Goal: Task Accomplishment & Management: Use online tool/utility

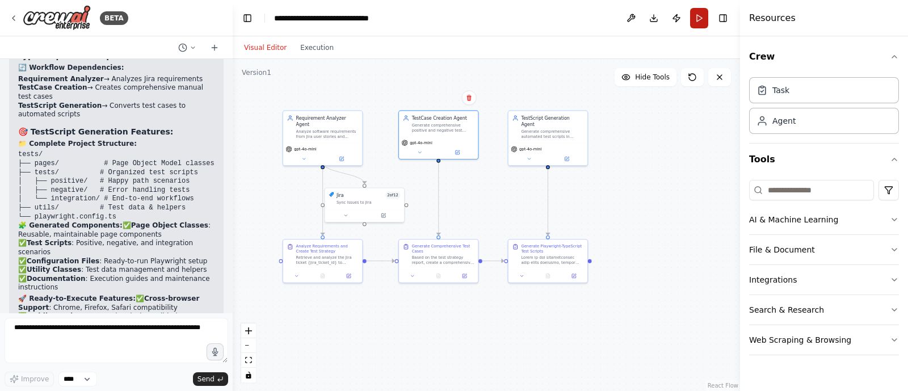
click at [697, 11] on button "Run" at bounding box center [699, 18] width 18 height 20
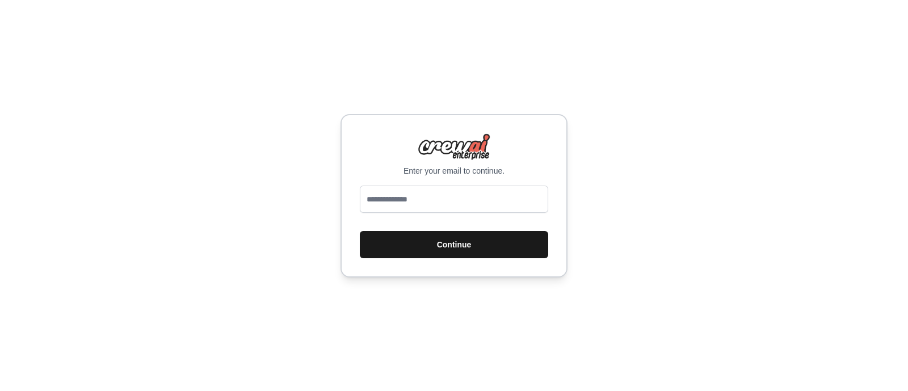
click at [444, 242] on button "Continue" at bounding box center [454, 244] width 188 height 27
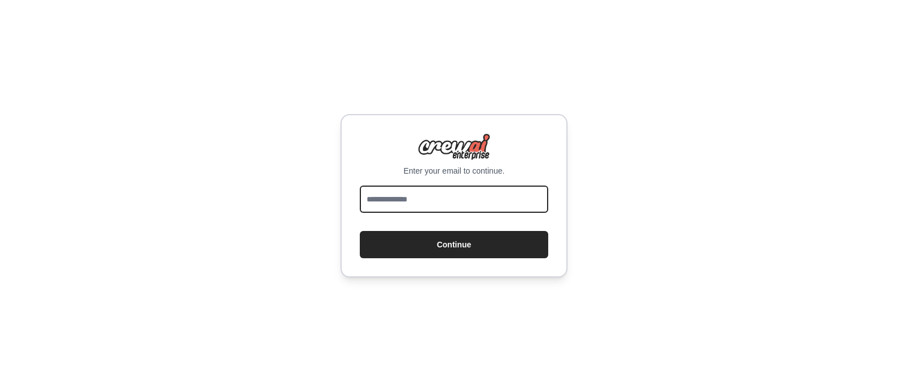
click at [415, 191] on input "email" at bounding box center [454, 199] width 188 height 27
type input "**********"
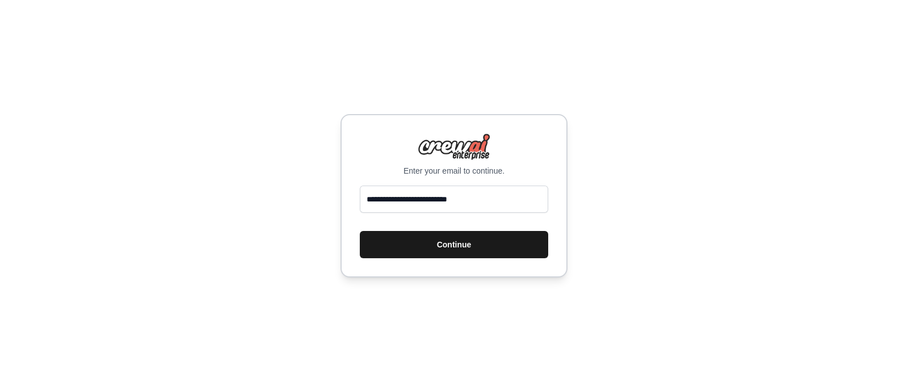
click at [427, 248] on button "Continue" at bounding box center [454, 244] width 188 height 27
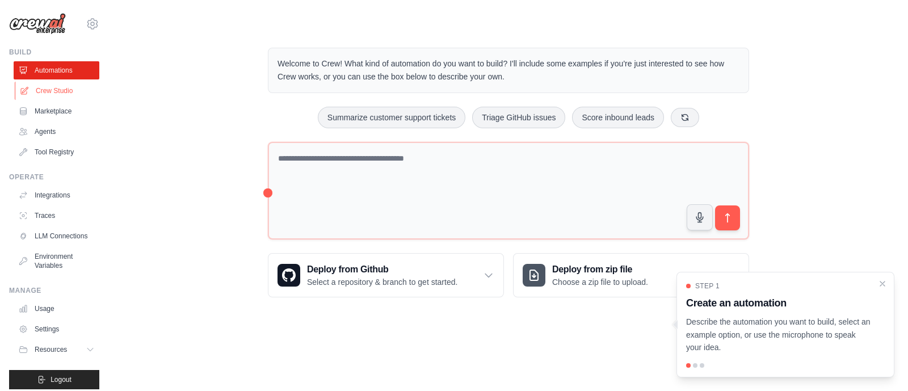
click at [67, 89] on link "Crew Studio" at bounding box center [58, 91] width 86 height 18
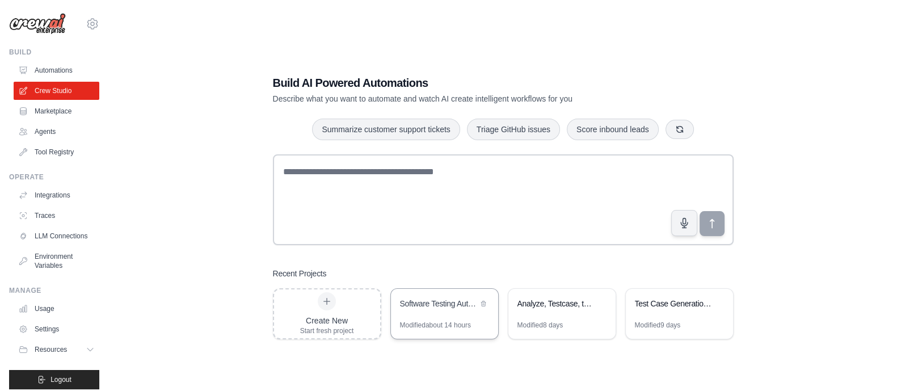
click at [429, 305] on div "Software Testing Automation Cycle" at bounding box center [439, 303] width 78 height 11
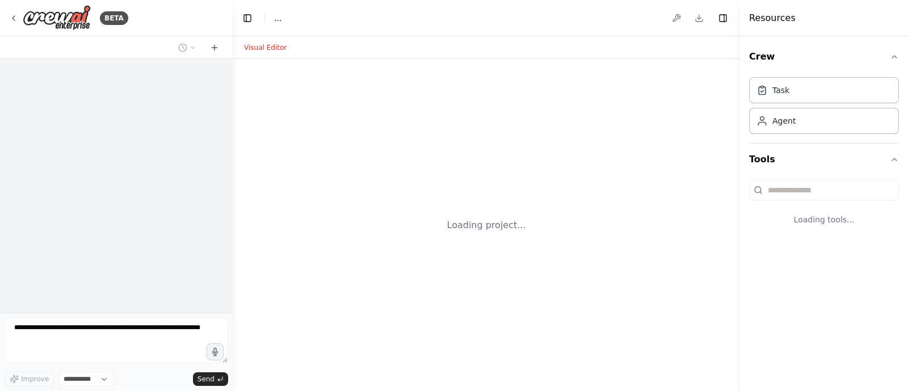
select select "****"
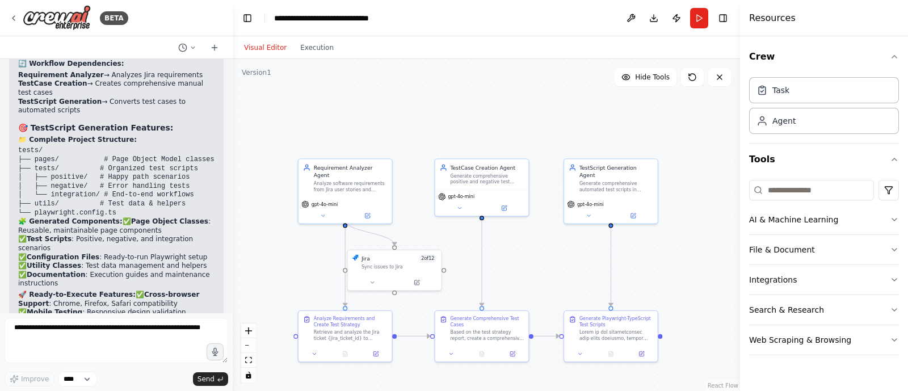
scroll to position [4032, 0]
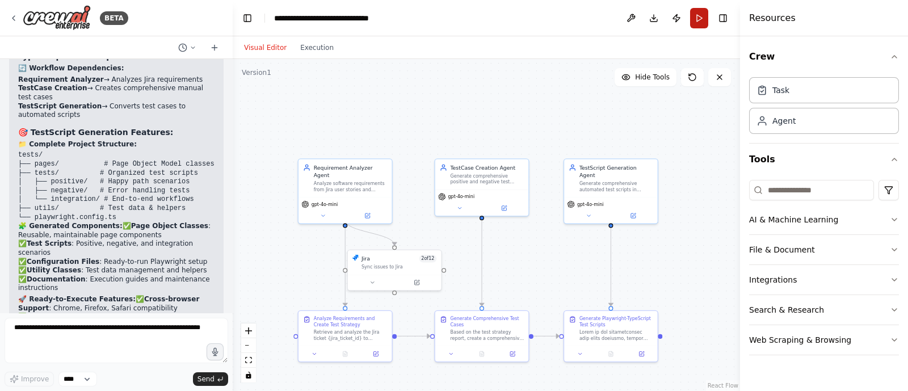
click at [694, 23] on button "Run" at bounding box center [699, 18] width 18 height 20
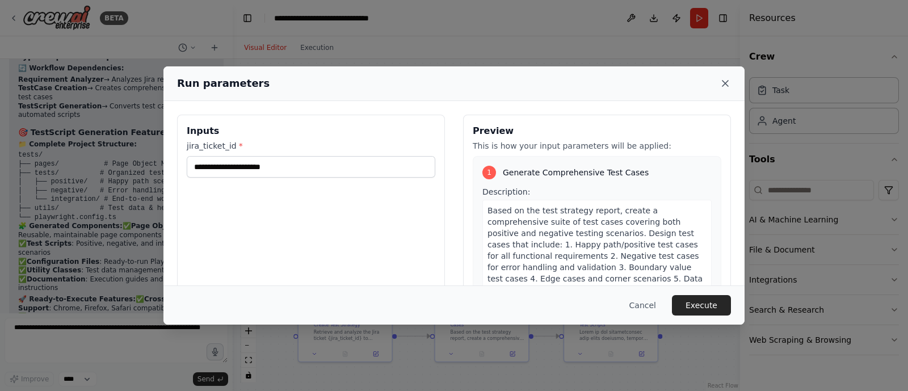
click at [729, 86] on icon at bounding box center [724, 83] width 11 height 11
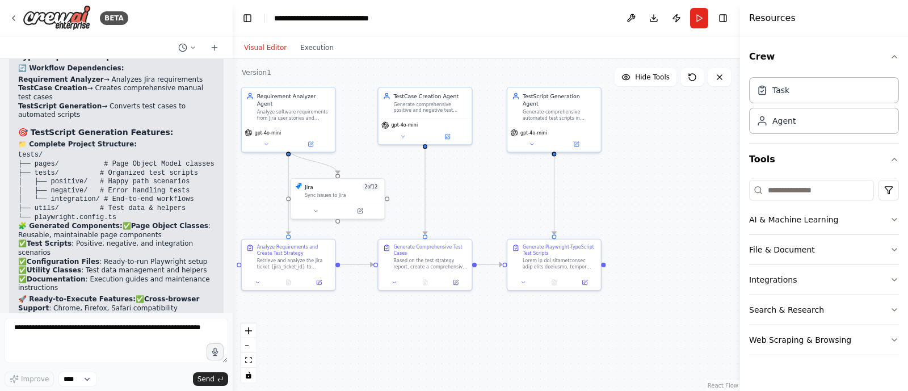
drag, startPoint x: 684, startPoint y: 231, endPoint x: 613, endPoint y: 176, distance: 90.6
click at [613, 176] on div ".deletable-edge-delete-btn { width: 20px; height: 20px; border: 0px solid #ffff…" at bounding box center [486, 225] width 507 height 332
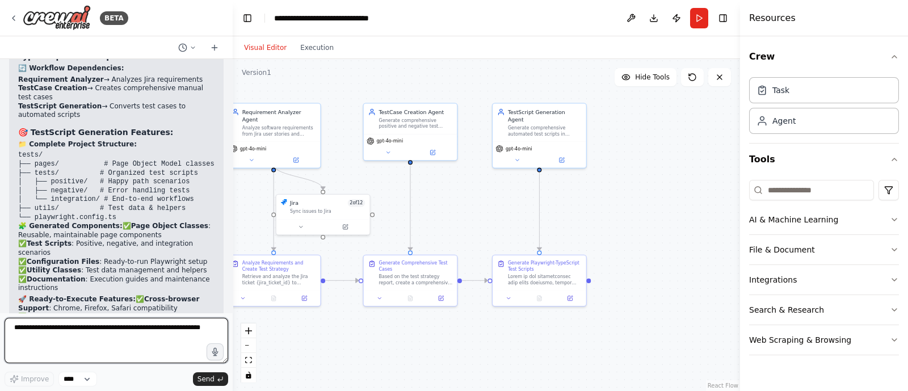
click at [102, 335] on textarea at bounding box center [117, 340] width 224 height 45
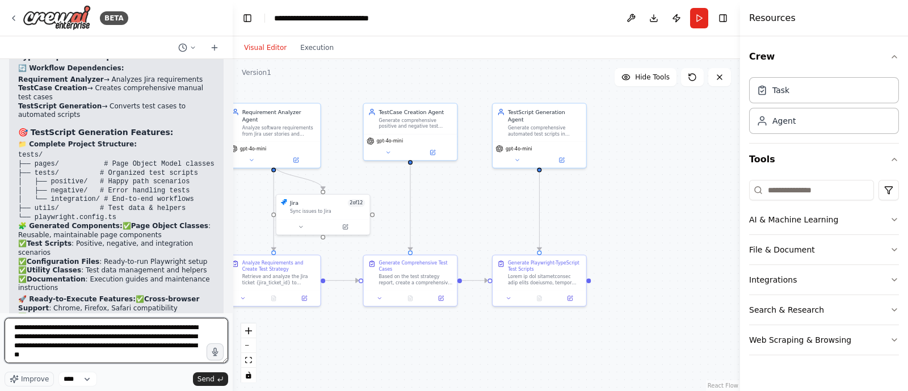
type textarea "**********"
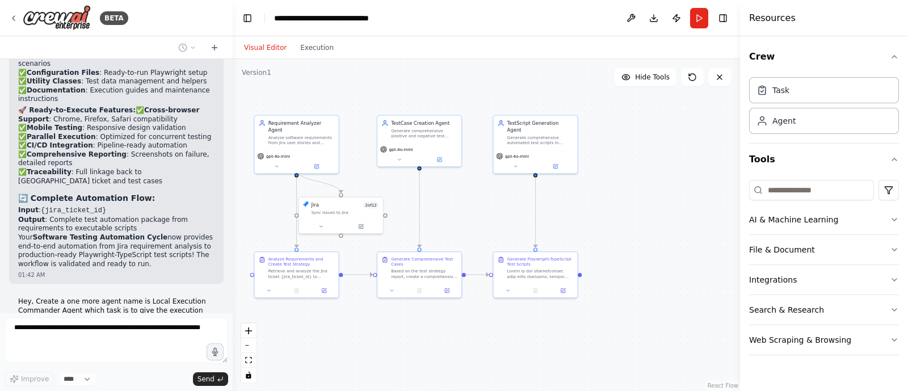
scroll to position [4230, 0]
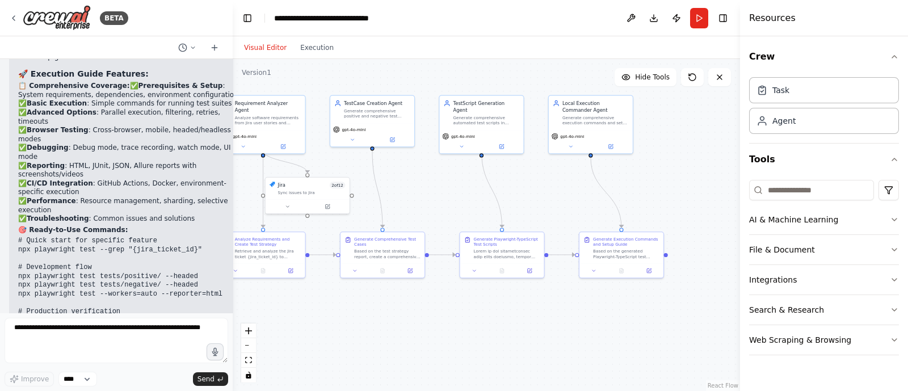
drag, startPoint x: 597, startPoint y: 242, endPoint x: 563, endPoint y: 222, distance: 38.9
click at [563, 222] on div ".deletable-edge-delete-btn { width: 20px; height: 20px; border: 0px solid #ffff…" at bounding box center [486, 225] width 507 height 332
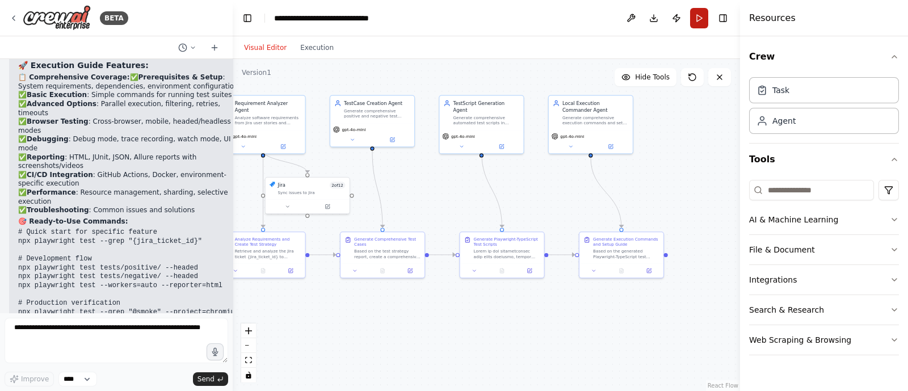
click at [696, 20] on button "Run" at bounding box center [699, 18] width 18 height 20
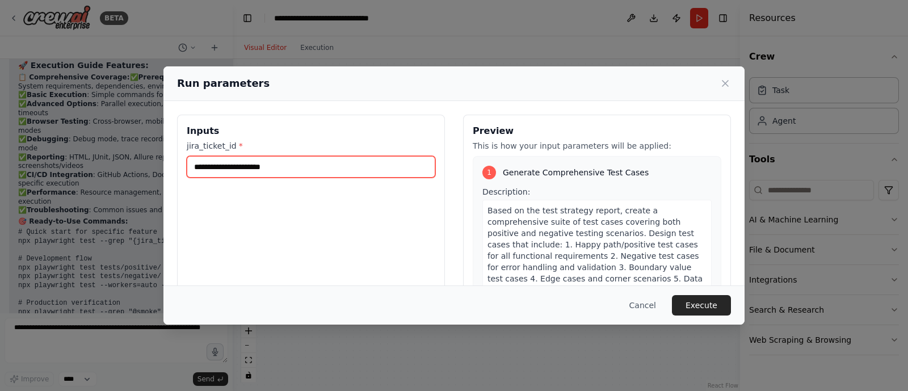
click at [327, 166] on input "jira_ticket_id *" at bounding box center [311, 167] width 249 height 22
type input "****"
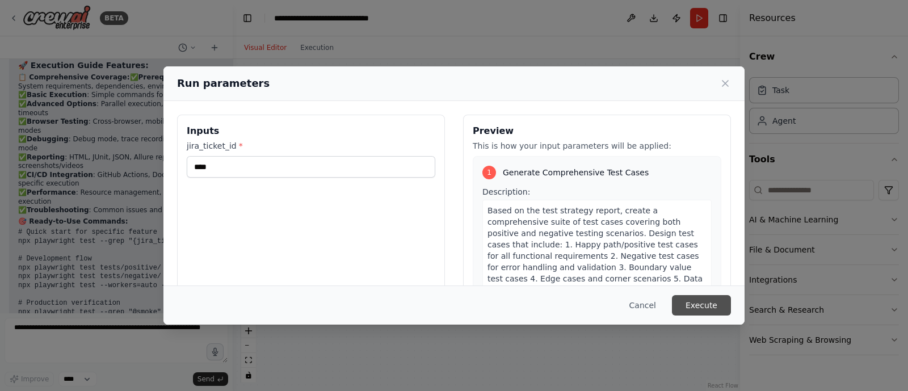
click at [716, 310] on button "Execute" at bounding box center [701, 305] width 59 height 20
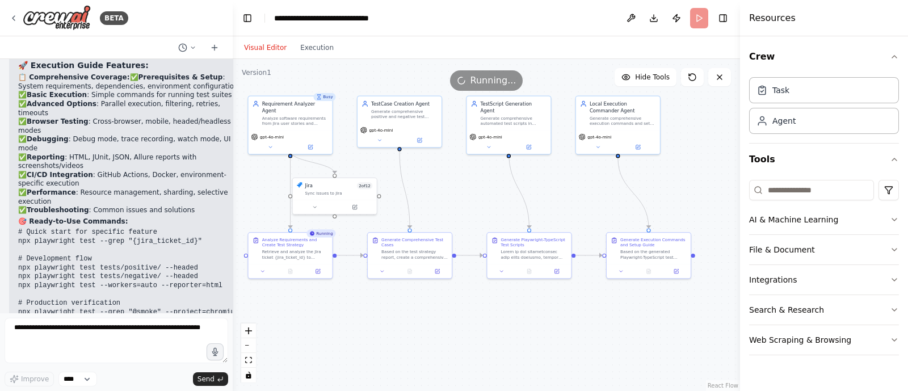
drag, startPoint x: 667, startPoint y: 340, endPoint x: 694, endPoint y: 340, distance: 27.2
click at [694, 340] on div ".deletable-edge-delete-btn { width: 20px; height: 20px; border: 0px solid #ffff…" at bounding box center [486, 225] width 507 height 332
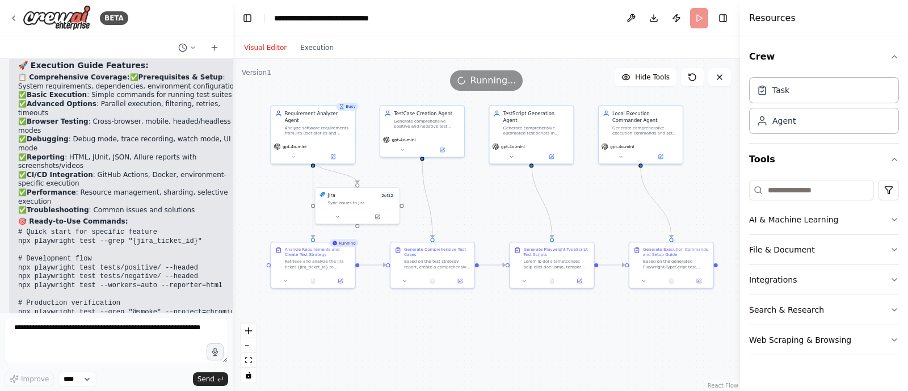
drag, startPoint x: 593, startPoint y: 339, endPoint x: 614, endPoint y: 348, distance: 23.1
click at [614, 348] on div ".deletable-edge-delete-btn { width: 20px; height: 20px; border: 0px solid #ffff…" at bounding box center [486, 225] width 507 height 332
click at [187, 47] on button at bounding box center [187, 48] width 27 height 14
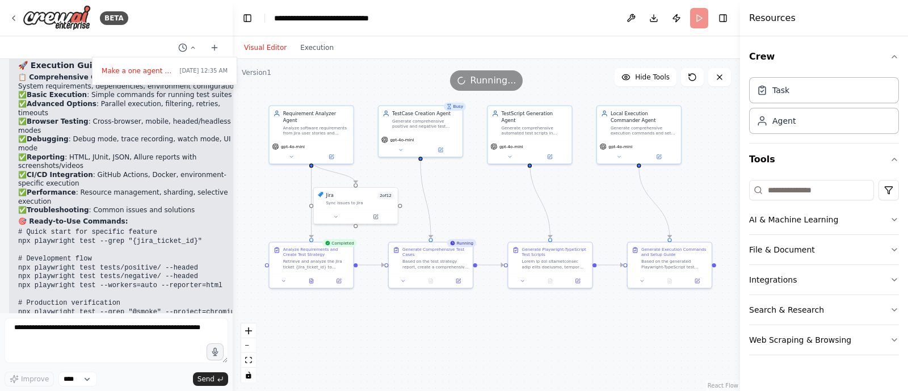
click at [193, 49] on div at bounding box center [116, 195] width 233 height 391
click at [305, 283] on button at bounding box center [311, 280] width 29 height 8
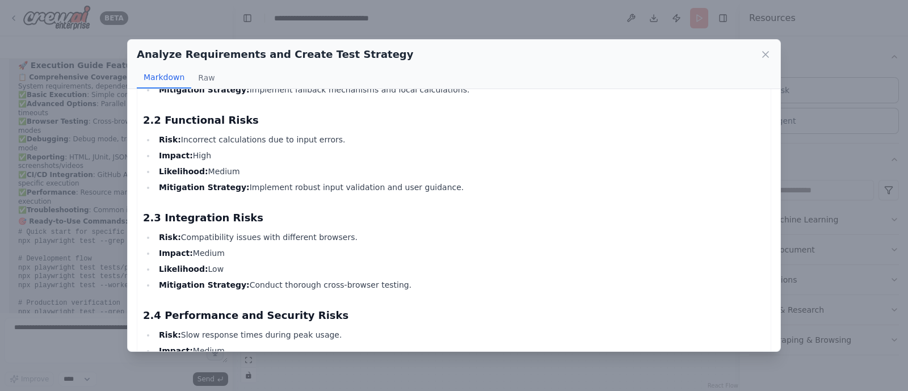
scroll to position [963, 0]
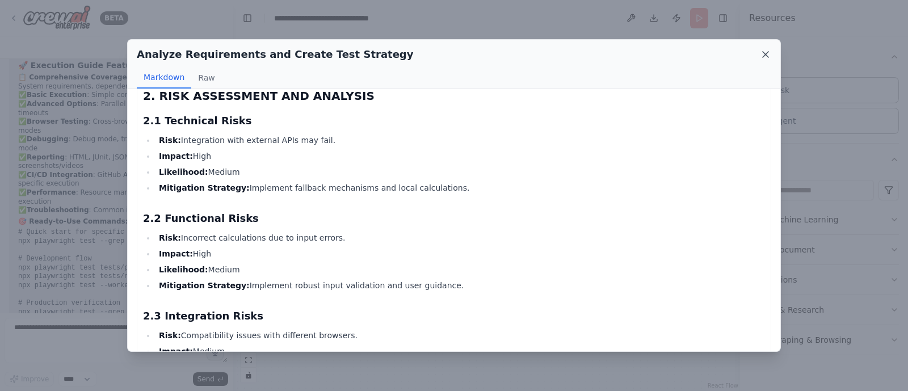
click at [767, 50] on icon at bounding box center [765, 54] width 11 height 11
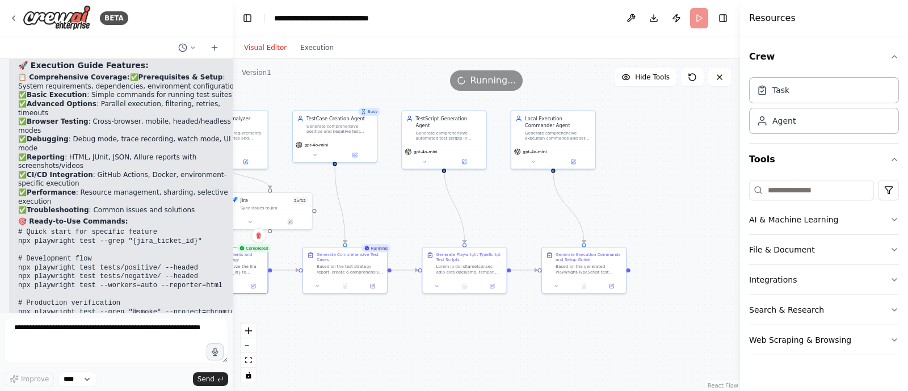
drag, startPoint x: 654, startPoint y: 336, endPoint x: 568, endPoint y: 341, distance: 85.8
click at [568, 341] on div ".deletable-edge-delete-btn { width: 20px; height: 20px; border: 0px solid #ffff…" at bounding box center [486, 225] width 507 height 332
click at [345, 286] on icon at bounding box center [344, 285] width 3 height 5
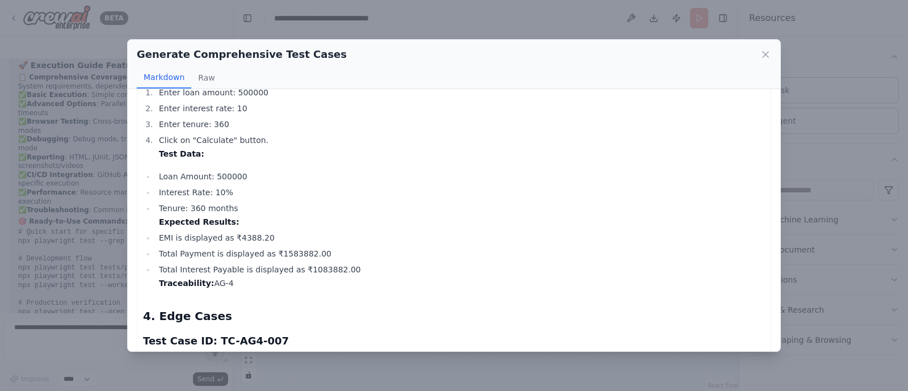
scroll to position [1438, 0]
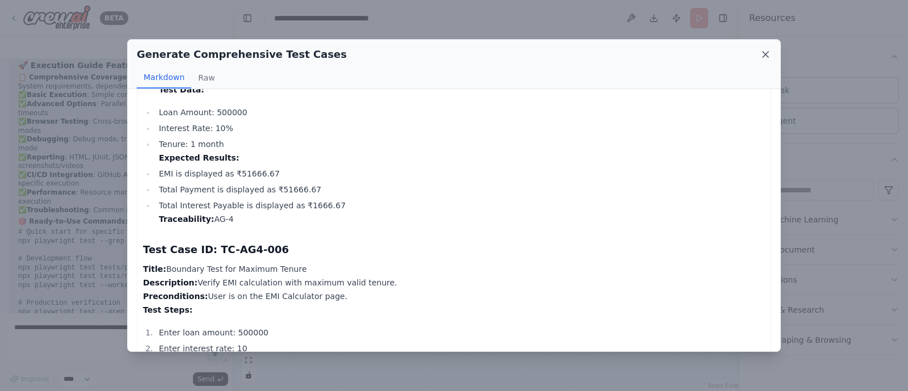
click at [768, 54] on icon at bounding box center [765, 54] width 11 height 11
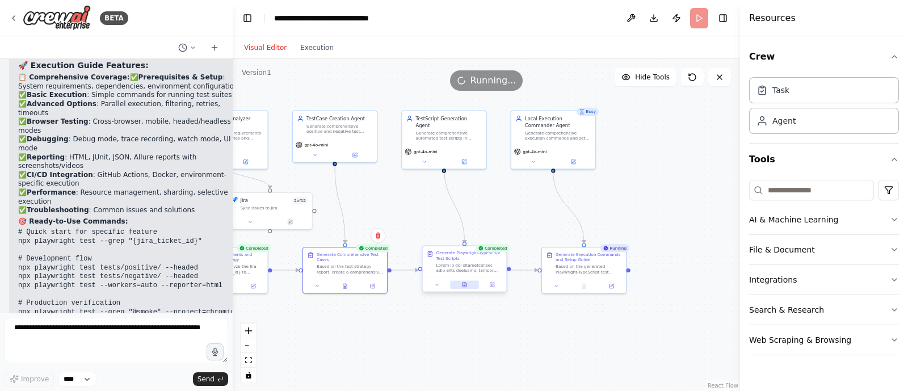
click at [468, 286] on button at bounding box center [464, 285] width 29 height 8
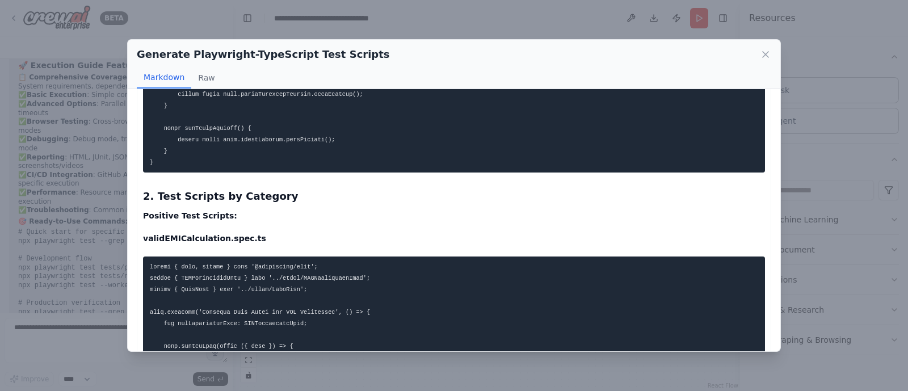
scroll to position [1452, 0]
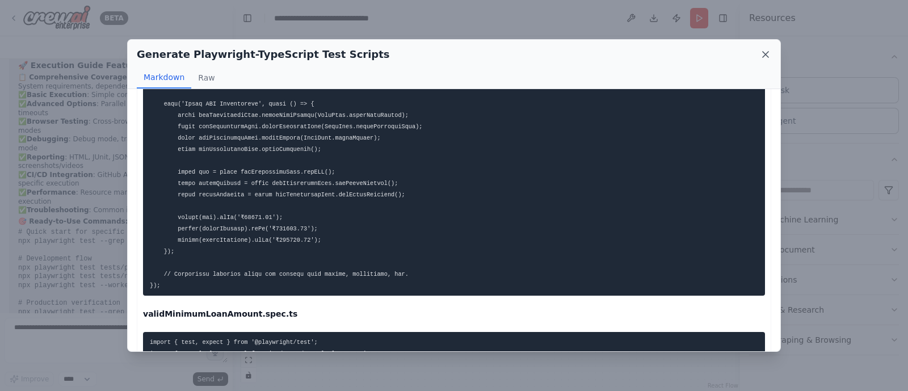
click at [765, 53] on icon at bounding box center [766, 55] width 6 height 6
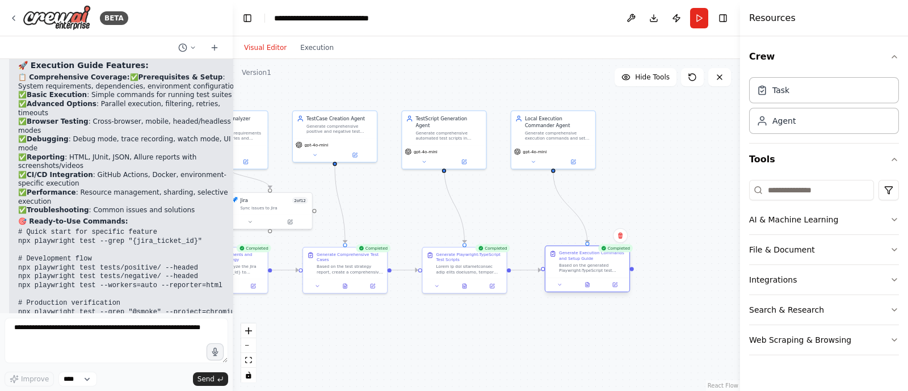
click at [583, 289] on div at bounding box center [587, 284] width 84 height 14
click at [589, 287] on icon at bounding box center [587, 285] width 3 height 5
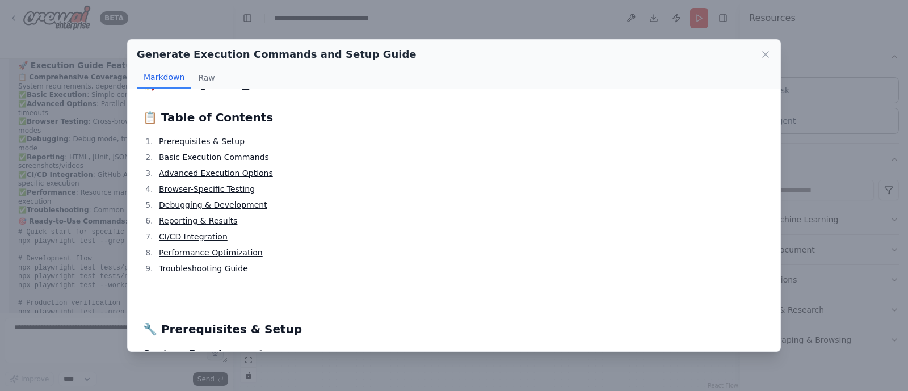
scroll to position [0, 0]
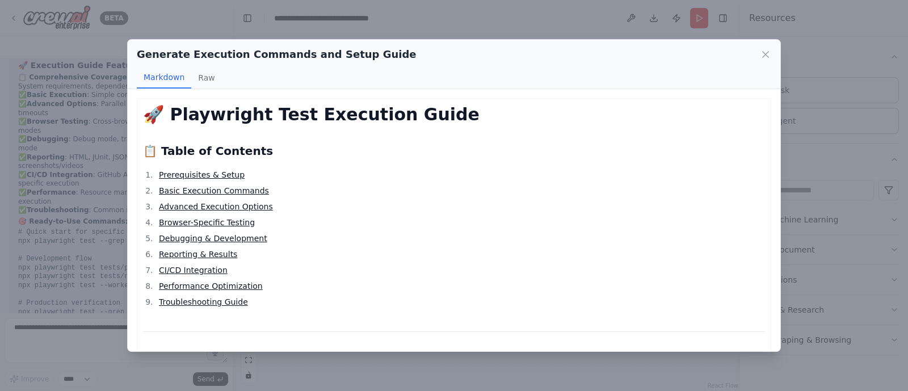
click at [216, 172] on link "Prerequisites & Setup" at bounding box center [202, 174] width 86 height 9
click at [763, 50] on icon at bounding box center [765, 54] width 11 height 11
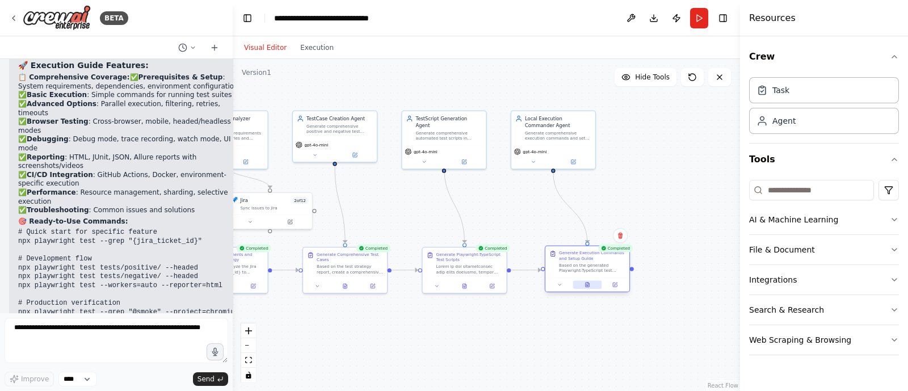
click at [587, 286] on icon at bounding box center [587, 286] width 2 height 0
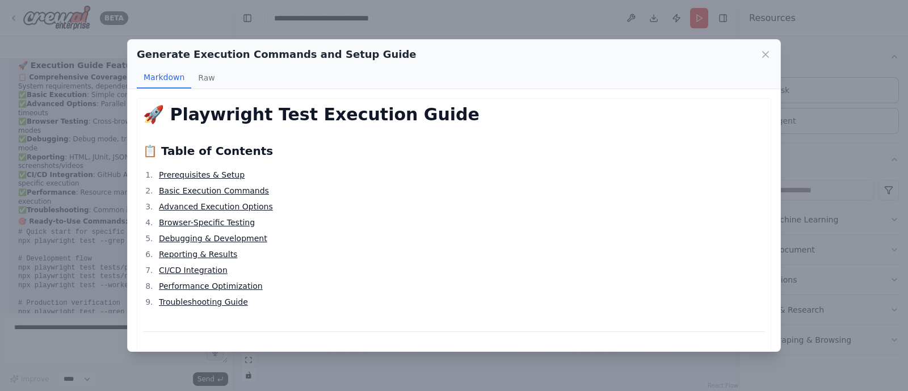
click at [192, 273] on link "CI/CD Integration" at bounding box center [193, 270] width 69 height 9
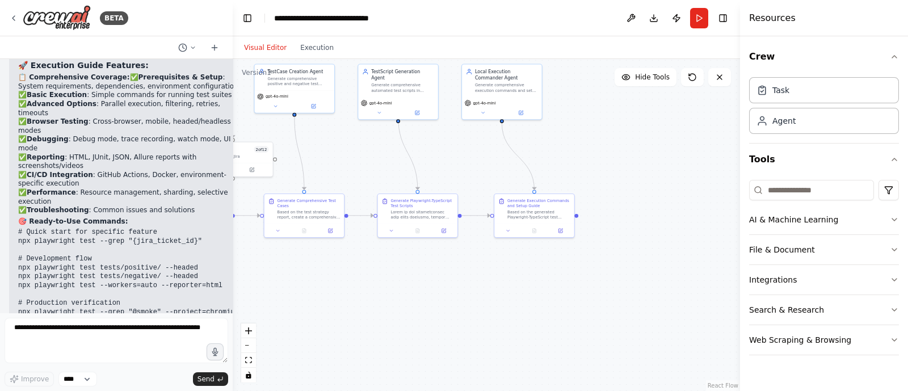
drag, startPoint x: 508, startPoint y: 215, endPoint x: 459, endPoint y: 163, distance: 71.4
click at [459, 163] on div ".deletable-edge-delete-btn { width: 20px; height: 20px; border: 0px solid #ffff…" at bounding box center [486, 225] width 507 height 332
click at [787, 188] on input at bounding box center [811, 190] width 125 height 20
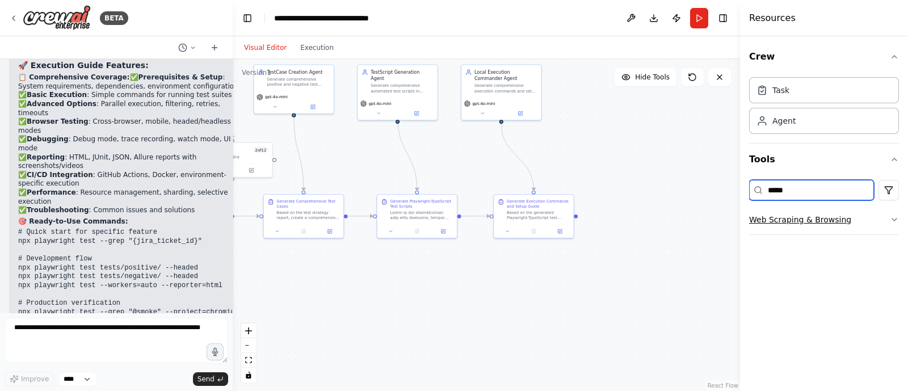
type input "*****"
click at [827, 214] on button "Web Scraping & Browsing" at bounding box center [824, 220] width 150 height 30
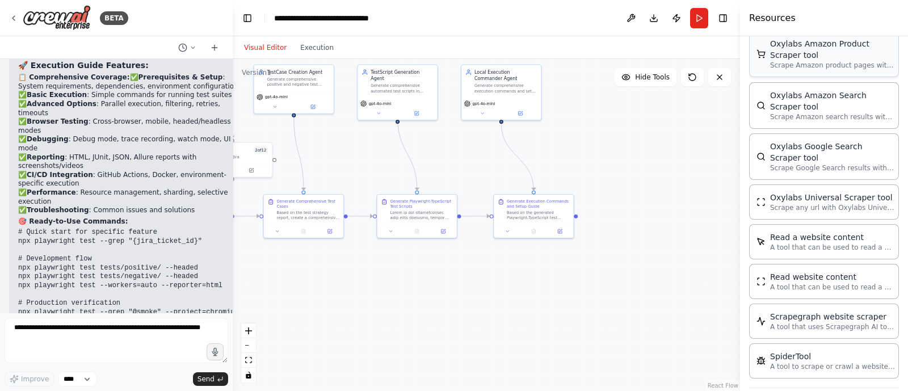
scroll to position [300, 0]
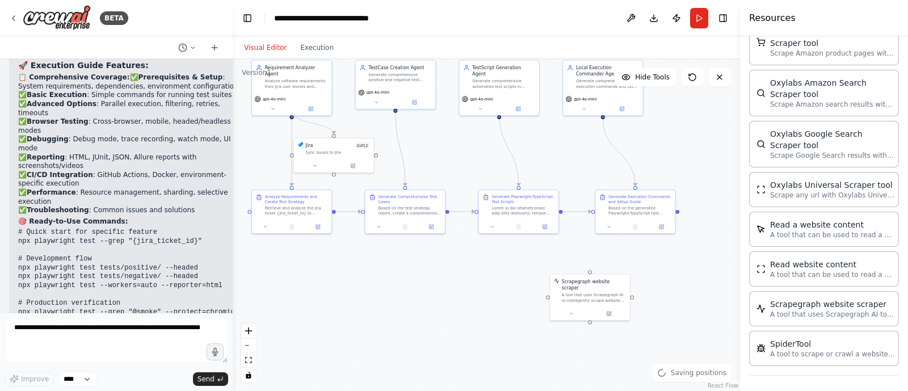
drag, startPoint x: 609, startPoint y: 336, endPoint x: 711, endPoint y: 332, distance: 101.6
click at [711, 332] on div ".deletable-edge-delete-btn { width: 20px; height: 20px; border: 0px solid #ffff…" at bounding box center [486, 225] width 507 height 332
click at [607, 311] on icon at bounding box center [609, 313] width 4 height 4
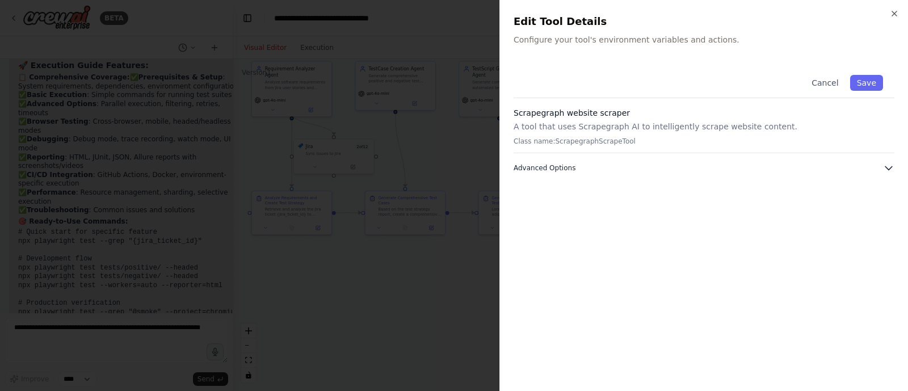
click at [663, 167] on button "Advanced Options" at bounding box center [703, 167] width 381 height 11
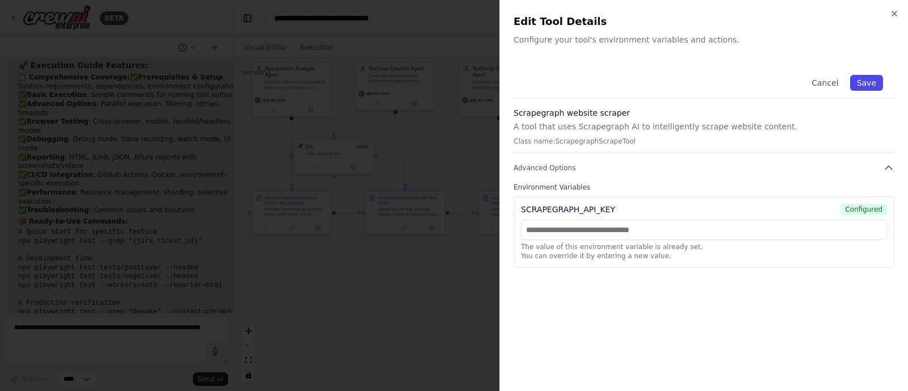
click at [857, 79] on button "Save" at bounding box center [866, 83] width 33 height 16
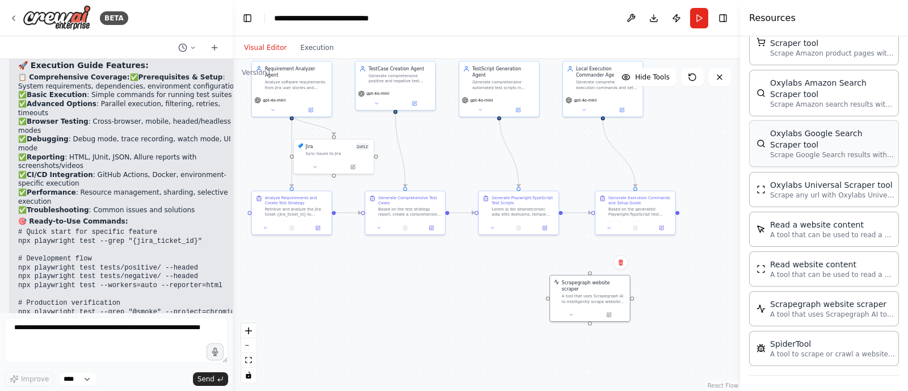
scroll to position [0, 0]
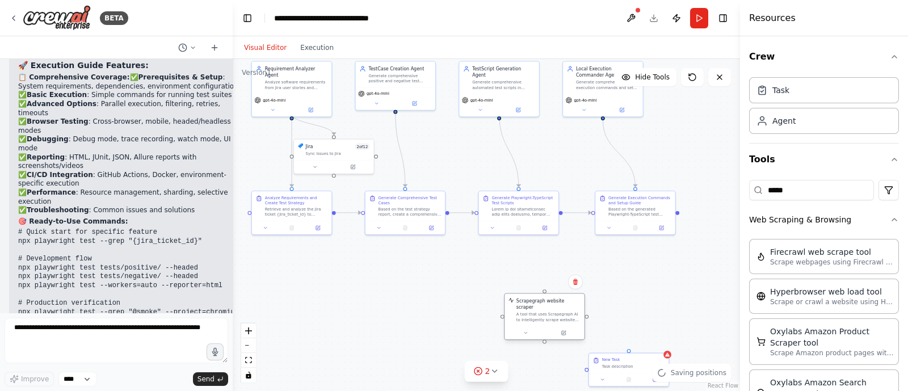
drag, startPoint x: 580, startPoint y: 292, endPoint x: 522, endPoint y: 319, distance: 64.7
click at [522, 319] on div "A tool that uses Scrapegraph AI to intelligently scrape website content." at bounding box center [548, 317] width 64 height 10
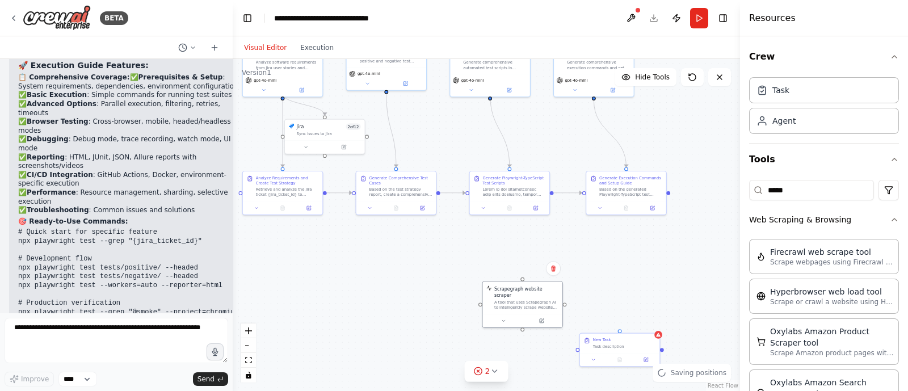
drag, startPoint x: 617, startPoint y: 294, endPoint x: 596, endPoint y: 268, distance: 33.9
click at [596, 268] on div ".deletable-edge-delete-btn { width: 20px; height: 20px; border: 0px solid #ffff…" at bounding box center [486, 225] width 507 height 332
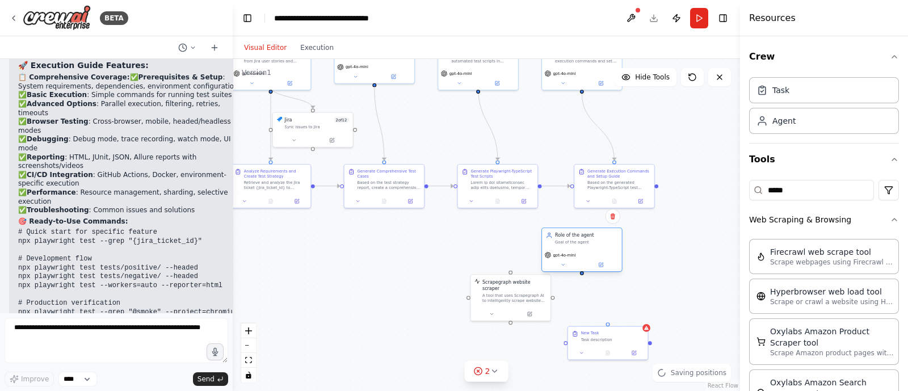
drag, startPoint x: 626, startPoint y: 247, endPoint x: 573, endPoint y: 239, distance: 53.3
click at [573, 240] on div "Goal of the agent" at bounding box center [586, 242] width 63 height 5
drag, startPoint x: 512, startPoint y: 288, endPoint x: 506, endPoint y: 323, distance: 35.7
click at [506, 321] on div "A tool that uses Scrapegraph AI to intelligently scrape website content." at bounding box center [514, 316] width 64 height 10
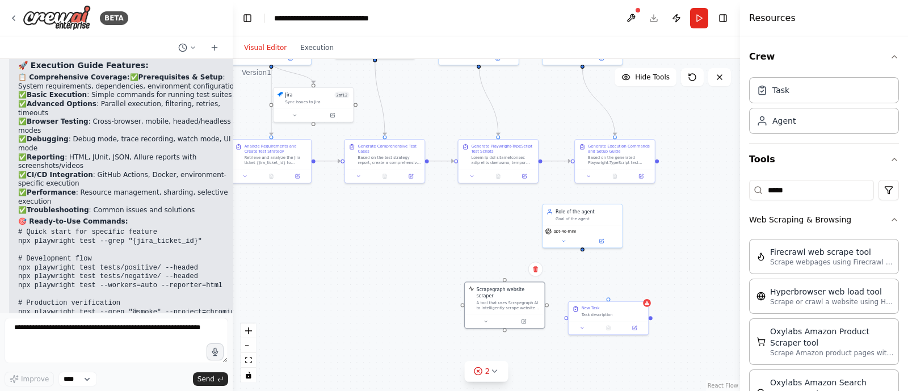
drag, startPoint x: 485, startPoint y: 262, endPoint x: 491, endPoint y: 234, distance: 28.5
click at [491, 234] on div ".deletable-edge-delete-btn { width: 20px; height: 20px; border: 0px solid #ffff…" at bounding box center [486, 225] width 507 height 332
click at [431, 227] on div ".deletable-edge-delete-btn { width: 20px; height: 20px; border: 0px solid #ffff…" at bounding box center [486, 225] width 507 height 332
drag, startPoint x: 588, startPoint y: 246, endPoint x: 511, endPoint y: 277, distance: 83.2
click at [495, 163] on div "Requirement Analyzer Agent Analyze software requirements from Jira user stories…" at bounding box center [350, 69] width 290 height 190
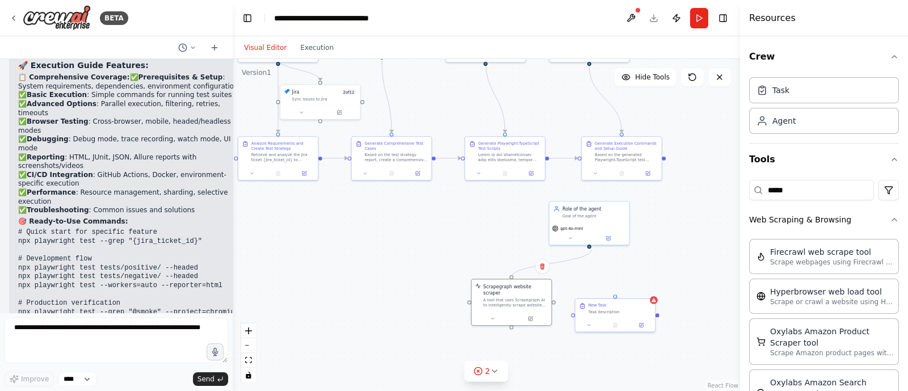
click at [591, 250] on circle "Edge from 62892694-81eb-4912-a40b-a62f8f122743 to 87f888f2-dc8b-4e17-96a3-05a36…" at bounding box center [589, 252] width 6 height 6
click at [599, 266] on div ".deletable-edge-delete-btn { width: 20px; height: 20px; border: 0px solid #ffff…" at bounding box center [486, 225] width 507 height 332
drag, startPoint x: 590, startPoint y: 245, endPoint x: 512, endPoint y: 276, distance: 83.5
click at [495, 163] on div "Requirement Analyzer Agent Analyze software requirements from Jira user stories…" at bounding box center [350, 69] width 290 height 190
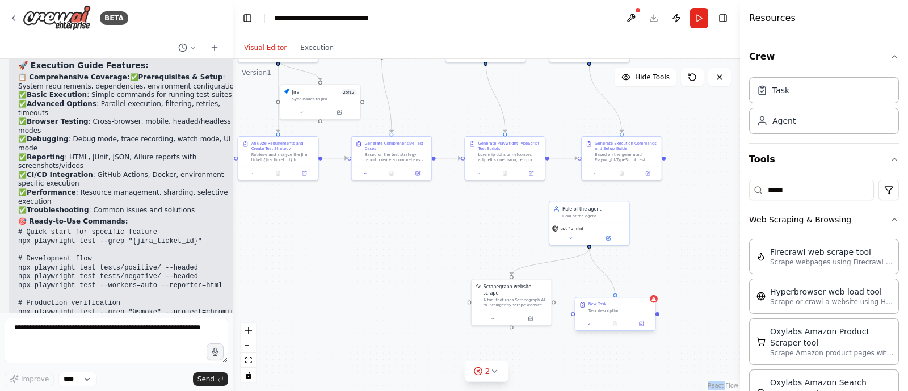
drag, startPoint x: 590, startPoint y: 243, endPoint x: 615, endPoint y: 297, distance: 58.9
click at [495, 163] on div "Requirement Analyzer Agent Analyze software requirements from Jira user stories…" at bounding box center [350, 69] width 290 height 190
click at [607, 237] on icon at bounding box center [608, 237] width 4 height 4
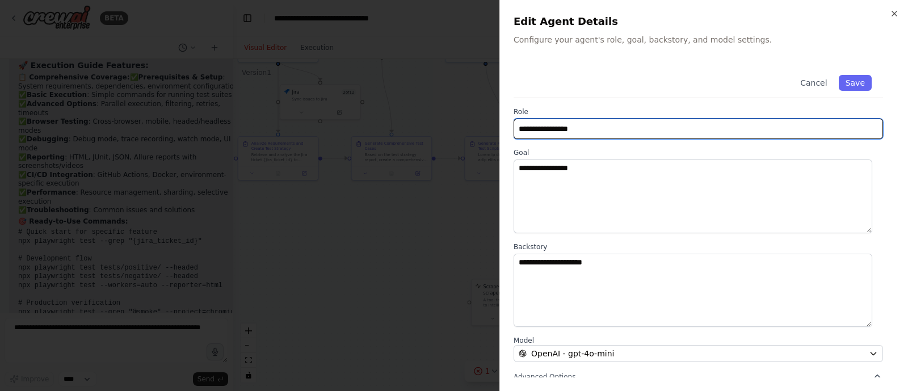
drag, startPoint x: 630, startPoint y: 133, endPoint x: 494, endPoint y: 140, distance: 136.3
click at [494, 140] on body "BETA Hello! I'm the CrewAI assistant. What kind of automation do you want to bu…" at bounding box center [454, 195] width 908 height 391
type input "**********"
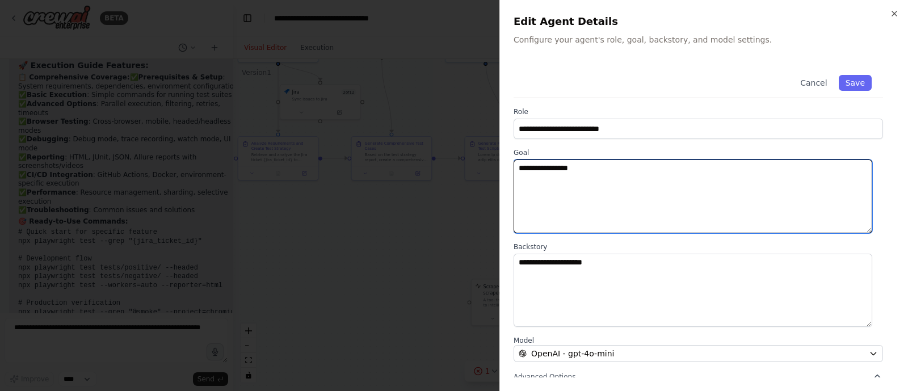
click at [585, 166] on textarea "**********" at bounding box center [692, 196] width 359 height 74
type textarea "*********"
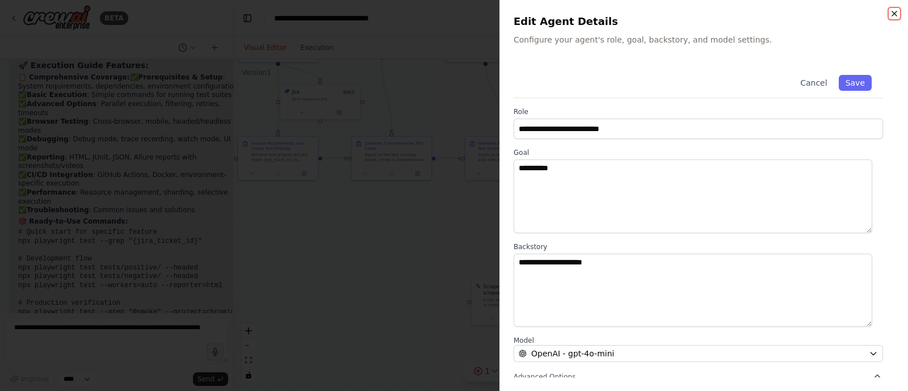
click at [892, 11] on icon "button" at bounding box center [894, 13] width 5 height 5
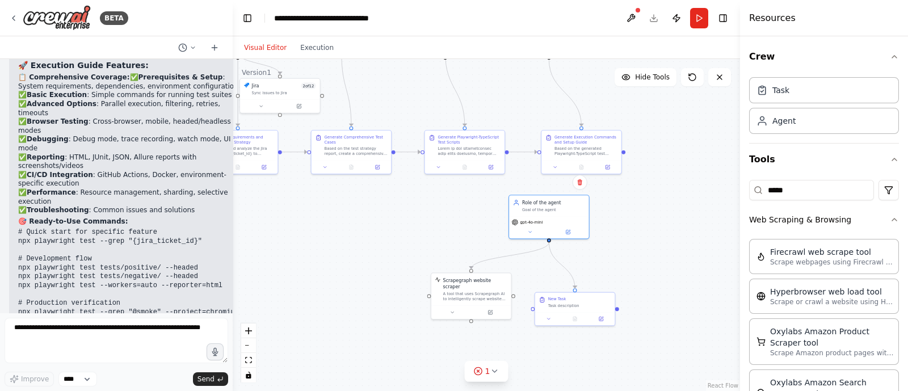
drag, startPoint x: 448, startPoint y: 251, endPoint x: 407, endPoint y: 245, distance: 41.4
click at [407, 245] on div ".deletable-edge-delete-btn { width: 20px; height: 20px; border: 0px solid #ffff…" at bounding box center [486, 225] width 507 height 332
click at [578, 183] on icon at bounding box center [579, 182] width 5 height 6
click at [554, 183] on button "Confirm" at bounding box center [547, 182] width 40 height 14
click at [574, 297] on div "New Task" at bounding box center [579, 296] width 63 height 5
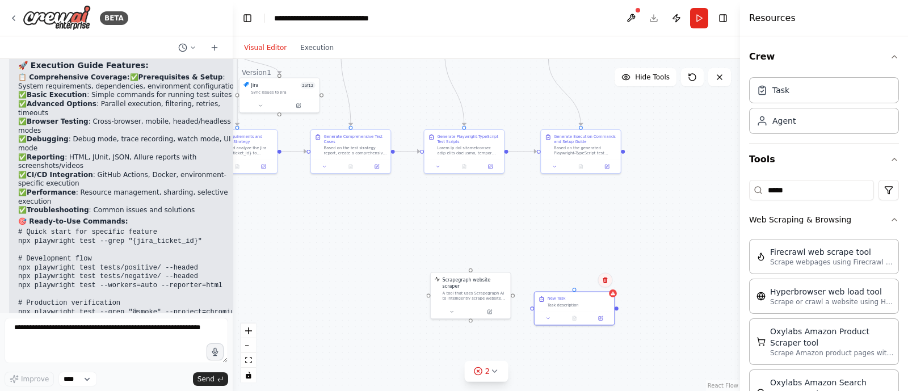
click at [604, 279] on icon at bounding box center [604, 280] width 7 height 7
click at [571, 279] on button "Confirm" at bounding box center [573, 280] width 40 height 14
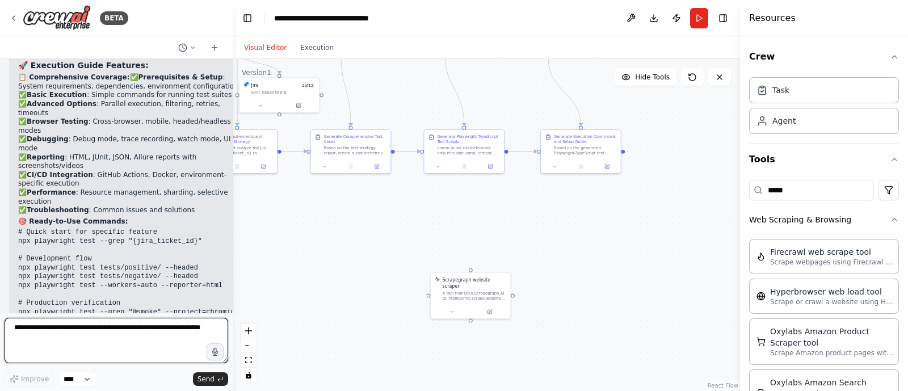
click at [143, 327] on textarea at bounding box center [117, 340] width 224 height 45
click at [201, 327] on textarea "**********" at bounding box center [117, 340] width 224 height 45
click at [172, 343] on textarea "**********" at bounding box center [117, 340] width 224 height 45
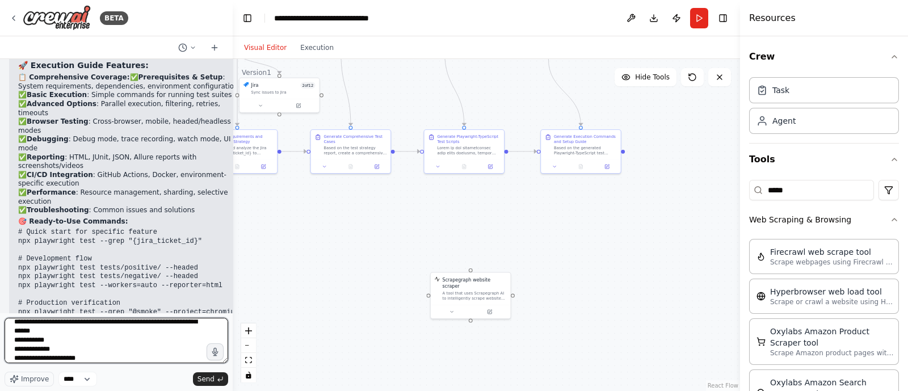
scroll to position [33, 0]
type textarea "**********"
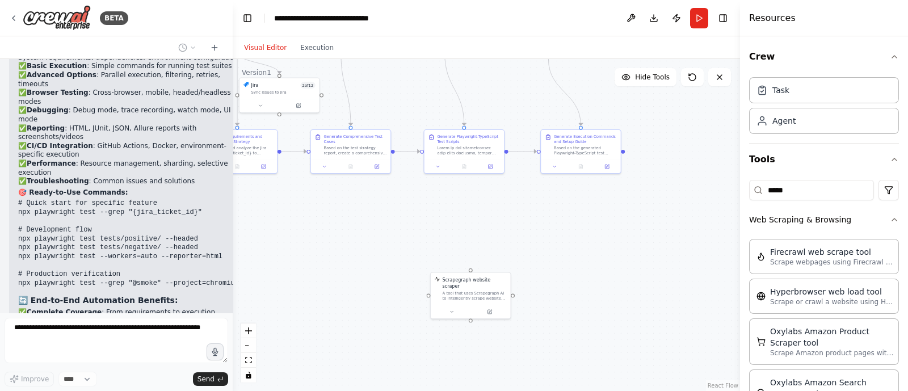
scroll to position [5120, 0]
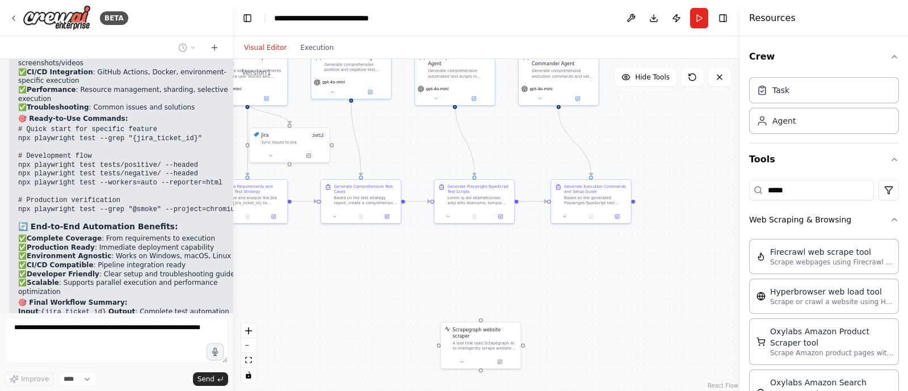
drag, startPoint x: 386, startPoint y: 234, endPoint x: 397, endPoint y: 283, distance: 50.4
click at [397, 283] on div ".deletable-edge-delete-btn { width: 20px; height: 20px; border: 0px solid #ffff…" at bounding box center [486, 225] width 507 height 332
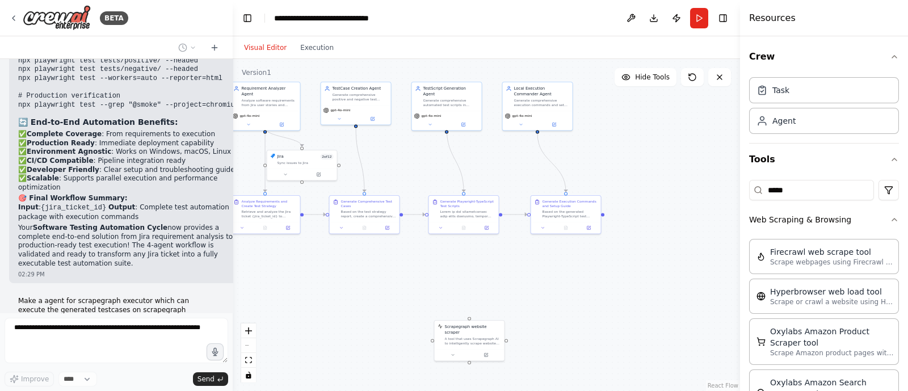
scroll to position [5234, 0]
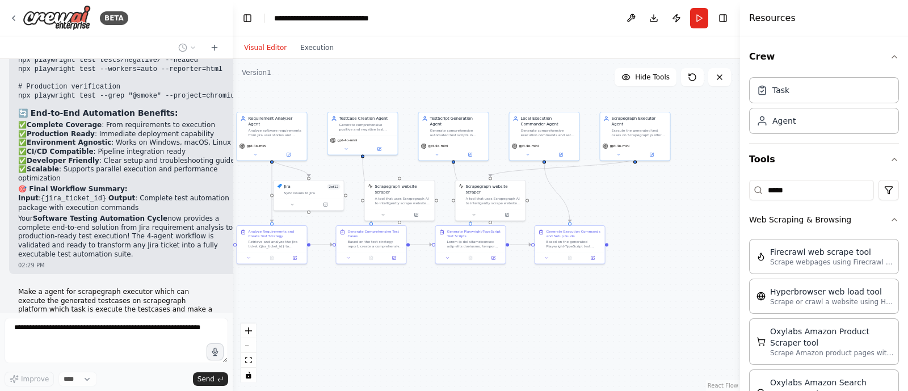
drag, startPoint x: 479, startPoint y: 312, endPoint x: 485, endPoint y: 343, distance: 31.2
click at [485, 343] on div ".deletable-edge-delete-btn { width: 20px; height: 20px; border: 0px solid #ffff…" at bounding box center [486, 225] width 507 height 332
drag, startPoint x: 631, startPoint y: 126, endPoint x: 511, endPoint y: 332, distance: 239.3
click at [511, 332] on div "Execute the generated test cases on Scrapegraph platform and generate comprehen…" at bounding box center [513, 336] width 55 height 9
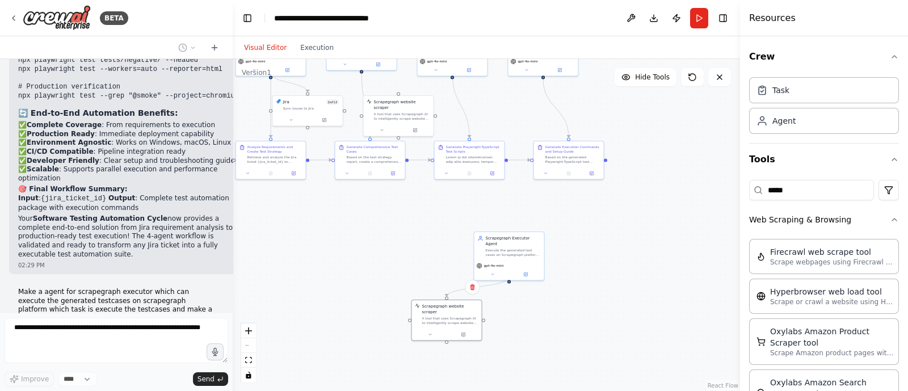
drag, startPoint x: 488, startPoint y: 196, endPoint x: 439, endPoint y: 335, distance: 147.9
click at [439, 335] on div ".deletable-edge-delete-btn { width: 20px; height: 20px; border: 0px solid #ffff…" at bounding box center [486, 225] width 507 height 332
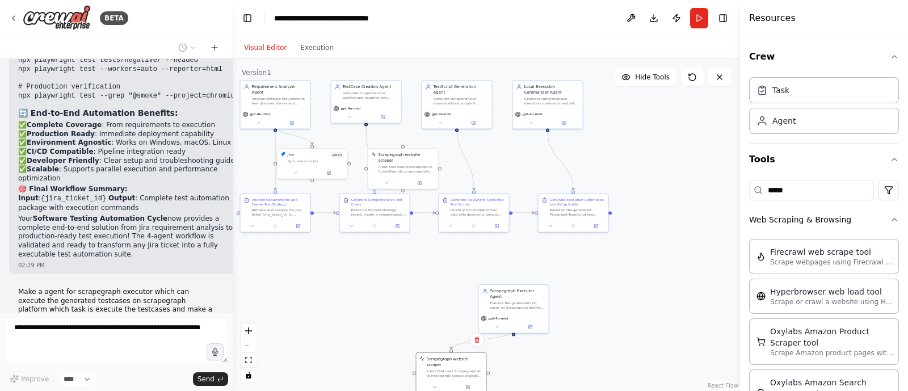
drag, startPoint x: 420, startPoint y: 233, endPoint x: 425, endPoint y: 285, distance: 53.0
click at [425, 285] on div ".deletable-edge-delete-btn { width: 20px; height: 20px; border: 0px solid #ffff…" at bounding box center [486, 225] width 507 height 332
click at [401, 163] on div "A tool that uses Scrapegraph AI to intelligently scrape website content." at bounding box center [406, 167] width 56 height 9
click at [431, 136] on icon at bounding box center [429, 135] width 7 height 7
click at [406, 137] on button "Confirm" at bounding box center [396, 136] width 40 height 14
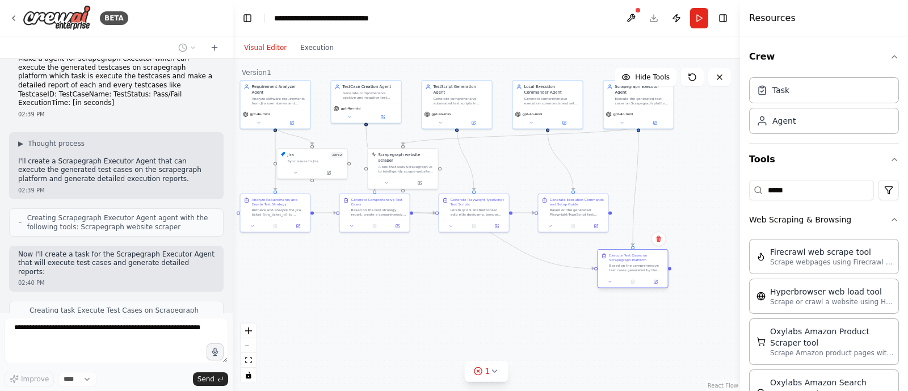
scroll to position [5476, 0]
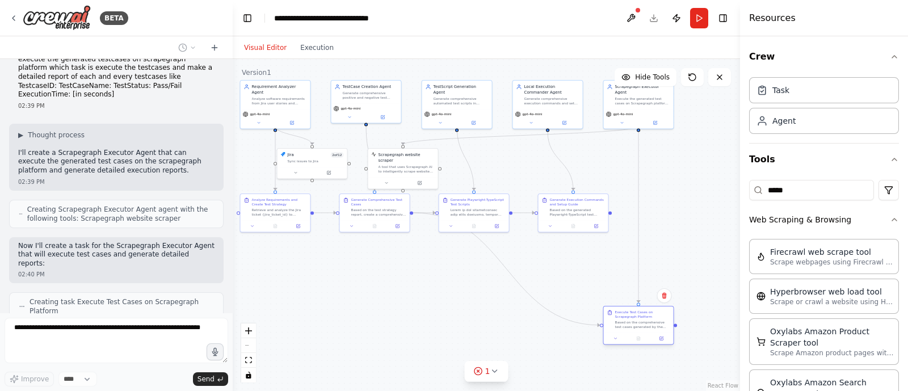
drag, startPoint x: 485, startPoint y: 265, endPoint x: 655, endPoint y: 328, distance: 181.5
click at [655, 328] on div "Based on the comprehensive test cases generated by the TestCase Creation Agent,…" at bounding box center [642, 324] width 55 height 9
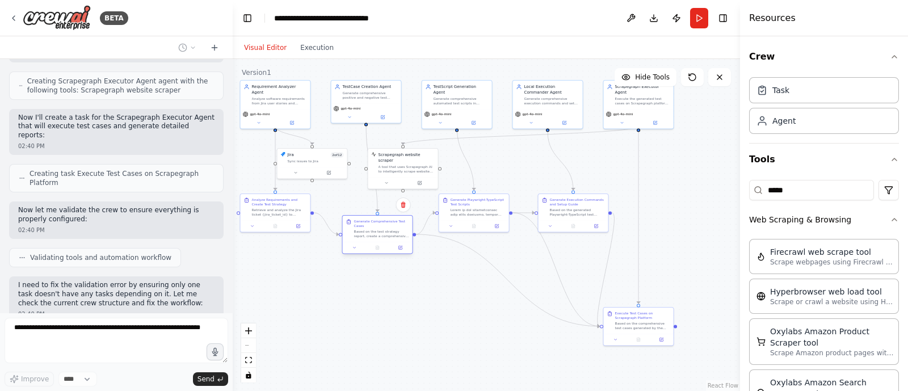
scroll to position [5670, 0]
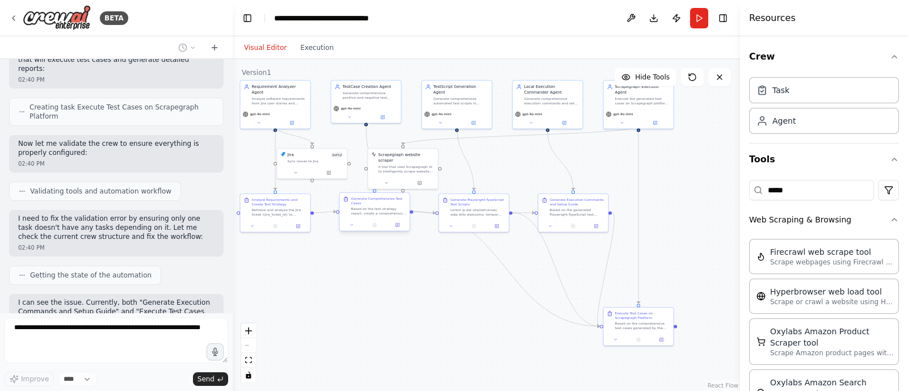
drag, startPoint x: 386, startPoint y: 210, endPoint x: 384, endPoint y: 241, distance: 31.3
click at [384, 241] on div ".deletable-edge-delete-btn { width: 20px; height: 20px; border: 0px solid #ffff…" at bounding box center [486, 225] width 507 height 332
click at [607, 269] on icon "Edge from 7ab286c9-1e9d-4ac0-bd44-ada14397f857 to 501e7d35-4818-4b24-ba91-c9cf1…" at bounding box center [605, 269] width 17 height 113
click at [559, 273] on icon "Edge from ee6795b1-f232-4fe2-a392-6dda216e6982 to 501e7d35-4818-4b24-ba91-c9cf1…" at bounding box center [555, 269] width 87 height 113
click at [555, 267] on button at bounding box center [556, 269] width 6 height 6
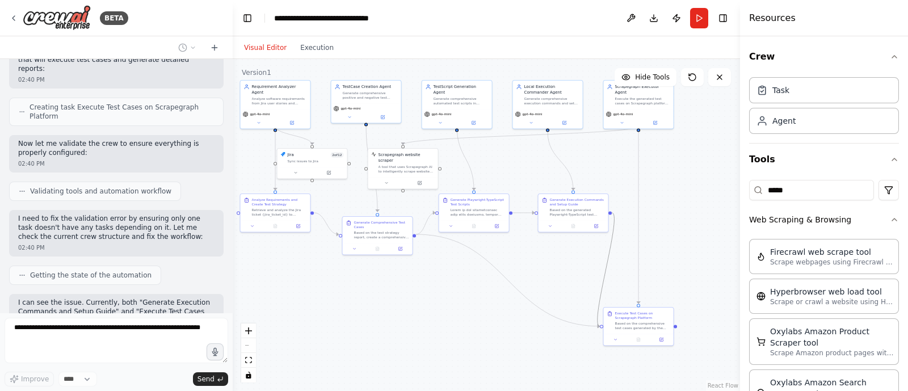
click at [607, 267] on icon "Edge from 7ab286c9-1e9d-4ac0-bd44-ada14397f857 to 501e7d35-4818-4b24-ba91-c9cf1…" at bounding box center [605, 269] width 17 height 113
click at [605, 268] on icon at bounding box center [606, 269] width 5 height 5
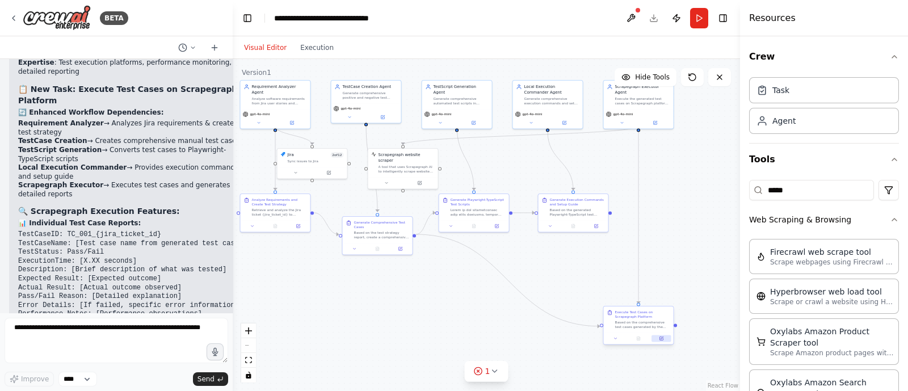
click at [666, 338] on button at bounding box center [660, 338] width 19 height 7
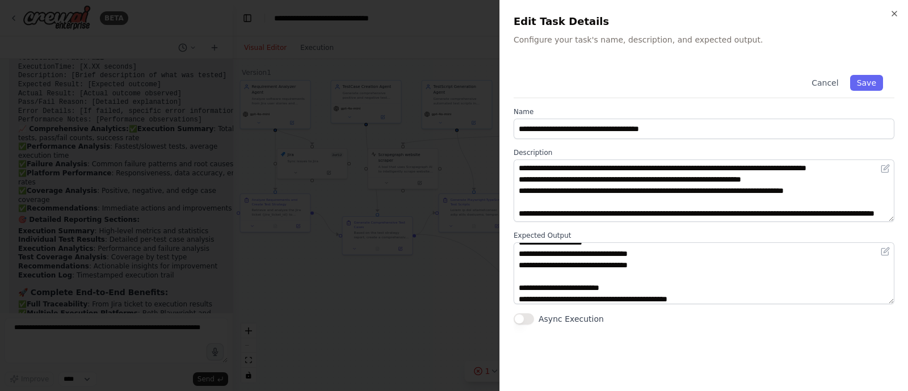
scroll to position [630, 0]
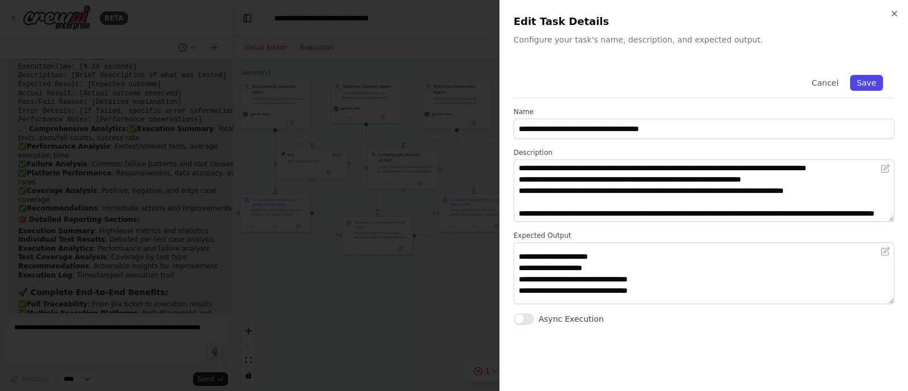
click at [872, 82] on button "Save" at bounding box center [866, 83] width 33 height 16
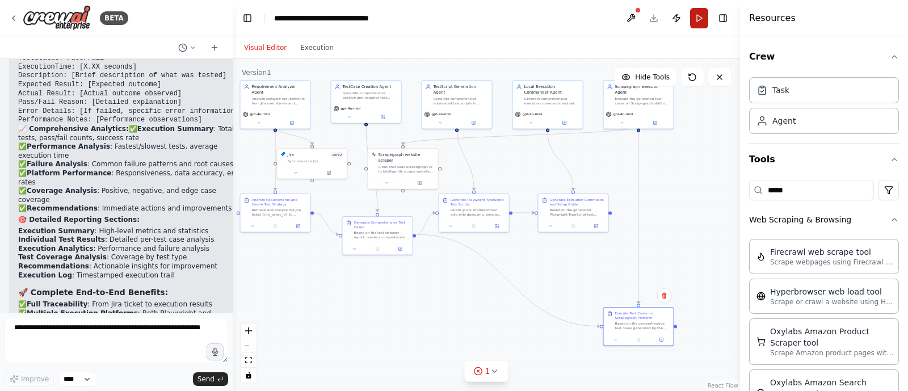
click at [702, 24] on button "Run" at bounding box center [699, 18] width 18 height 20
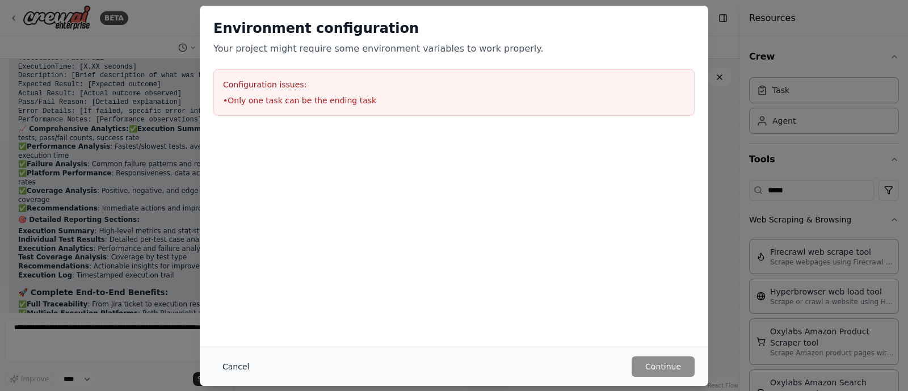
click at [224, 372] on button "Cancel" at bounding box center [235, 366] width 45 height 20
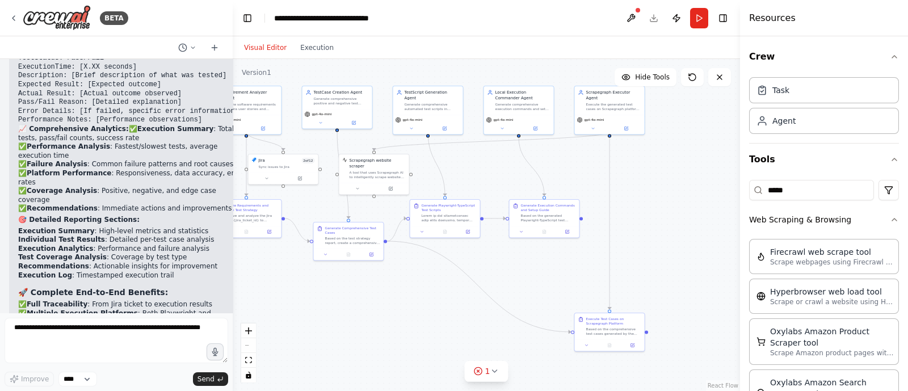
drag, startPoint x: 592, startPoint y: 273, endPoint x: 554, endPoint y: 283, distance: 39.2
click at [554, 283] on div ".deletable-edge-delete-btn { width: 20px; height: 20px; border: 0px solid #ffff…" at bounding box center [486, 225] width 507 height 332
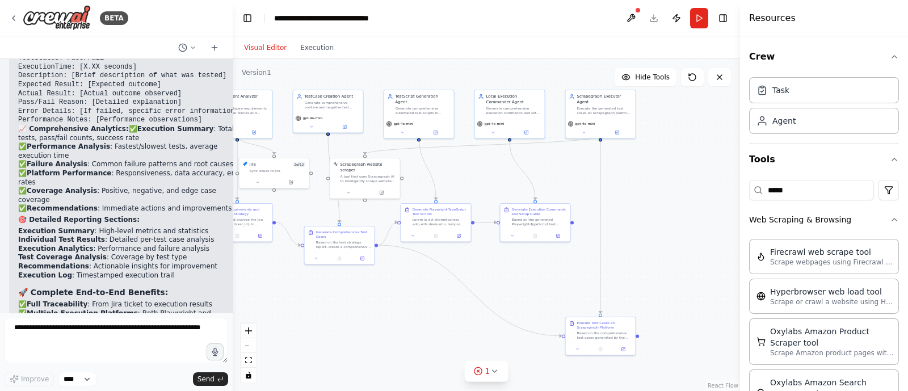
click at [548, 275] on div ".deletable-edge-delete-btn { width: 20px; height: 20px; border: 0px solid #ffff…" at bounding box center [486, 225] width 507 height 332
click at [520, 292] on div ".deletable-edge-delete-btn { width: 20px; height: 20px; border: 0px solid #ffff…" at bounding box center [486, 225] width 507 height 332
drag, startPoint x: 520, startPoint y: 292, endPoint x: 487, endPoint y: 275, distance: 37.6
click at [487, 275] on div ".deletable-edge-delete-btn { width: 20px; height: 20px; border: 0px solid #ffff…" at bounding box center [486, 225] width 507 height 332
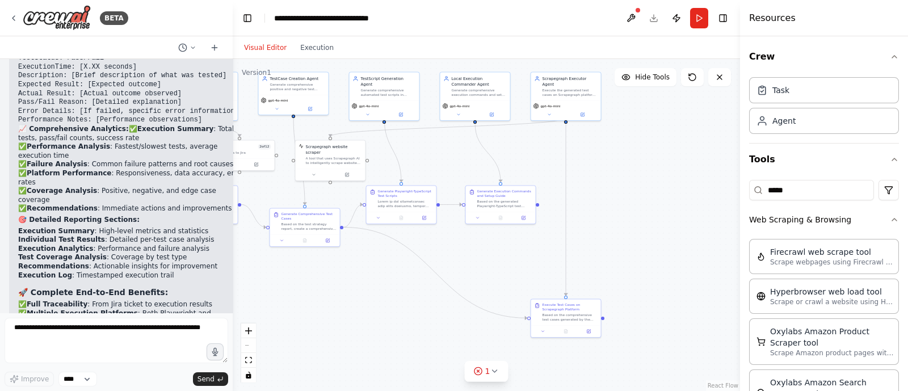
click at [485, 273] on div ".deletable-edge-delete-btn { width: 20px; height: 20px; border: 0px solid #ffff…" at bounding box center [486, 225] width 507 height 332
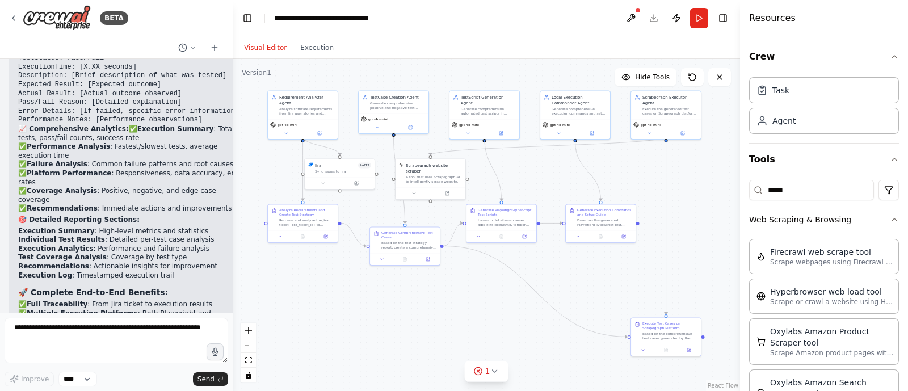
drag, startPoint x: 420, startPoint y: 302, endPoint x: 542, endPoint y: 327, distance: 124.4
click at [542, 327] on div ".deletable-edge-delete-btn { width: 20px; height: 20px; border: 0px solid #ffff…" at bounding box center [486, 225] width 507 height 332
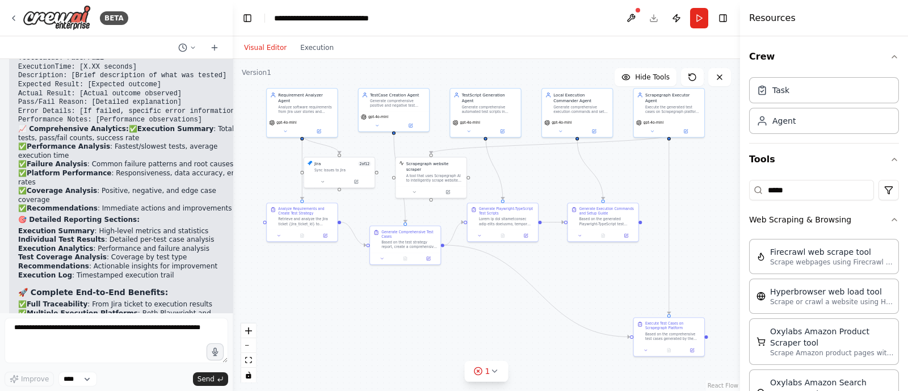
click at [542, 327] on div ".deletable-edge-delete-btn { width: 20px; height: 20px; border: 0px solid #ffff…" at bounding box center [486, 225] width 507 height 332
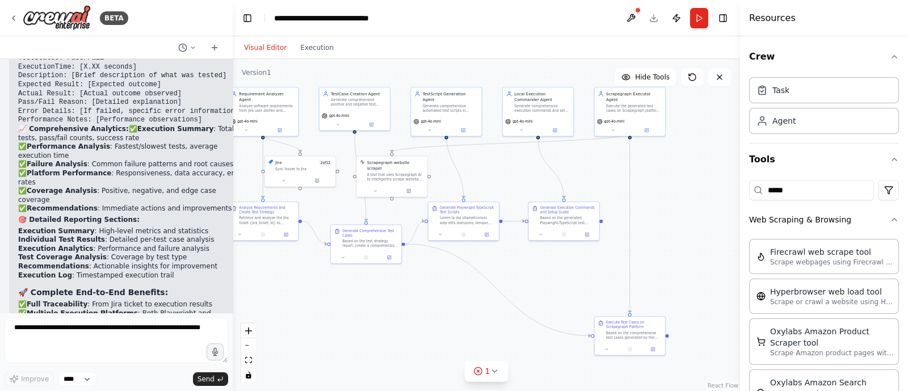
drag, startPoint x: 542, startPoint y: 327, endPoint x: 500, endPoint y: 325, distance: 42.0
click at [500, 325] on div ".deletable-edge-delete-btn { width: 20px; height: 20px; border: 0px solid #ffff…" at bounding box center [486, 225] width 507 height 332
drag, startPoint x: 385, startPoint y: 169, endPoint x: 696, endPoint y: 171, distance: 310.4
click at [696, 176] on div "A tool that uses Scrapegraph AI to intelligently scrape website content." at bounding box center [682, 180] width 57 height 9
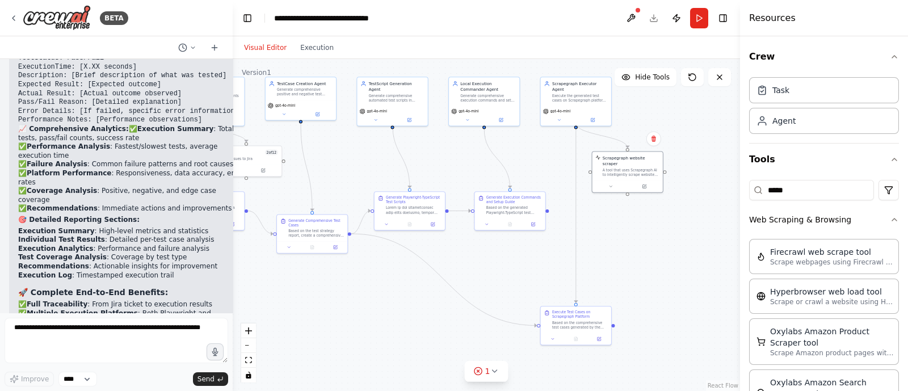
drag, startPoint x: 457, startPoint y: 327, endPoint x: 403, endPoint y: 315, distance: 54.8
click at [403, 315] on div ".deletable-edge-delete-btn { width: 20px; height: 20px; border: 0px solid #ffff…" at bounding box center [486, 225] width 507 height 332
click at [416, 256] on icon "Edge from 3e72778c-5b8d-493d-9704-5c37e4f0cb6f to 501e7d35-4818-4b24-ba91-c9cf1…" at bounding box center [442, 277] width 186 height 92
click at [441, 275] on icon at bounding box center [442, 276] width 5 height 5
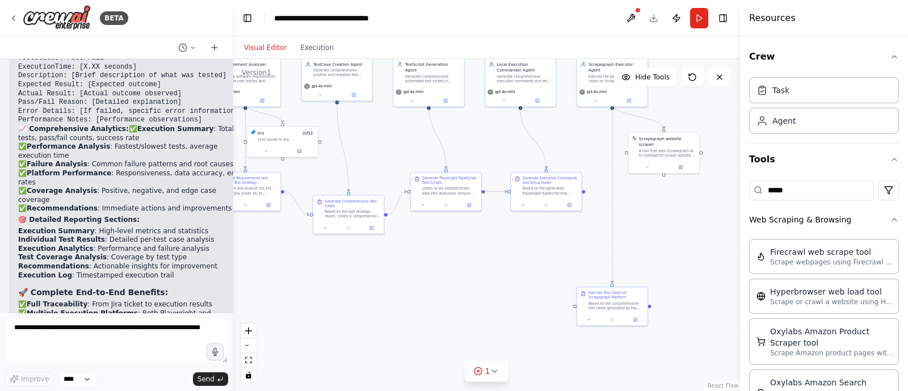
drag, startPoint x: 538, startPoint y: 281, endPoint x: 577, endPoint y: 265, distance: 42.5
click at [577, 265] on div ".deletable-edge-delete-btn { width: 20px; height: 20px; border: 0px solid #ffff…" at bounding box center [486, 225] width 507 height 332
drag, startPoint x: 584, startPoint y: 190, endPoint x: 614, endPoint y: 282, distance: 97.2
click at [439, 196] on div ".deletable-edge-delete-btn { width: 20px; height: 20px; border: 0px solid #ffff…" at bounding box center [310, 112] width 256 height 167
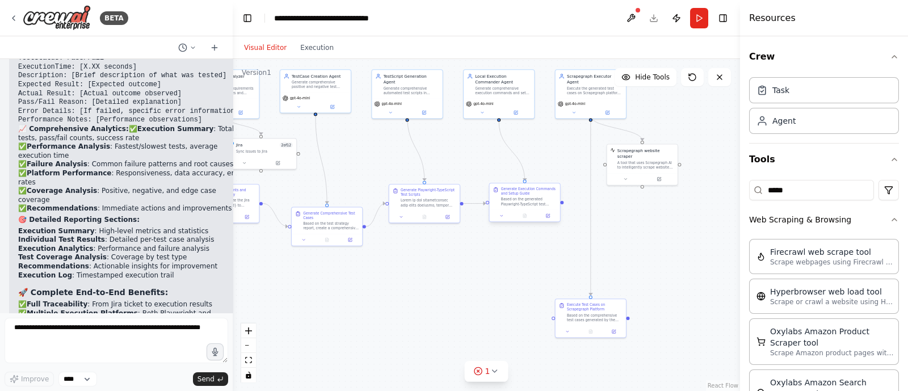
drag, startPoint x: 584, startPoint y: 192, endPoint x: 562, endPoint y: 203, distance: 24.9
click at [562, 203] on div ".deletable-edge-delete-btn { width: 20px; height: 20px; border: 0px solid #ffff…" at bounding box center [486, 225] width 507 height 332
drag, startPoint x: 562, startPoint y: 201, endPoint x: 553, endPoint y: 317, distance: 115.6
click at [416, 207] on div "Requirement Analyzer Agent Analyze software requirements from Jira user stories…" at bounding box center [287, 123] width 256 height 167
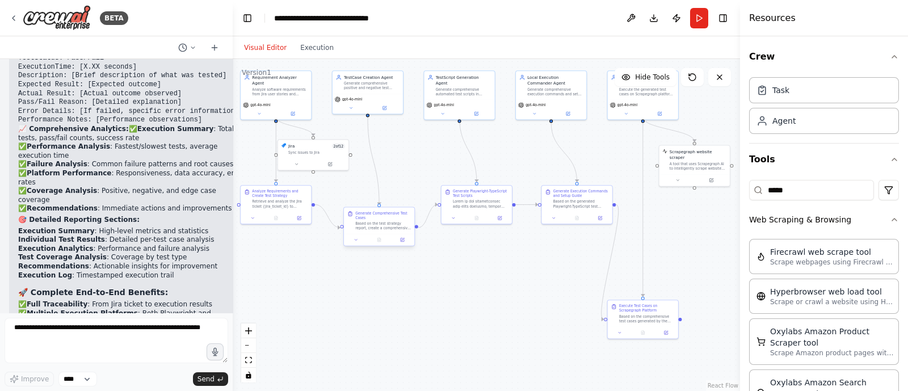
drag, startPoint x: 364, startPoint y: 225, endPoint x: 415, endPoint y: 228, distance: 51.1
click at [415, 228] on div ".deletable-edge-delete-btn { width: 20px; height: 20px; border: 0px solid #ffff…" at bounding box center [486, 225] width 507 height 332
drag, startPoint x: 415, startPoint y: 228, endPoint x: 603, endPoint y: 319, distance: 209.1
click at [603, 319] on div ".deletable-edge-delete-btn { width: 20px; height: 20px; border: 0px solid #ffff…" at bounding box center [486, 225] width 507 height 332
click at [700, 14] on button "Run" at bounding box center [699, 18] width 18 height 20
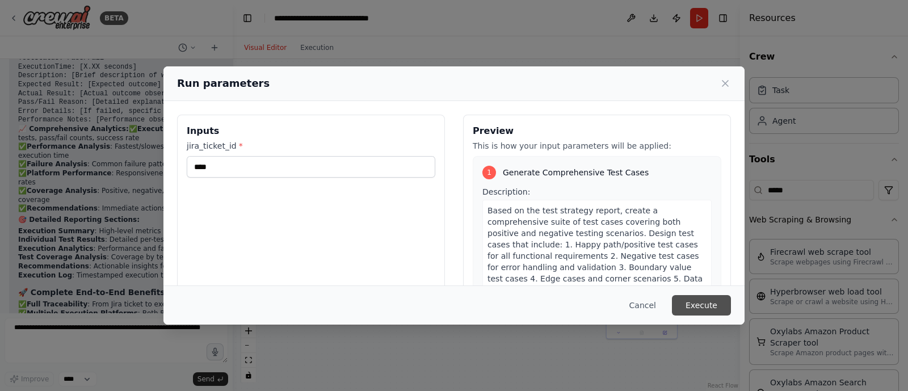
click at [710, 306] on button "Execute" at bounding box center [701, 305] width 59 height 20
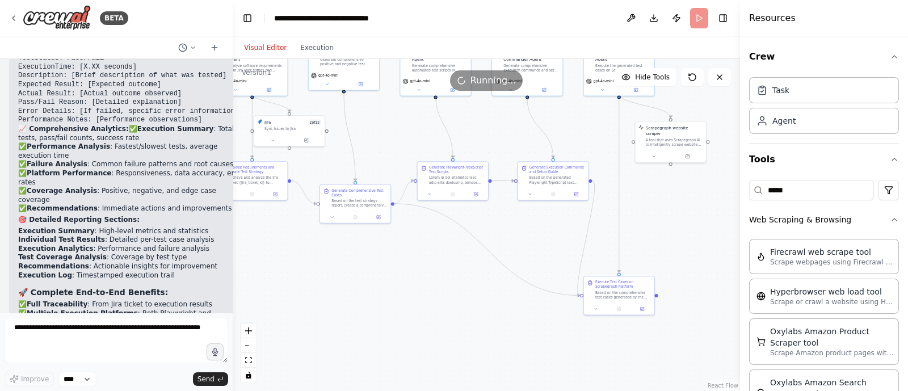
drag, startPoint x: 447, startPoint y: 343, endPoint x: 376, endPoint y: 322, distance: 74.0
click at [376, 322] on div ".deletable-edge-delete-btn { width: 20px; height: 20px; border: 0px solid #ffff…" at bounding box center [486, 225] width 507 height 332
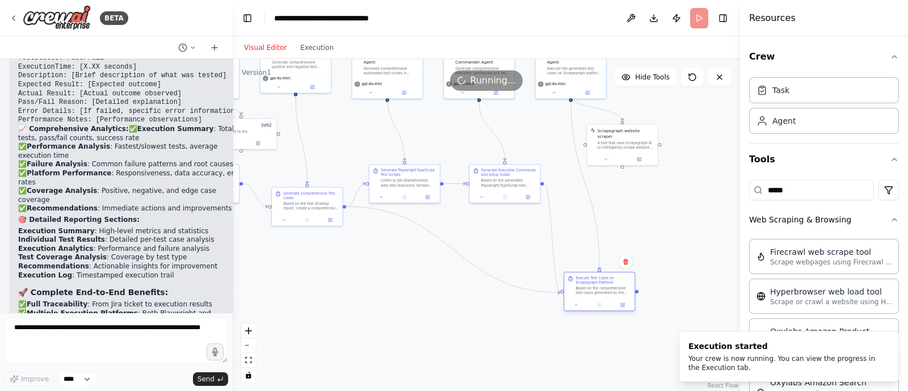
drag, startPoint x: 567, startPoint y: 293, endPoint x: 599, endPoint y: 287, distance: 32.9
click at [599, 287] on div "Based on the comprehensive test cases generated by the TestCase Creation Agent,…" at bounding box center [603, 290] width 56 height 9
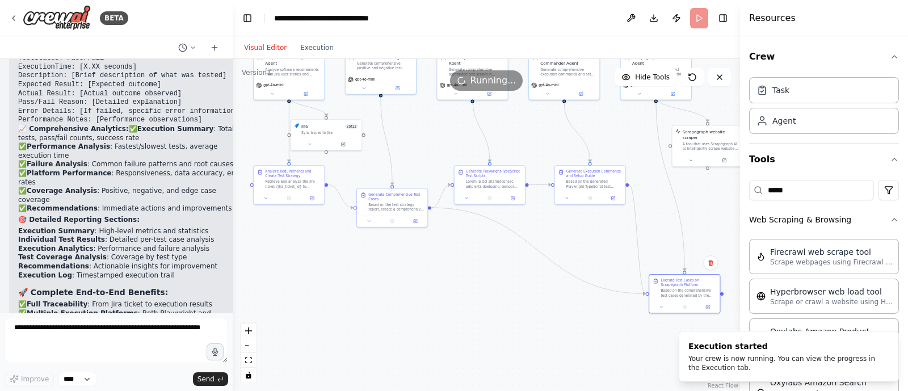
drag, startPoint x: 439, startPoint y: 359, endPoint x: 516, endPoint y: 364, distance: 77.3
click at [516, 364] on div ".deletable-edge-delete-btn { width: 20px; height: 20px; border: 0px solid #ffff…" at bounding box center [486, 225] width 507 height 332
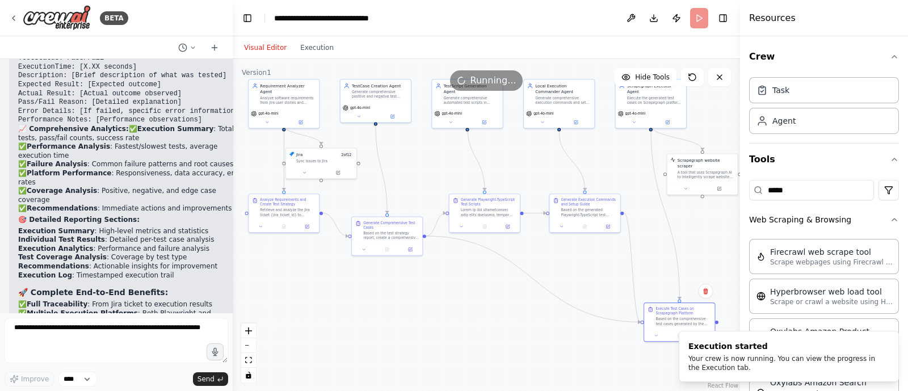
drag, startPoint x: 516, startPoint y: 364, endPoint x: 519, endPoint y: 388, distance: 24.6
click at [519, 388] on div ".deletable-edge-delete-btn { width: 20px; height: 20px; border: 0px solid #ffff…" at bounding box center [486, 225] width 507 height 332
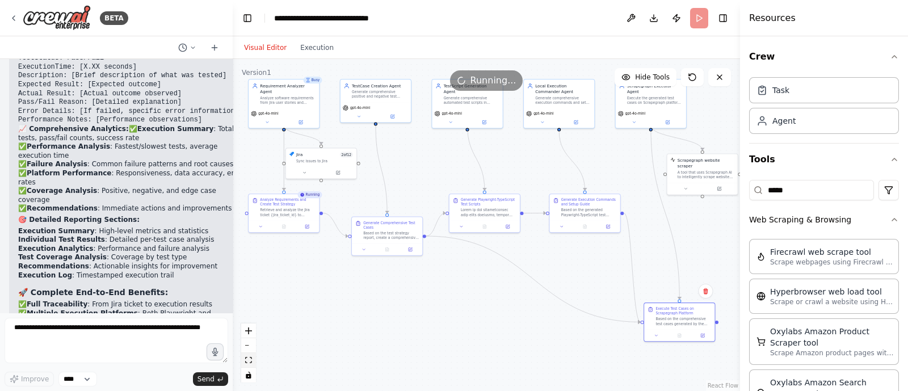
click at [250, 365] on button "fit view" at bounding box center [248, 360] width 15 height 15
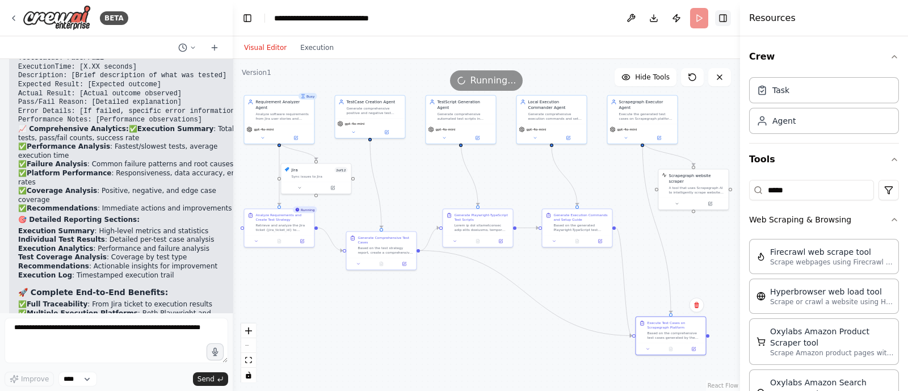
click at [722, 18] on button "Toggle Right Sidebar" at bounding box center [723, 18] width 16 height 16
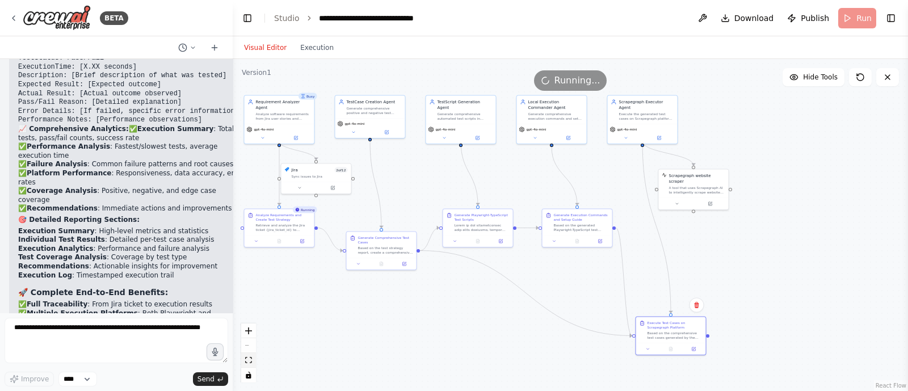
click at [249, 357] on icon "fit view" at bounding box center [248, 360] width 7 height 6
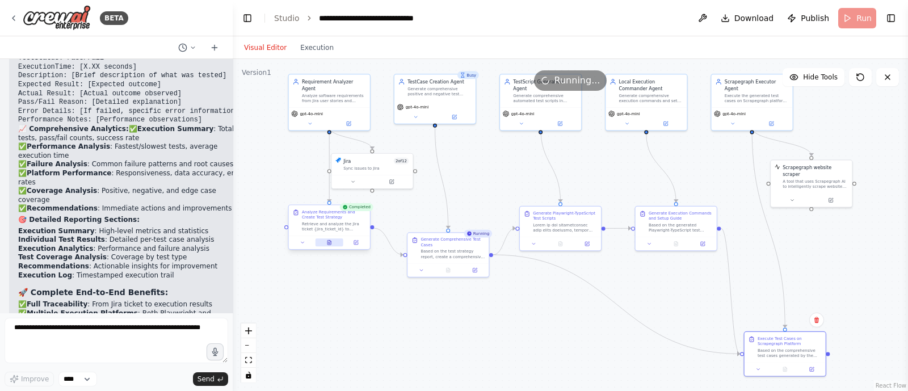
click at [331, 240] on icon at bounding box center [329, 242] width 5 height 5
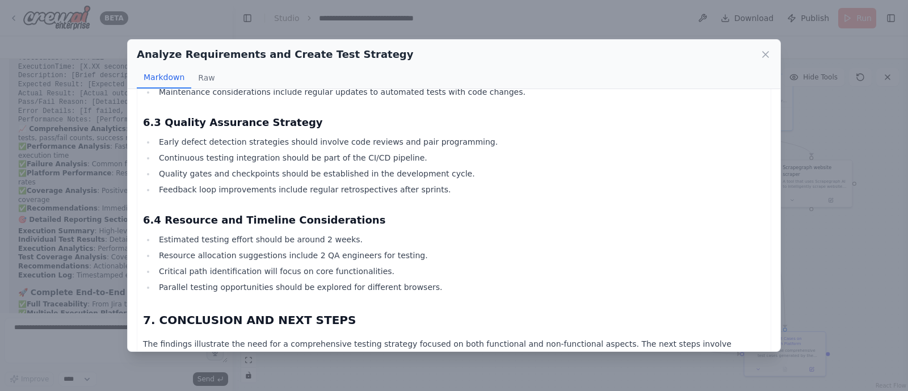
scroll to position [2723, 0]
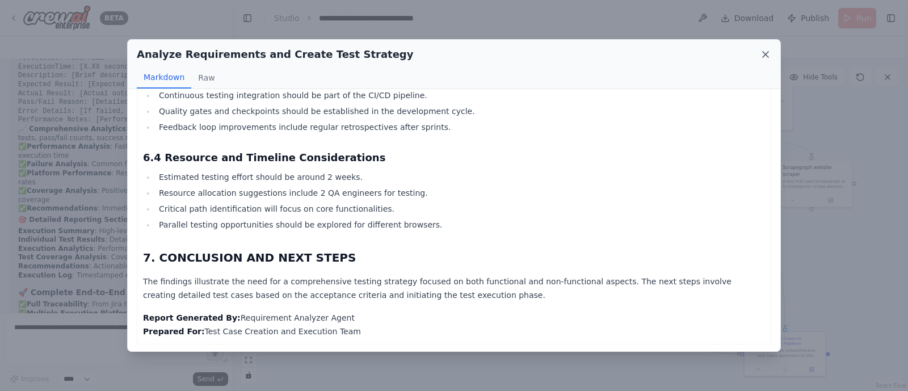
click at [763, 52] on icon at bounding box center [766, 55] width 6 height 6
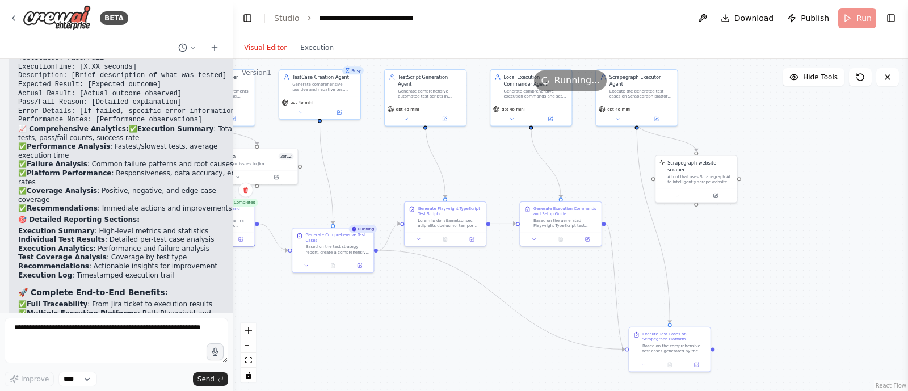
drag, startPoint x: 561, startPoint y: 330, endPoint x: 445, endPoint y: 325, distance: 115.3
click at [445, 325] on div ".deletable-edge-delete-btn { width: 20px; height: 20px; border: 0px solid #ffff…" at bounding box center [570, 225] width 675 height 332
click at [327, 262] on button at bounding box center [333, 264] width 28 height 8
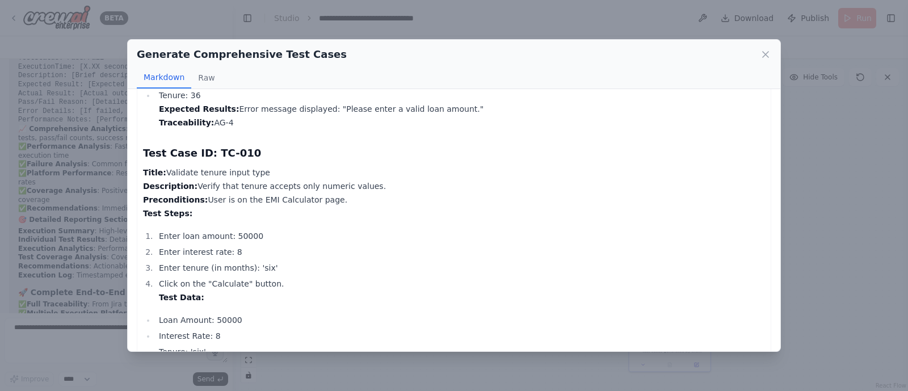
scroll to position [2446, 0]
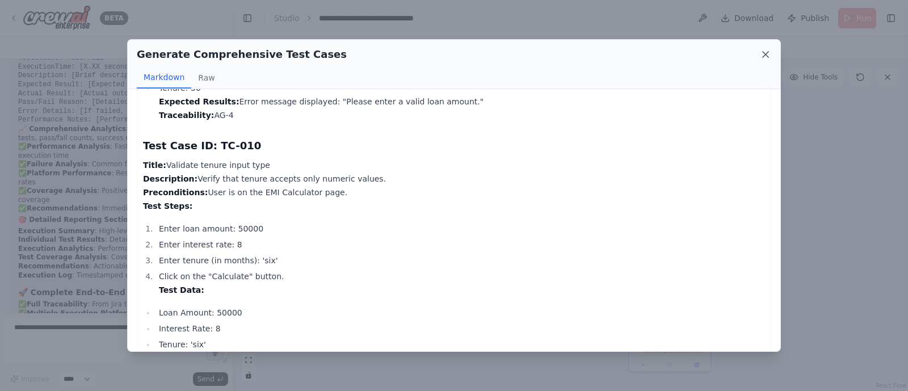
click at [768, 56] on icon at bounding box center [766, 55] width 6 height 6
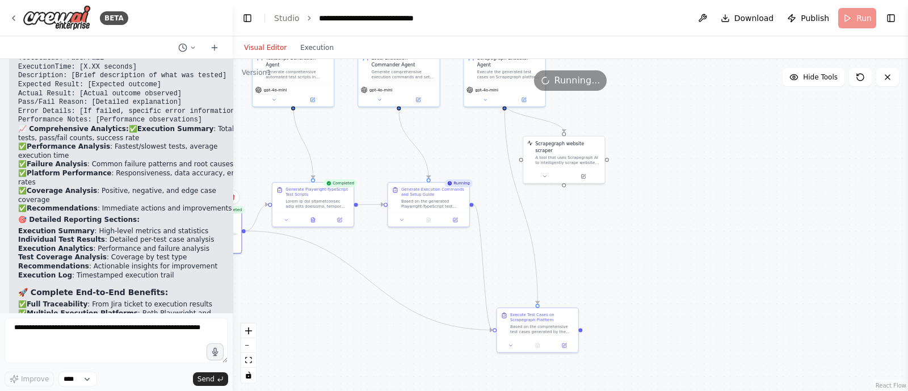
drag, startPoint x: 475, startPoint y: 341, endPoint x: 335, endPoint y: 321, distance: 142.2
click at [335, 321] on div ".deletable-edge-delete-btn { width: 20px; height: 20px; border: 0px solid #ffff…" at bounding box center [570, 225] width 675 height 332
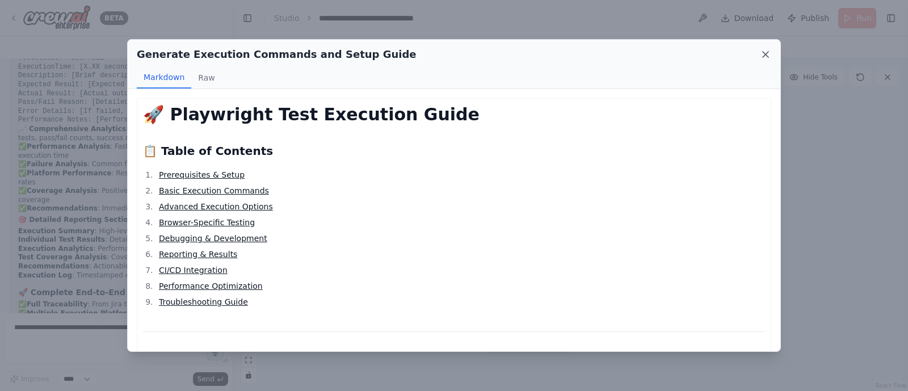
click at [763, 53] on icon at bounding box center [765, 54] width 11 height 11
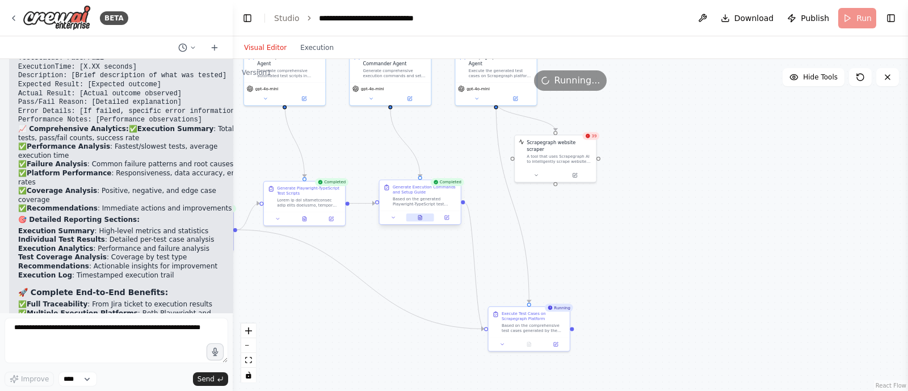
click at [423, 217] on button at bounding box center [420, 217] width 28 height 8
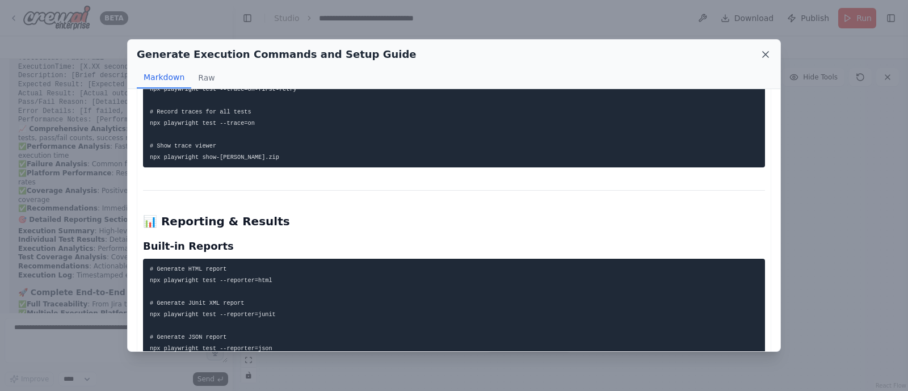
scroll to position [2279, 0]
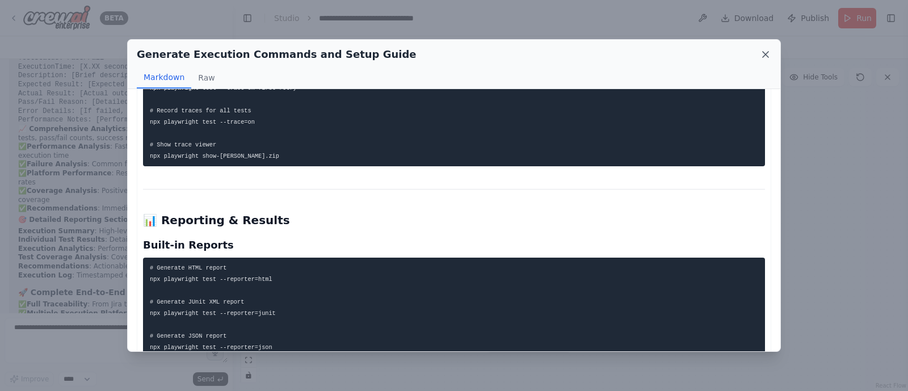
click at [763, 54] on icon at bounding box center [765, 54] width 11 height 11
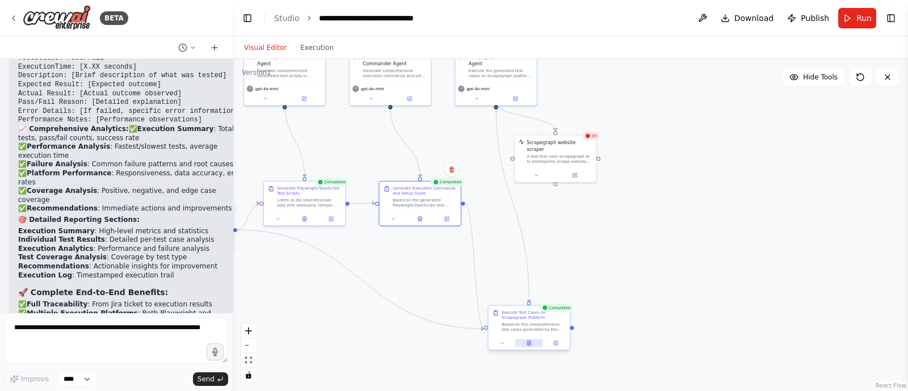
click at [529, 347] on button at bounding box center [529, 343] width 28 height 8
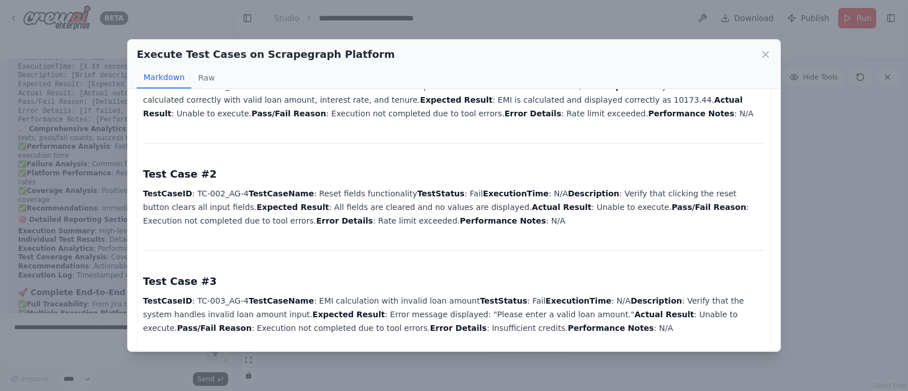
scroll to position [0, 0]
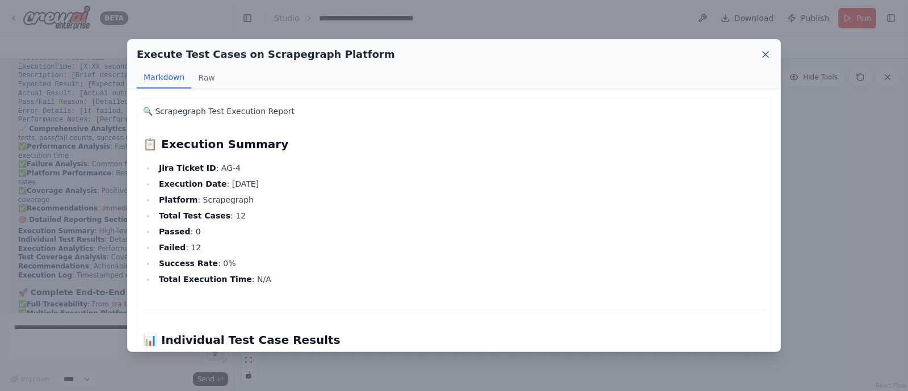
click at [761, 51] on icon at bounding box center [765, 54] width 11 height 11
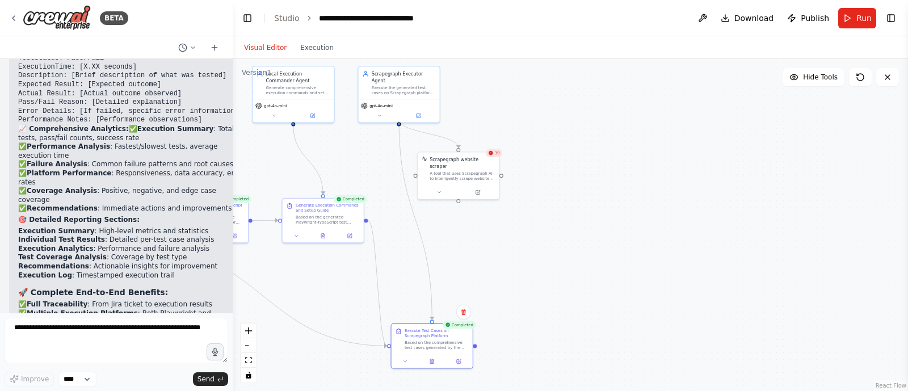
drag, startPoint x: 645, startPoint y: 237, endPoint x: 548, endPoint y: 253, distance: 98.4
click at [548, 253] on div ".deletable-edge-delete-btn { width: 20px; height: 20px; border: 0px solid #ffff…" at bounding box center [570, 225] width 675 height 332
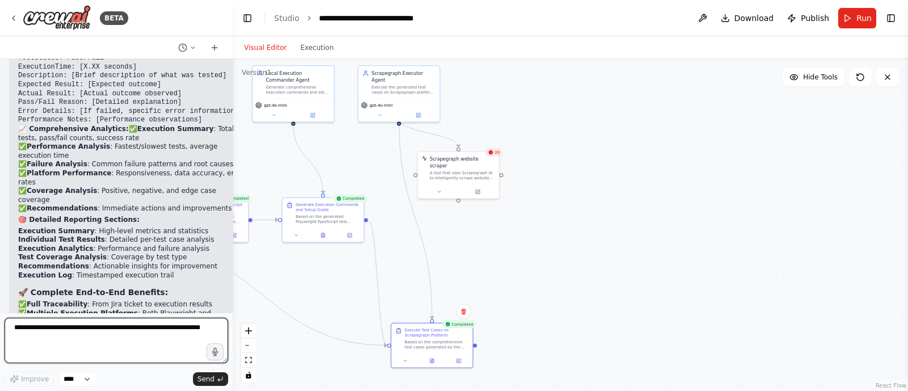
click at [59, 331] on textarea at bounding box center [117, 340] width 224 height 45
type textarea "**********"
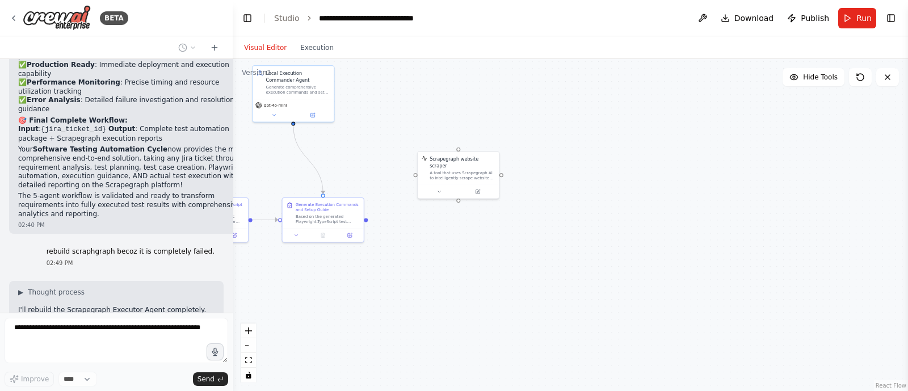
scroll to position [6693, 0]
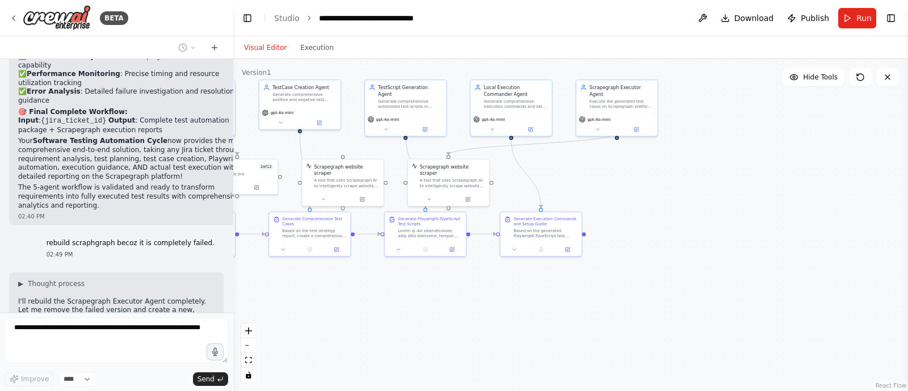
drag, startPoint x: 295, startPoint y: 299, endPoint x: 513, endPoint y: 313, distance: 218.3
click at [513, 313] on div ".deletable-edge-delete-btn { width: 20px; height: 20px; border: 0px solid #ffff…" at bounding box center [570, 225] width 675 height 332
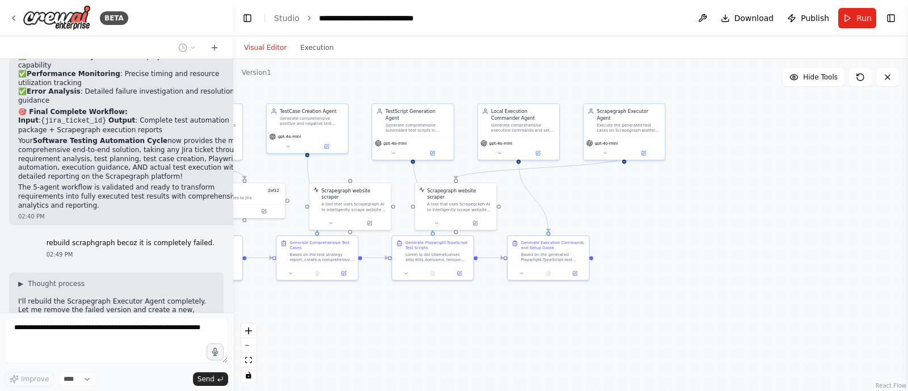
drag, startPoint x: 658, startPoint y: 314, endPoint x: 669, endPoint y: 328, distance: 17.7
click at [669, 328] on div ".deletable-edge-delete-btn { width: 20px; height: 20px; border: 0px solid #ffff…" at bounding box center [570, 225] width 675 height 332
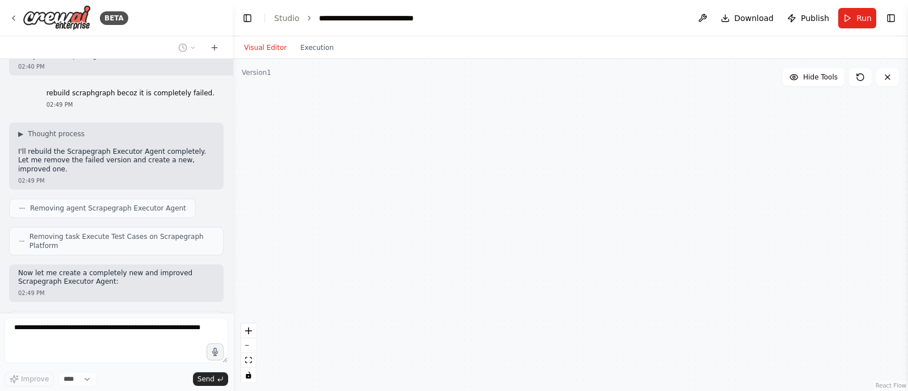
scroll to position [6852, 0]
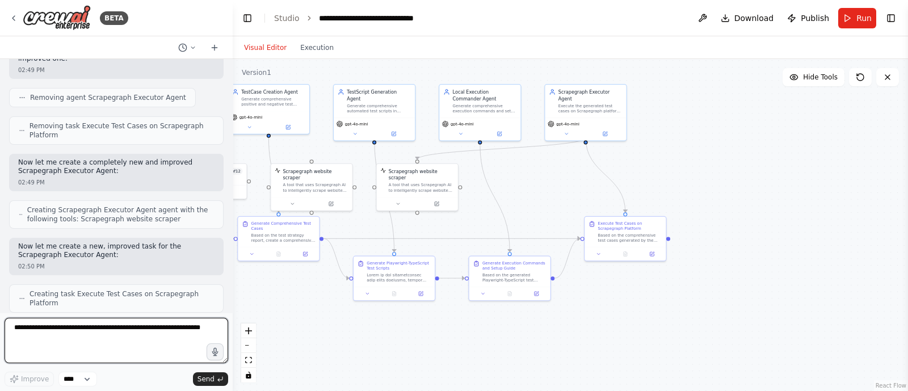
drag, startPoint x: 746, startPoint y: 229, endPoint x: 686, endPoint y: 221, distance: 60.7
click at [686, 221] on div ".deletable-edge-delete-btn { width: 20px; height: 20px; border: 0px solid #ffff…" at bounding box center [570, 225] width 675 height 332
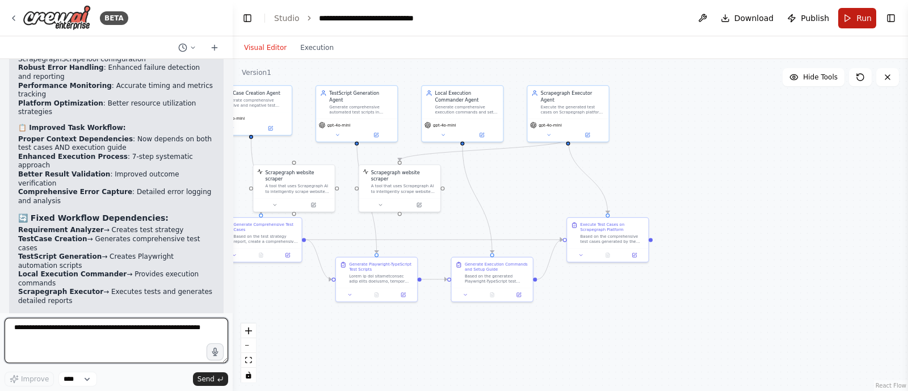
scroll to position [7481, 0]
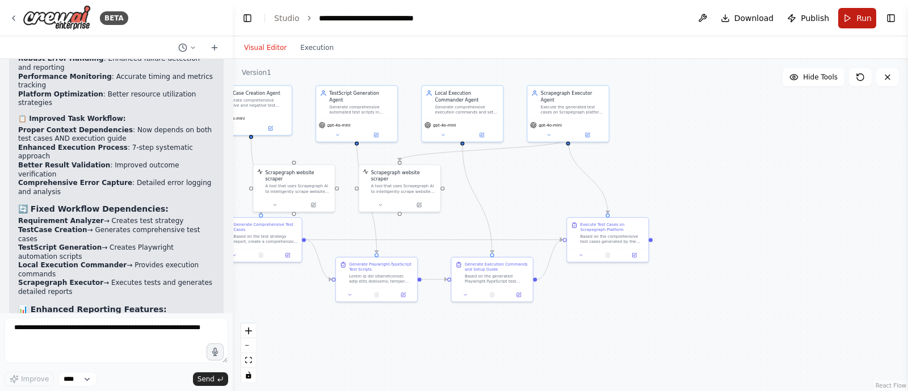
click at [858, 20] on span "Run" at bounding box center [863, 17] width 15 height 11
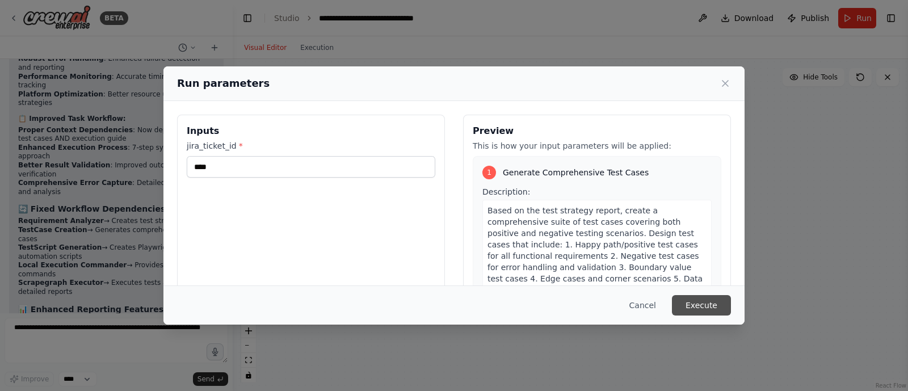
click at [698, 306] on button "Execute" at bounding box center [701, 305] width 59 height 20
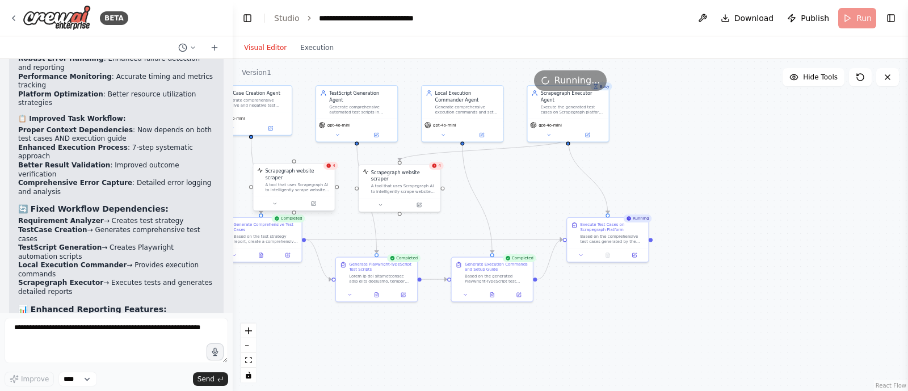
click at [305, 183] on div "A tool that uses Scrapegraph AI to intelligently scrape website content." at bounding box center [297, 187] width 65 height 11
click at [328, 151] on icon at bounding box center [325, 152] width 7 height 7
click at [293, 149] on button "Confirm" at bounding box center [293, 152] width 40 height 14
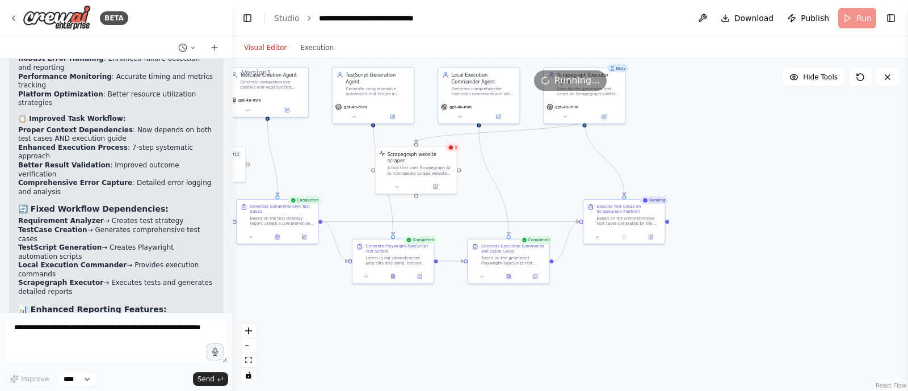
drag, startPoint x: 305, startPoint y: 174, endPoint x: 321, endPoint y: 155, distance: 24.5
click at [321, 155] on div ".deletable-edge-delete-btn { width: 20px; height: 20px; border: 0px solid #ffff…" at bounding box center [570, 225] width 675 height 332
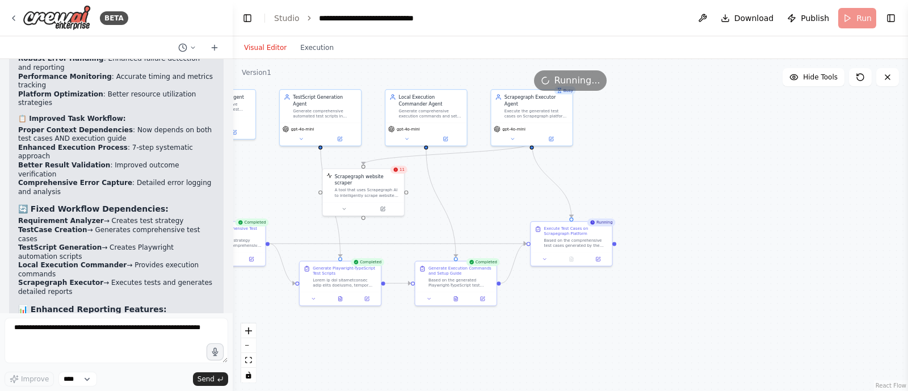
drag, startPoint x: 665, startPoint y: 158, endPoint x: 613, endPoint y: 180, distance: 56.5
click at [613, 180] on div ".deletable-edge-delete-btn { width: 20px; height: 20px; border: 0px solid #ffff…" at bounding box center [570, 225] width 675 height 332
click at [574, 258] on button at bounding box center [571, 258] width 28 height 8
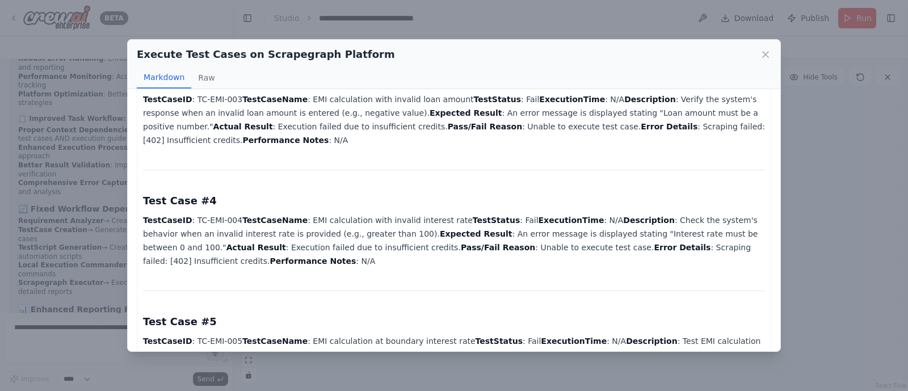
scroll to position [0, 0]
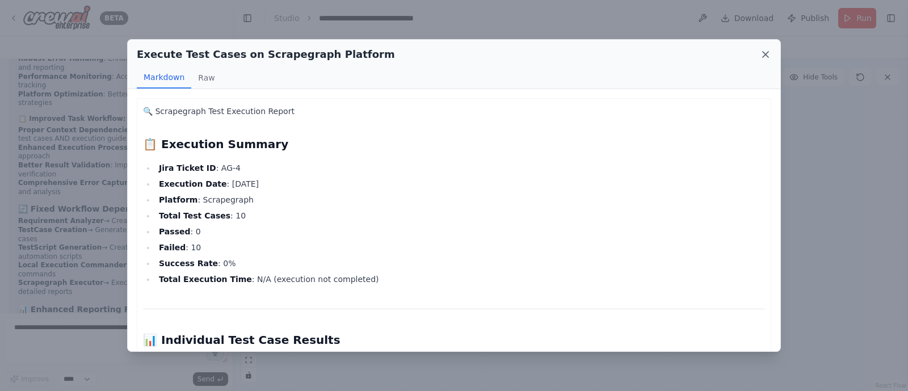
click at [764, 57] on icon at bounding box center [765, 54] width 11 height 11
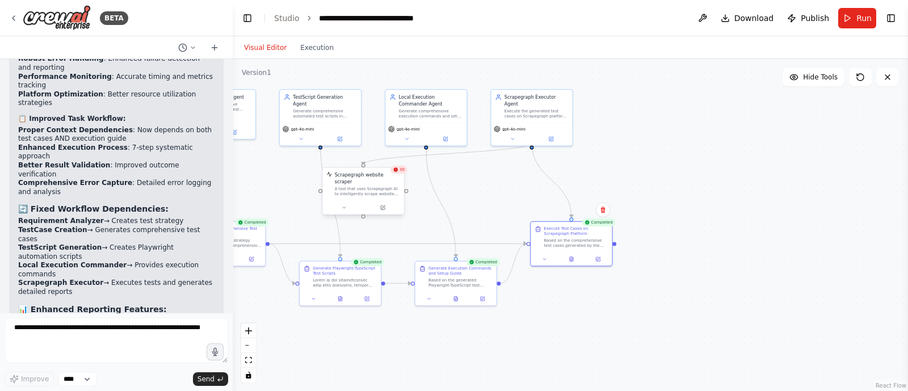
click at [352, 187] on div "A tool that uses Scrapegraph AI to intelligently scrape website content." at bounding box center [367, 191] width 65 height 11
click at [394, 158] on icon at bounding box center [395, 156] width 5 height 6
click at [363, 156] on button "Confirm" at bounding box center [363, 156] width 40 height 14
click at [884, 15] on button "Toggle Right Sidebar" at bounding box center [891, 18] width 16 height 16
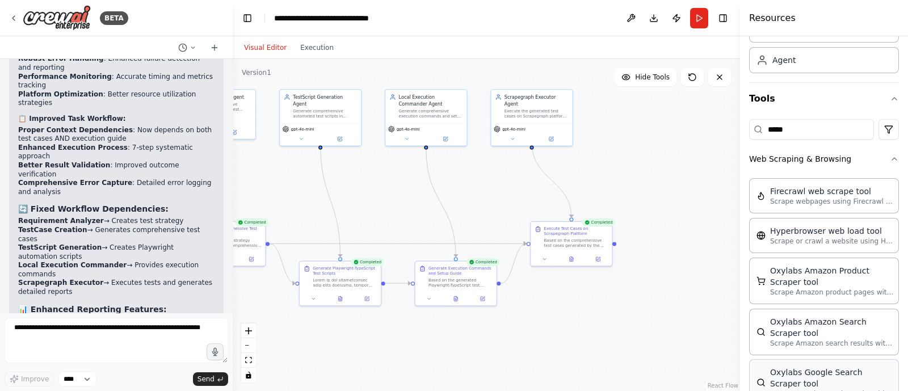
scroll to position [59, 0]
click at [777, 131] on input "*****" at bounding box center [811, 131] width 125 height 20
drag, startPoint x: 805, startPoint y: 132, endPoint x: 716, endPoint y: 131, distance: 89.1
click at [716, 131] on div "BETA Hello! I'm the CrewAI assistant. What kind of automation do you want to bu…" at bounding box center [454, 195] width 908 height 391
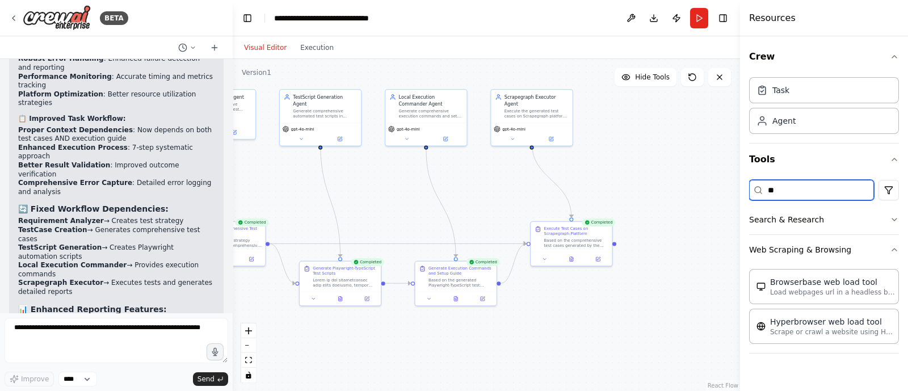
scroll to position [0, 0]
type input "**"
click at [531, 141] on div ".deletable-edge-delete-btn { width: 20px; height: 20px; border: 0px solid #ffff…" at bounding box center [486, 225] width 507 height 332
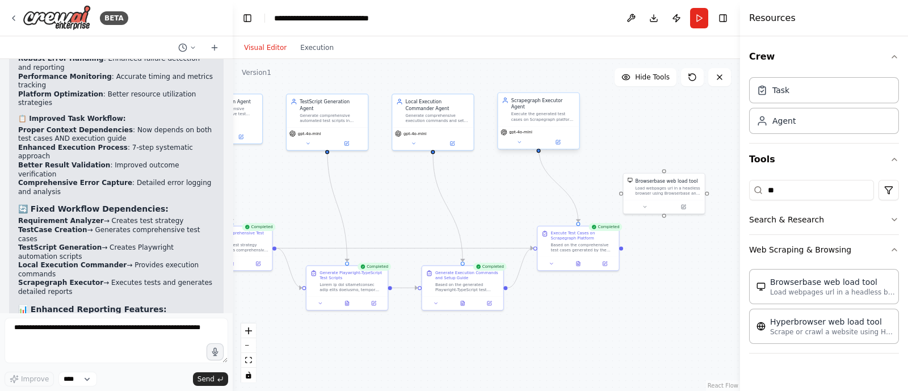
drag, startPoint x: 533, startPoint y: 141, endPoint x: 540, endPoint y: 146, distance: 8.2
click at [540, 146] on div ".deletable-edge-delete-btn { width: 20px; height: 20px; border: 0px solid #ffff…" at bounding box center [486, 225] width 507 height 332
drag, startPoint x: 536, startPoint y: 144, endPoint x: 664, endPoint y: 176, distance: 131.6
click at [336, 176] on div "Requirement Analyzer Agent Analyze software requirements from Jira user stories…" at bounding box center [188, 157] width 295 height 193
click at [556, 140] on icon at bounding box center [558, 142] width 4 height 4
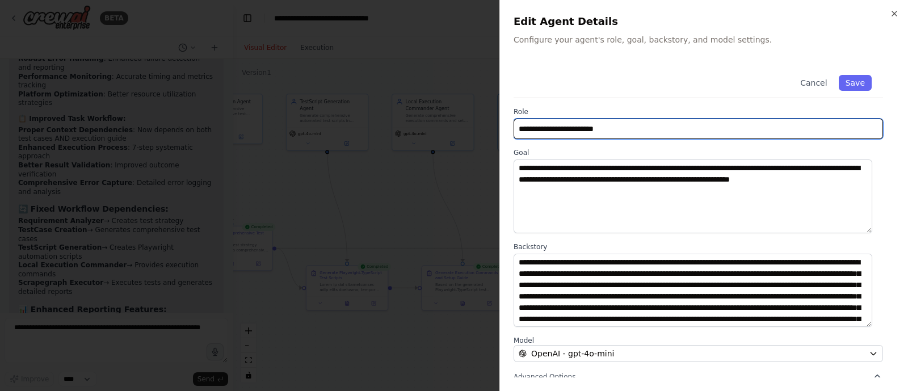
drag, startPoint x: 562, startPoint y: 128, endPoint x: 496, endPoint y: 126, distance: 65.3
click at [496, 126] on body "BETA Hello! I'm the CrewAI assistant. What kind of automation do you want to bu…" at bounding box center [454, 195] width 908 height 391
type input "**********"
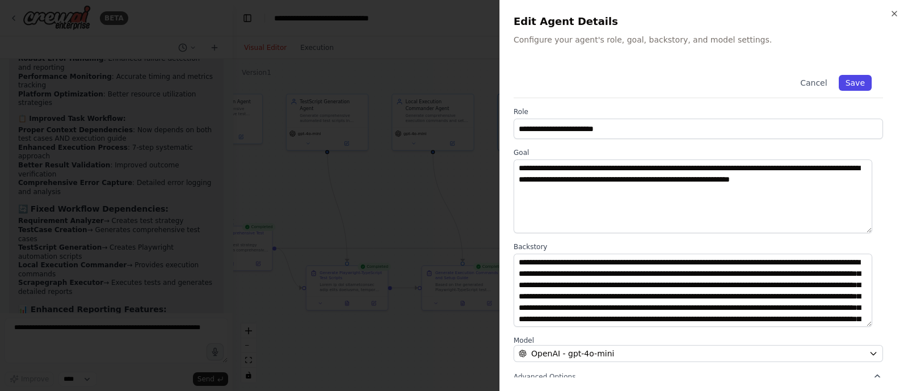
click at [849, 79] on button "Save" at bounding box center [855, 83] width 33 height 16
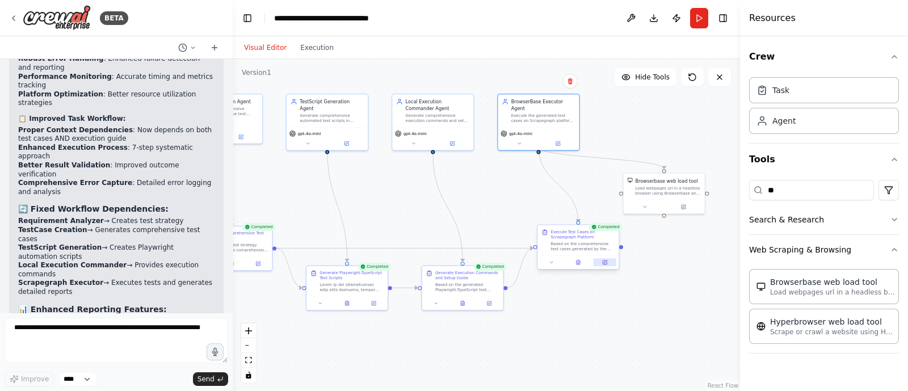
click at [607, 263] on button at bounding box center [604, 262] width 23 height 8
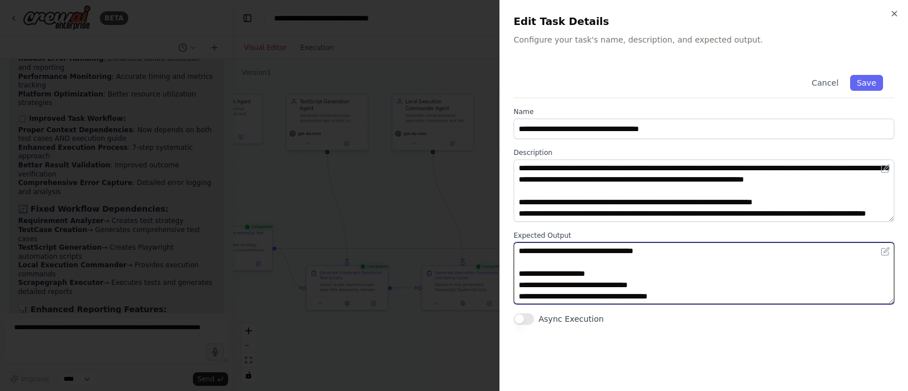
click at [562, 254] on textarea at bounding box center [703, 273] width 381 height 62
click at [570, 254] on textarea at bounding box center [703, 273] width 381 height 62
type textarea "**********"
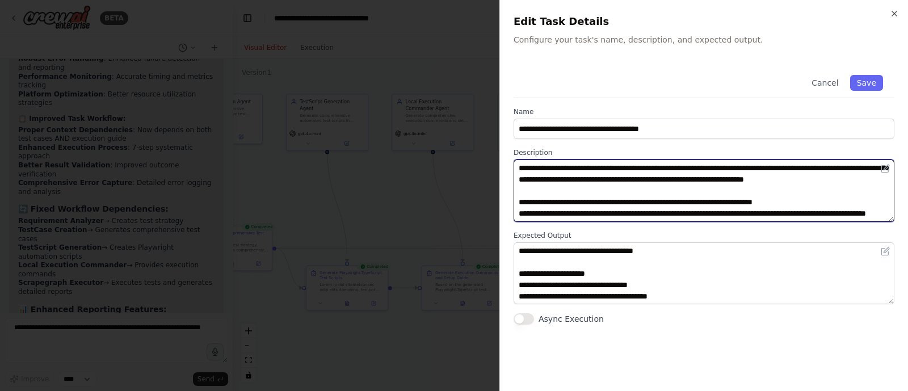
click at [587, 178] on textarea "**********" at bounding box center [703, 190] width 381 height 62
paste textarea
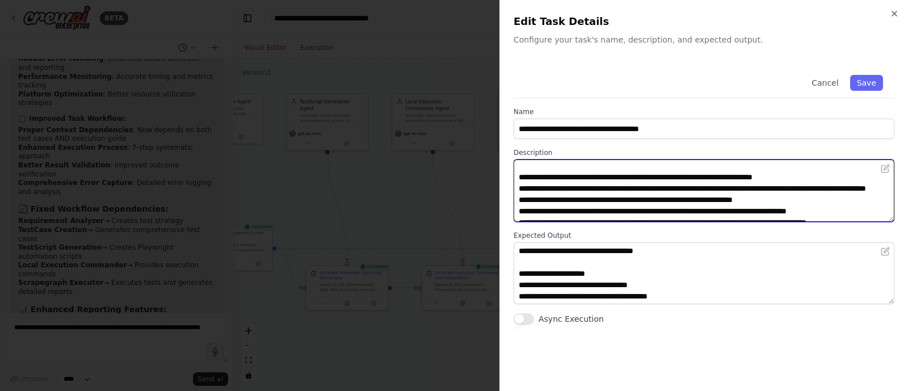
scroll to position [24, 0]
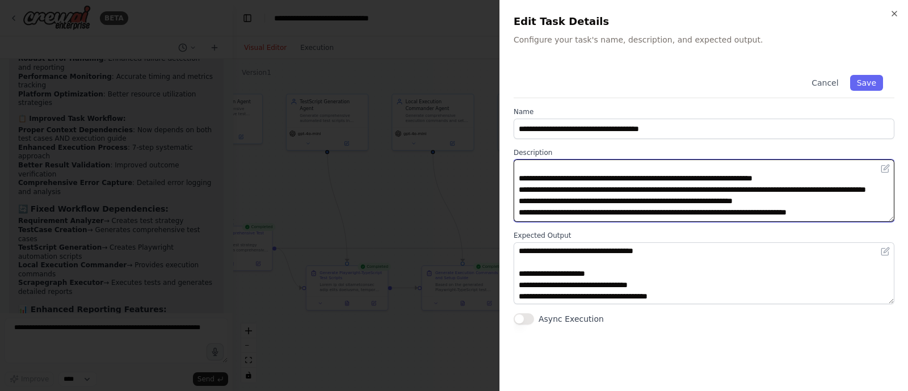
click at [709, 200] on textarea "**********" at bounding box center [703, 190] width 381 height 62
paste textarea
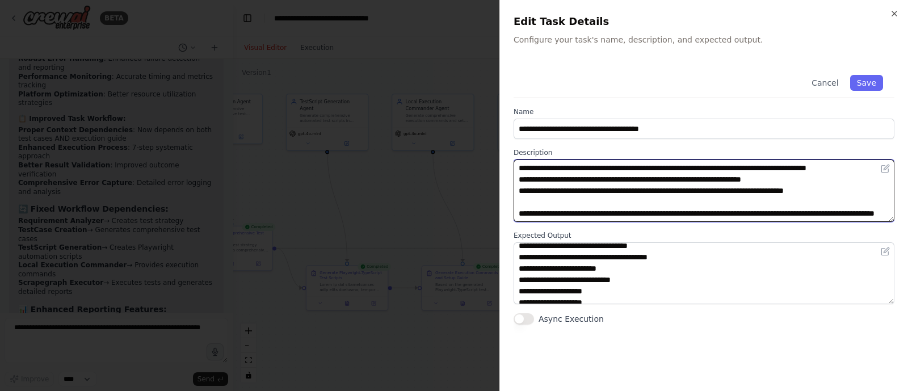
scroll to position [40, 0]
type textarea "**********"
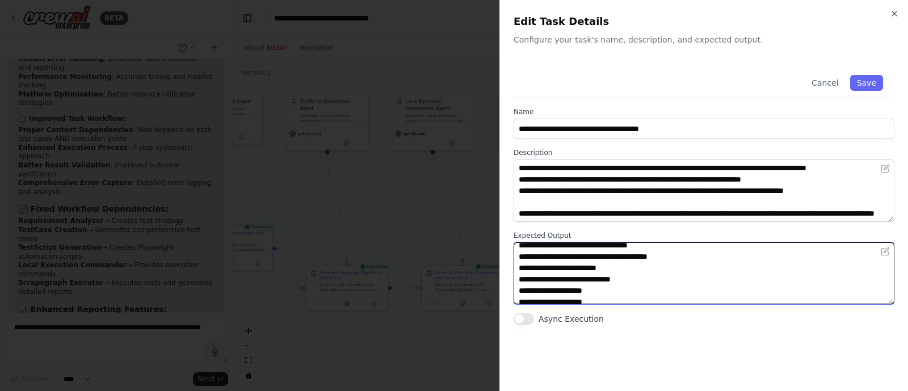
click at [597, 268] on textarea at bounding box center [703, 273] width 381 height 62
paste textarea "*"
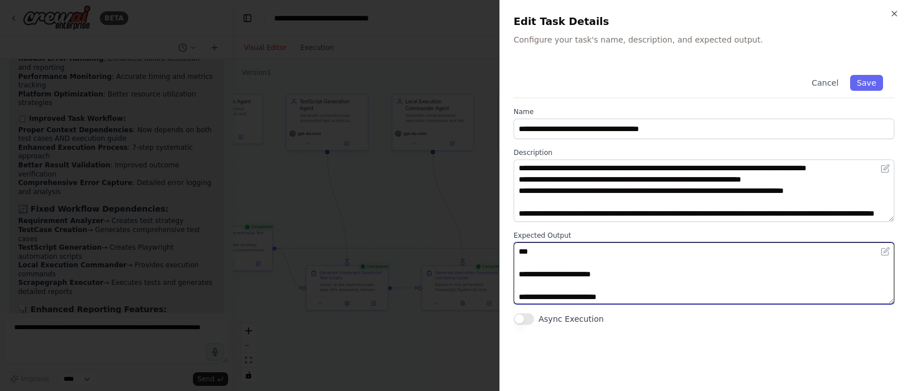
scroll to position [496, 0]
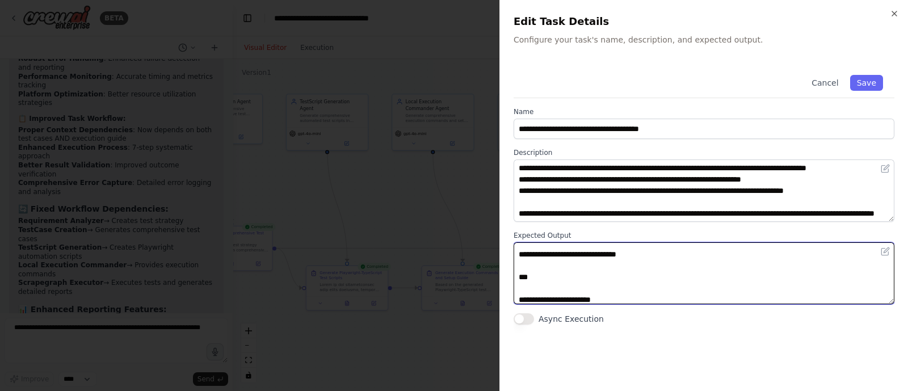
drag, startPoint x: 559, startPoint y: 269, endPoint x: 531, endPoint y: 265, distance: 28.6
click at [531, 265] on textarea at bounding box center [703, 273] width 381 height 62
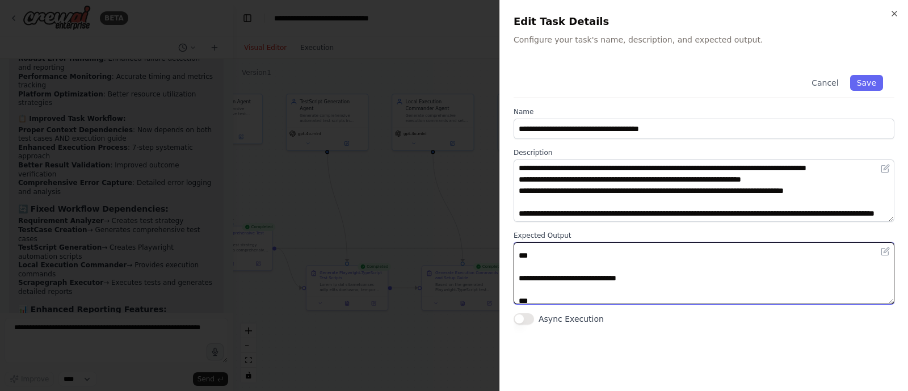
scroll to position [490, 0]
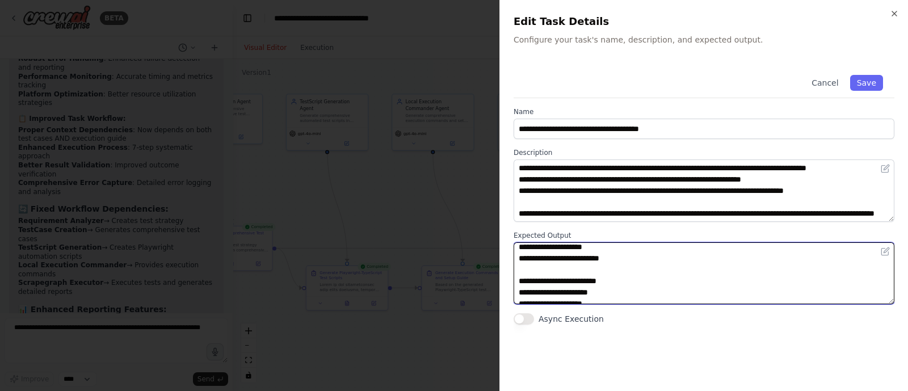
drag, startPoint x: 544, startPoint y: 276, endPoint x: 528, endPoint y: 217, distance: 61.8
click at [528, 217] on div "**********" at bounding box center [703, 194] width 381 height 261
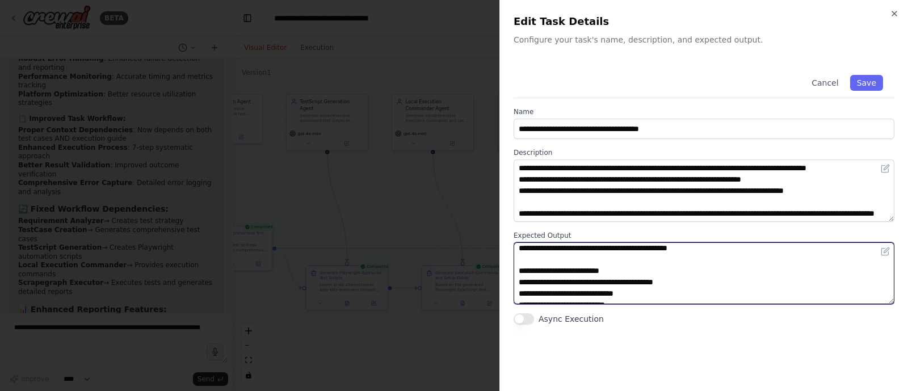
click at [583, 275] on textarea at bounding box center [703, 273] width 381 height 62
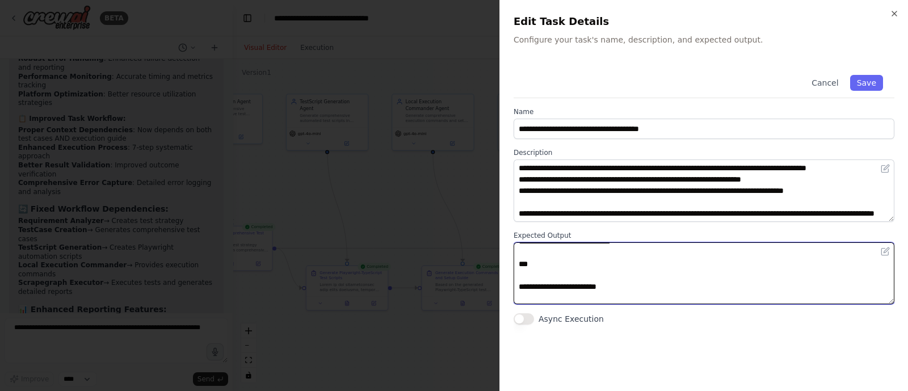
scroll to position [1430, 0]
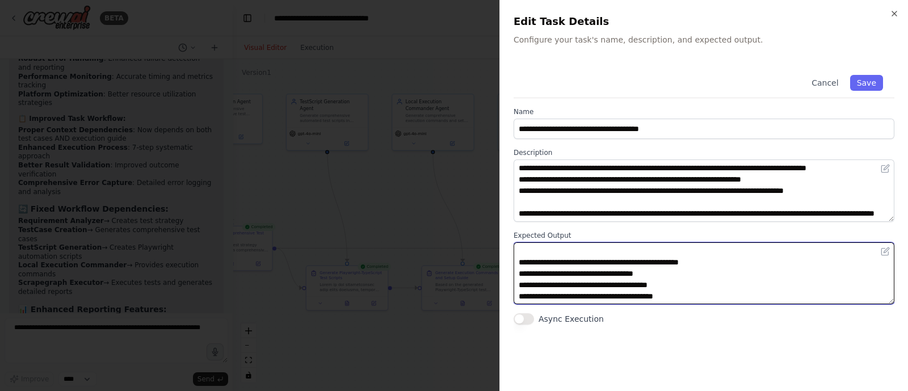
click at [643, 266] on textarea at bounding box center [703, 273] width 381 height 62
paste textarea
click at [634, 273] on textarea at bounding box center [703, 273] width 381 height 62
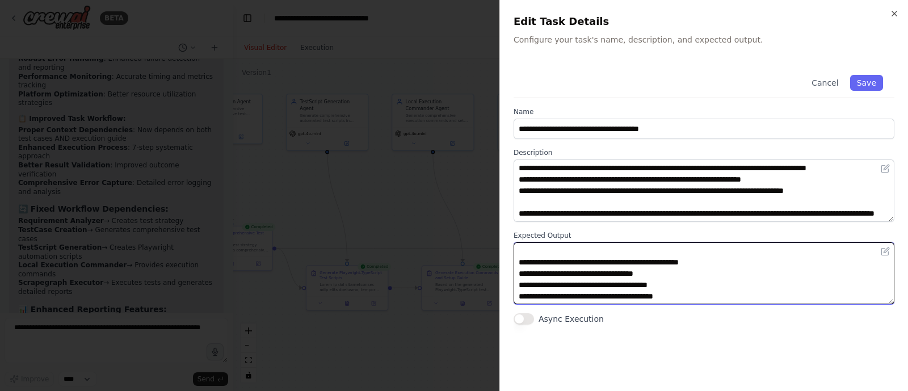
paste textarea
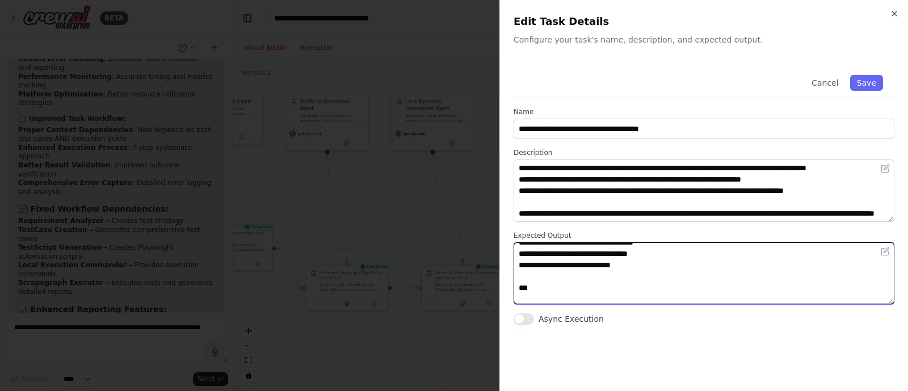
scroll to position [1147, 0]
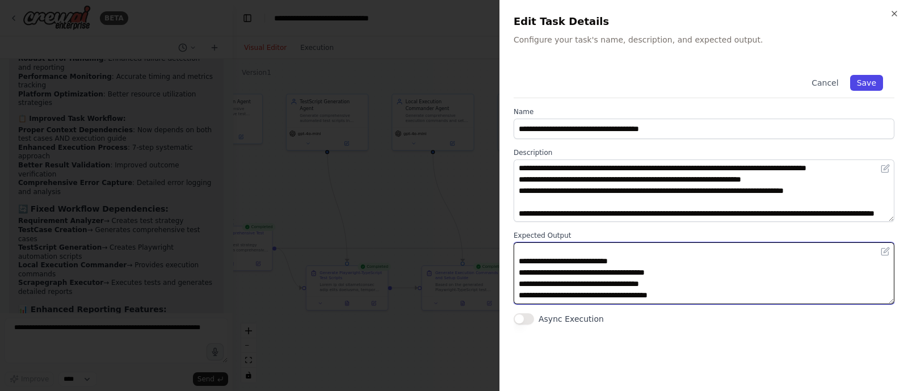
type textarea "**********"
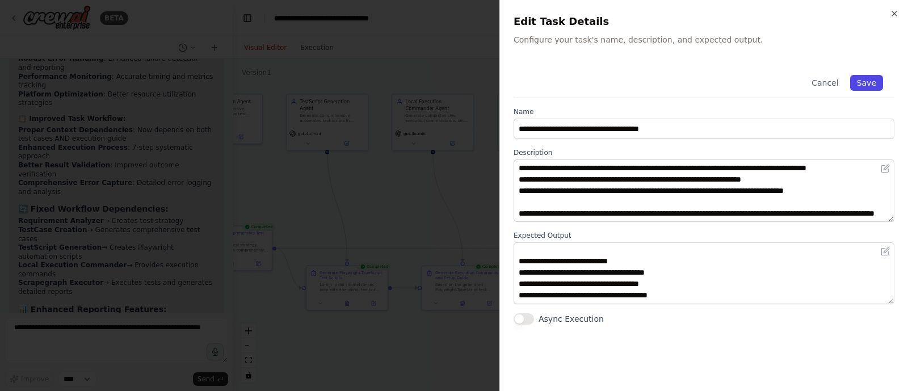
click at [861, 77] on button "Save" at bounding box center [866, 83] width 33 height 16
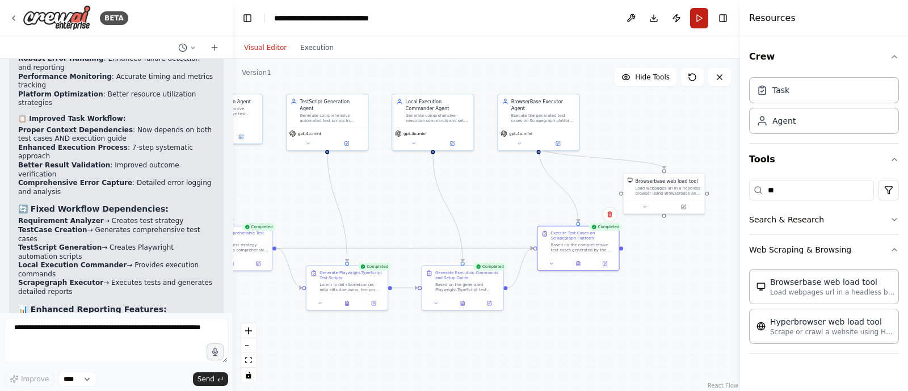
click at [702, 16] on button "Run" at bounding box center [699, 18] width 18 height 20
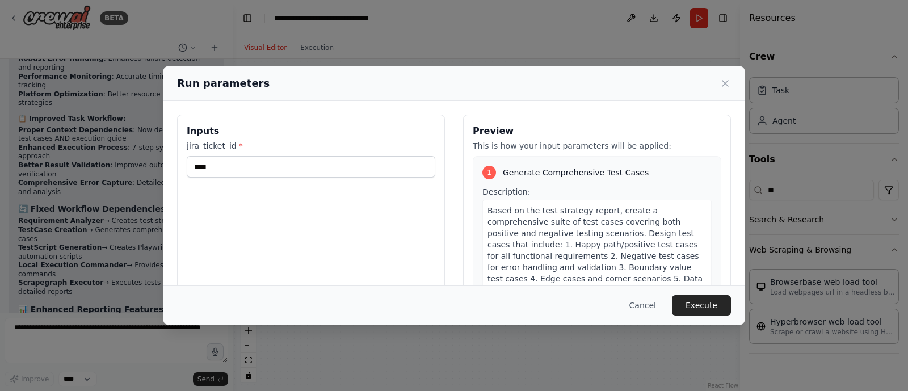
drag, startPoint x: 600, startPoint y: 169, endPoint x: 689, endPoint y: 182, distance: 90.0
click at [689, 182] on body "BETA Hello! I'm the CrewAI assistant. What kind of automation do you want to bu…" at bounding box center [454, 195] width 908 height 391
click at [688, 301] on button "Execute" at bounding box center [701, 305] width 59 height 20
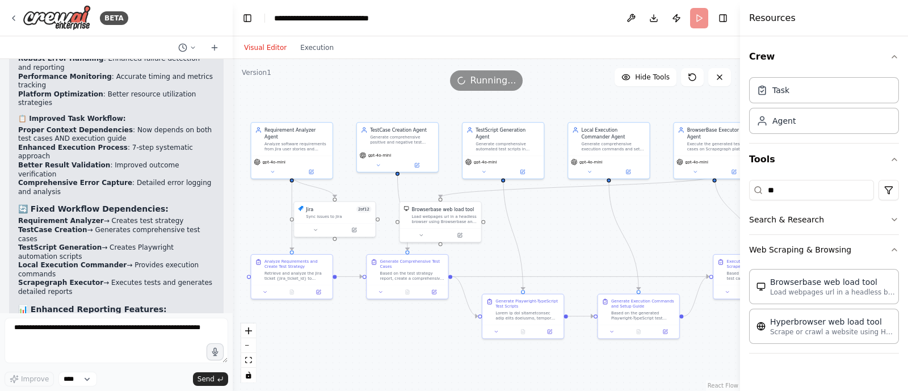
drag, startPoint x: 602, startPoint y: 210, endPoint x: 689, endPoint y: 225, distance: 88.7
click at [689, 225] on div ".deletable-edge-delete-btn { width: 20px; height: 20px; border: 0px solid #ffff…" at bounding box center [486, 225] width 507 height 332
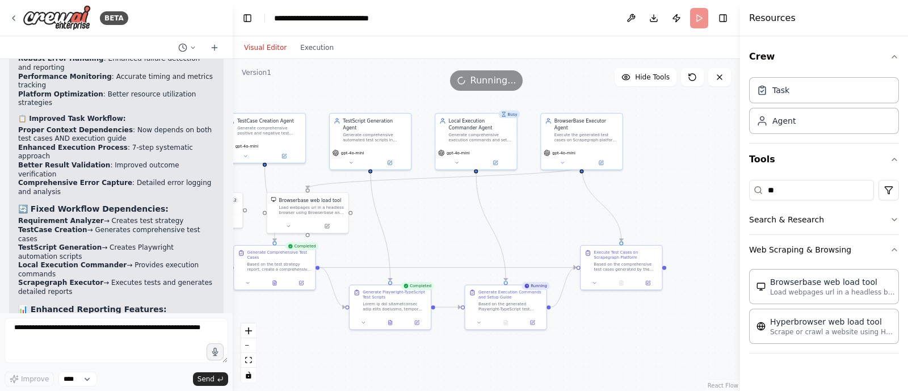
drag, startPoint x: 689, startPoint y: 225, endPoint x: 553, endPoint y: 215, distance: 136.6
click at [553, 215] on div ".deletable-edge-delete-btn { width: 20px; height: 20px; border: 0px solid #ffff…" at bounding box center [486, 225] width 507 height 332
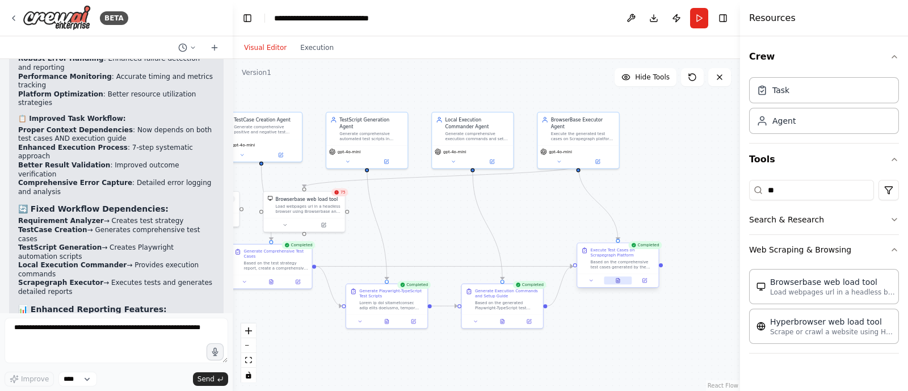
click at [618, 282] on icon at bounding box center [617, 280] width 3 height 5
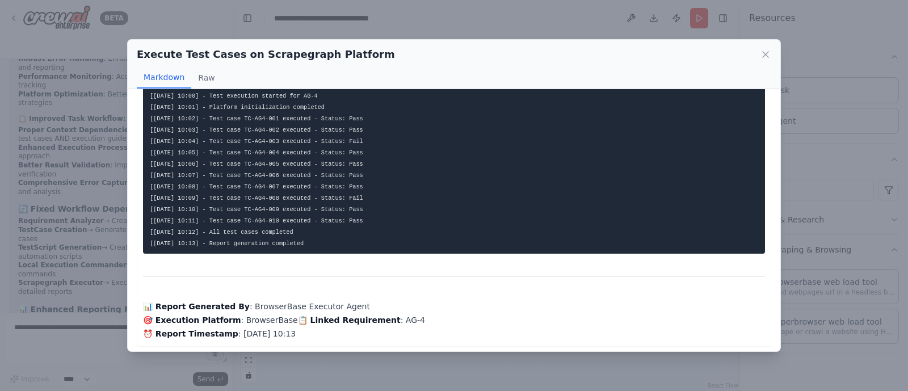
scroll to position [3236, 0]
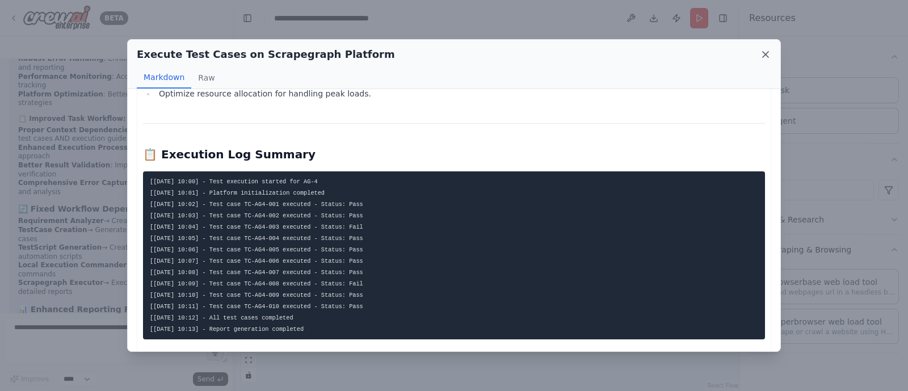
click at [767, 56] on icon at bounding box center [766, 55] width 6 height 6
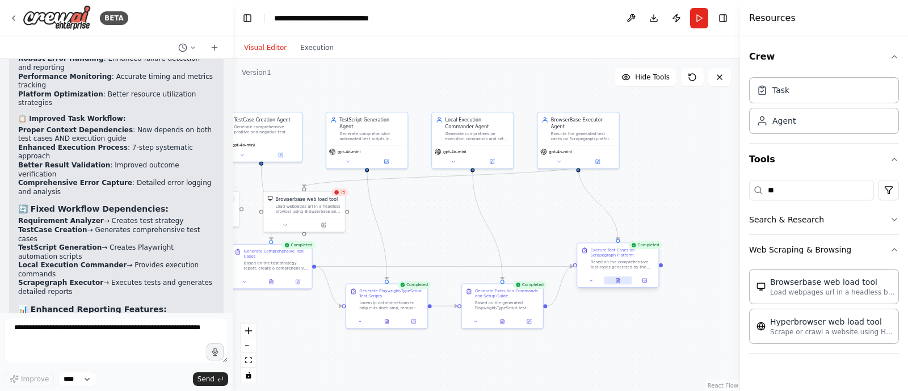
click at [618, 278] on icon at bounding box center [617, 280] width 5 height 5
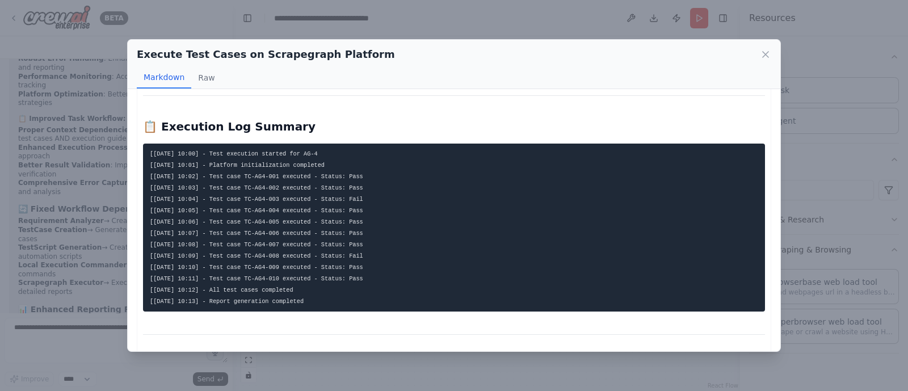
scroll to position [3266, 0]
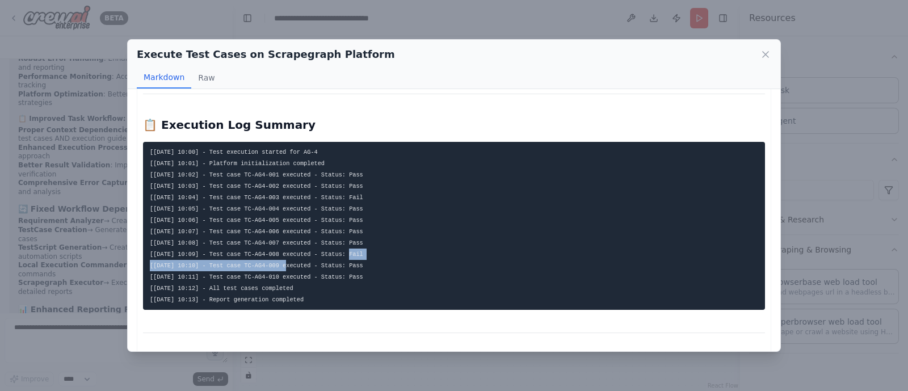
drag, startPoint x: 359, startPoint y: 251, endPoint x: 217, endPoint y: 251, distance: 141.8
click at [217, 251] on pre "[2025-08-16 10:00] - Test execution started for AG-4 [2025-08-16 10:01] - Platf…" at bounding box center [454, 226] width 622 height 168
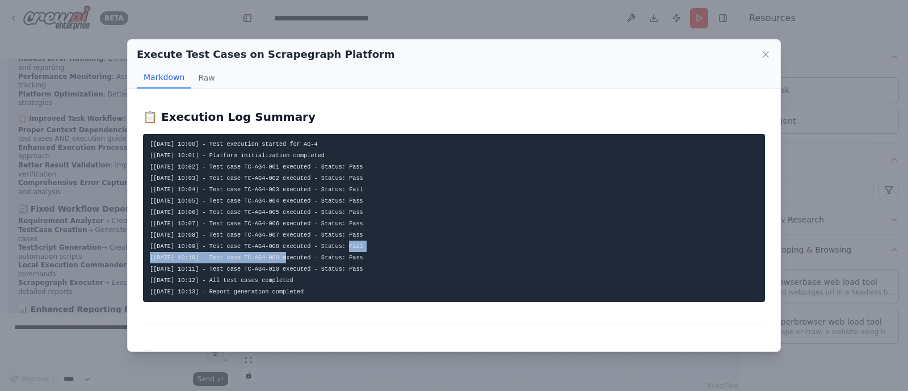
scroll to position [3274, 0]
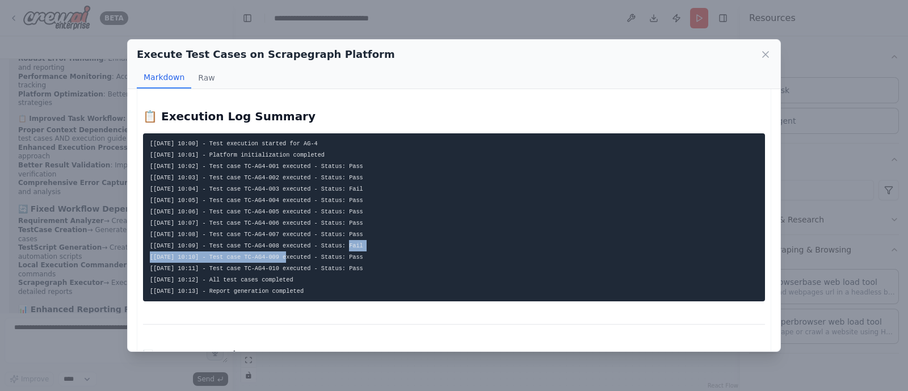
click at [367, 240] on pre "[2025-08-16 10:00] - Test execution started for AG-4 [2025-08-16 10:01] - Platf…" at bounding box center [454, 217] width 622 height 168
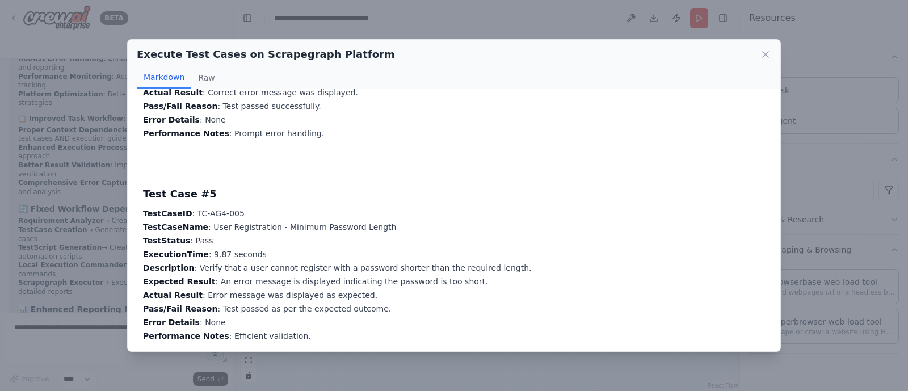
scroll to position [925, 0]
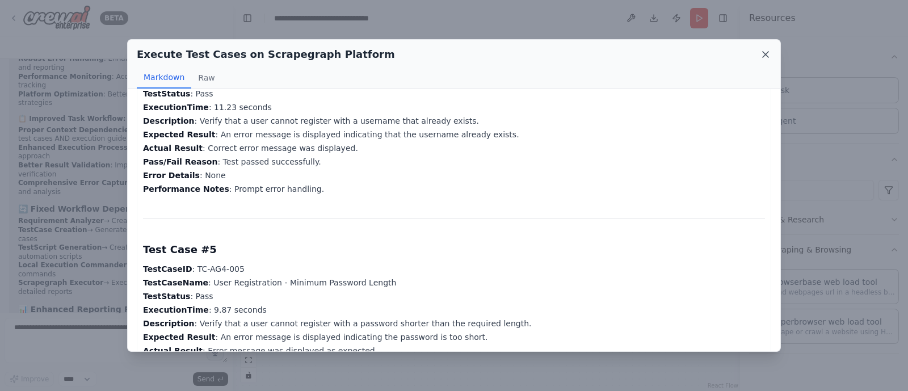
click at [765, 54] on icon at bounding box center [766, 55] width 6 height 6
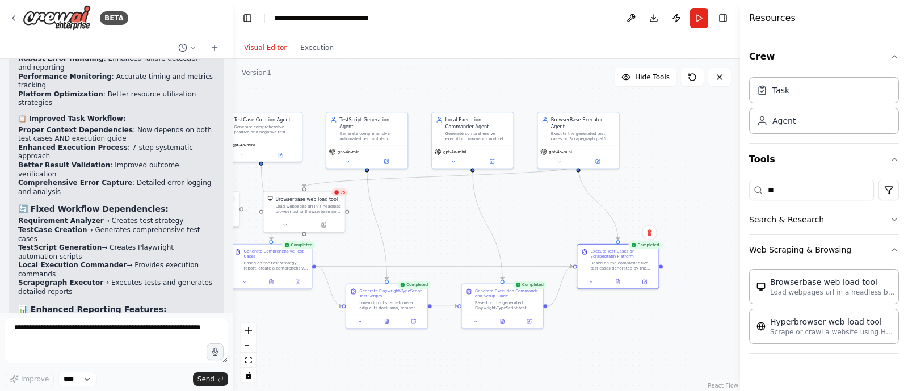
click at [635, 195] on div ".deletable-edge-delete-btn { width: 20px; height: 20px; border: 0px solid #ffff…" at bounding box center [486, 225] width 507 height 332
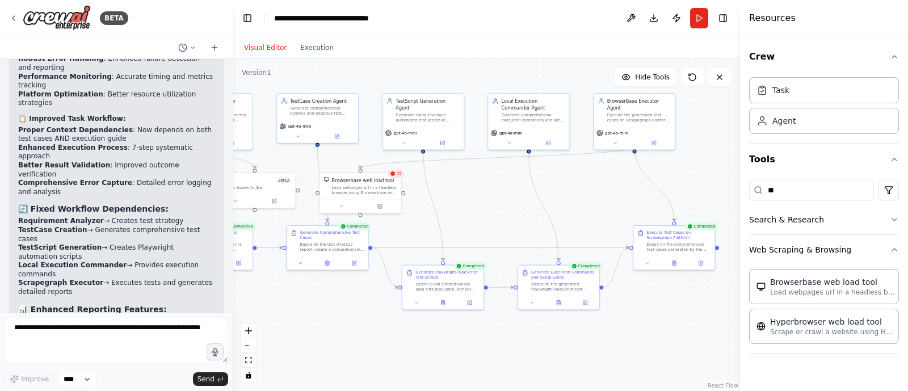
drag, startPoint x: 464, startPoint y: 233, endPoint x: 508, endPoint y: 220, distance: 45.6
click at [508, 220] on div ".deletable-edge-delete-btn { width: 20px; height: 20px; border: 0px solid #ffff…" at bounding box center [486, 225] width 507 height 332
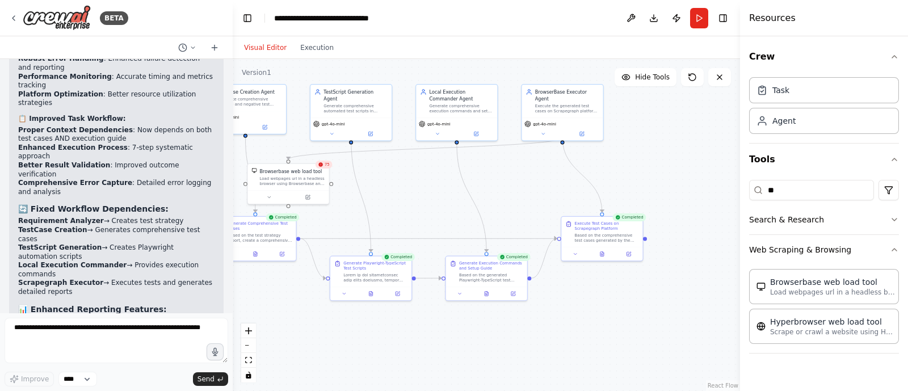
drag, startPoint x: 508, startPoint y: 220, endPoint x: 448, endPoint y: 205, distance: 61.4
click at [448, 205] on div ".deletable-edge-delete-btn { width: 20px; height: 20px; border: 0px solid #ffff…" at bounding box center [486, 225] width 507 height 332
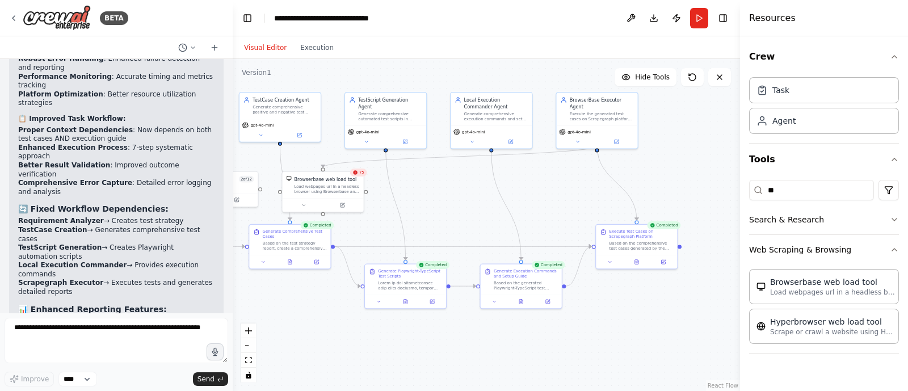
drag, startPoint x: 538, startPoint y: 203, endPoint x: 567, endPoint y: 212, distance: 30.0
click at [567, 212] on div ".deletable-edge-delete-btn { width: 20px; height: 20px; border: 0px solid #ffff…" at bounding box center [486, 225] width 507 height 332
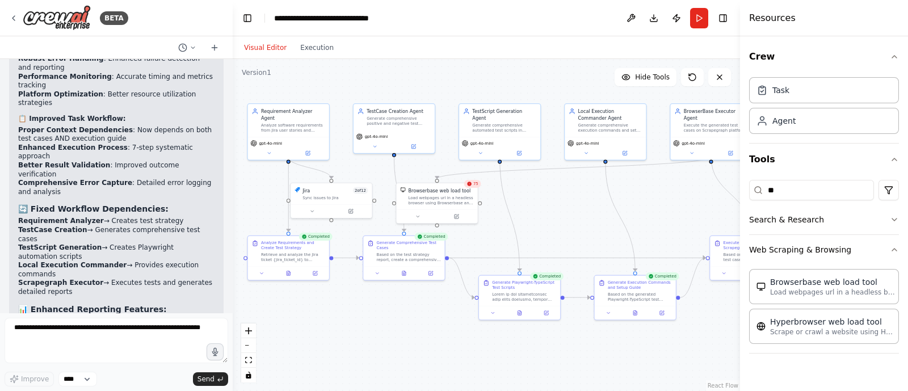
drag, startPoint x: 449, startPoint y: 204, endPoint x: 570, endPoint y: 213, distance: 121.1
click at [570, 213] on div ".deletable-edge-delete-btn { width: 20px; height: 20px; border: 0px solid #ffff…" at bounding box center [486, 225] width 507 height 332
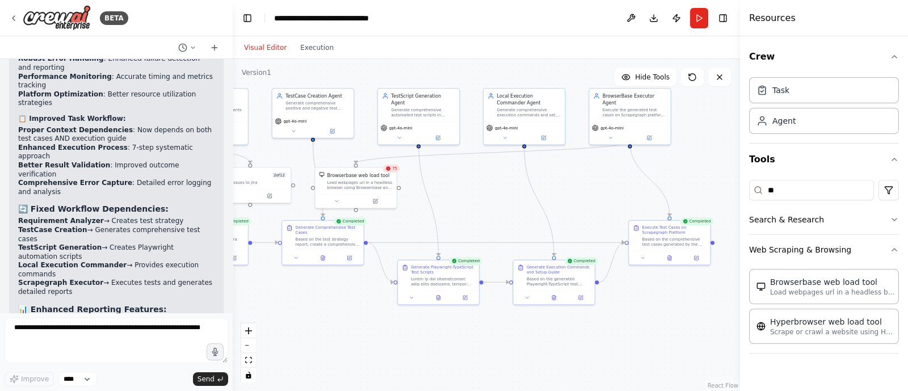
drag, startPoint x: 570, startPoint y: 213, endPoint x: 488, endPoint y: 199, distance: 82.9
click at [488, 199] on div ".deletable-edge-delete-btn { width: 20px; height: 20px; border: 0px solid #ffff…" at bounding box center [486, 225] width 507 height 332
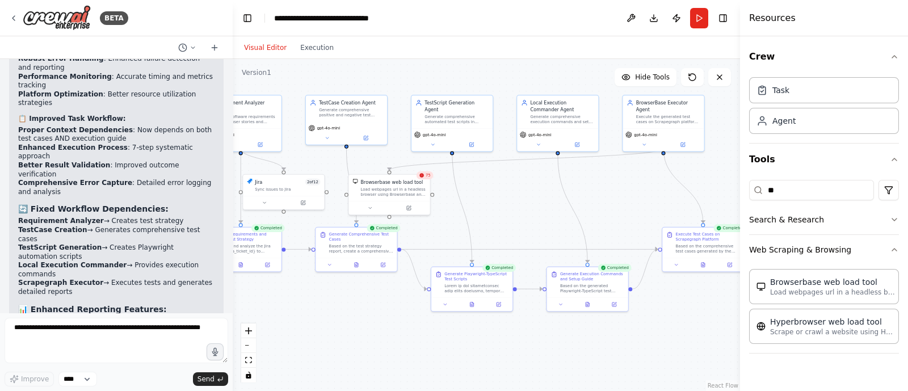
drag, startPoint x: 488, startPoint y: 199, endPoint x: 522, endPoint y: 205, distance: 34.7
click at [522, 205] on div ".deletable-edge-delete-btn { width: 20px; height: 20px; border: 0px solid #ffff…" at bounding box center [486, 225] width 507 height 332
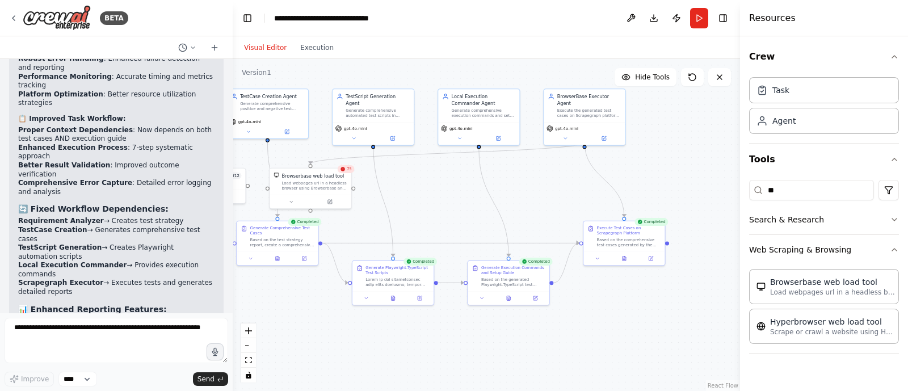
drag, startPoint x: 522, startPoint y: 205, endPoint x: 443, endPoint y: 199, distance: 79.7
click at [443, 199] on div ".deletable-edge-delete-btn { width: 20px; height: 20px; border: 0px solid #ffff…" at bounding box center [486, 225] width 507 height 332
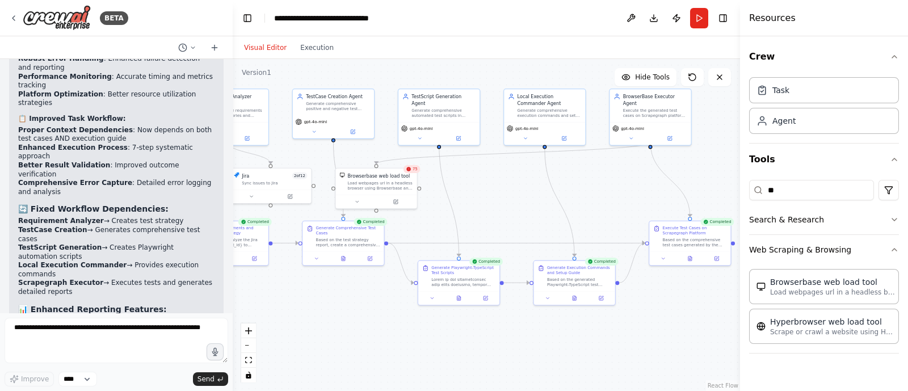
drag, startPoint x: 464, startPoint y: 221, endPoint x: 529, endPoint y: 221, distance: 65.8
click at [529, 221] on div ".deletable-edge-delete-btn { width: 20px; height: 20px; border: 0px solid #ffff…" at bounding box center [486, 225] width 507 height 332
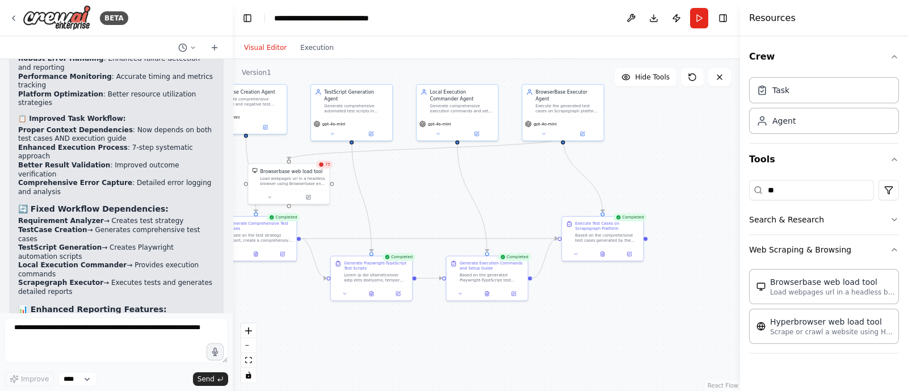
drag, startPoint x: 529, startPoint y: 221, endPoint x: 442, endPoint y: 217, distance: 87.5
click at [442, 217] on div ".deletable-edge-delete-btn { width: 20px; height: 20px; border: 0px solid #ffff…" at bounding box center [486, 225] width 507 height 332
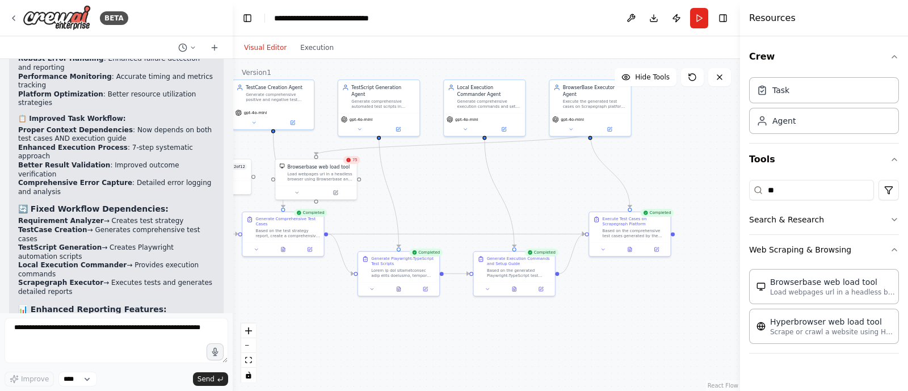
drag, startPoint x: 423, startPoint y: 216, endPoint x: 447, endPoint y: 211, distance: 24.4
click at [447, 211] on div ".deletable-edge-delete-btn { width: 20px; height: 20px; border: 0px solid #ffff…" at bounding box center [486, 225] width 507 height 332
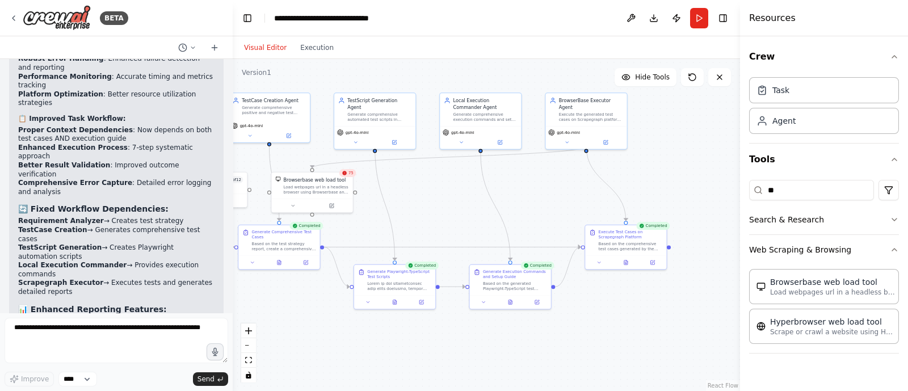
drag, startPoint x: 431, startPoint y: 197, endPoint x: 431, endPoint y: 210, distance: 13.6
click at [431, 210] on div ".deletable-edge-delete-btn { width: 20px; height: 20px; border: 0px solid #ffff…" at bounding box center [486, 225] width 507 height 332
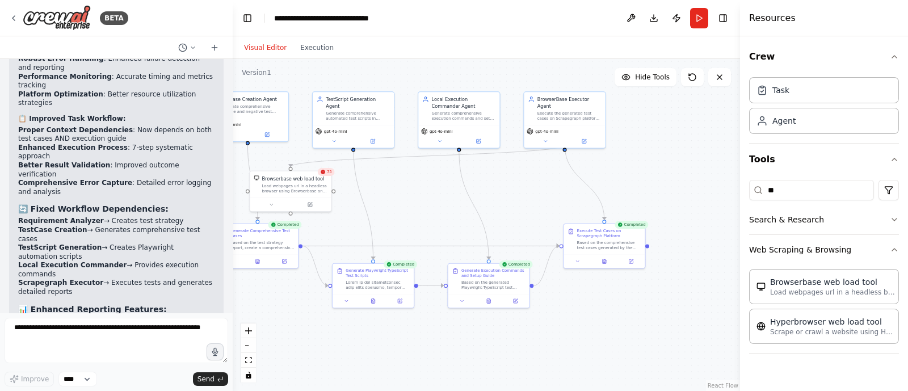
drag, startPoint x: 431, startPoint y: 210, endPoint x: 410, endPoint y: 209, distance: 20.5
click at [410, 209] on div ".deletable-edge-delete-btn { width: 20px; height: 20px; border: 0px solid #ffff…" at bounding box center [486, 225] width 507 height 332
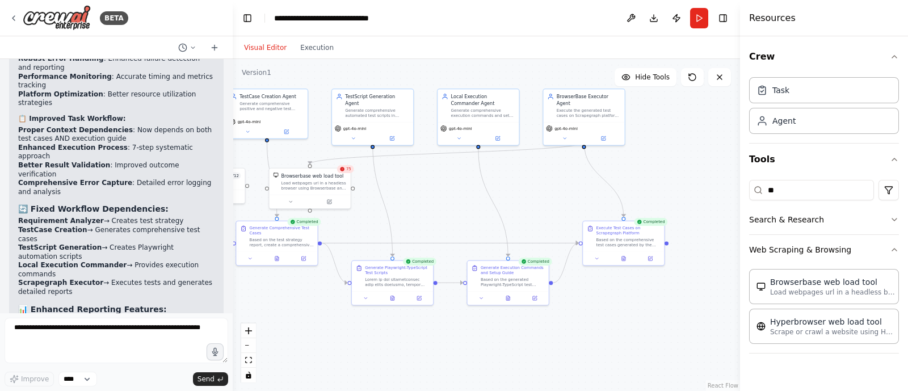
drag, startPoint x: 410, startPoint y: 209, endPoint x: 428, endPoint y: 207, distance: 18.4
click at [428, 207] on div ".deletable-edge-delete-btn { width: 20px; height: 20px; border: 0px solid #ffff…" at bounding box center [486, 225] width 507 height 332
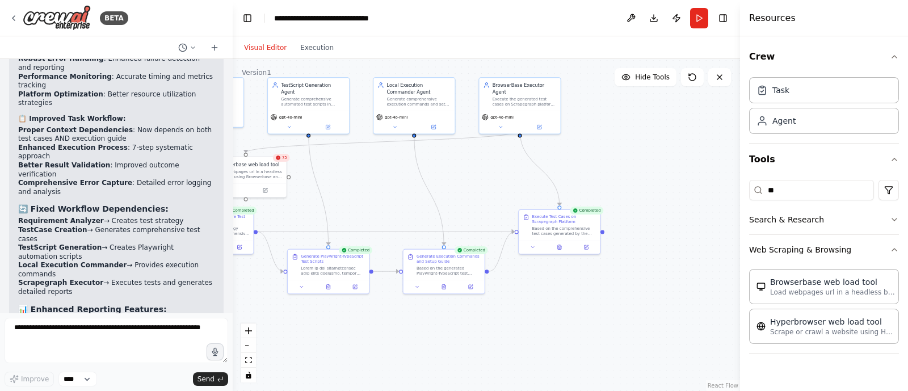
drag, startPoint x: 552, startPoint y: 195, endPoint x: 488, endPoint y: 183, distance: 65.1
click at [488, 183] on div ".deletable-edge-delete-btn { width: 20px; height: 20px; border: 0px solid #ffff…" at bounding box center [486, 225] width 507 height 332
drag, startPoint x: 617, startPoint y: 346, endPoint x: 494, endPoint y: 348, distance: 122.6
click at [494, 348] on div "Scrape or crawl a website using Hyperbrowser and return the contents in properl…" at bounding box center [523, 351] width 65 height 11
click at [483, 369] on button at bounding box center [487, 367] width 37 height 8
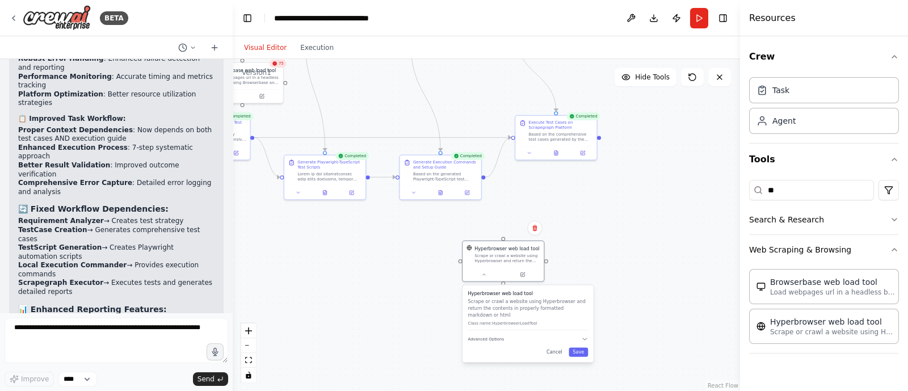
drag, startPoint x: 427, startPoint y: 358, endPoint x: 416, endPoint y: 251, distance: 107.8
click at [416, 251] on div ".deletable-edge-delete-btn { width: 20px; height: 20px; border: 0px solid #ffff…" at bounding box center [486, 225] width 507 height 332
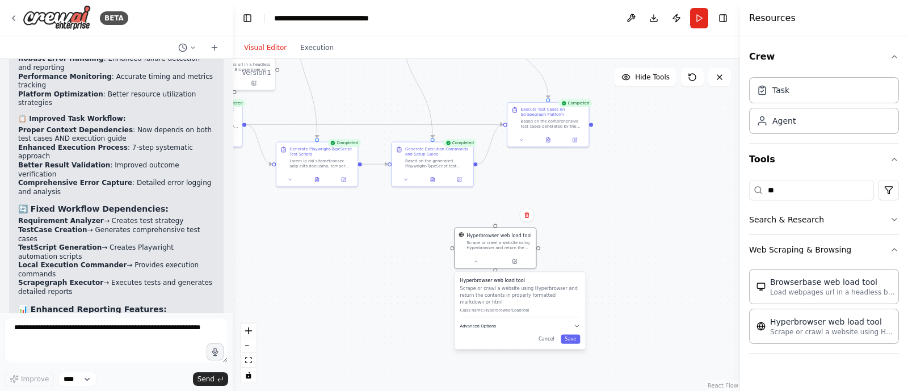
click at [482, 323] on span "Advanced Options" at bounding box center [478, 325] width 36 height 5
click at [569, 334] on button "Save" at bounding box center [570, 338] width 19 height 9
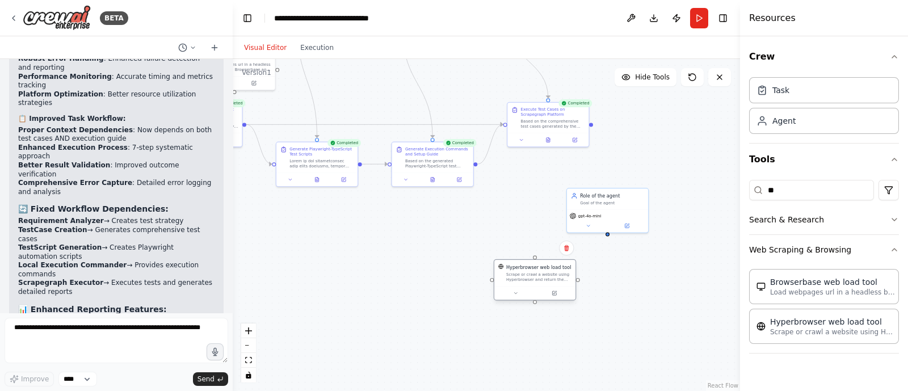
drag, startPoint x: 498, startPoint y: 246, endPoint x: 542, endPoint y: 285, distance: 58.7
click at [542, 285] on div "Hyperbrowser web load tool Scrape or crawl a website using Hyperbrowser and ret…" at bounding box center [535, 279] width 82 height 41
drag, startPoint x: 652, startPoint y: 351, endPoint x: 583, endPoint y: 332, distance: 72.3
click at [583, 332] on div "Task description" at bounding box center [612, 332] width 64 height 5
drag, startPoint x: 550, startPoint y: 275, endPoint x: 509, endPoint y: 279, distance: 41.1
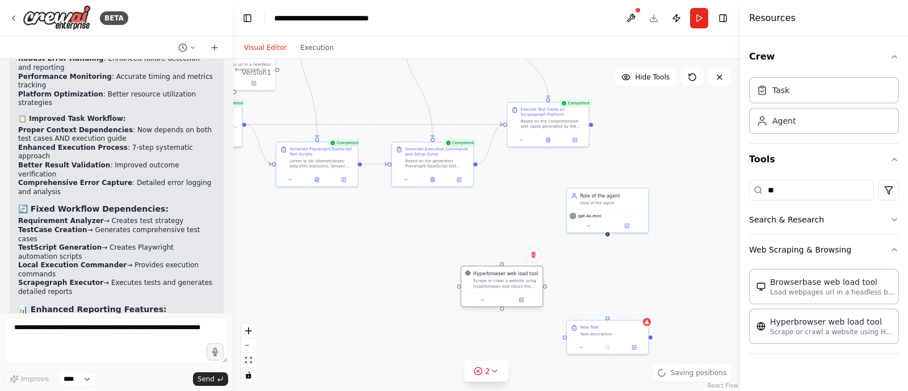
click at [509, 279] on div "Scrape or crawl a website using Hyperbrowser and return the contents in properl…" at bounding box center [505, 283] width 65 height 11
drag, startPoint x: 603, startPoint y: 205, endPoint x: 548, endPoint y: 207, distance: 55.0
click at [548, 207] on div "Role of the agent Goal of the agent" at bounding box center [554, 197] width 81 height 21
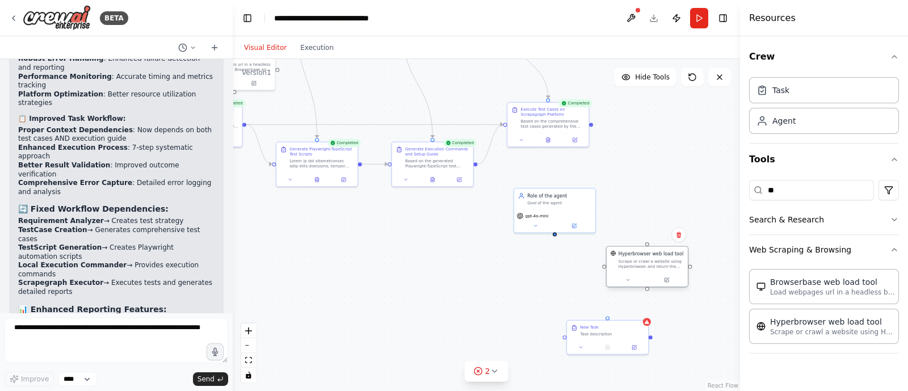
drag, startPoint x: 499, startPoint y: 290, endPoint x: 647, endPoint y: 271, distance: 148.8
click at [647, 271] on div "Hyperbrowser web load tool Scrape or crawl a website using Hyperbrowser and ret…" at bounding box center [647, 260] width 81 height 27
drag, startPoint x: 603, startPoint y: 336, endPoint x: 545, endPoint y: 310, distance: 62.7
click at [545, 310] on div "New Task Task description" at bounding box center [554, 303] width 81 height 20
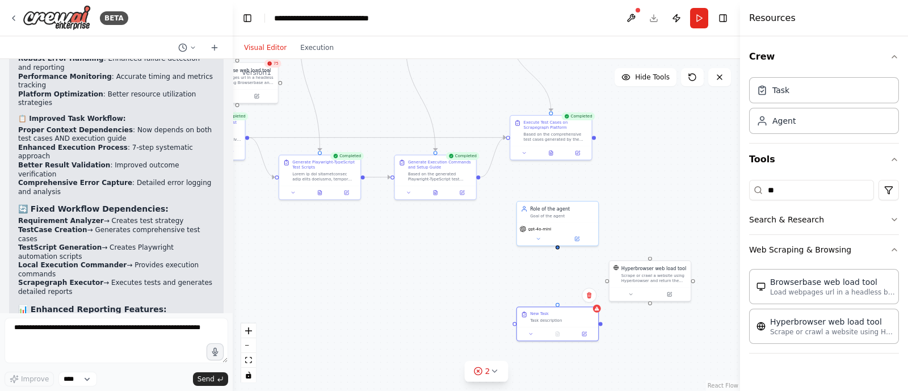
drag, startPoint x: 474, startPoint y: 165, endPoint x: 475, endPoint y: 177, distance: 12.0
click at [475, 177] on div ".deletable-edge-delete-btn { width: 20px; height: 20px; border: 0px solid #ffff…" at bounding box center [486, 225] width 507 height 332
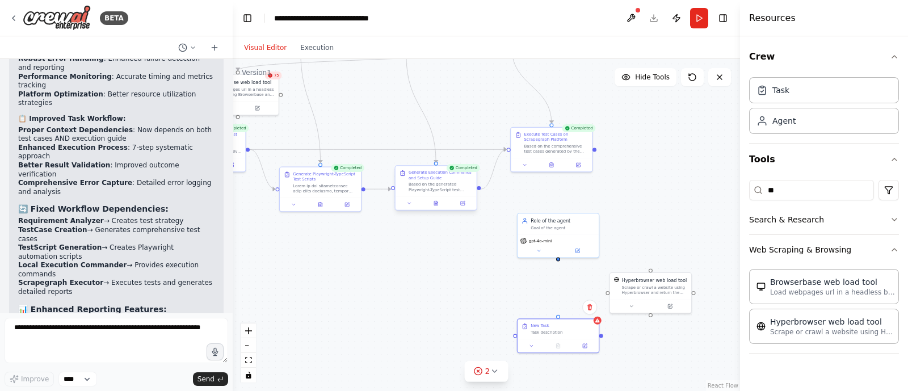
drag, startPoint x: 478, startPoint y: 176, endPoint x: 470, endPoint y: 175, distance: 8.0
click at [470, 175] on div ".deletable-edge-delete-btn { width: 20px; height: 20px; border: 0px solid #ffff…" at bounding box center [486, 225] width 507 height 332
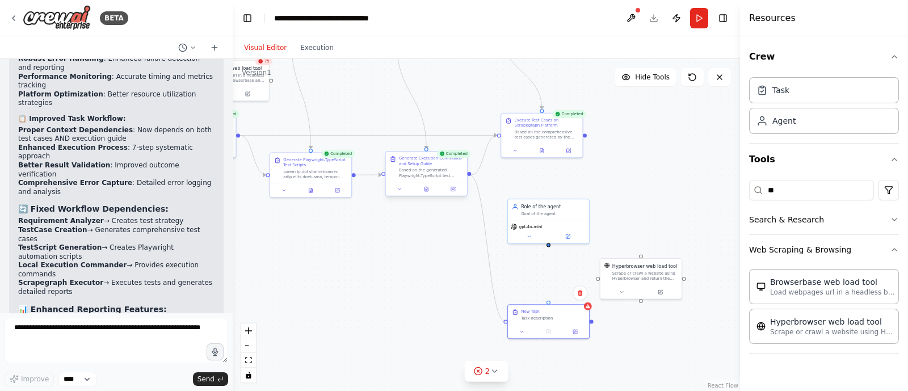
drag, startPoint x: 506, startPoint y: 321, endPoint x: 470, endPoint y: 174, distance: 151.1
click at [300, 141] on div "Requirement Analyzer Agent Analyze software requirements from Jira user stories…" at bounding box center [152, 44] width 295 height 193
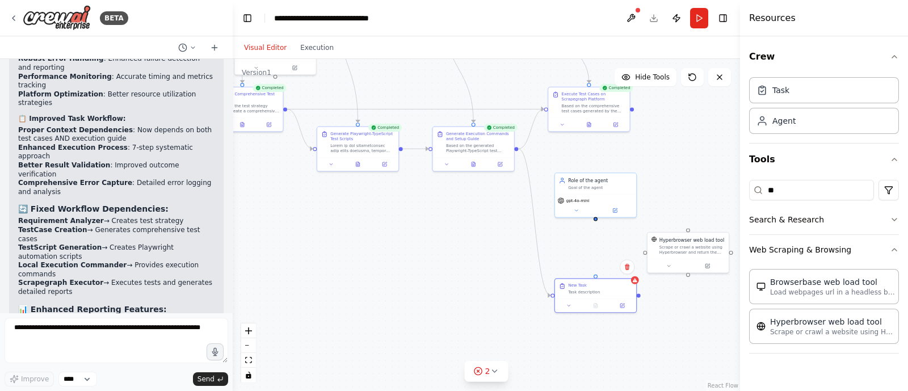
drag, startPoint x: 439, startPoint y: 259, endPoint x: 485, endPoint y: 233, distance: 53.3
click at [485, 233] on div ".deletable-edge-delete-btn { width: 20px; height: 20px; border: 0px solid #ffff…" at bounding box center [486, 225] width 507 height 332
drag, startPoint x: 284, startPoint y: 108, endPoint x: 553, endPoint y: 297, distance: 328.8
click at [347, 115] on div "Requirement Analyzer Agent Analyze software requirements from Jira user stories…" at bounding box center [199, 18] width 295 height 193
drag, startPoint x: 595, startPoint y: 218, endPoint x: 596, endPoint y: 276, distance: 57.9
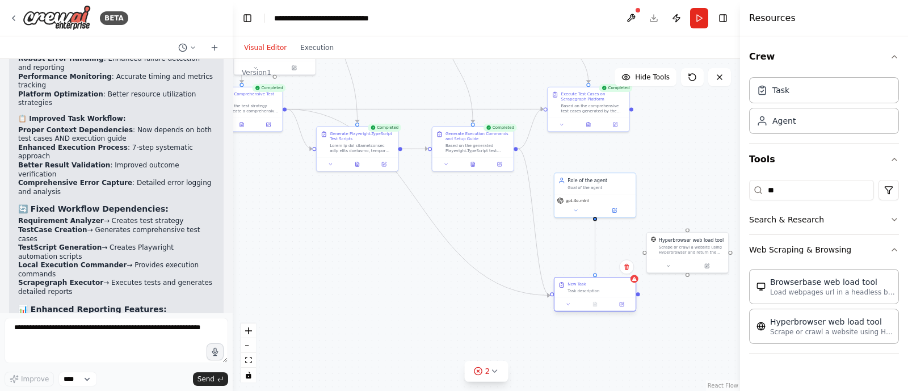
click at [347, 115] on div "Requirement Analyzer Agent Analyze software requirements from Jira user stories…" at bounding box center [199, 18] width 295 height 193
drag, startPoint x: 596, startPoint y: 217, endPoint x: 687, endPoint y: 229, distance: 91.6
click at [347, 115] on div "Requirement Analyzer Agent Analyze software requirements from Jira user stories…" at bounding box center [199, 18] width 295 height 193
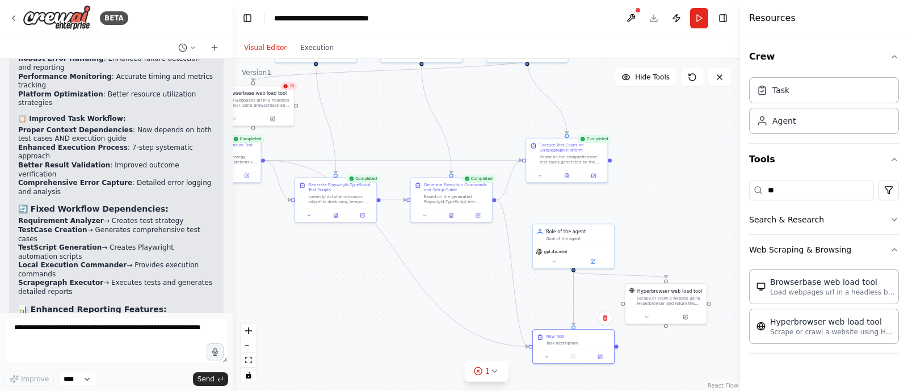
drag, startPoint x: 492, startPoint y: 222, endPoint x: 471, endPoint y: 273, distance: 54.9
click at [471, 273] on div ".deletable-edge-delete-btn { width: 20px; height: 20px; border: 0px solid #ffff…" at bounding box center [486, 225] width 507 height 332
drag, startPoint x: 562, startPoint y: 231, endPoint x: 563, endPoint y: 237, distance: 5.8
click at [563, 237] on div "Role of the agent" at bounding box center [578, 236] width 64 height 7
drag, startPoint x: 658, startPoint y: 295, endPoint x: 616, endPoint y: 301, distance: 42.4
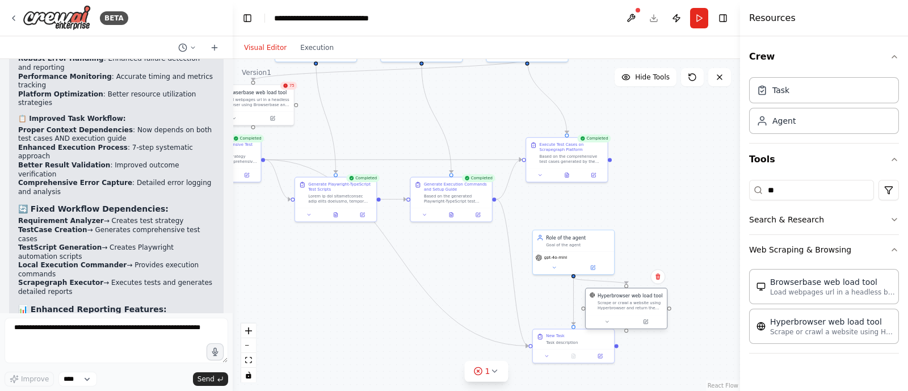
click at [616, 301] on div "Scrape or crawl a website using Hyperbrowser and return the contents in properl…" at bounding box center [629, 305] width 65 height 11
drag, startPoint x: 562, startPoint y: 342, endPoint x: 562, endPoint y: 359, distance: 17.6
click at [562, 359] on div "New Task Task description" at bounding box center [573, 351] width 81 height 20
click at [655, 251] on div ".deletable-edge-delete-btn { width: 20px; height: 20px; border: 0px solid #ffff…" at bounding box center [486, 225] width 507 height 332
click at [487, 367] on span "1" at bounding box center [487, 370] width 5 height 11
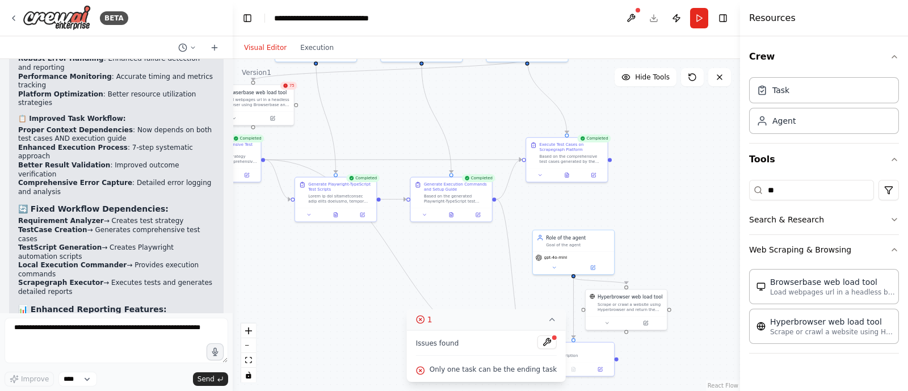
click at [536, 324] on button "1" at bounding box center [486, 319] width 159 height 21
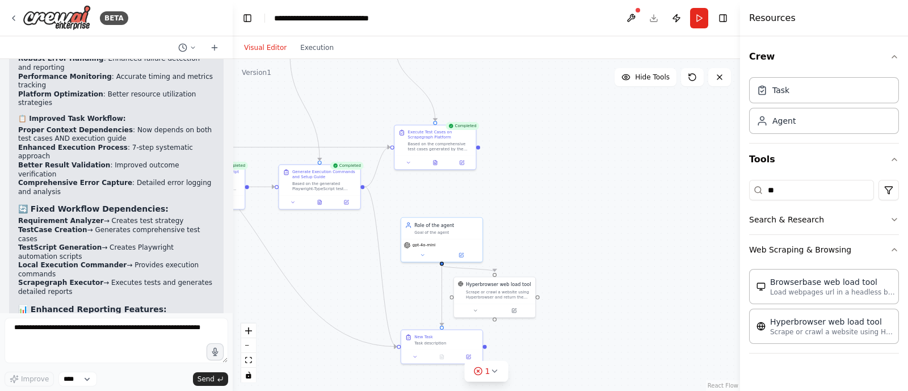
drag, startPoint x: 673, startPoint y: 209, endPoint x: 540, endPoint y: 197, distance: 134.5
click at [540, 197] on div ".deletable-edge-delete-btn { width: 20px; height: 20px; border: 0px solid #ffff…" at bounding box center [486, 225] width 507 height 332
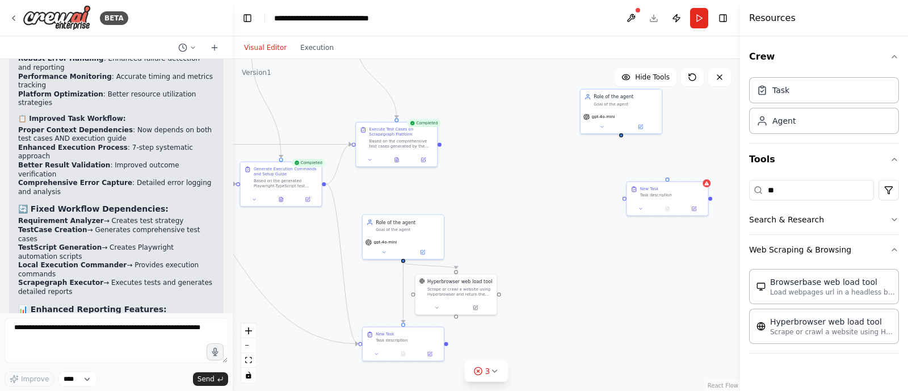
drag, startPoint x: 551, startPoint y: 188, endPoint x: 500, endPoint y: 183, distance: 51.4
click at [500, 183] on div ".deletable-edge-delete-btn { width: 20px; height: 20px; border: 0px solid #ffff…" at bounding box center [486, 225] width 507 height 332
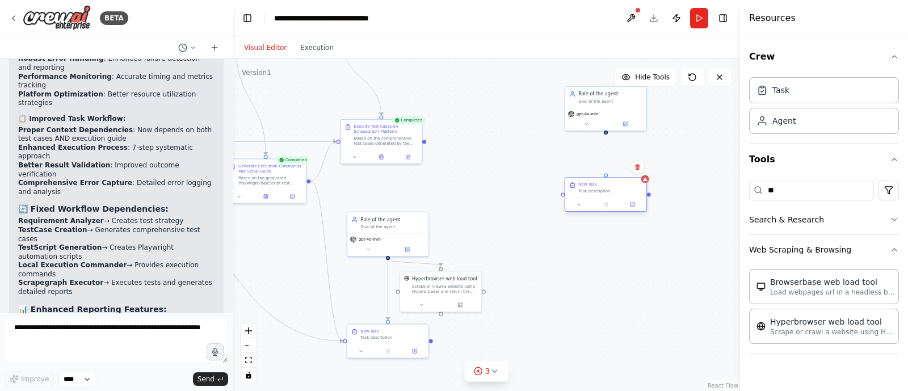
drag, startPoint x: 646, startPoint y: 193, endPoint x: 597, endPoint y: 191, distance: 48.8
click at [597, 191] on div "Task description" at bounding box center [610, 190] width 64 height 5
drag, startPoint x: 426, startPoint y: 140, endPoint x: 565, endPoint y: 196, distance: 149.7
drag, startPoint x: 429, startPoint y: 341, endPoint x: 565, endPoint y: 194, distance: 200.0
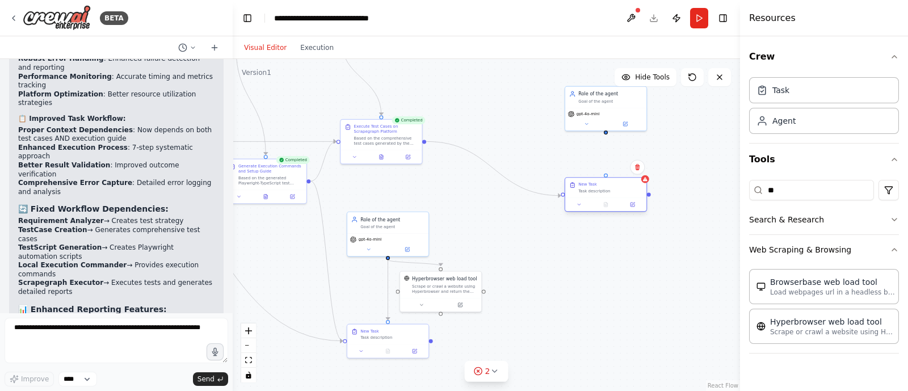
click at [430, 345] on div ".deletable-edge-delete-btn { width: 20px; height: 20px; border: 0px solid #ffff…" at bounding box center [486, 225] width 507 height 332
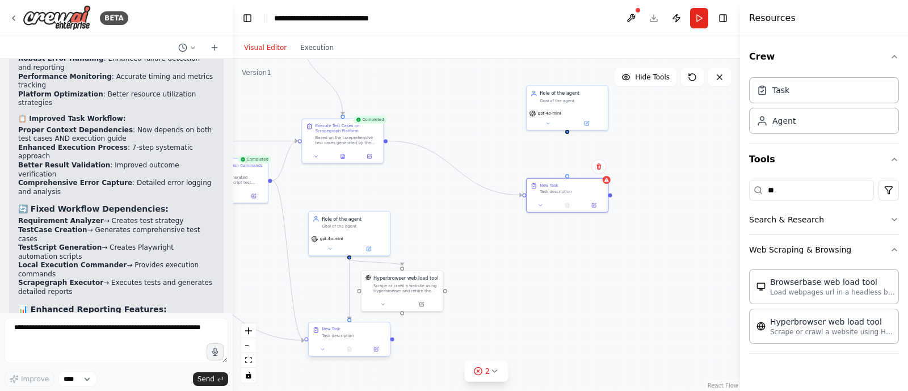
drag, startPoint x: 428, startPoint y: 344, endPoint x: 390, endPoint y: 340, distance: 38.8
click at [390, 340] on div ".deletable-edge-delete-btn { width: 20px; height: 20px; border: 0px solid #ffff…" at bounding box center [486, 225] width 507 height 332
drag, startPoint x: 390, startPoint y: 340, endPoint x: 514, endPoint y: 210, distance: 179.8
click at [514, 210] on div ".deletable-edge-delete-btn { width: 20px; height: 20px; border: 0px solid #ffff…" at bounding box center [486, 225] width 507 height 332
drag, startPoint x: 391, startPoint y: 339, endPoint x: 506, endPoint y: 267, distance: 135.1
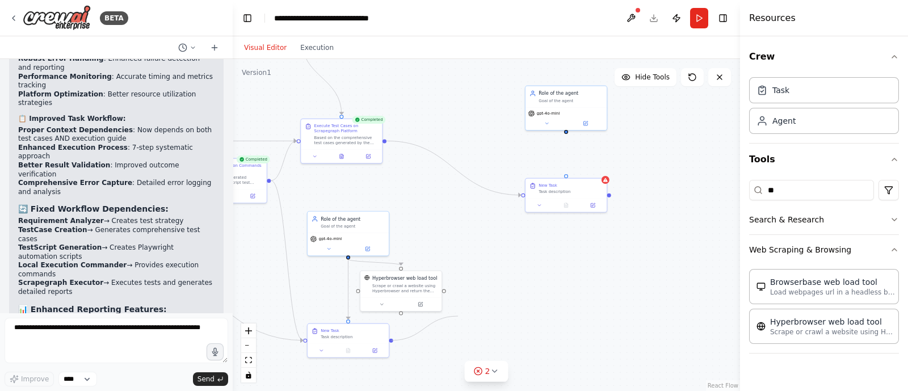
click at [506, 267] on div ".deletable-edge-delete-btn { width: 20px; height: 20px; border: 0px solid #ffff…" at bounding box center [486, 225] width 507 height 332
click at [504, 226] on div ".deletable-edge-delete-btn { width: 20px; height: 20px; border: 0px solid #ffff…" at bounding box center [486, 225] width 507 height 332
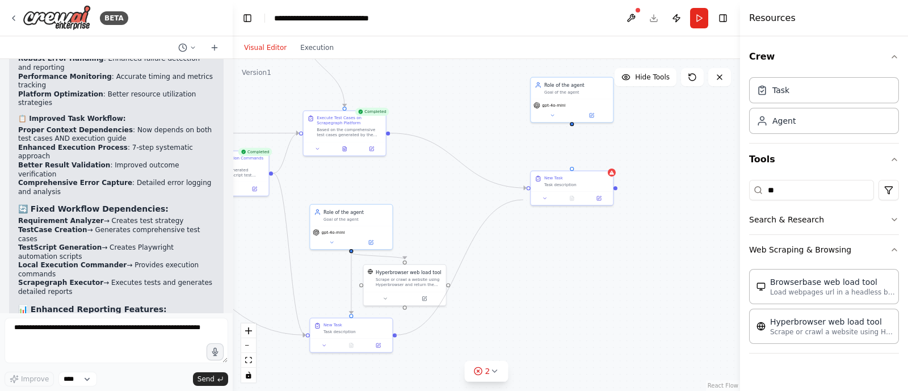
drag, startPoint x: 394, startPoint y: 335, endPoint x: 524, endPoint y: 190, distance: 194.9
drag, startPoint x: 524, startPoint y: 190, endPoint x: 500, endPoint y: 299, distance: 111.5
click at [500, 299] on div ".deletable-edge-delete-btn { width: 20px; height: 20px; border: 0px solid #ffff…" at bounding box center [486, 225] width 507 height 332
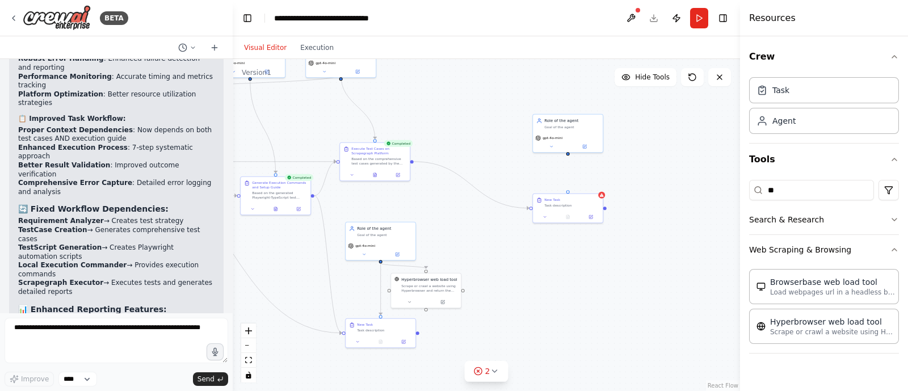
drag, startPoint x: 545, startPoint y: 321, endPoint x: 494, endPoint y: 342, distance: 55.0
click at [494, 342] on div ".deletable-edge-delete-btn { width: 20px; height: 20px; border: 0px solid #ffff…" at bounding box center [486, 225] width 507 height 332
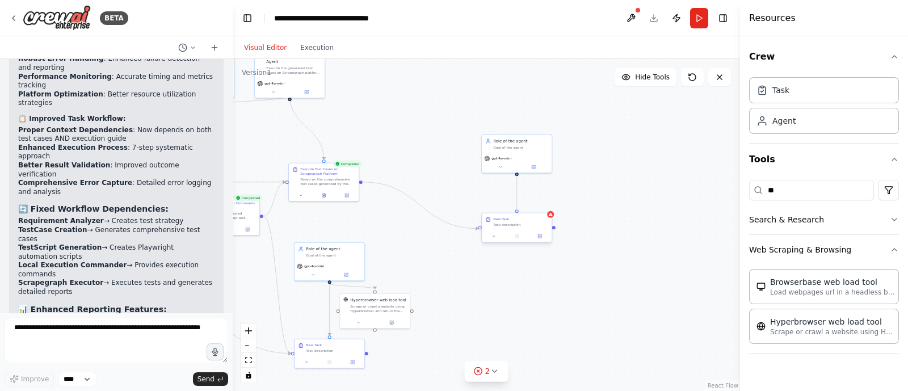
drag, startPoint x: 516, startPoint y: 174, endPoint x: 519, endPoint y: 213, distance: 39.3
click at [536, 276] on div ".deletable-edge-delete-btn { width: 20px; height: 20px; border: 0px solid #ffff…" at bounding box center [486, 225] width 507 height 332
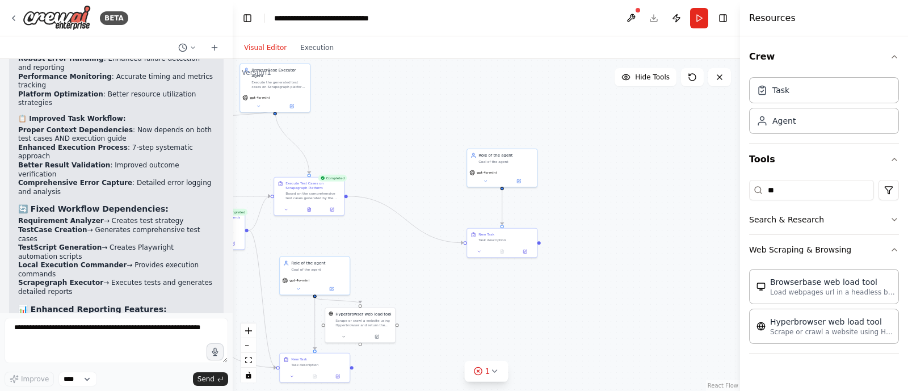
drag, startPoint x: 536, startPoint y: 276, endPoint x: 521, endPoint y: 290, distance: 20.9
click at [521, 290] on div ".deletable-edge-delete-btn { width: 20px; height: 20px; border: 0px solid #ffff…" at bounding box center [486, 225] width 507 height 332
click at [530, 301] on div ".deletable-edge-delete-btn { width: 20px; height: 20px; border: 0px solid #ffff…" at bounding box center [486, 225] width 507 height 332
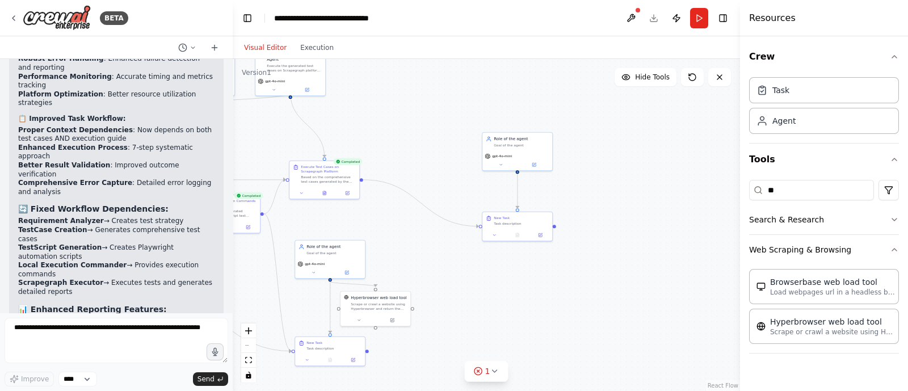
drag, startPoint x: 530, startPoint y: 301, endPoint x: 565, endPoint y: 256, distance: 57.0
click at [565, 256] on div ".deletable-edge-delete-btn { width: 20px; height: 20px; border: 0px solid #ffff…" at bounding box center [486, 225] width 507 height 332
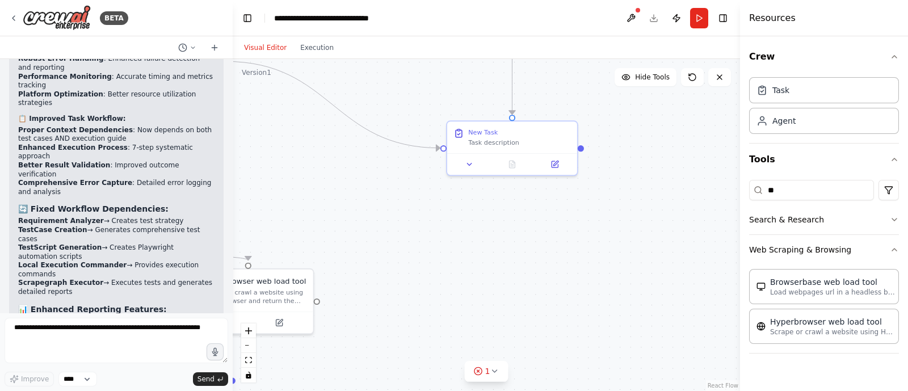
click at [565, 256] on div ".deletable-edge-delete-btn { width: 20px; height: 20px; border: 0px solid #ffff…" at bounding box center [486, 225] width 507 height 332
click at [246, 346] on button "zoom out" at bounding box center [248, 345] width 15 height 15
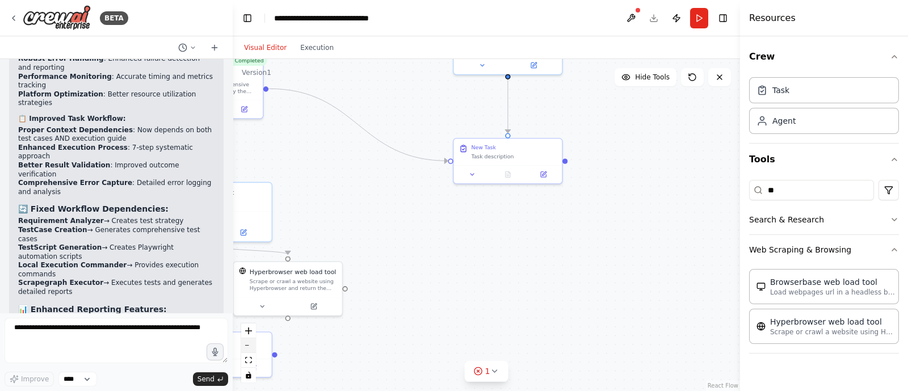
click at [246, 346] on button "zoom out" at bounding box center [248, 345] width 15 height 15
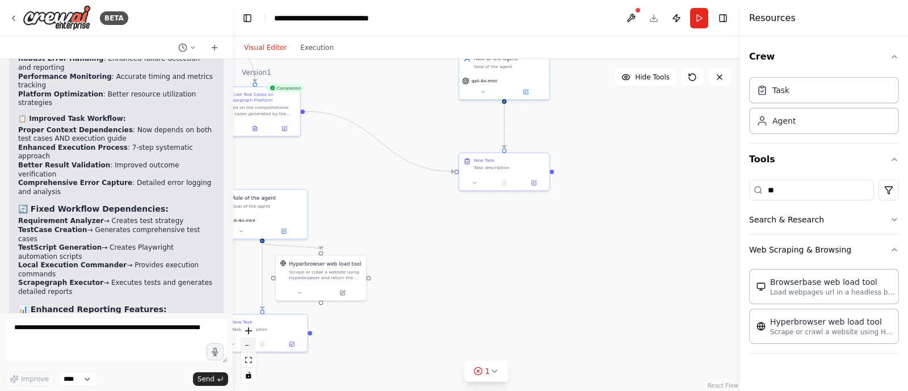
click at [246, 346] on button "zoom out" at bounding box center [248, 345] width 15 height 15
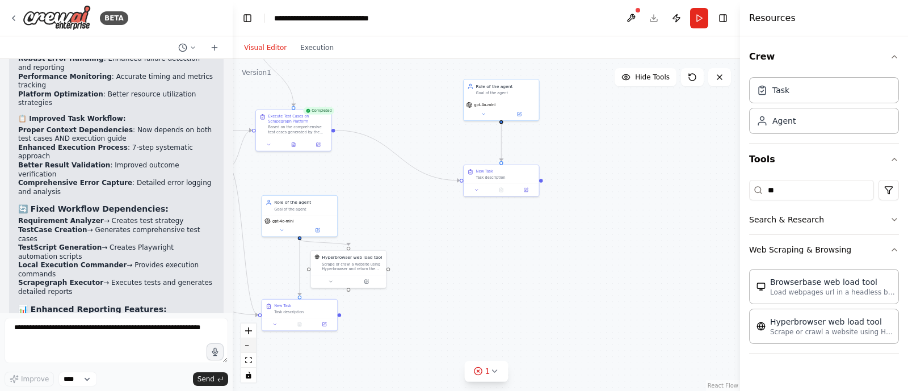
click at [246, 346] on button "zoom out" at bounding box center [248, 345] width 15 height 15
drag, startPoint x: 246, startPoint y: 346, endPoint x: 353, endPoint y: 312, distance: 113.0
click at [353, 312] on div ".deletable-edge-delete-btn { width: 20px; height: 20px; border: 0px solid #ffff…" at bounding box center [486, 225] width 507 height 332
click at [352, 310] on div ".deletable-edge-delete-btn { width: 20px; height: 20px; border: 0px solid #ffff…" at bounding box center [486, 225] width 507 height 332
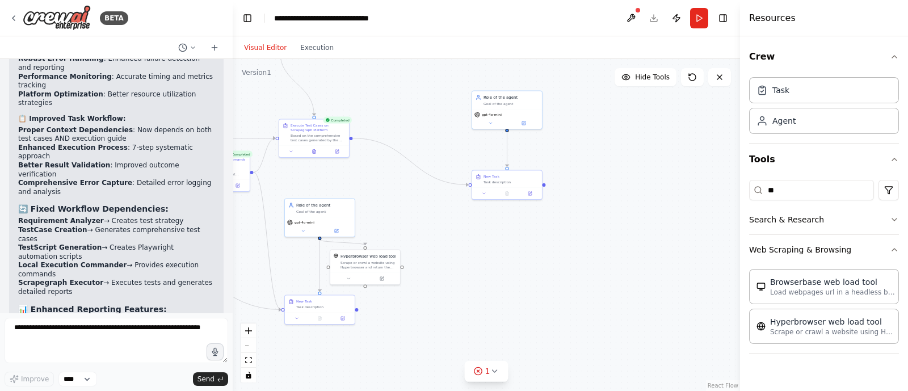
drag, startPoint x: 352, startPoint y: 310, endPoint x: 377, endPoint y: 319, distance: 27.3
click at [377, 319] on div ".deletable-edge-delete-btn { width: 20px; height: 20px; border: 0px solid #ffff…" at bounding box center [486, 225] width 507 height 332
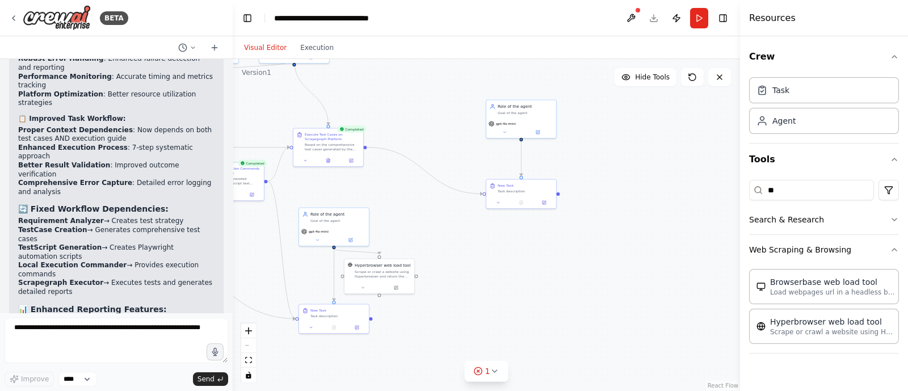
drag, startPoint x: 426, startPoint y: 285, endPoint x: 419, endPoint y: 290, distance: 8.9
click at [419, 290] on div ".deletable-edge-delete-btn { width: 20px; height: 20px; border: 0px solid #ffff…" at bounding box center [486, 225] width 507 height 332
click at [428, 294] on div ".deletable-edge-delete-btn { width: 20px; height: 20px; border: 0px solid #ffff…" at bounding box center [486, 225] width 507 height 332
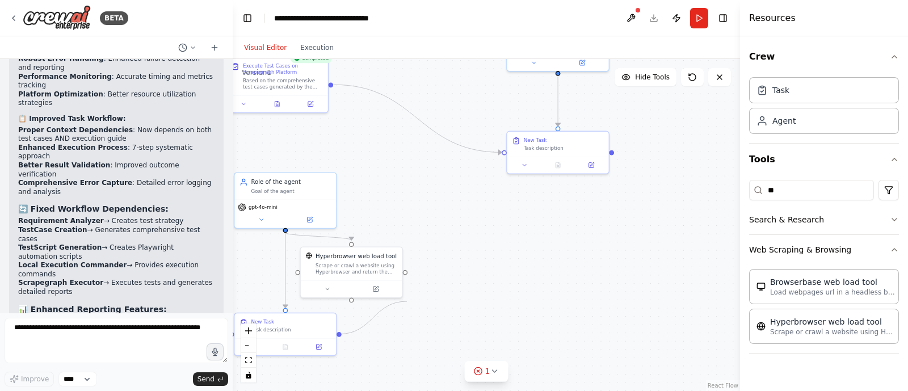
drag, startPoint x: 340, startPoint y: 333, endPoint x: 446, endPoint y: 249, distance: 135.3
click at [446, 249] on div ".deletable-edge-delete-btn { width: 20px; height: 20px; border: 0px solid #ffff…" at bounding box center [486, 225] width 507 height 332
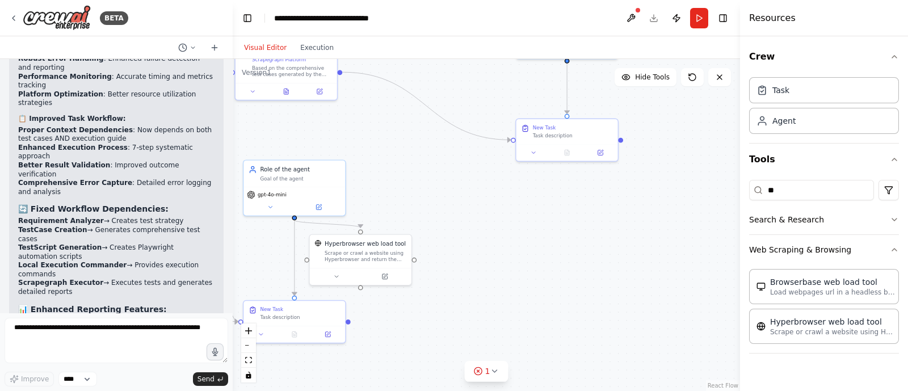
drag, startPoint x: 446, startPoint y: 249, endPoint x: 460, endPoint y: 232, distance: 21.8
click at [460, 232] on div ".deletable-edge-delete-btn { width: 20px; height: 20px; border: 0px solid #ffff…" at bounding box center [486, 225] width 507 height 332
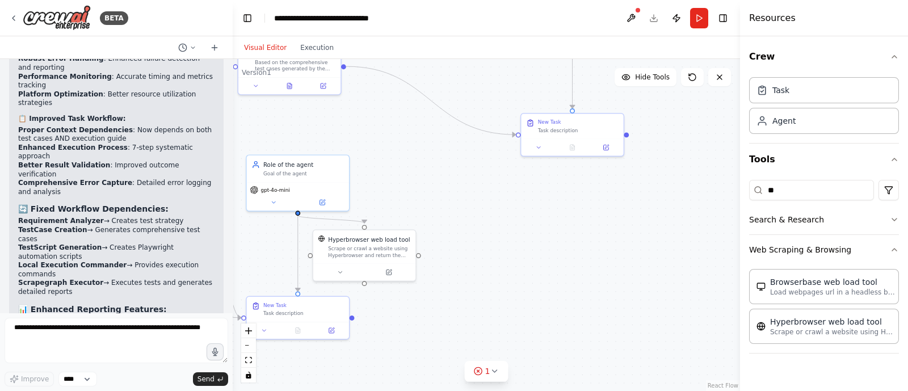
click at [460, 232] on div ".deletable-edge-delete-btn { width: 20px; height: 20px; border: 0px solid #ffff…" at bounding box center [486, 225] width 507 height 332
click at [453, 214] on div ".deletable-edge-delete-btn { width: 20px; height: 20px; border: 0px solid #ffff…" at bounding box center [486, 225] width 507 height 332
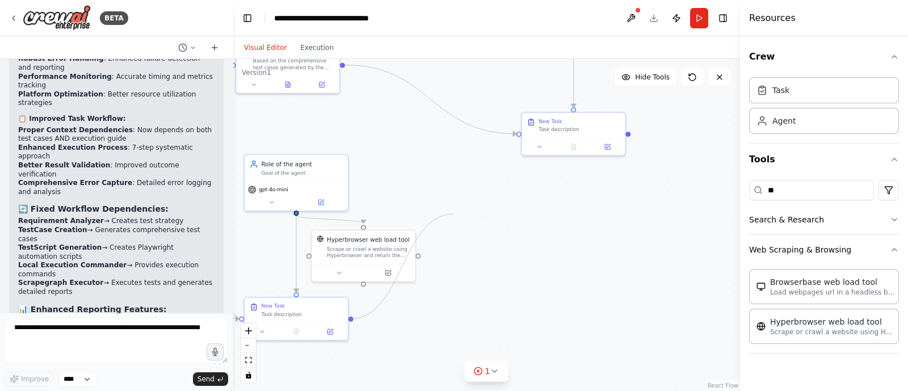
click at [453, 214] on div ".deletable-edge-delete-btn { width: 20px; height: 20px; border: 0px solid #ffff…" at bounding box center [486, 225] width 507 height 332
drag, startPoint x: 511, startPoint y: 128, endPoint x: 521, endPoint y: 132, distance: 11.0
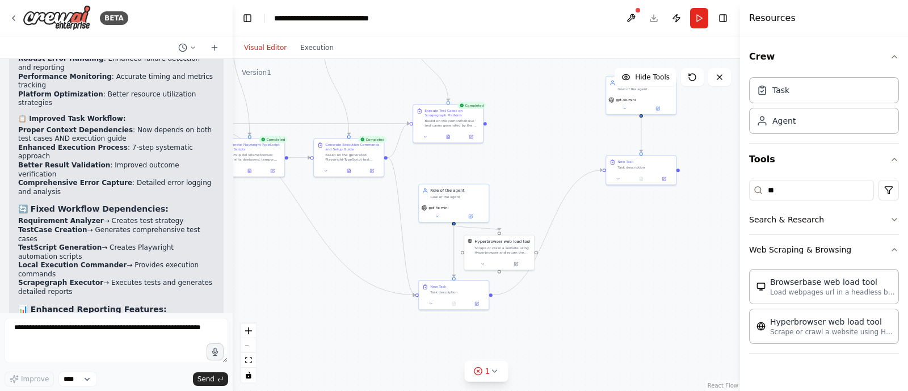
drag, startPoint x: 550, startPoint y: 266, endPoint x: 638, endPoint y: 285, distance: 89.5
click at [638, 285] on div ".deletable-edge-delete-btn { width: 20px; height: 20px; border: 0px solid #ffff…" at bounding box center [486, 225] width 507 height 332
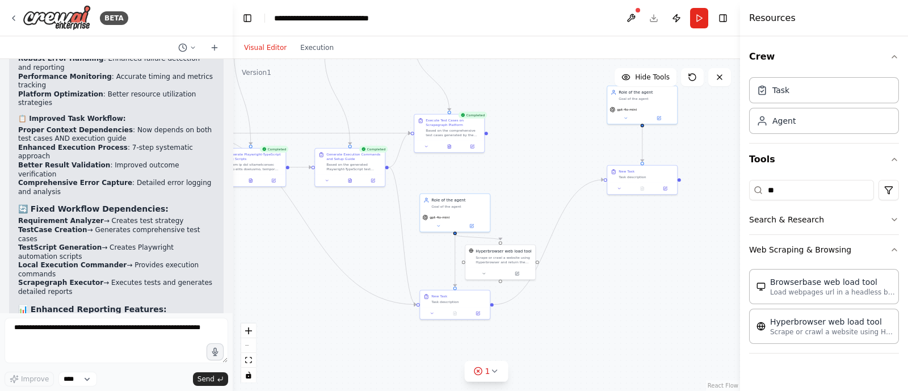
drag, startPoint x: 638, startPoint y: 285, endPoint x: 592, endPoint y: 309, distance: 51.8
click at [592, 309] on div ".deletable-edge-delete-btn { width: 20px; height: 20px; border: 0px solid #ffff…" at bounding box center [486, 225] width 507 height 332
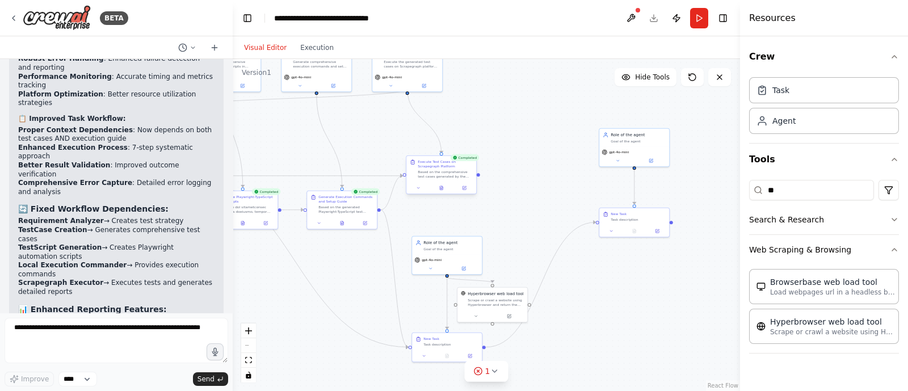
drag, startPoint x: 441, startPoint y: 157, endPoint x: 479, endPoint y: 176, distance: 42.4
click at [479, 176] on div ".deletable-edge-delete-btn { width: 20px; height: 20px; border: 0px solid #ffff…" at bounding box center [486, 225] width 507 height 332
click at [477, 176] on div "Execute Test Cases on Scrapegraph Platform" at bounding box center [441, 174] width 71 height 39
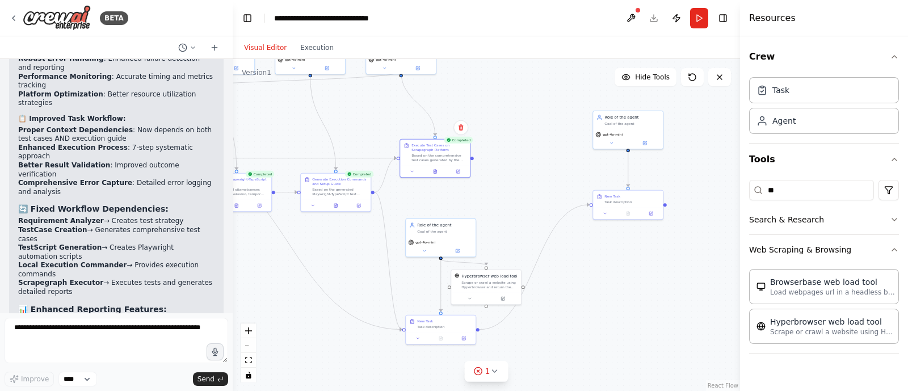
drag, startPoint x: 479, startPoint y: 176, endPoint x: 473, endPoint y: 159, distance: 18.7
click at [473, 159] on div ".deletable-edge-delete-btn { width: 20px; height: 20px; border: 0px solid #ffff…" at bounding box center [486, 225] width 507 height 332
drag, startPoint x: 473, startPoint y: 159, endPoint x: 537, endPoint y: 179, distance: 67.3
click at [537, 179] on div ".deletable-edge-delete-btn { width: 20px; height: 20px; border: 0px solid #ffff…" at bounding box center [486, 225] width 507 height 332
drag, startPoint x: 587, startPoint y: 179, endPoint x: 509, endPoint y: 161, distance: 79.4
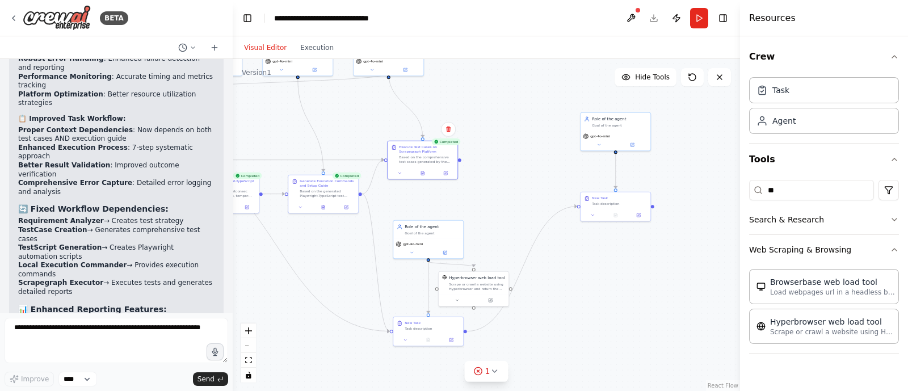
click at [509, 161] on div ".deletable-edge-delete-btn { width: 20px; height: 20px; border: 0px solid #ffff…" at bounding box center [486, 225] width 507 height 332
drag, startPoint x: 458, startPoint y: 159, endPoint x: 582, endPoint y: 204, distance: 130.8
click at [214, 165] on div "Requirement Analyzer Agent Analyze software requirements from Jira user stories…" at bounding box center [88, 82] width 254 height 166
click at [582, 204] on div "New Task Task description" at bounding box center [615, 199] width 70 height 17
click at [570, 268] on div ".deletable-edge-delete-btn { width: 20px; height: 20px; border: 0px solid #ffff…" at bounding box center [486, 225] width 507 height 332
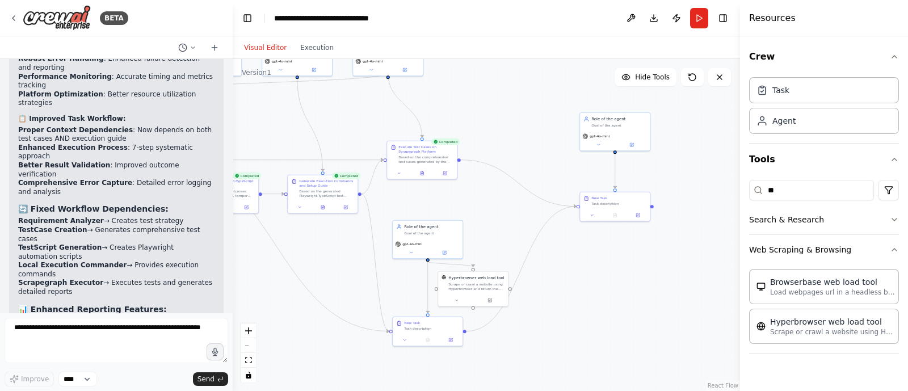
click at [249, 344] on div "React Flow controls" at bounding box center [248, 352] width 15 height 59
click at [250, 327] on icon "zoom in" at bounding box center [248, 330] width 7 height 7
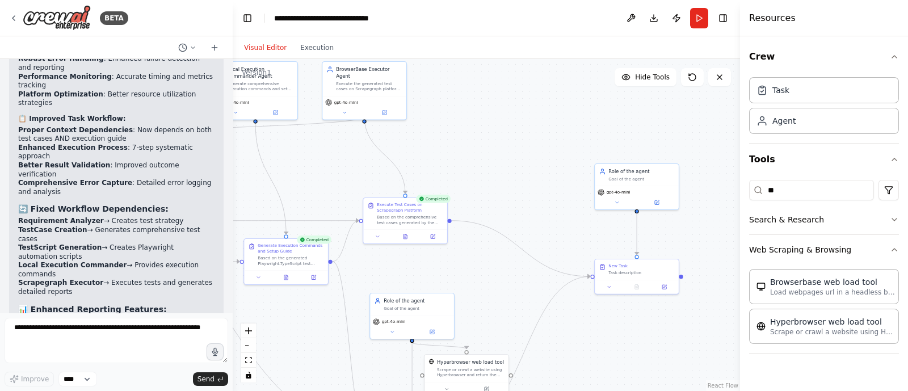
drag, startPoint x: 600, startPoint y: 267, endPoint x: 596, endPoint y: 340, distance: 73.9
click at [596, 340] on div ".deletable-edge-delete-btn { width: 20px; height: 20px; border: 0px solid #ffff…" at bounding box center [486, 225] width 507 height 332
click at [658, 199] on icon at bounding box center [657, 200] width 3 height 3
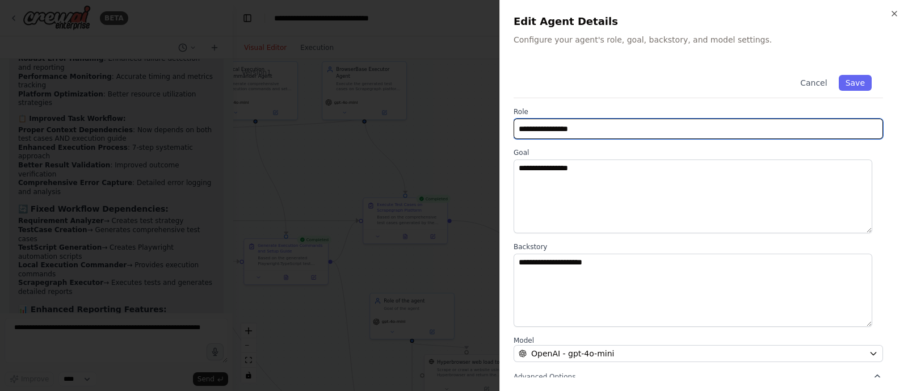
drag, startPoint x: 617, startPoint y: 128, endPoint x: 465, endPoint y: 131, distance: 152.6
click at [465, 131] on body "BETA Hello! I'm the CrewAI assistant. What kind of automation do you want to bu…" at bounding box center [454, 195] width 908 height 391
type input "*"
click at [519, 125] on input "**********" at bounding box center [697, 129] width 369 height 20
type input "**********"
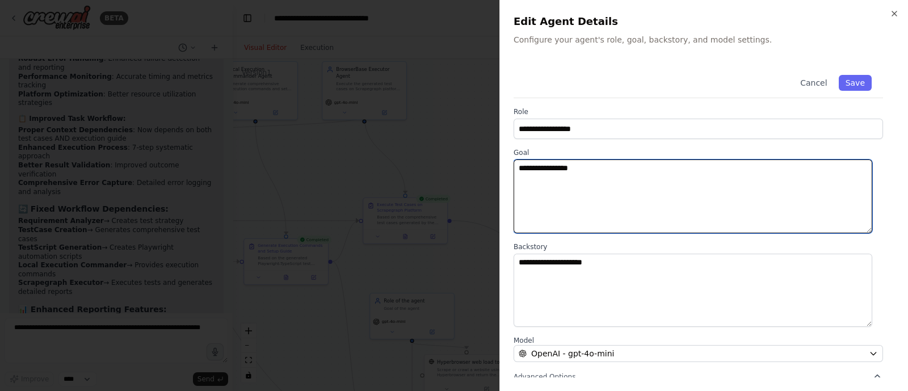
click at [556, 177] on textarea "**********" at bounding box center [692, 196] width 359 height 74
click at [586, 167] on textarea "**********" at bounding box center [692, 196] width 359 height 74
click at [802, 166] on textarea "**********" at bounding box center [692, 196] width 359 height 74
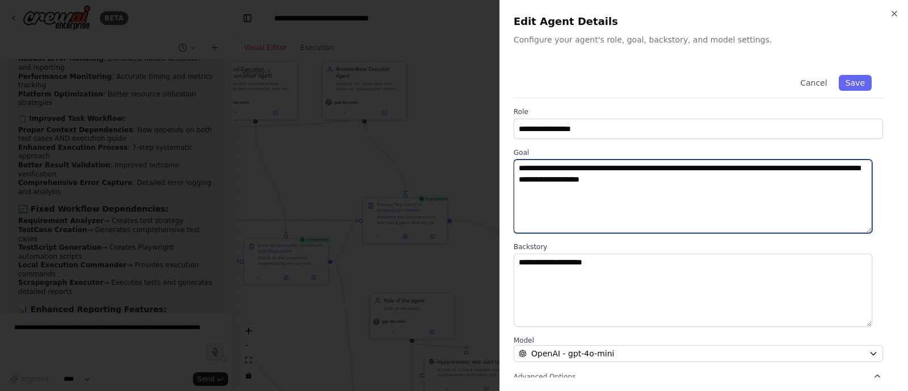
type textarea "**********"
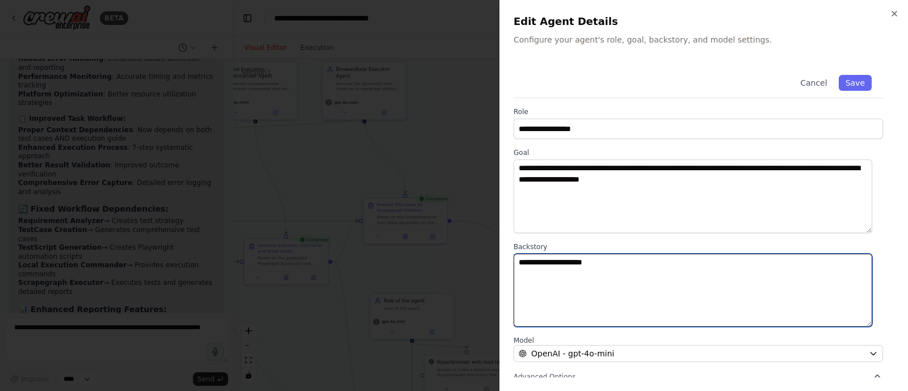
click at [704, 292] on textarea "**********" at bounding box center [692, 291] width 359 height 74
click at [663, 266] on textarea "**********" at bounding box center [692, 291] width 359 height 74
drag, startPoint x: 503, startPoint y: 251, endPoint x: 481, endPoint y: 258, distance: 23.7
click at [481, 258] on body "BETA Hello! I'm the CrewAI assistant. What kind of automation do you want to bu…" at bounding box center [454, 195] width 908 height 391
click at [631, 265] on textarea "**********" at bounding box center [692, 291] width 359 height 74
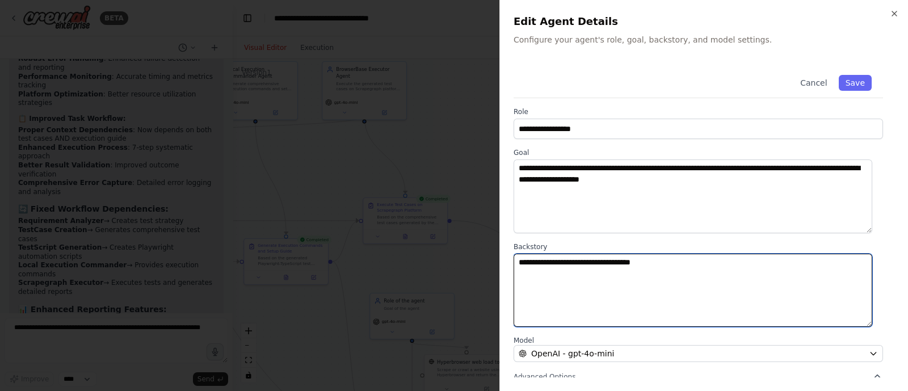
click at [670, 259] on textarea "**********" at bounding box center [692, 291] width 359 height 74
type textarea "**********"
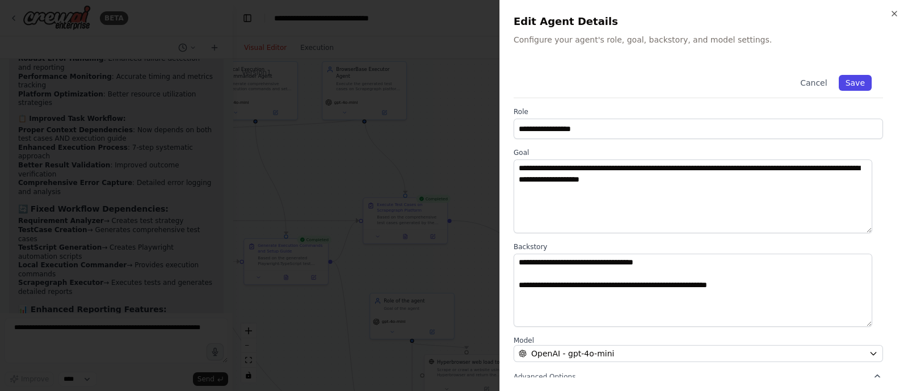
click at [847, 86] on button "Save" at bounding box center [855, 83] width 33 height 16
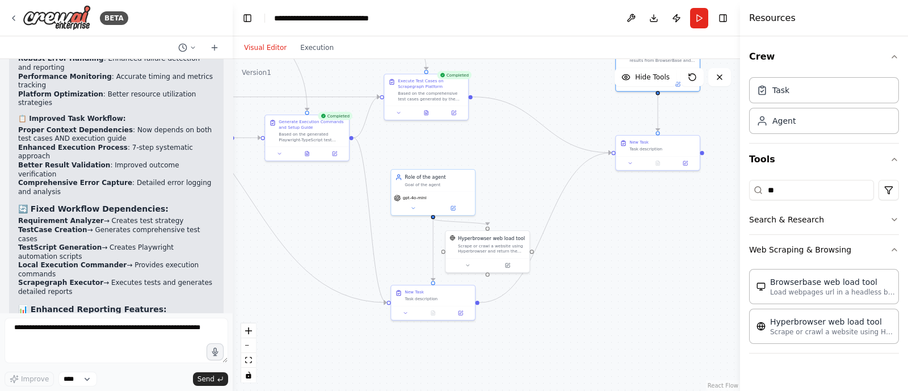
drag, startPoint x: 473, startPoint y: 279, endPoint x: 493, endPoint y: 154, distance: 126.5
click at [493, 154] on div ".deletable-edge-delete-btn { width: 20px; height: 20px; border: 0px solid #ffff…" at bounding box center [486, 225] width 507 height 332
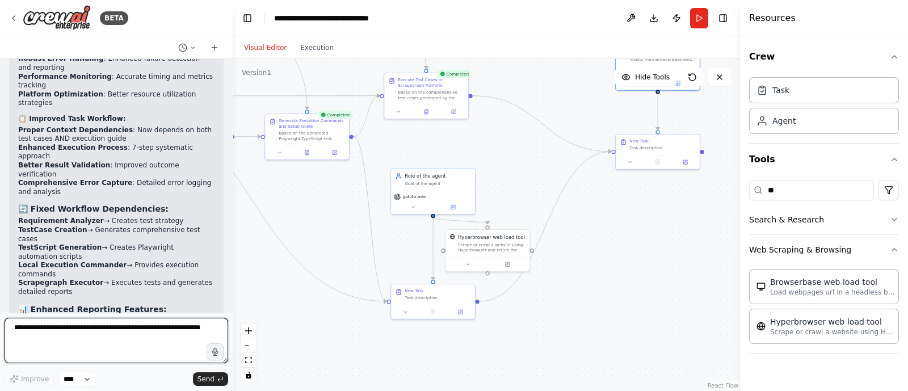
click at [113, 334] on textarea at bounding box center [117, 340] width 224 height 45
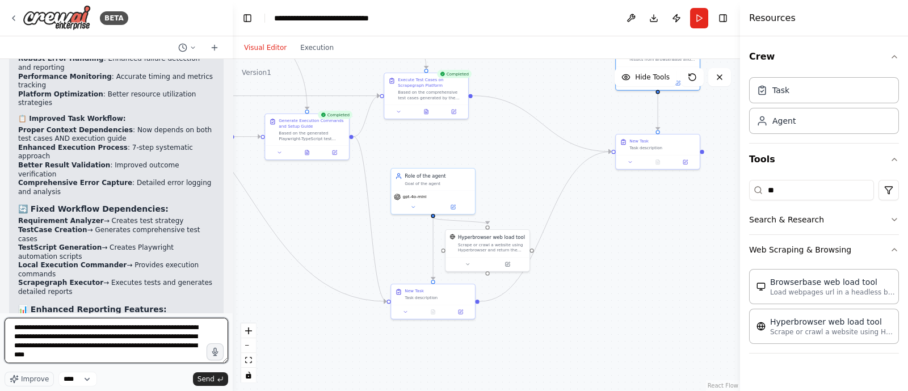
type textarea "**********"
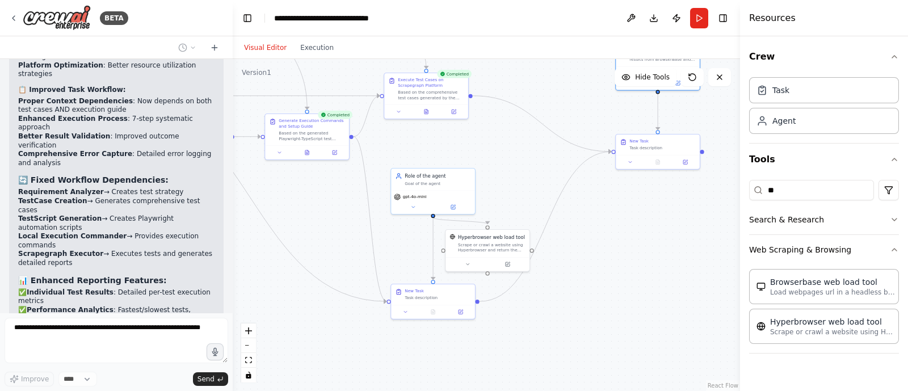
scroll to position [7574, 0]
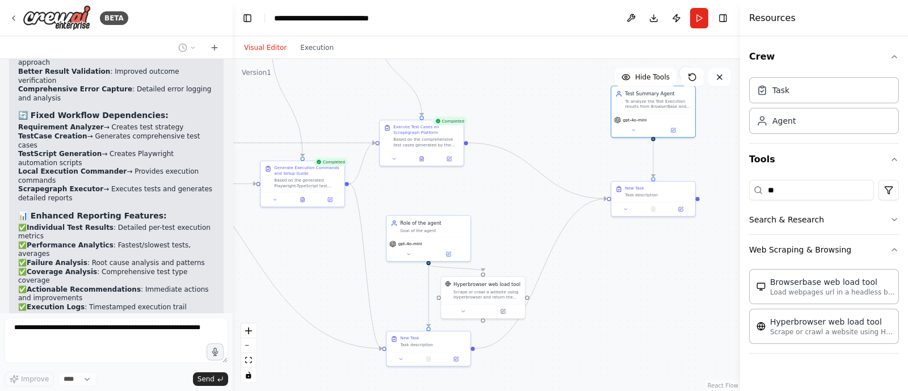
drag, startPoint x: 634, startPoint y: 293, endPoint x: 630, endPoint y: 340, distance: 47.3
click at [630, 340] on div ".deletable-edge-delete-btn { width: 20px; height: 20px; border: 0px solid #ffff…" at bounding box center [486, 225] width 507 height 332
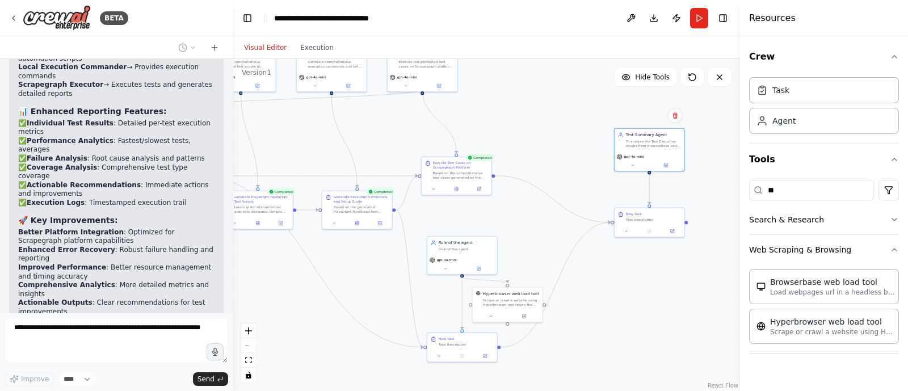
scroll to position [7687, 0]
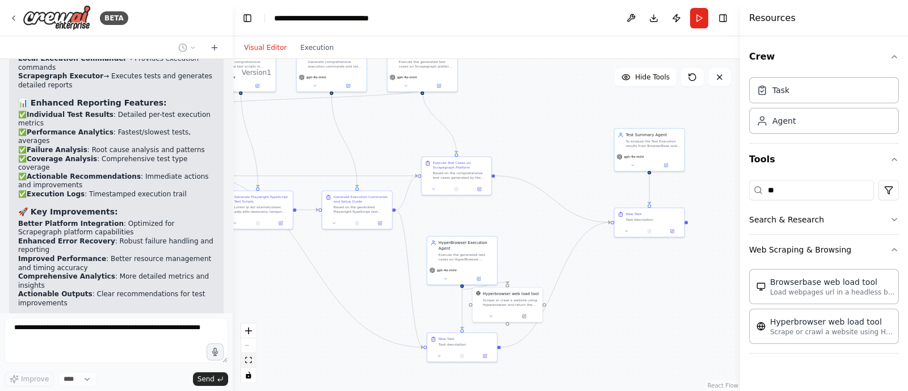
click at [250, 357] on icon "fit view" at bounding box center [248, 360] width 7 height 6
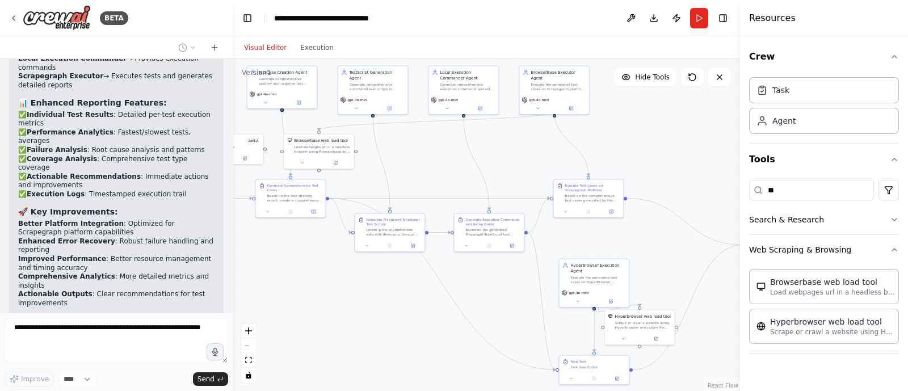
click at [349, 335] on div ".deletable-edge-delete-btn { width: 20px; height: 20px; border: 0px solid #ffff…" at bounding box center [486, 225] width 507 height 332
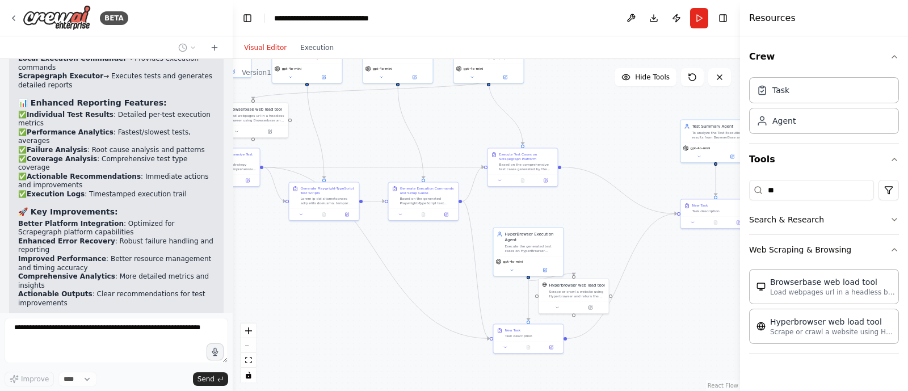
drag, startPoint x: 384, startPoint y: 341, endPoint x: 313, endPoint y: 311, distance: 77.0
click at [313, 311] on div ".deletable-edge-delete-btn { width: 20px; height: 20px; border: 0px solid #ffff…" at bounding box center [486, 225] width 507 height 332
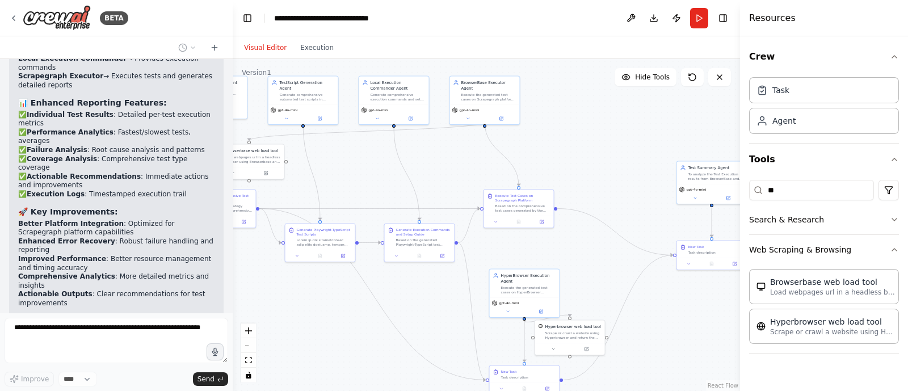
drag, startPoint x: 341, startPoint y: 314, endPoint x: 342, endPoint y: 356, distance: 42.6
click at [342, 356] on div ".deletable-edge-delete-btn { width: 20px; height: 20px; border: 0px solid #ffff…" at bounding box center [486, 225] width 507 height 332
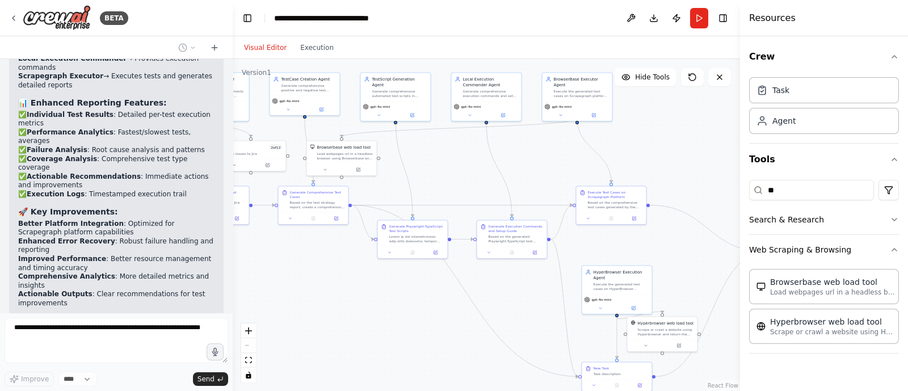
drag, startPoint x: 342, startPoint y: 356, endPoint x: 435, endPoint y: 351, distance: 92.6
click at [435, 351] on div ".deletable-edge-delete-btn { width: 20px; height: 20px; border: 0px solid #ffff…" at bounding box center [486, 225] width 507 height 332
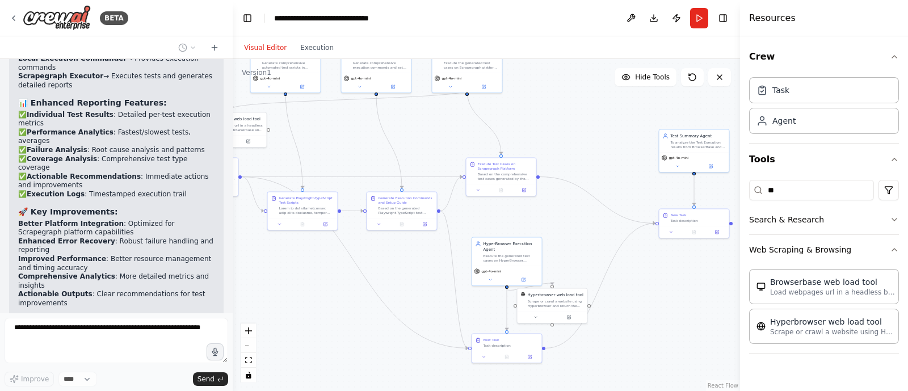
drag, startPoint x: 422, startPoint y: 334, endPoint x: 311, endPoint y: 306, distance: 113.7
click at [311, 306] on div ".deletable-edge-delete-btn { width: 20px; height: 20px; border: 0px solid #ffff…" at bounding box center [486, 225] width 507 height 332
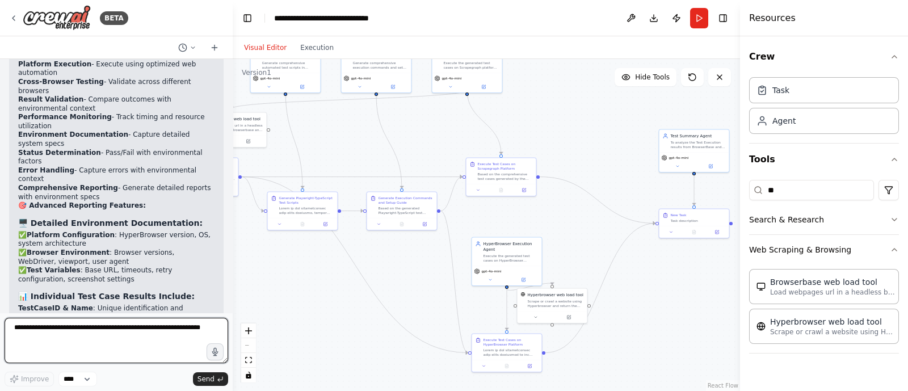
scroll to position [8564, 0]
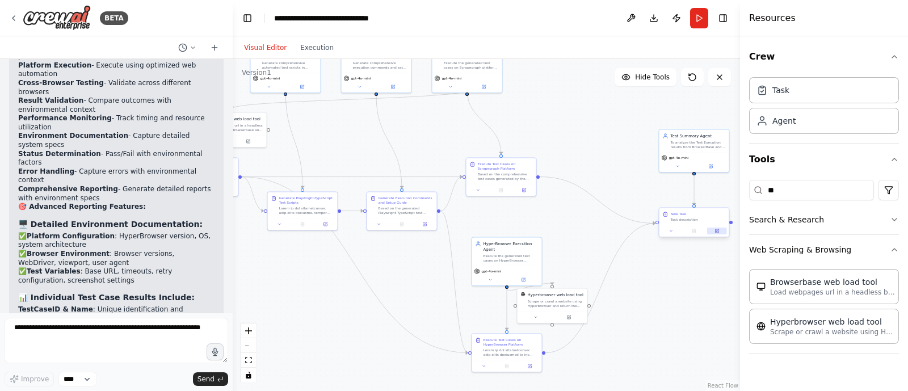
click at [717, 231] on icon at bounding box center [716, 230] width 3 height 3
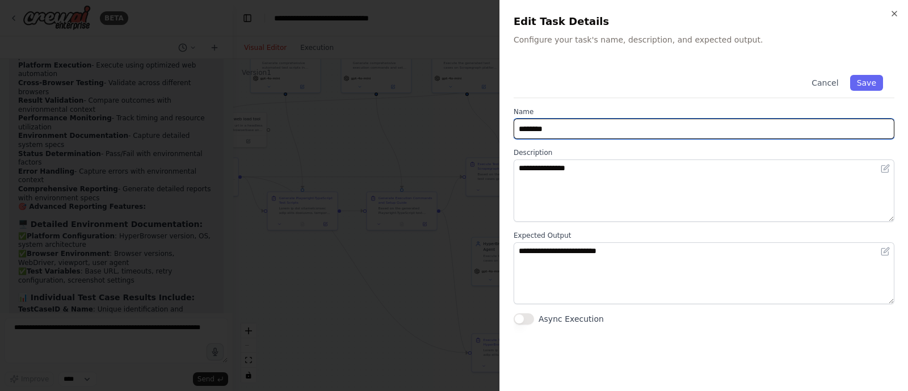
drag, startPoint x: 558, startPoint y: 126, endPoint x: 464, endPoint y: 135, distance: 94.1
click at [464, 135] on body "BETA Hello! I'm the CrewAI assistant. What kind of automation do you want to bu…" at bounding box center [454, 195] width 908 height 391
type input "**********"
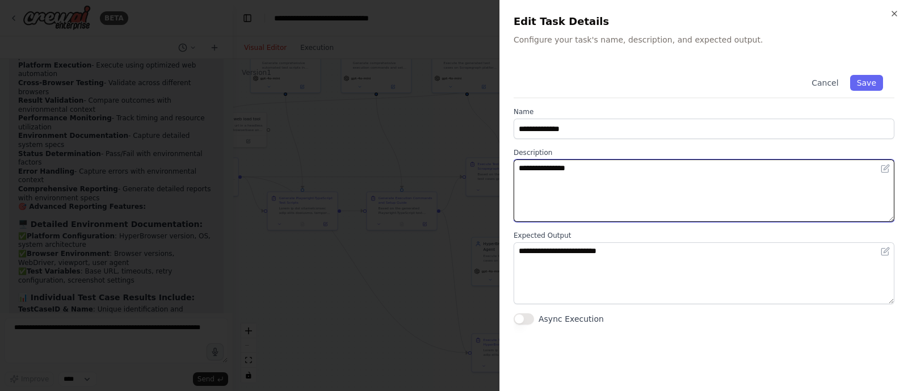
click at [536, 171] on textarea "**********" at bounding box center [703, 190] width 381 height 62
type textarea "**********"
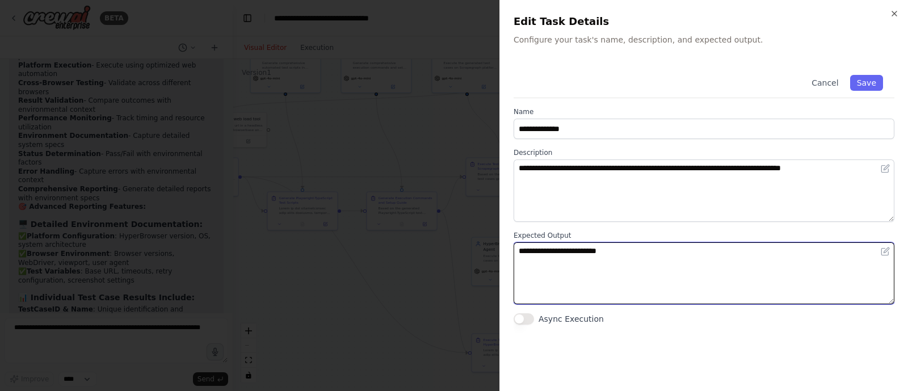
click at [619, 265] on textarea "**********" at bounding box center [703, 273] width 381 height 62
type textarea "**********"
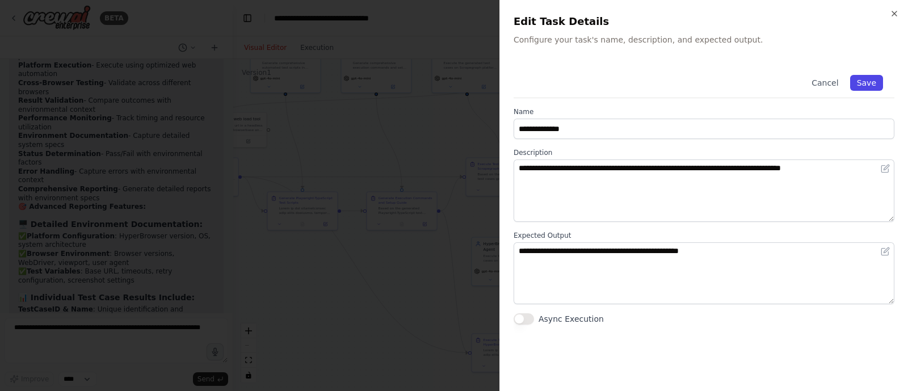
click at [860, 88] on button "Save" at bounding box center [866, 83] width 33 height 16
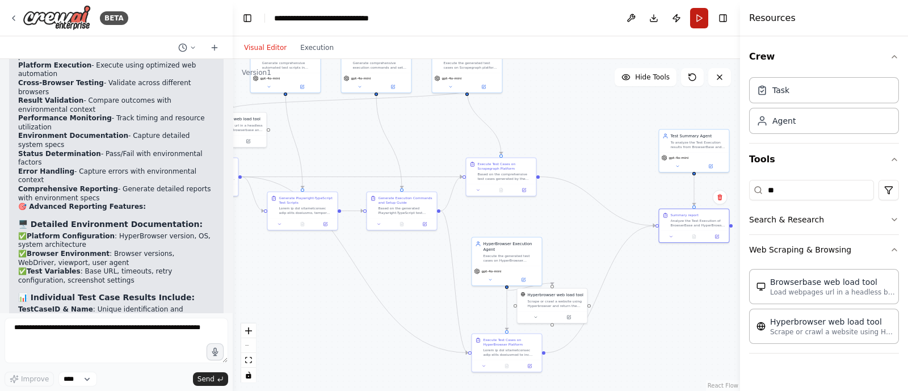
click at [702, 18] on button "Run" at bounding box center [699, 18] width 18 height 20
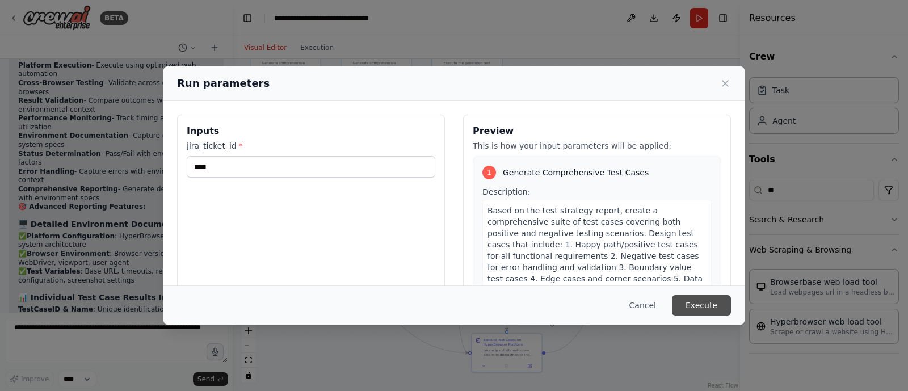
click at [703, 310] on button "Execute" at bounding box center [701, 305] width 59 height 20
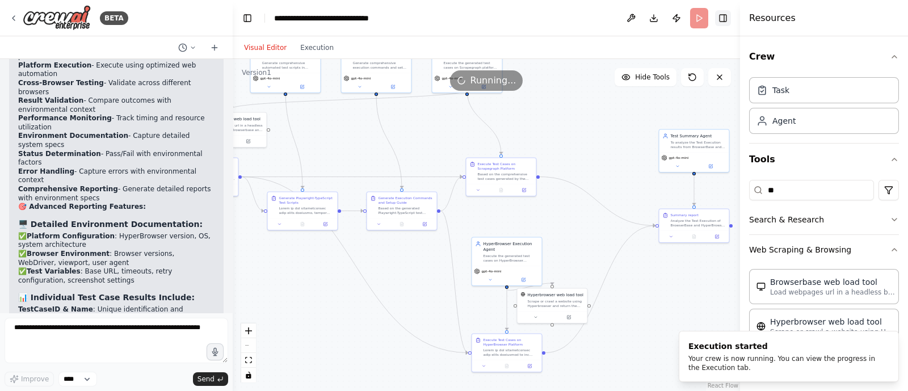
click at [719, 18] on button "Toggle Right Sidebar" at bounding box center [723, 18] width 16 height 16
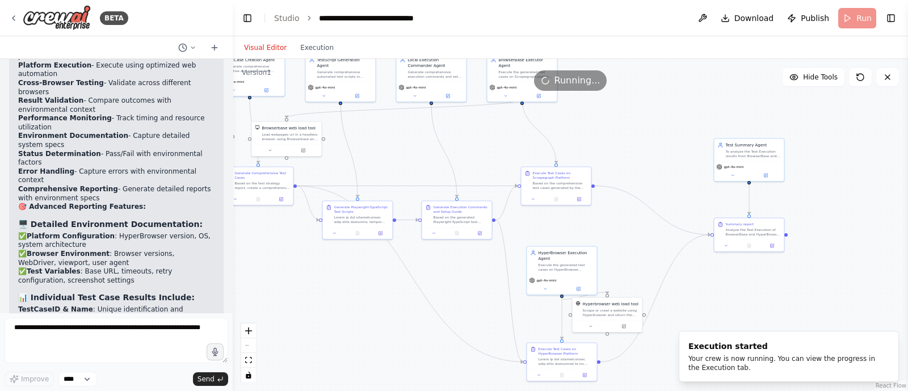
drag, startPoint x: 612, startPoint y: 141, endPoint x: 675, endPoint y: 151, distance: 63.7
click at [675, 151] on div ".deletable-edge-delete-btn { width: 20px; height: 20px; border: 0px solid #ffff…" at bounding box center [570, 225] width 675 height 332
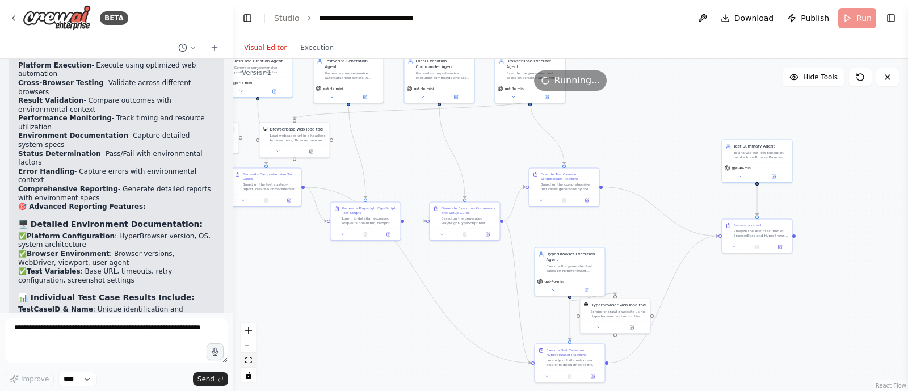
click at [247, 364] on button "fit view" at bounding box center [248, 360] width 15 height 15
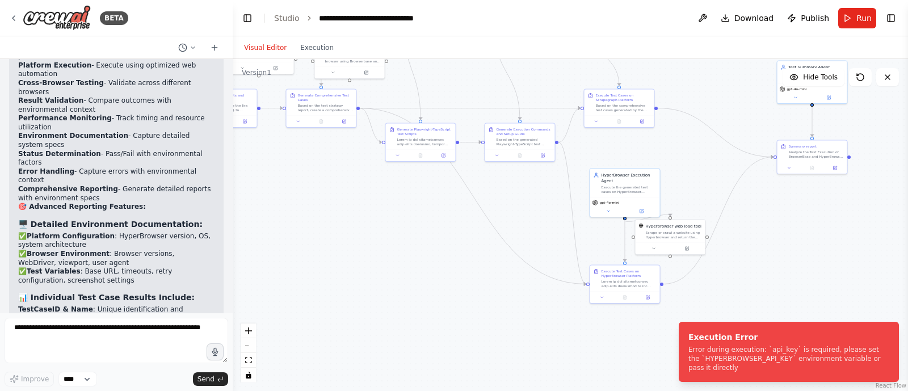
drag, startPoint x: 428, startPoint y: 353, endPoint x: 360, endPoint y: 252, distance: 121.3
click at [360, 252] on div ".deletable-edge-delete-btn { width: 20px; height: 20px; border: 0px solid #ffff…" at bounding box center [570, 225] width 675 height 332
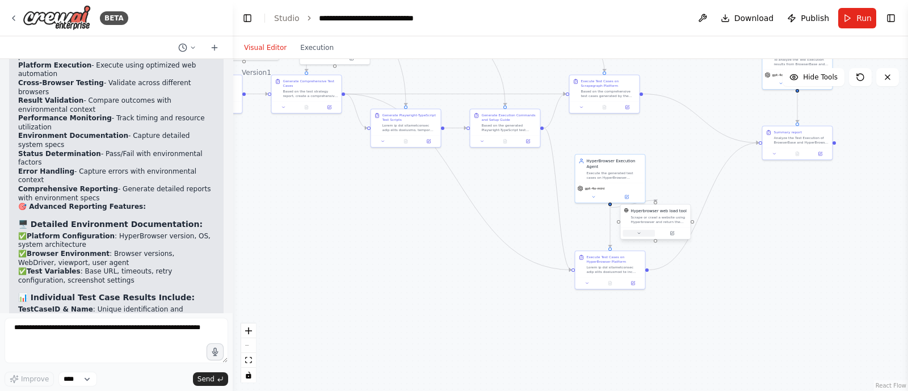
click at [641, 234] on icon at bounding box center [639, 233] width 5 height 5
click at [726, 289] on icon "button" at bounding box center [725, 290] width 3 height 2
click at [692, 315] on input "text" at bounding box center [677, 320] width 96 height 10
paste input "**********"
type input "**********"
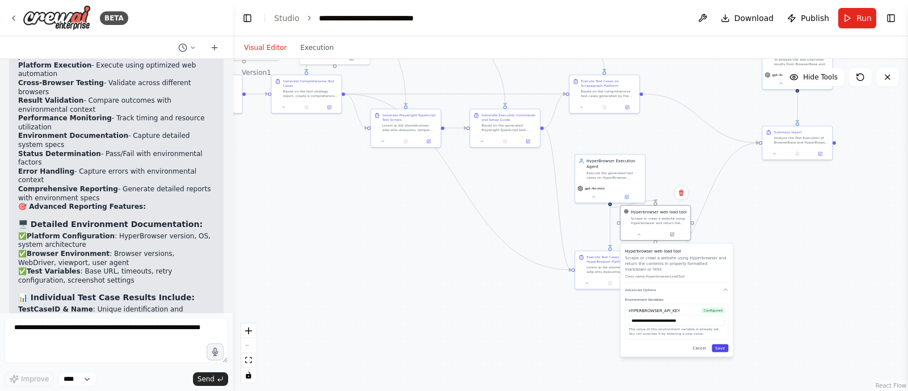
click at [723, 344] on button "Save" at bounding box center [719, 348] width 16 height 8
click at [854, 27] on button "Run" at bounding box center [857, 18] width 38 height 20
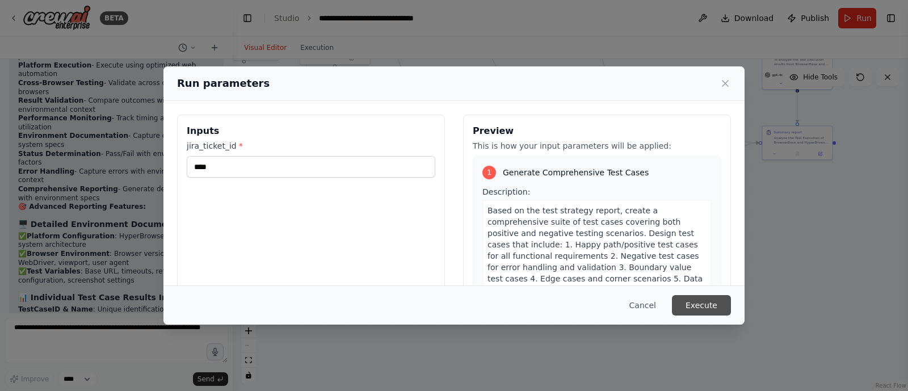
click at [704, 299] on button "Execute" at bounding box center [701, 305] width 59 height 20
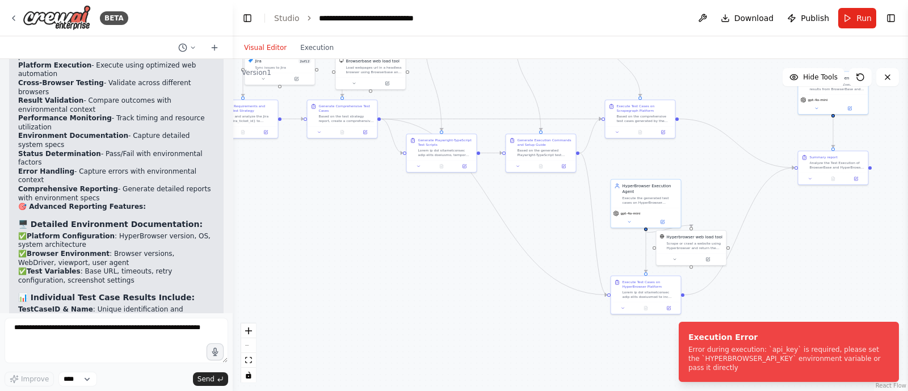
drag, startPoint x: 394, startPoint y: 268, endPoint x: 430, endPoint y: 292, distance: 43.3
click at [430, 292] on div ".deletable-edge-delete-btn { width: 20px; height: 20px; border: 0px solid #ffff…" at bounding box center [570, 225] width 675 height 332
click at [693, 241] on div "Scrape or crawl a website using Hyperbrowser and return the contents in properl…" at bounding box center [695, 244] width 56 height 9
click at [718, 217] on icon at bounding box center [716, 217] width 5 height 6
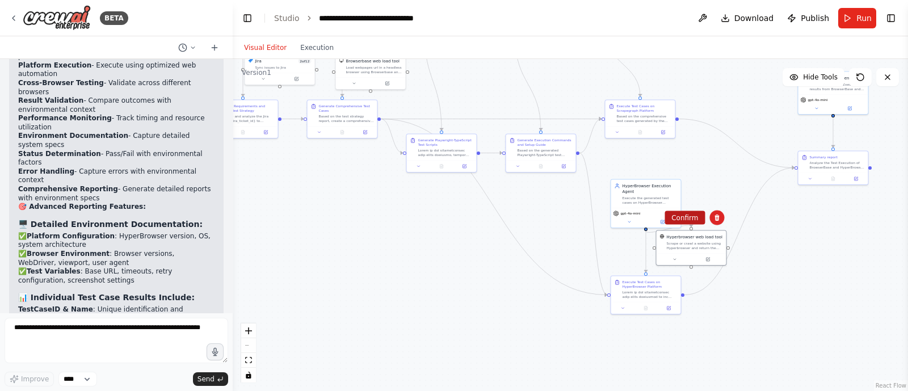
click at [687, 217] on button "Confirm" at bounding box center [684, 218] width 40 height 14
click at [888, 24] on button "Toggle Right Sidebar" at bounding box center [891, 18] width 16 height 16
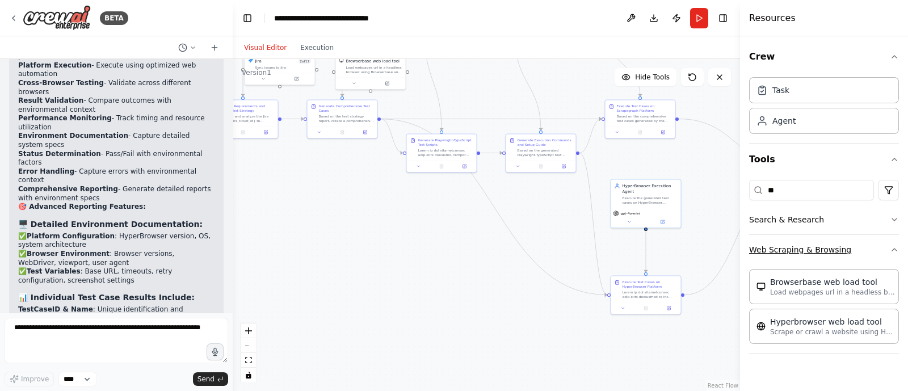
click at [888, 242] on button "Web Scraping & Browsing" at bounding box center [824, 250] width 150 height 30
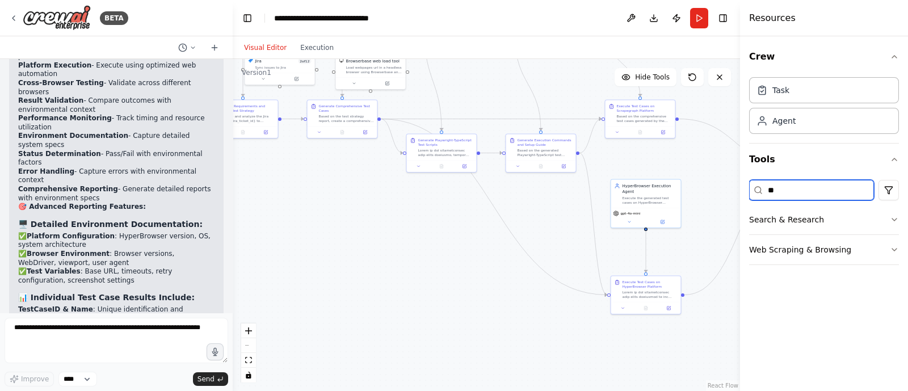
click at [793, 191] on input "**" at bounding box center [811, 190] width 125 height 20
type input "*"
type input "****"
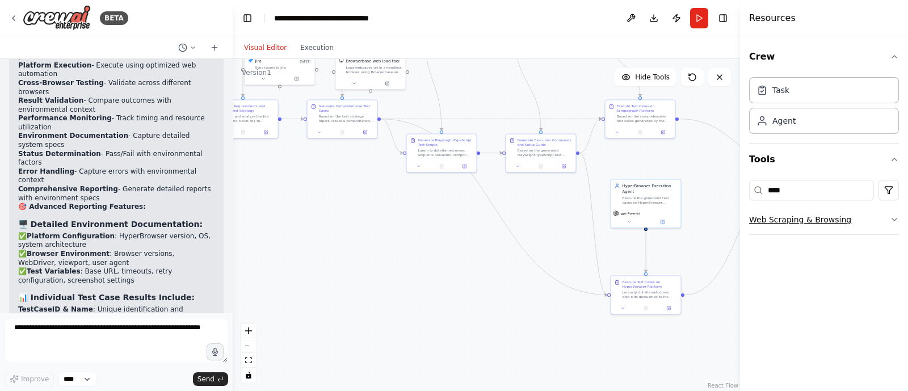
click at [814, 222] on button "Web Scraping & Browsing" at bounding box center [824, 220] width 150 height 30
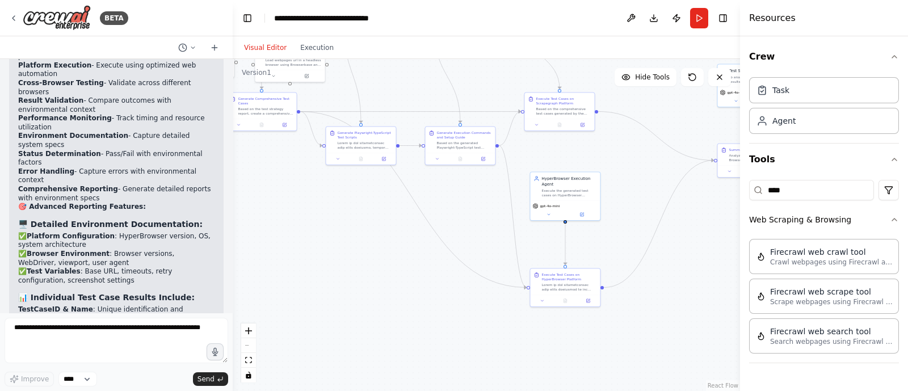
drag, startPoint x: 627, startPoint y: 356, endPoint x: 477, endPoint y: 339, distance: 151.3
click at [477, 339] on div ".deletable-edge-delete-btn { width: 20px; height: 20px; border: 0px solid #ffff…" at bounding box center [486, 225] width 507 height 332
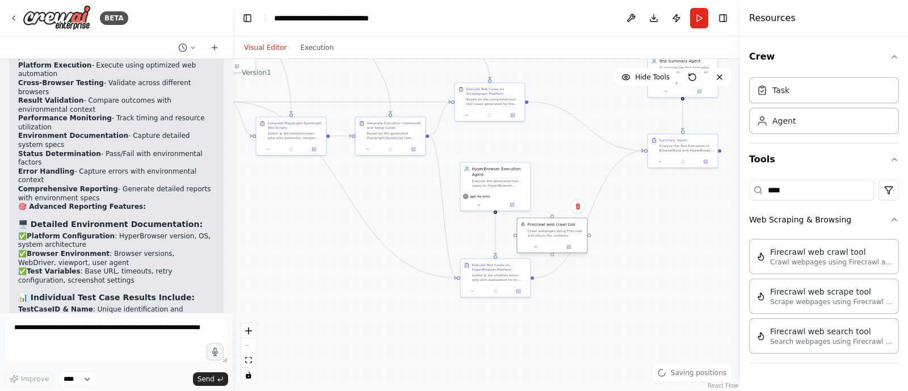
drag, startPoint x: 609, startPoint y: 238, endPoint x: 539, endPoint y: 232, distance: 70.1
click at [539, 232] on div "Crawl webpages using Firecrawl and return the contents" at bounding box center [556, 233] width 56 height 9
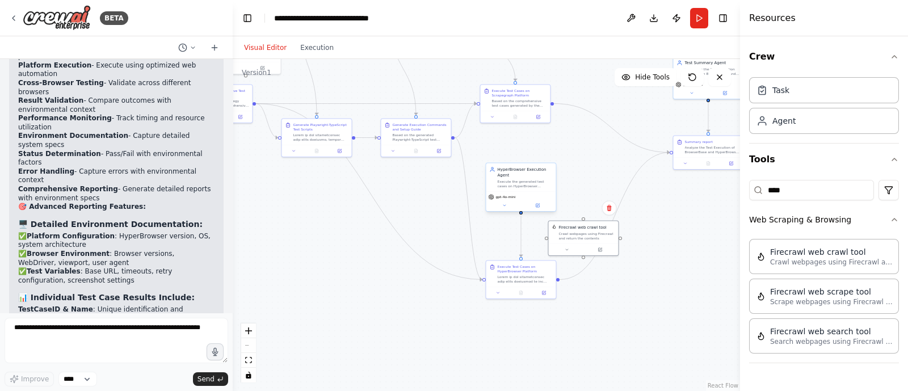
drag, startPoint x: 496, startPoint y: 212, endPoint x: 521, endPoint y: 214, distance: 25.0
click at [521, 214] on div ".deletable-edge-delete-btn { width: 20px; height: 20px; border: 0px solid #ffff…" at bounding box center [486, 225] width 507 height 332
drag, startPoint x: 583, startPoint y: 217, endPoint x: 519, endPoint y: 216, distance: 63.6
click at [308, 109] on div ".deletable-edge-delete-btn { width: 20px; height: 20px; border: 0px solid #ffff…" at bounding box center [181, 26] width 254 height 166
click at [538, 204] on icon at bounding box center [537, 205] width 3 height 3
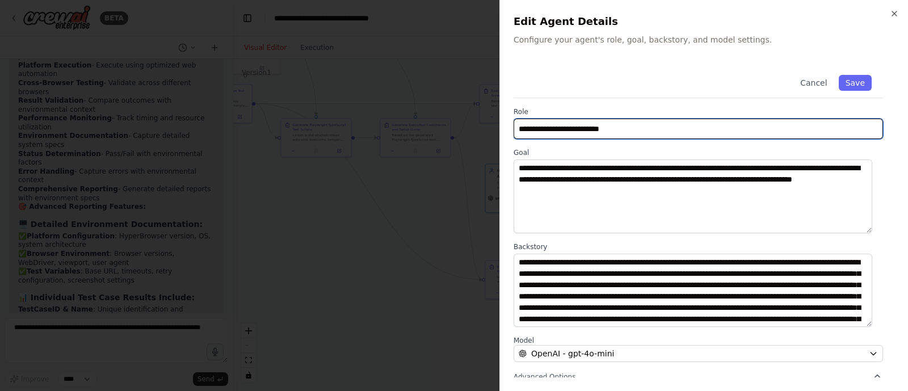
click at [556, 127] on input "**********" at bounding box center [697, 129] width 369 height 20
type input "**********"
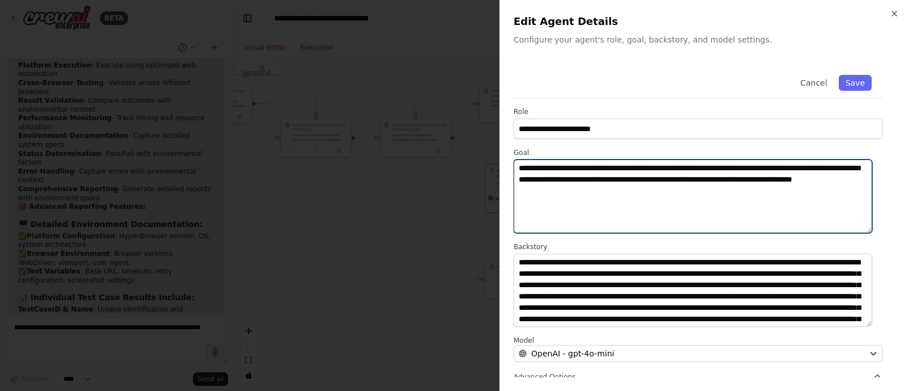
click at [666, 165] on textarea "**********" at bounding box center [692, 196] width 359 height 74
paste textarea
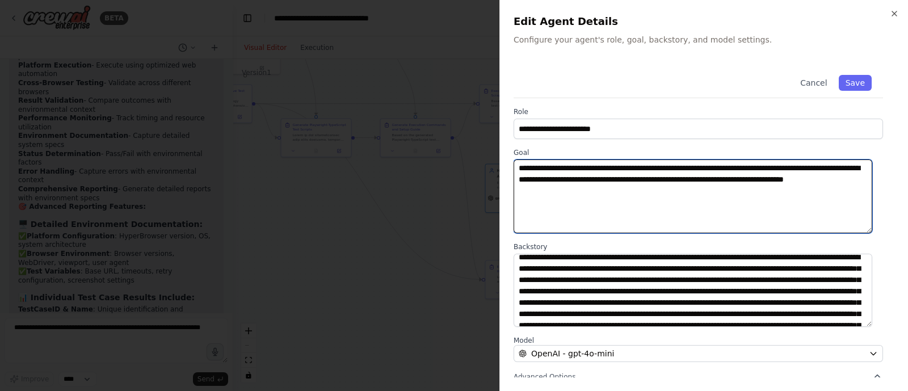
scroll to position [0, 0]
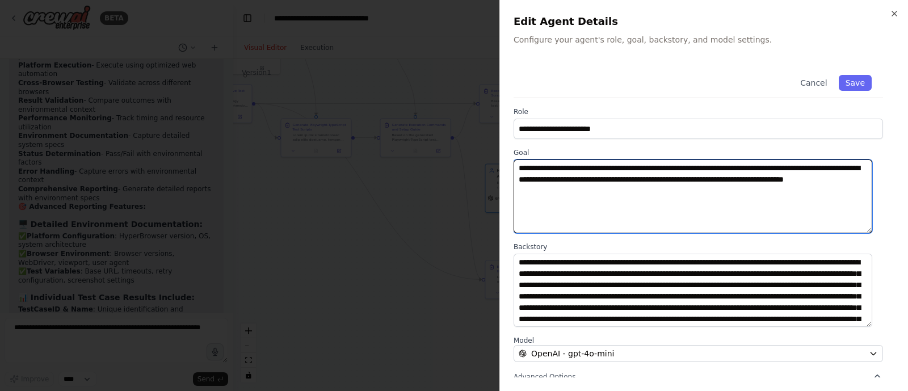
type textarea "**********"
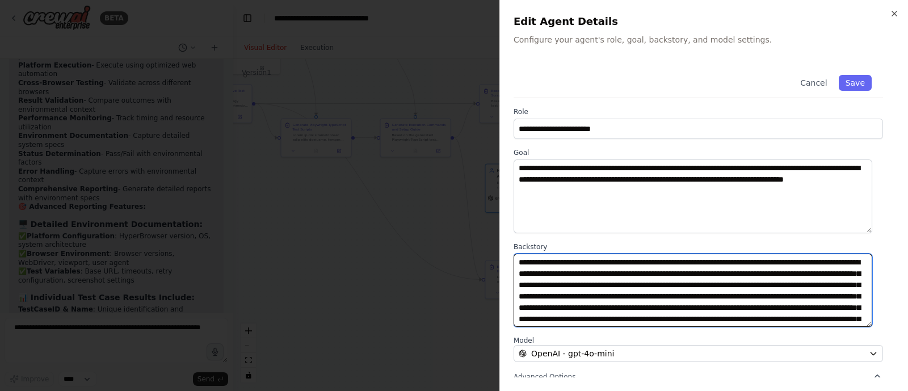
click at [774, 259] on textarea "**********" at bounding box center [692, 291] width 359 height 74
paste textarea
click at [731, 268] on textarea "**********" at bounding box center [692, 291] width 359 height 74
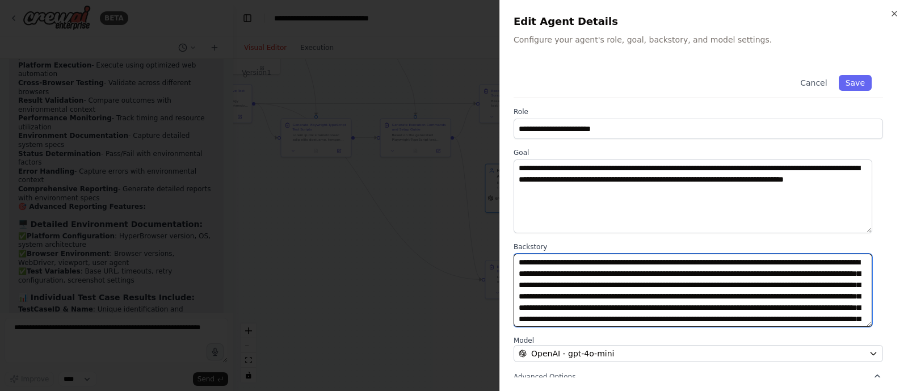
paste textarea
click at [758, 294] on textarea "**********" at bounding box center [692, 291] width 359 height 74
paste textarea
click at [792, 264] on textarea "**********" at bounding box center [692, 291] width 359 height 74
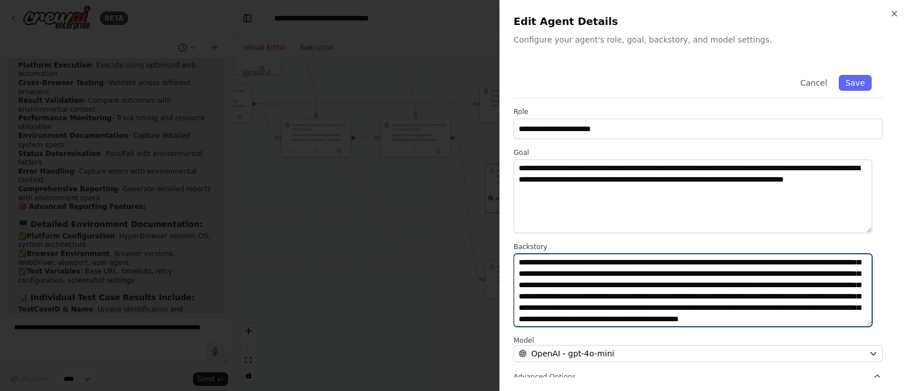
scroll to position [45, 0]
type textarea "**********"
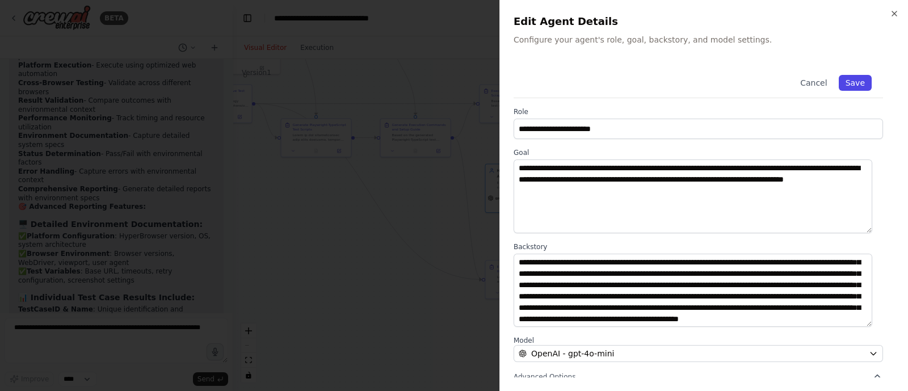
click at [845, 79] on button "Save" at bounding box center [855, 83] width 33 height 16
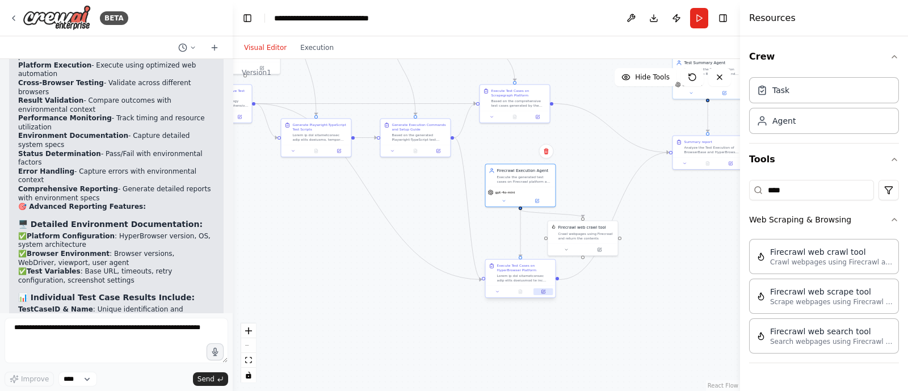
click at [545, 293] on icon at bounding box center [543, 291] width 5 height 5
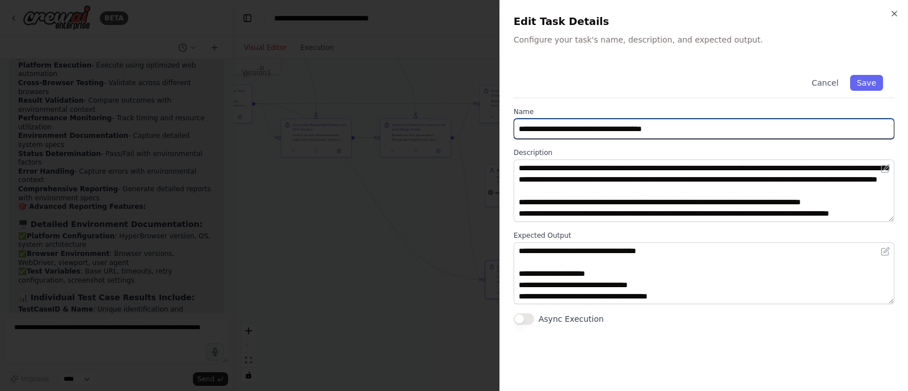
click at [613, 134] on input "**********" at bounding box center [703, 129] width 381 height 20
paste input "text"
type input "**********"
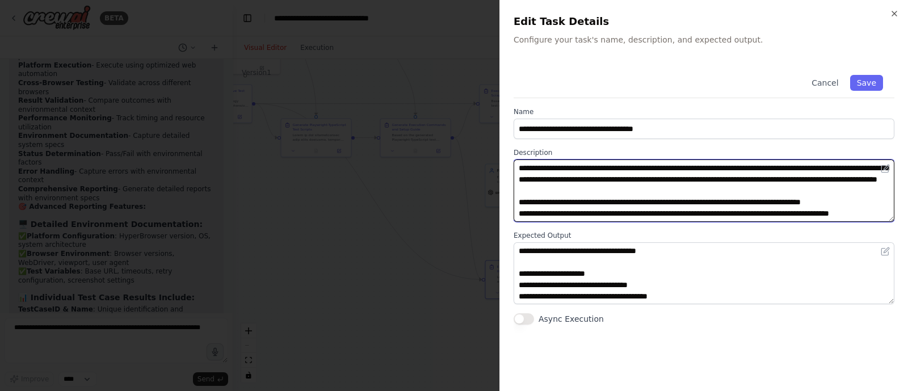
click at [587, 183] on textarea at bounding box center [703, 190] width 381 height 62
paste textarea
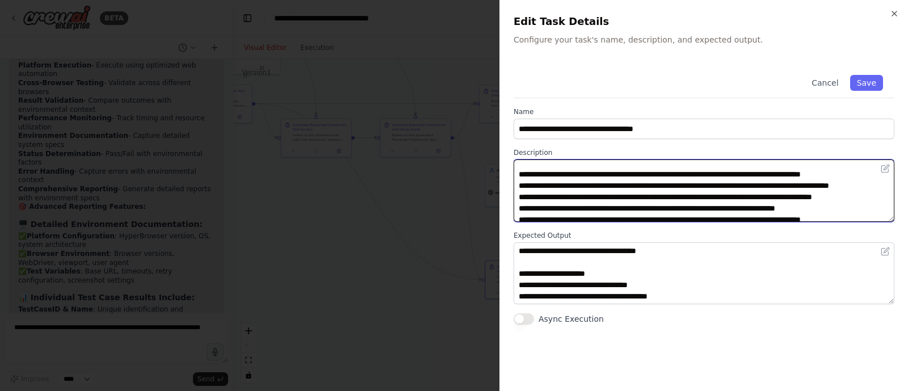
scroll to position [36, 0]
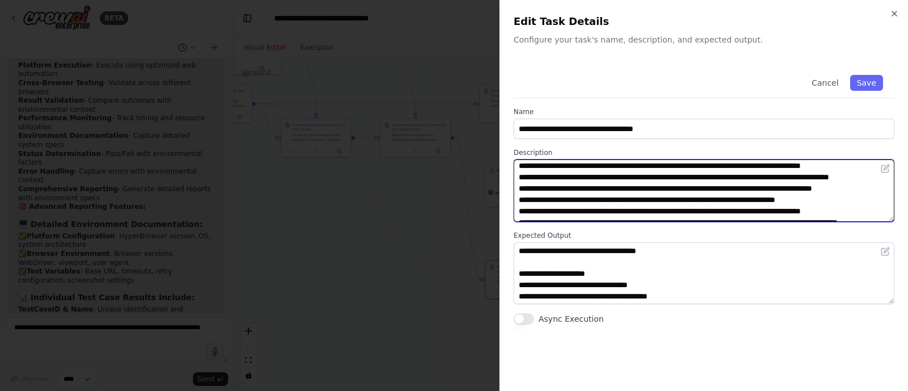
click at [675, 189] on textarea at bounding box center [703, 190] width 381 height 62
paste textarea
click at [718, 206] on textarea at bounding box center [703, 190] width 381 height 62
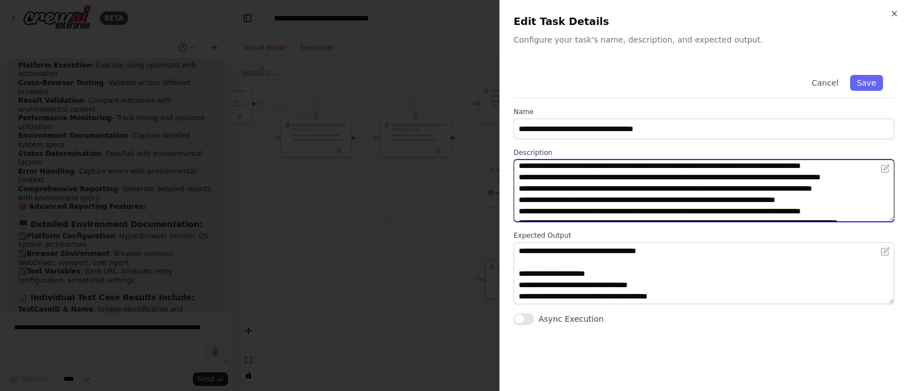
click at [718, 206] on textarea at bounding box center [703, 190] width 381 height 62
paste textarea
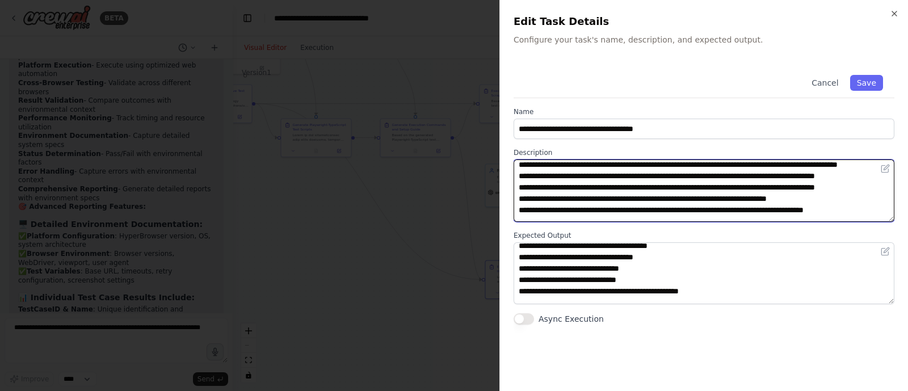
scroll to position [179, 0]
type textarea "**********"
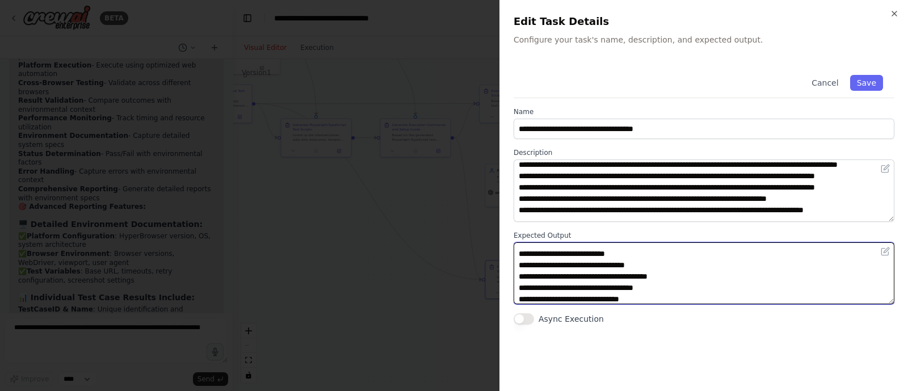
click at [567, 263] on textarea at bounding box center [703, 273] width 381 height 62
paste textarea
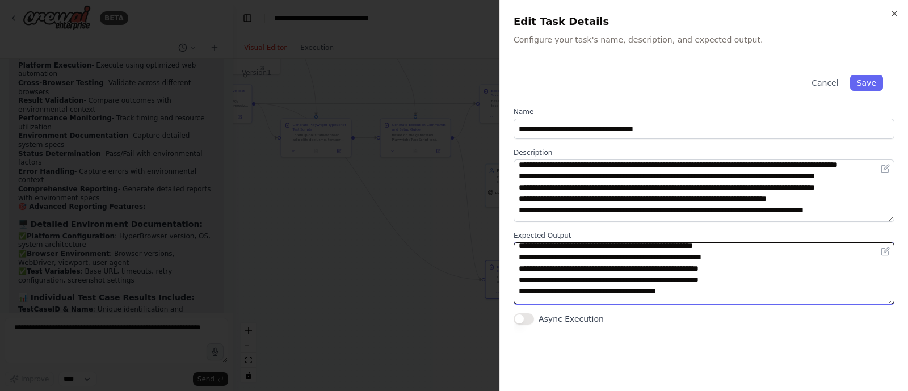
scroll to position [2366, 0]
type textarea "**********"
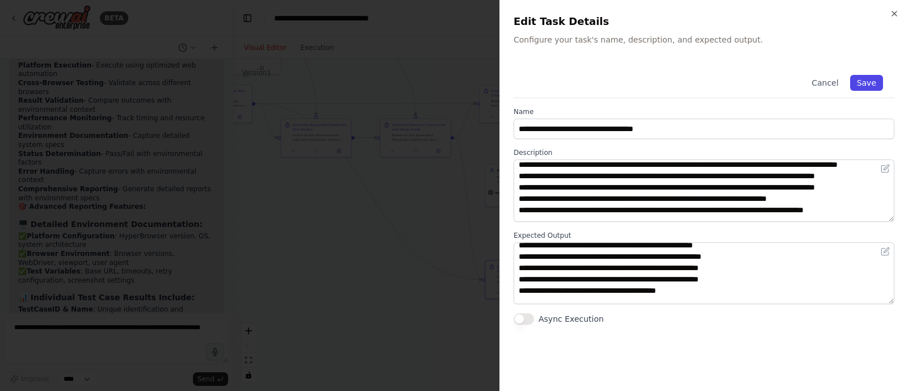
click at [870, 87] on button "Save" at bounding box center [866, 83] width 33 height 16
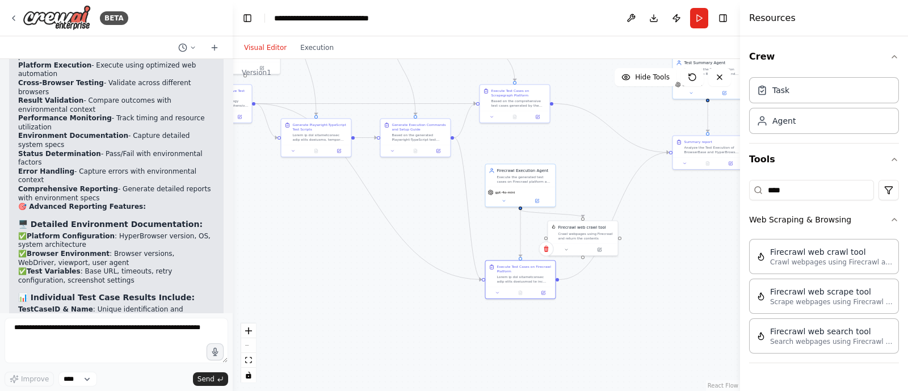
drag, startPoint x: 687, startPoint y: 240, endPoint x: 588, endPoint y: 285, distance: 108.4
click at [588, 285] on div ".deletable-edge-delete-btn { width: 20px; height: 20px; border: 0px solid #ffff…" at bounding box center [486, 225] width 507 height 332
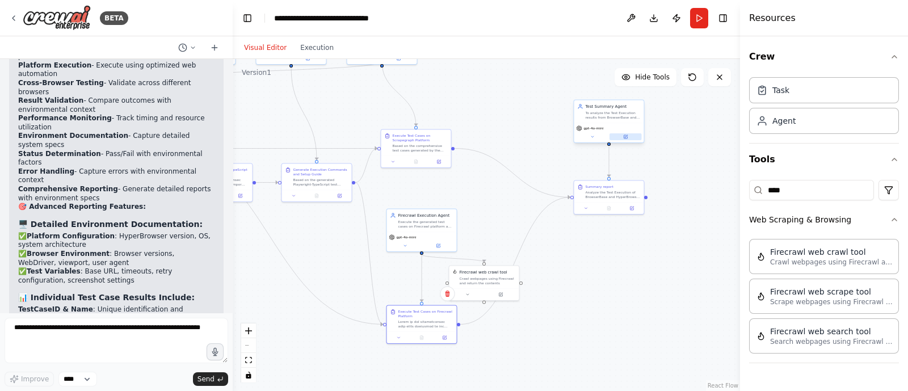
click at [630, 138] on button at bounding box center [625, 136] width 32 height 7
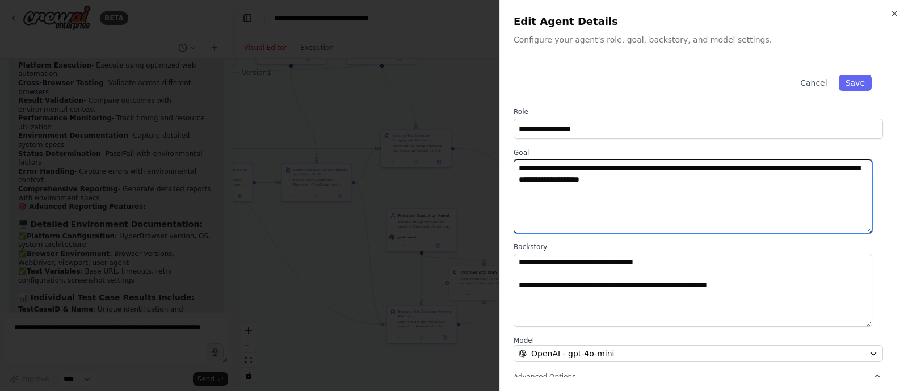
click at [754, 166] on textarea "**********" at bounding box center [692, 196] width 359 height 74
paste textarea
type textarea "**********"
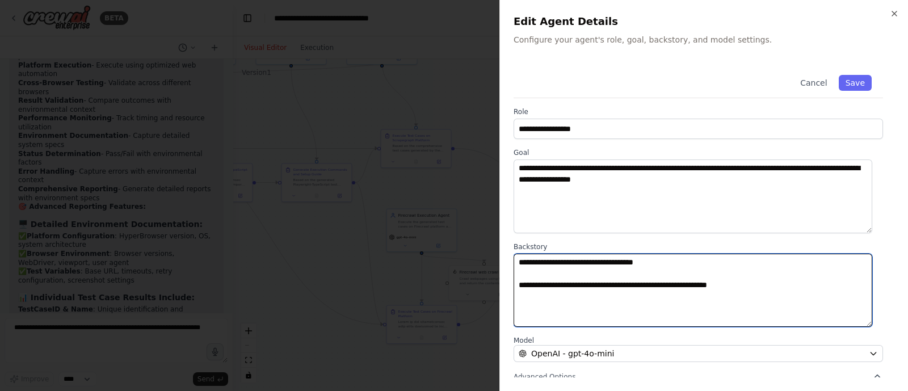
click at [680, 279] on textarea "**********" at bounding box center [692, 291] width 359 height 74
paste textarea
type textarea "**********"
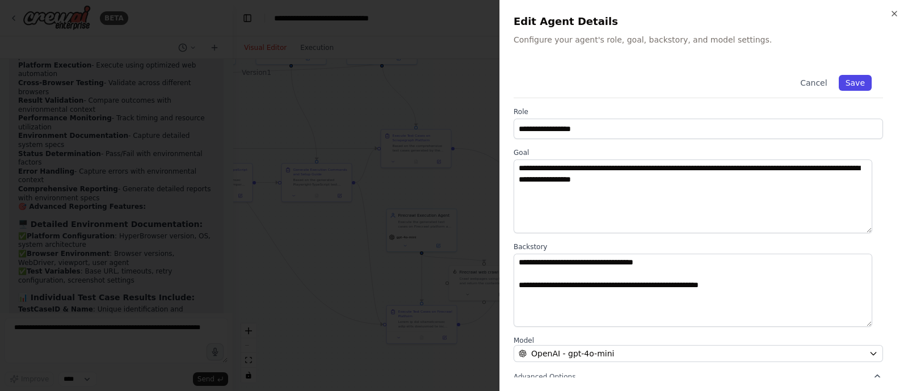
click at [846, 82] on button "Save" at bounding box center [855, 83] width 33 height 16
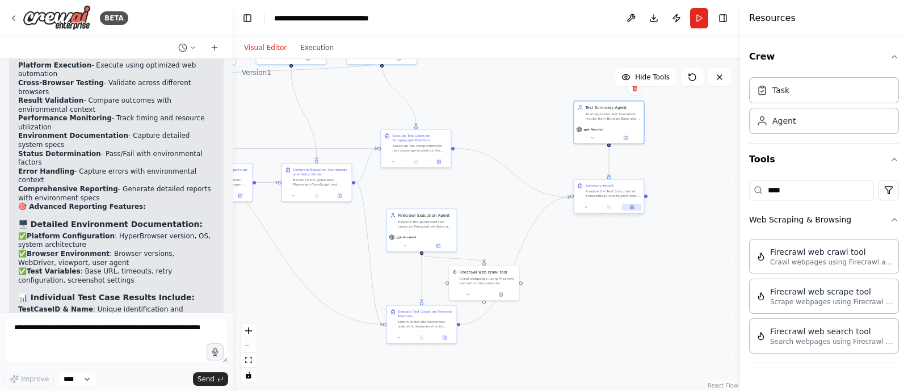
click at [634, 204] on button at bounding box center [631, 207] width 19 height 7
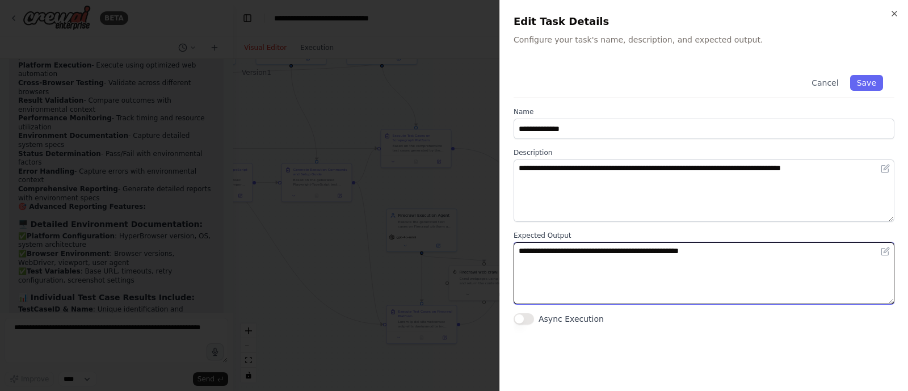
click at [672, 251] on textarea "**********" at bounding box center [703, 273] width 381 height 62
paste textarea "**********"
click at [669, 273] on textarea "**********" at bounding box center [703, 273] width 381 height 62
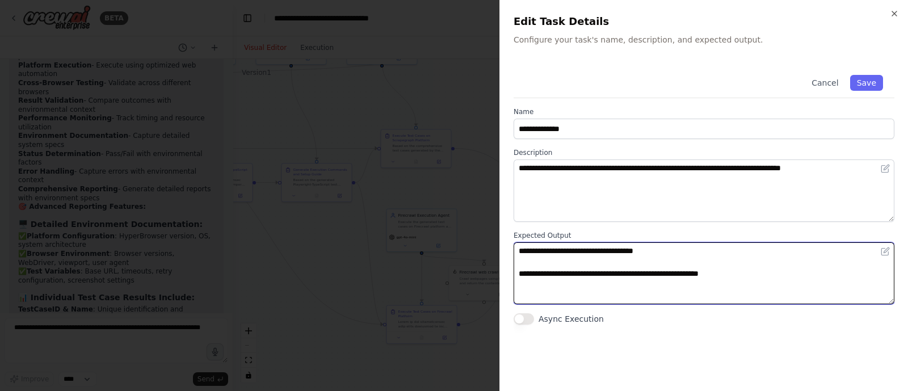
type textarea "**********"
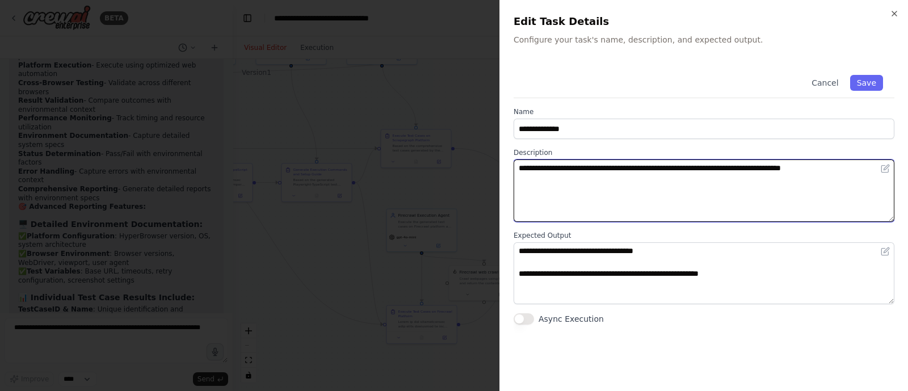
click at [706, 170] on textarea "**********" at bounding box center [703, 190] width 381 height 62
paste textarea
type textarea "**********"
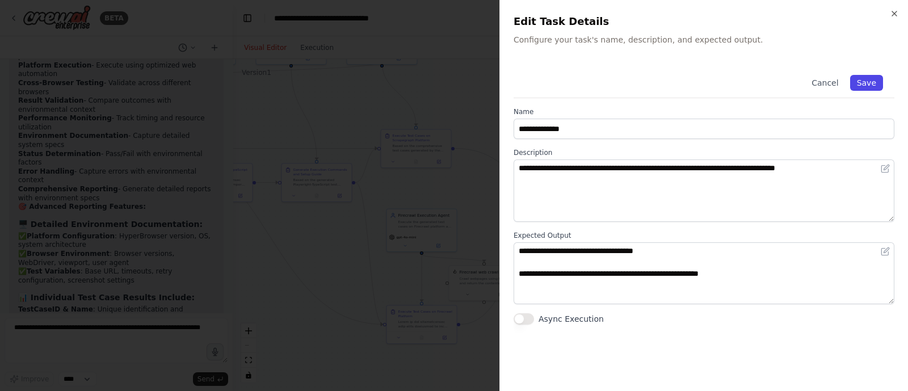
click at [865, 80] on button "Save" at bounding box center [866, 83] width 33 height 16
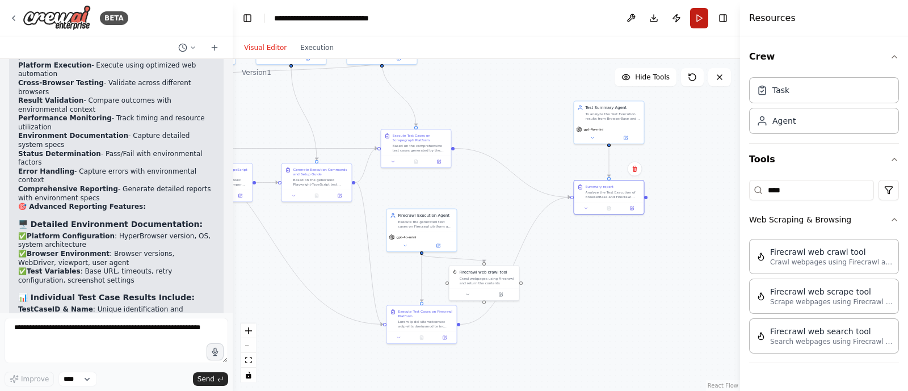
click at [697, 15] on button "Run" at bounding box center [699, 18] width 18 height 20
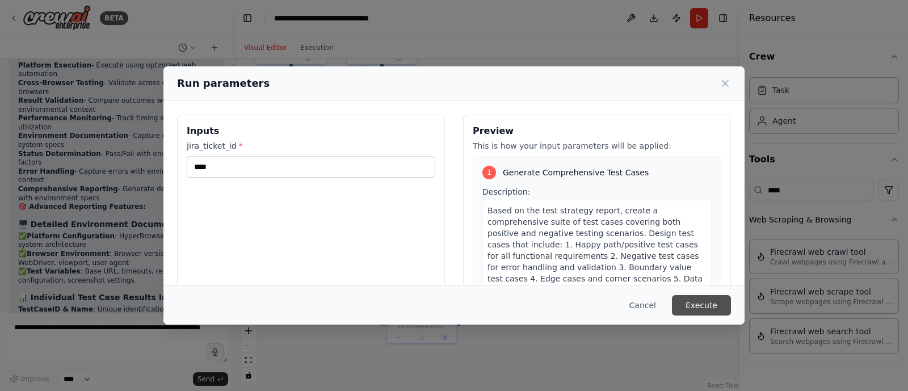
click at [709, 310] on button "Execute" at bounding box center [701, 305] width 59 height 20
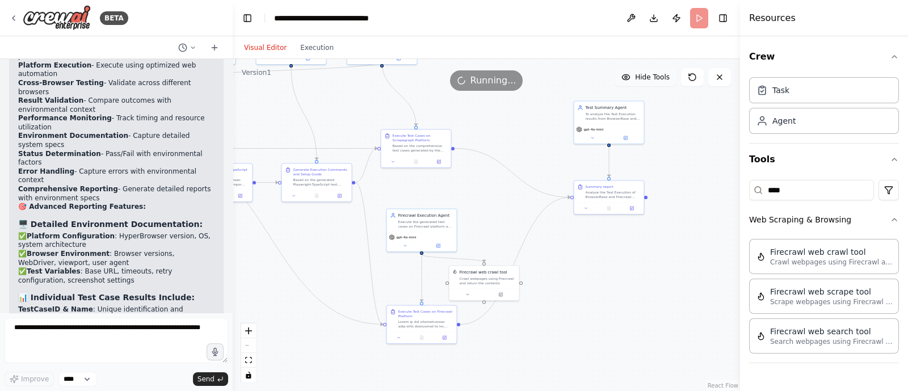
click at [643, 73] on span "Hide Tools" at bounding box center [652, 77] width 35 height 9
click at [643, 73] on span "Show Tools" at bounding box center [650, 77] width 37 height 9
click at [643, 73] on span "Hide Tools" at bounding box center [652, 77] width 35 height 9
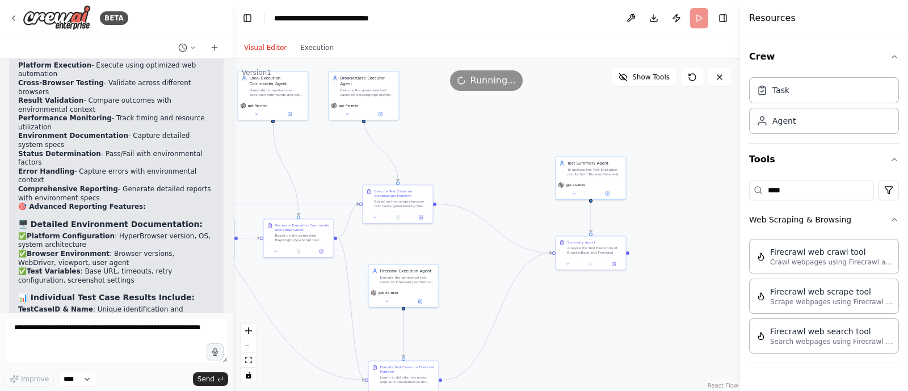
drag, startPoint x: 553, startPoint y: 308, endPoint x: 533, endPoint y: 363, distance: 58.3
click at [533, 363] on div ".deletable-edge-delete-btn { width: 20px; height: 20px; border: 0px solid #ffff…" at bounding box center [486, 225] width 507 height 332
click at [636, 75] on span "Show Tools" at bounding box center [650, 77] width 37 height 9
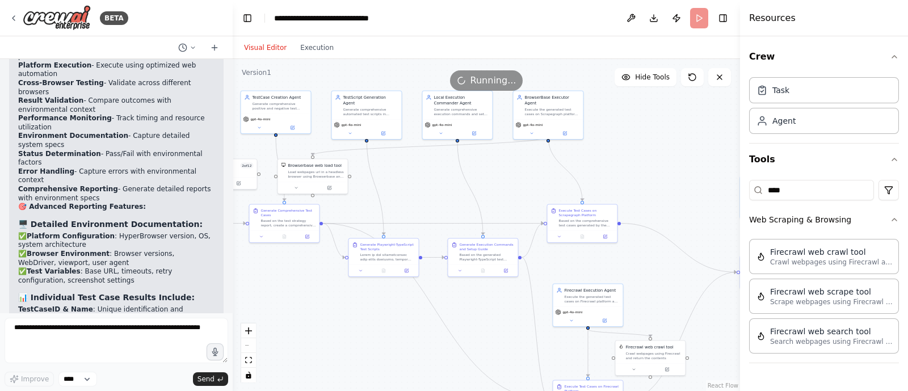
drag, startPoint x: 549, startPoint y: 123, endPoint x: 735, endPoint y: 142, distance: 186.5
click at [735, 142] on div "BETA Hello! I'm the CrewAI assistant. What kind of automation do you want to bu…" at bounding box center [454, 195] width 908 height 391
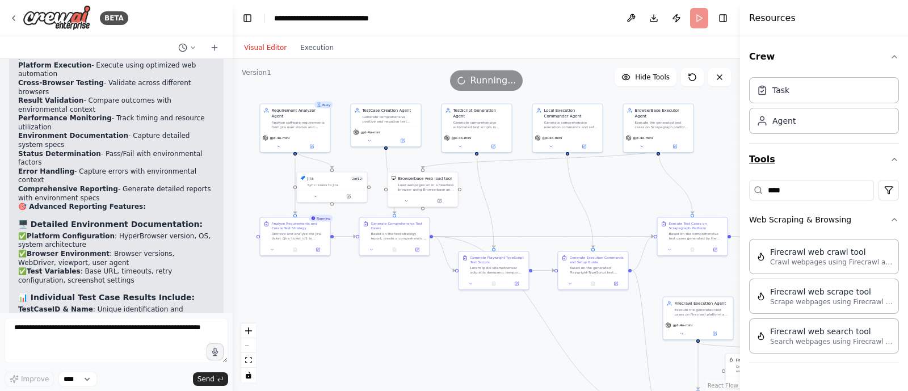
drag, startPoint x: 664, startPoint y: 138, endPoint x: 774, endPoint y: 151, distance: 110.8
click at [774, 151] on div "BETA Hello! I'm the CrewAI assistant. What kind of automation do you want to bu…" at bounding box center [454, 195] width 908 height 391
click at [250, 356] on button "fit view" at bounding box center [248, 360] width 15 height 15
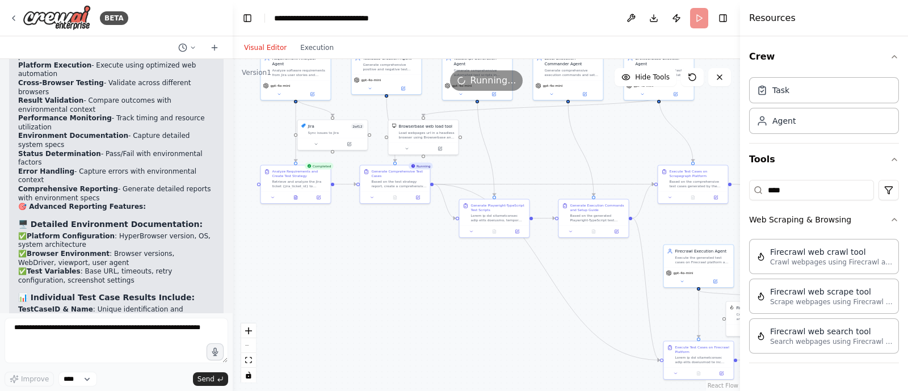
drag, startPoint x: 355, startPoint y: 326, endPoint x: 459, endPoint y: 317, distance: 104.8
click at [459, 317] on div ".deletable-edge-delete-btn { width: 20px; height: 20px; border: 0px solid #ffff…" at bounding box center [486, 225] width 507 height 332
click at [297, 194] on icon at bounding box center [295, 196] width 5 height 5
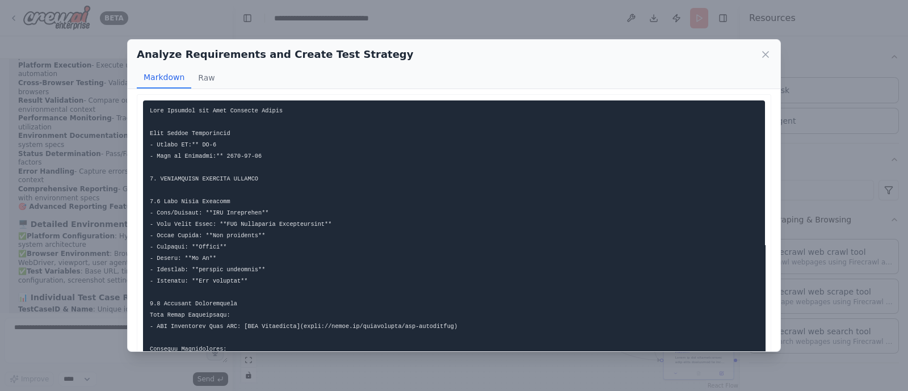
scroll to position [48, 0]
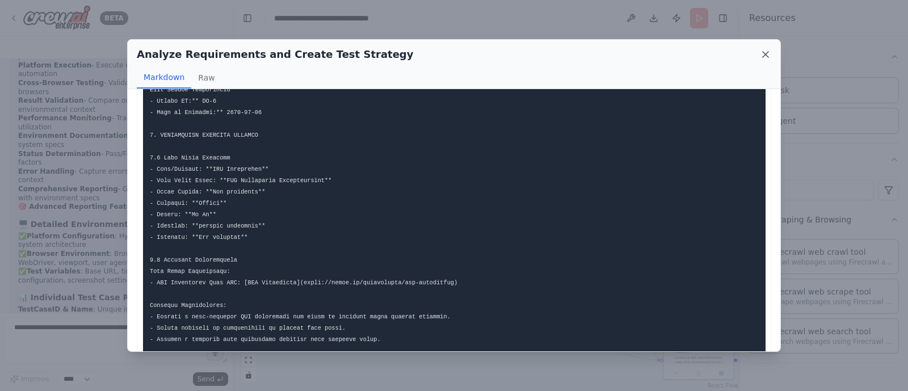
click at [769, 52] on icon at bounding box center [765, 54] width 11 height 11
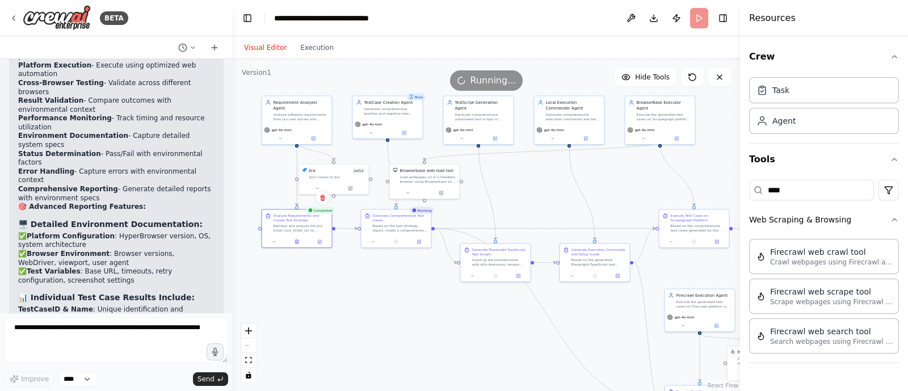
drag, startPoint x: 351, startPoint y: 273, endPoint x: 352, endPoint y: 318, distance: 44.3
click at [352, 318] on div ".deletable-edge-delete-btn { width: 20px; height: 20px; border: 0px solid #ffff…" at bounding box center [486, 225] width 507 height 332
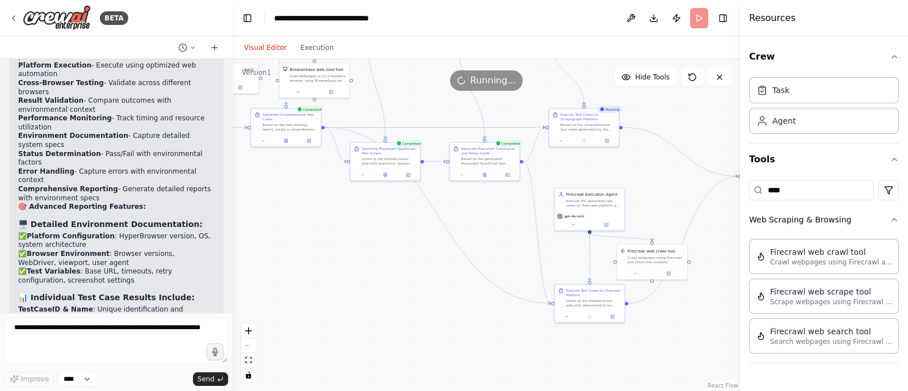
drag, startPoint x: 447, startPoint y: 345, endPoint x: 335, endPoint y: 244, distance: 150.6
click at [335, 244] on div ".deletable-edge-delete-btn { width: 20px; height: 20px; border: 0px solid #ffff…" at bounding box center [486, 225] width 507 height 332
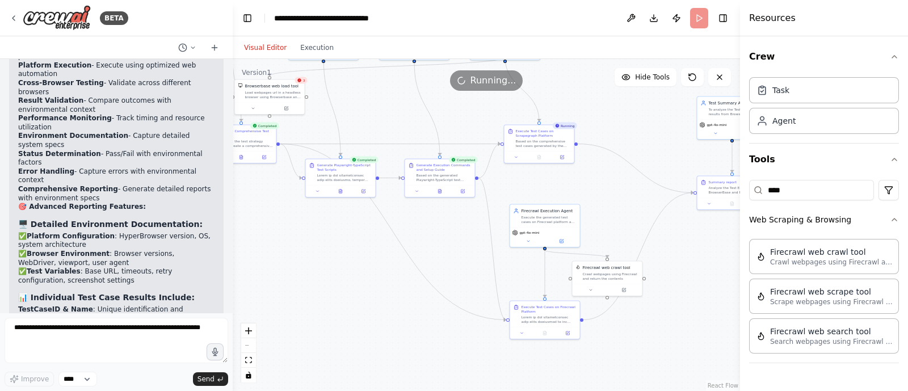
drag, startPoint x: 374, startPoint y: 281, endPoint x: 332, endPoint y: 297, distance: 45.6
click at [332, 297] on div ".deletable-edge-delete-btn { width: 20px; height: 20px; border: 0px solid #ffff…" at bounding box center [486, 225] width 507 height 332
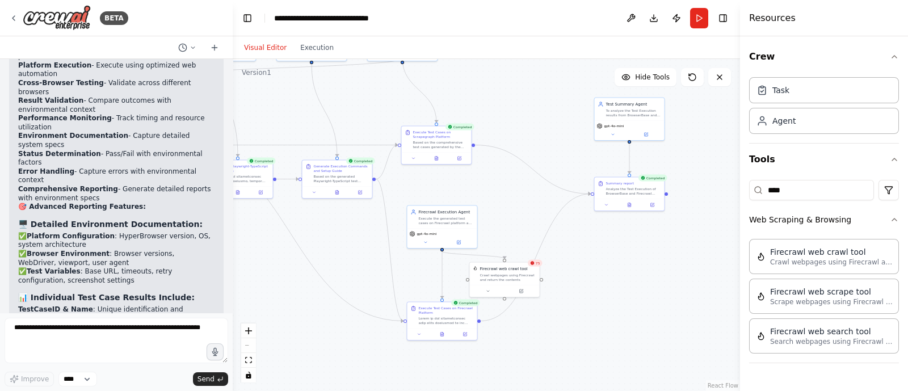
drag, startPoint x: 332, startPoint y: 297, endPoint x: 229, endPoint y: 298, distance: 103.3
click at [229, 298] on div "BETA Hello! I'm the CrewAI assistant. What kind of automation do you want to bu…" at bounding box center [454, 195] width 908 height 391
click at [443, 332] on icon at bounding box center [442, 331] width 1 height 1
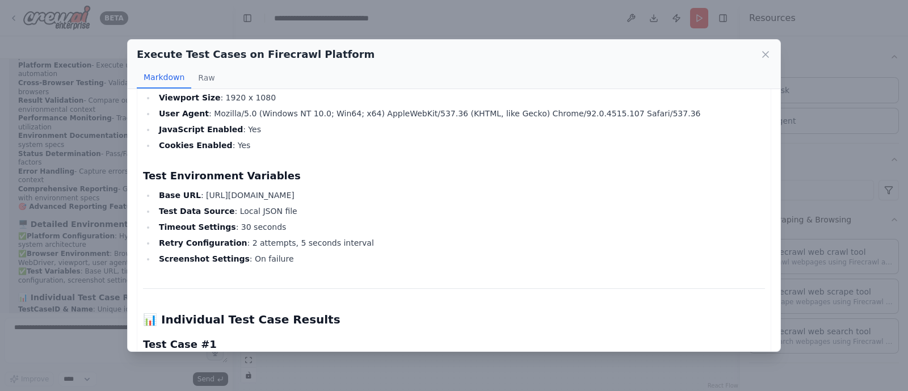
scroll to position [476, 0]
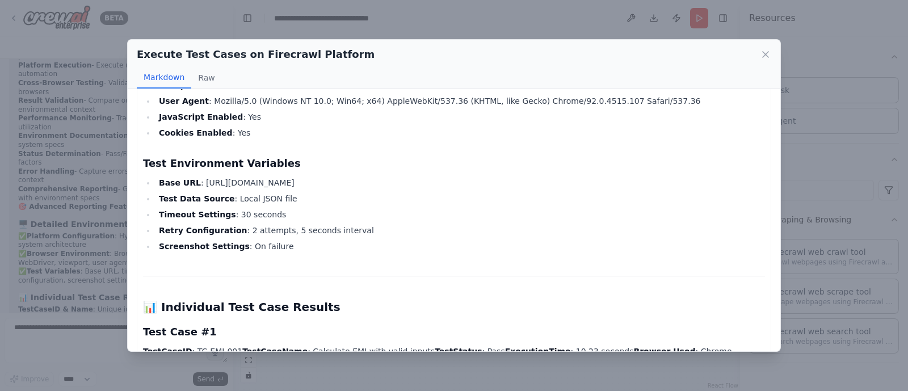
click at [241, 182] on li "Base URL : https://your-app-url.com" at bounding box center [459, 183] width 609 height 14
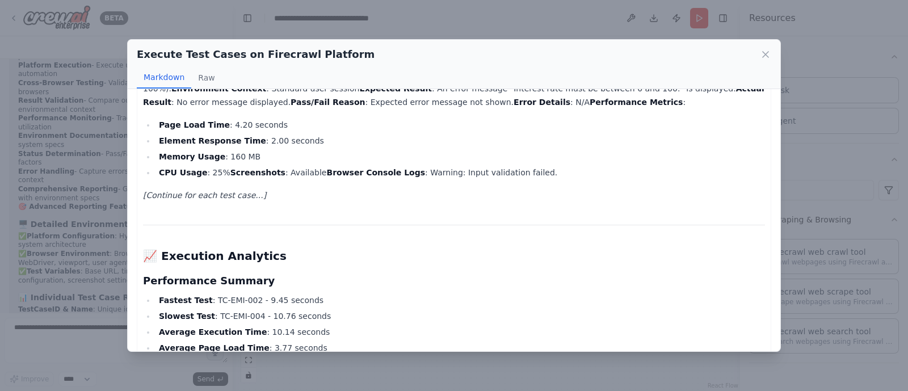
scroll to position [1251, 0]
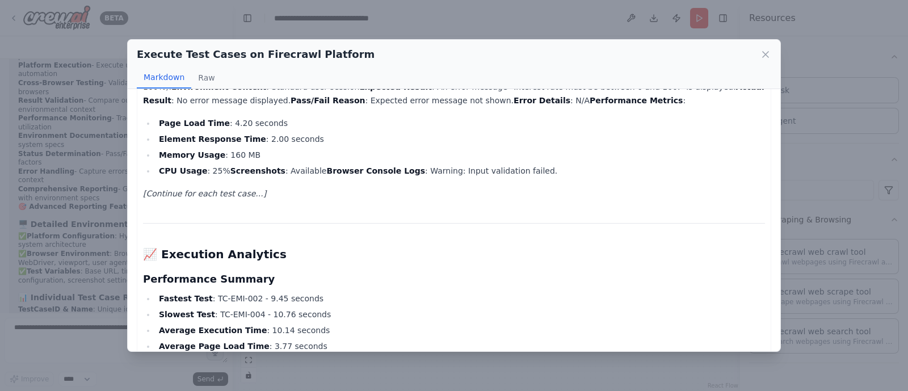
click at [229, 189] on em "[Continue for each test case...]" at bounding box center [204, 193] width 123 height 9
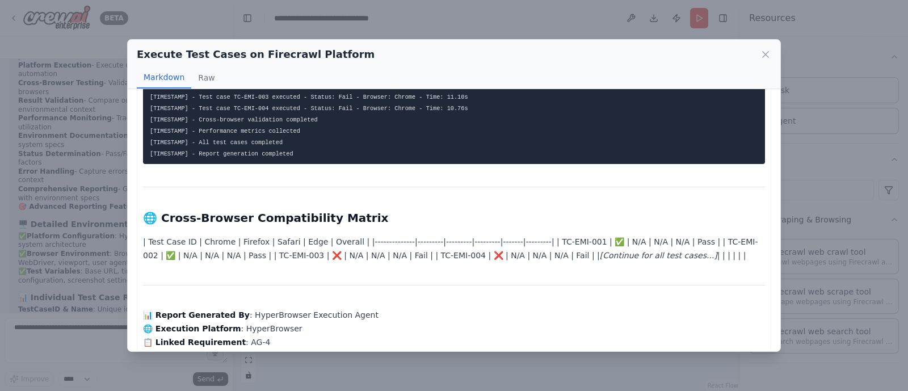
scroll to position [2346, 0]
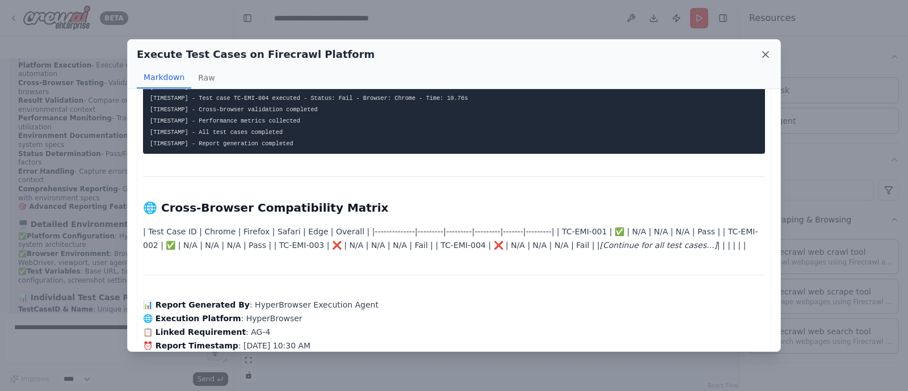
click at [767, 50] on icon at bounding box center [765, 54] width 11 height 11
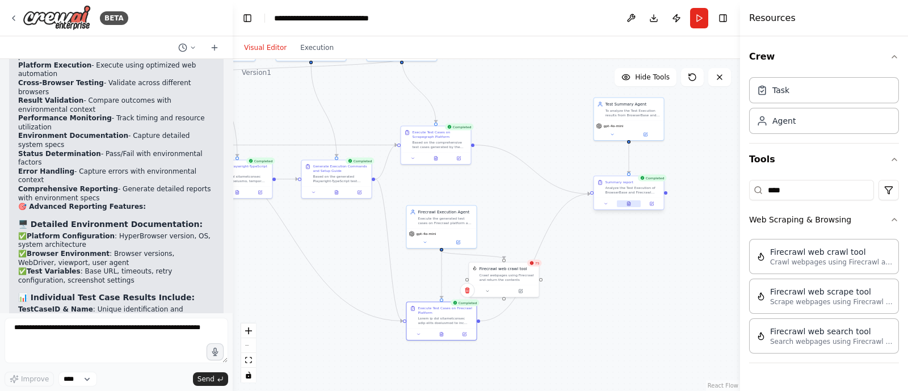
click at [633, 200] on button at bounding box center [629, 203] width 24 height 7
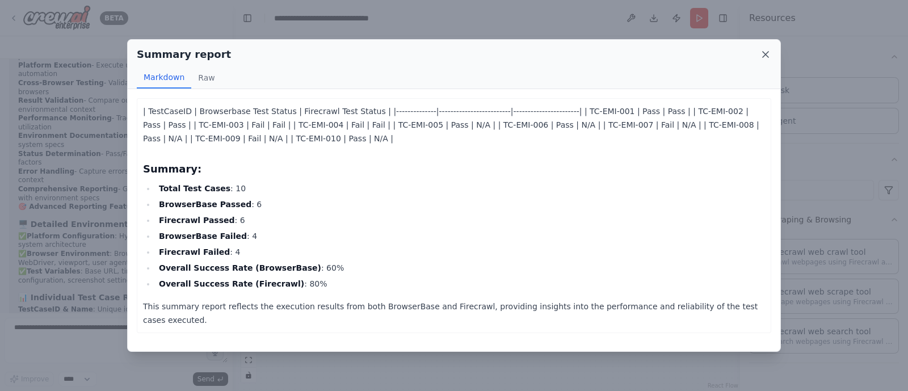
click at [764, 55] on icon at bounding box center [766, 55] width 6 height 6
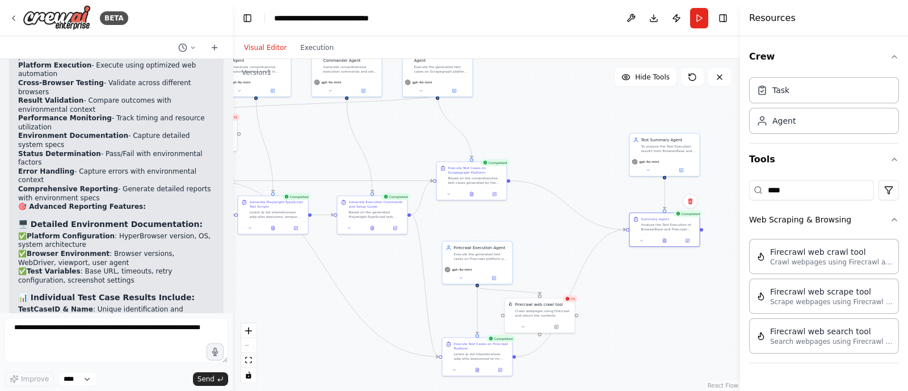
drag, startPoint x: 624, startPoint y: 276, endPoint x: 652, endPoint y: 336, distance: 66.0
click at [652, 336] on div ".deletable-edge-delete-btn { width: 20px; height: 20px; border: 0px solid #ffff…" at bounding box center [486, 225] width 507 height 332
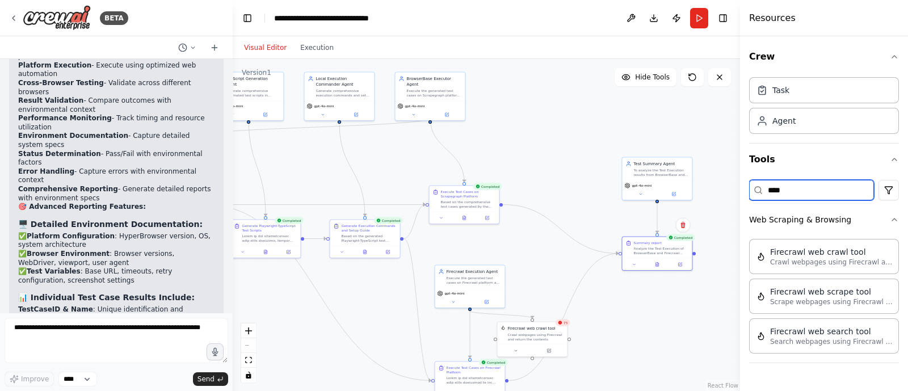
drag, startPoint x: 791, startPoint y: 190, endPoint x: 709, endPoint y: 203, distance: 83.3
click at [709, 203] on div "BETA Hello! I'm the CrewAI assistant. What kind of automation do you want to bu…" at bounding box center [454, 195] width 908 height 391
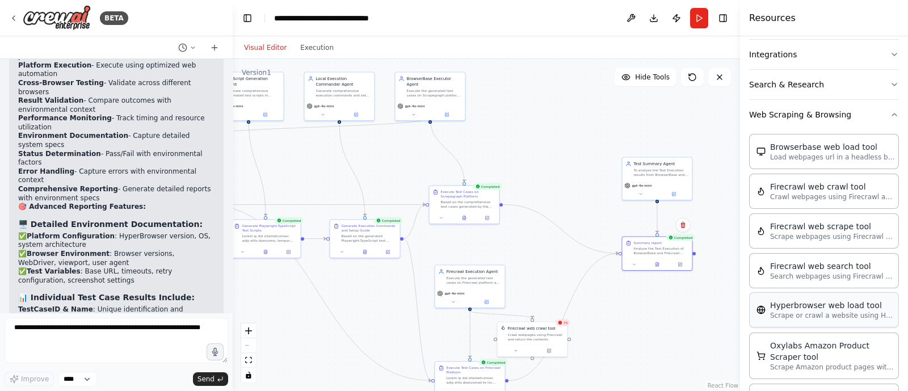
scroll to position [228, 0]
click at [834, 194] on p "Crawl webpages using Firecrawl and return the contents" at bounding box center [832, 194] width 125 height 9
click at [827, 229] on p "Scrape webpages using Firecrawl and return the contents" at bounding box center [832, 233] width 125 height 9
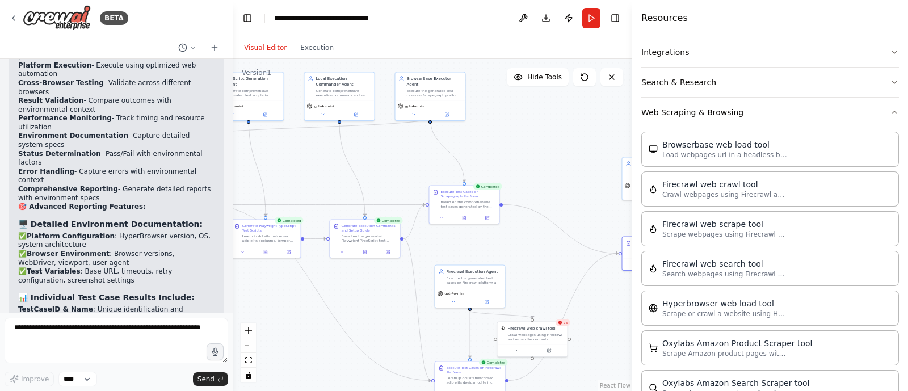
drag, startPoint x: 741, startPoint y: 248, endPoint x: 632, endPoint y: 271, distance: 111.3
click at [632, 271] on div at bounding box center [634, 195] width 5 height 391
click at [723, 229] on p "Scrape webpages using Firecrawl and return the contents" at bounding box center [724, 233] width 125 height 9
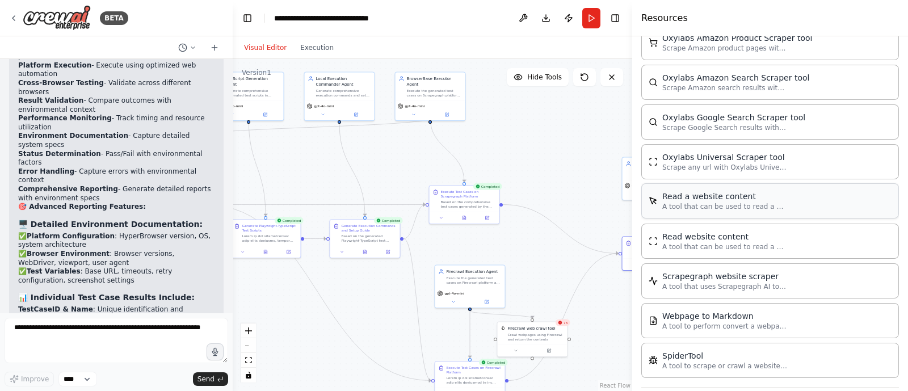
scroll to position [544, 0]
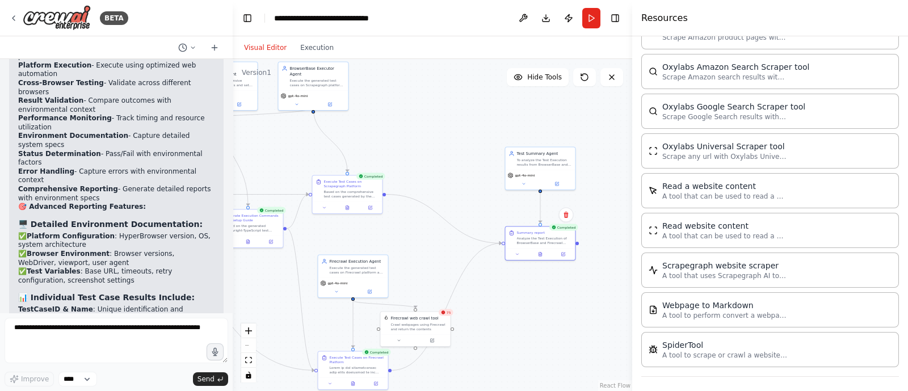
drag, startPoint x: 550, startPoint y: 269, endPoint x: 429, endPoint y: 256, distance: 121.6
click at [429, 256] on div ".deletable-edge-delete-btn { width: 20px; height: 20px; border: 0px solid #ffff…" at bounding box center [432, 225] width 399 height 332
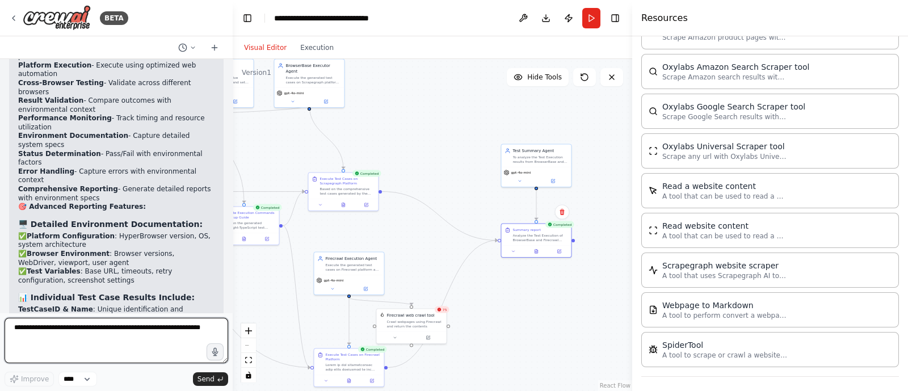
click at [68, 331] on textarea at bounding box center [117, 340] width 224 height 45
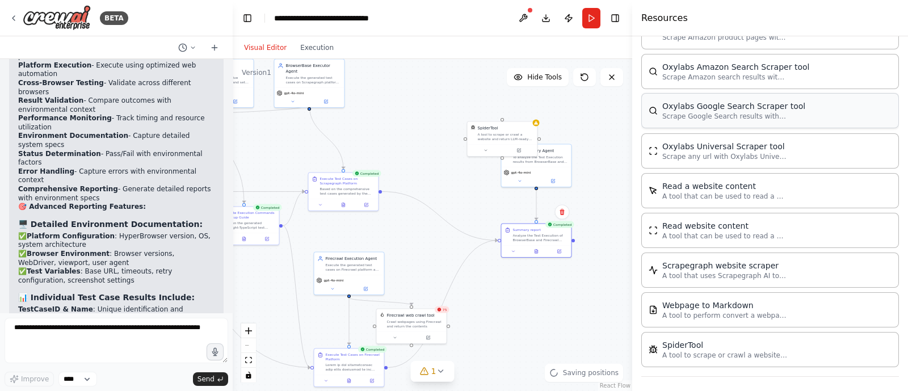
scroll to position [0, 0]
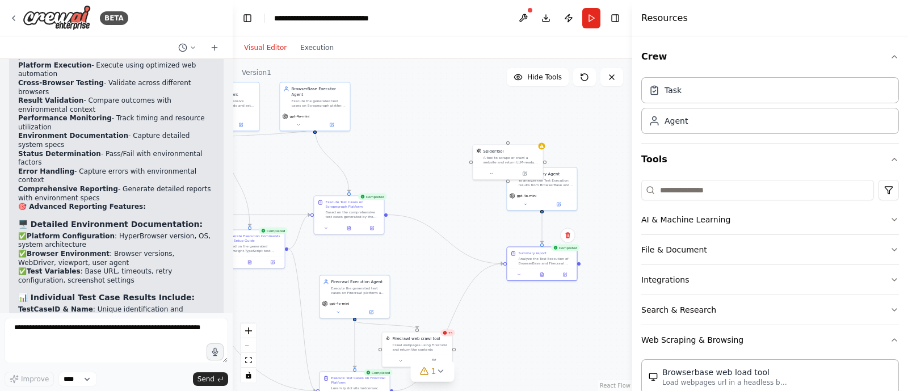
drag, startPoint x: 421, startPoint y: 151, endPoint x: 454, endPoint y: 285, distance: 138.0
click at [454, 285] on div ".deletable-edge-delete-btn { width: 20px; height: 20px; border: 0px solid #ffff…" at bounding box center [432, 225] width 399 height 332
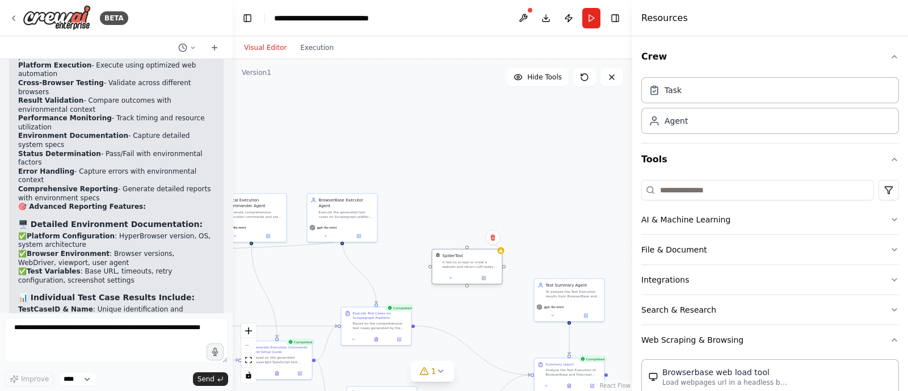
drag, startPoint x: 530, startPoint y: 271, endPoint x: 457, endPoint y: 265, distance: 73.4
click at [457, 265] on div "A tool to scrape or crawl a website and return LLM-ready content." at bounding box center [471, 264] width 56 height 9
click at [453, 279] on button at bounding box center [451, 278] width 32 height 7
click at [469, 328] on button "Advanced Options" at bounding box center [488, 329] width 103 height 6
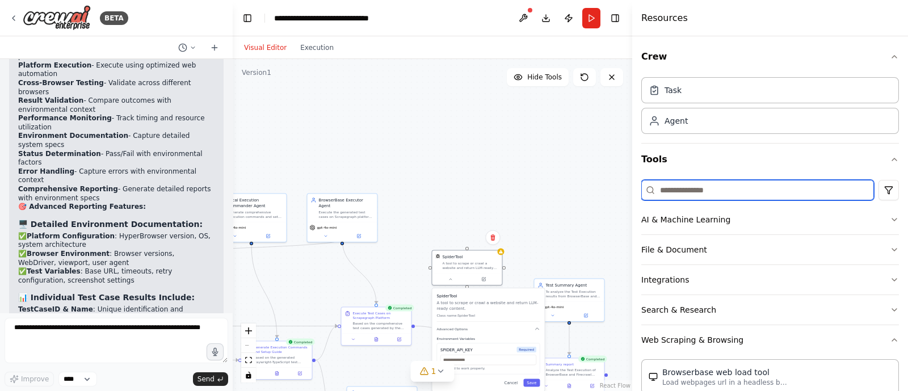
click at [664, 190] on input at bounding box center [757, 190] width 233 height 20
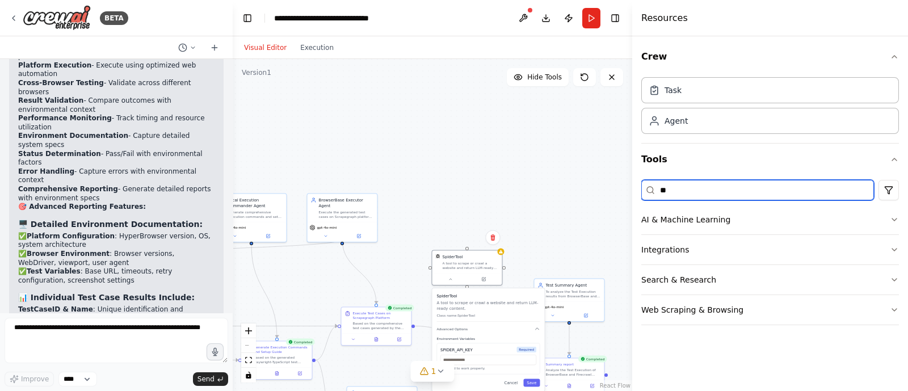
type input "*"
type input "***"
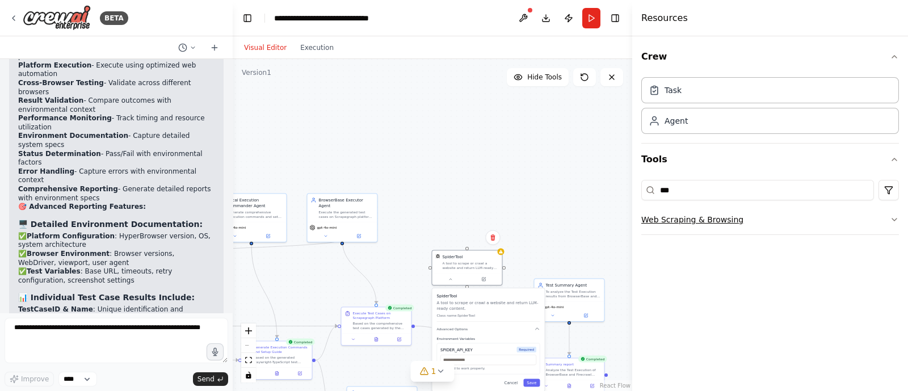
click at [704, 225] on button "Web Scraping & Browsing" at bounding box center [770, 220] width 258 height 30
click at [896, 222] on icon "button" at bounding box center [894, 219] width 9 height 9
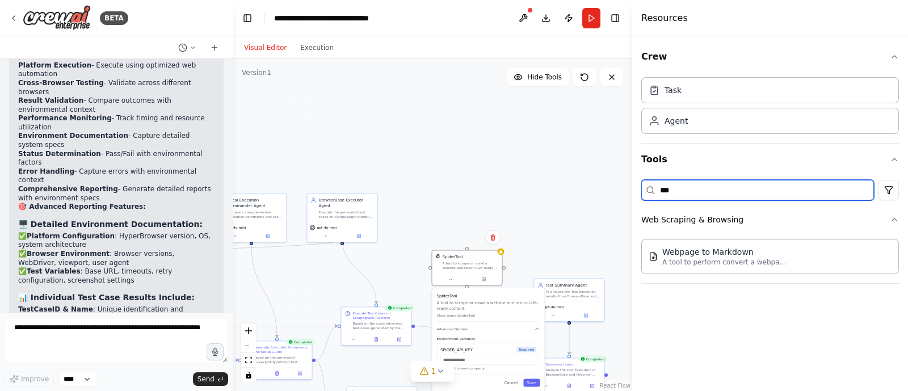
click at [700, 188] on input "***" at bounding box center [757, 190] width 233 height 20
type input "*"
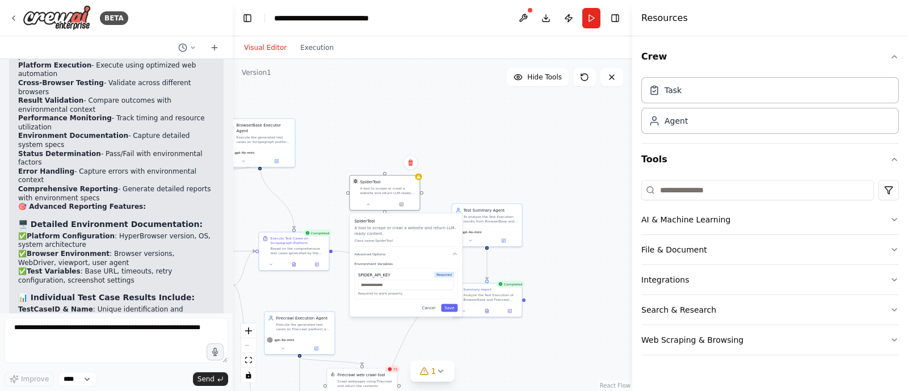
drag, startPoint x: 557, startPoint y: 186, endPoint x: 473, endPoint y: 110, distance: 112.9
click at [473, 110] on div ".deletable-edge-delete-btn { width: 20px; height: 20px; border: 0px solid #ffff…" at bounding box center [432, 225] width 399 height 332
click at [744, 308] on button "Search & Research" at bounding box center [770, 310] width 258 height 30
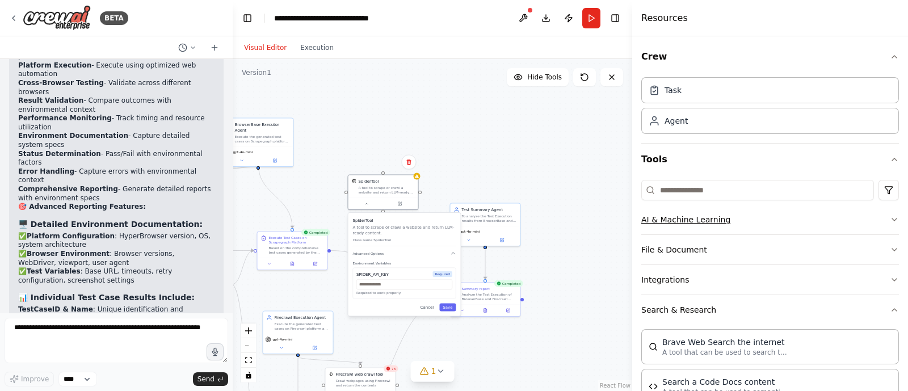
click at [743, 211] on button "AI & Machine Learning" at bounding box center [770, 220] width 258 height 30
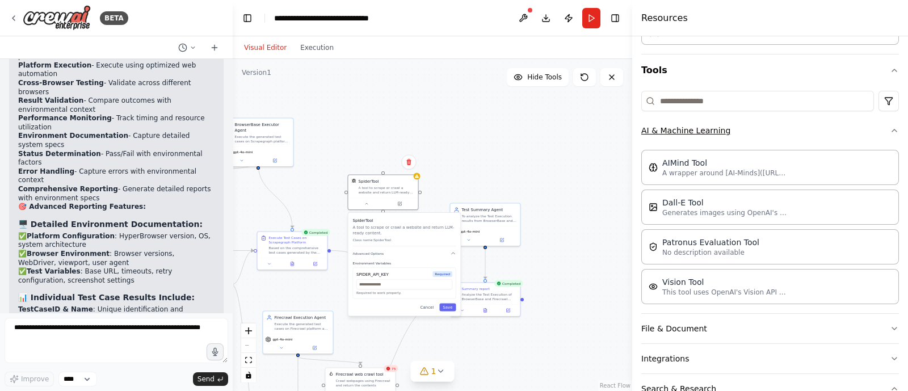
scroll to position [94, 0]
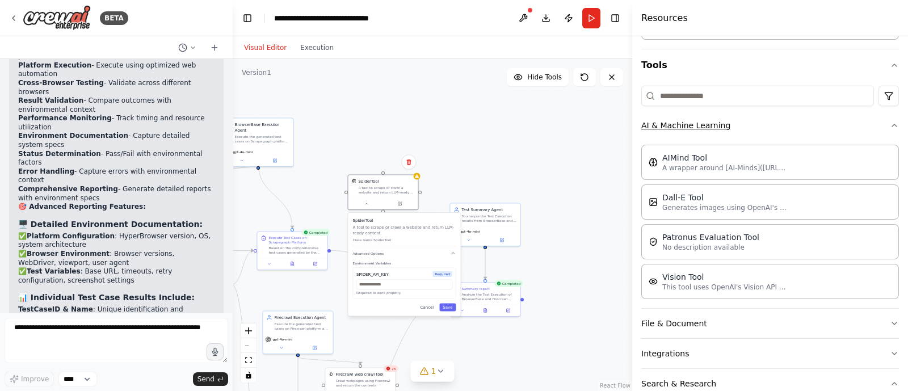
click at [748, 130] on button "AI & Machine Learning" at bounding box center [770, 126] width 258 height 30
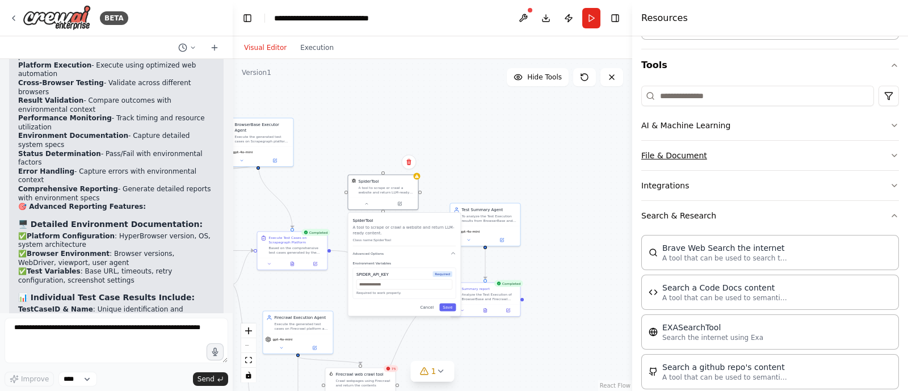
click at [726, 162] on button "File & Document" at bounding box center [770, 156] width 258 height 30
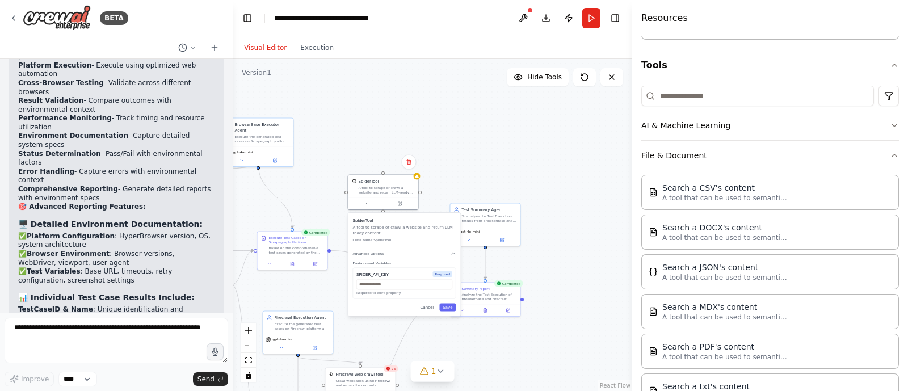
click at [726, 162] on button "File & Document" at bounding box center [770, 156] width 258 height 30
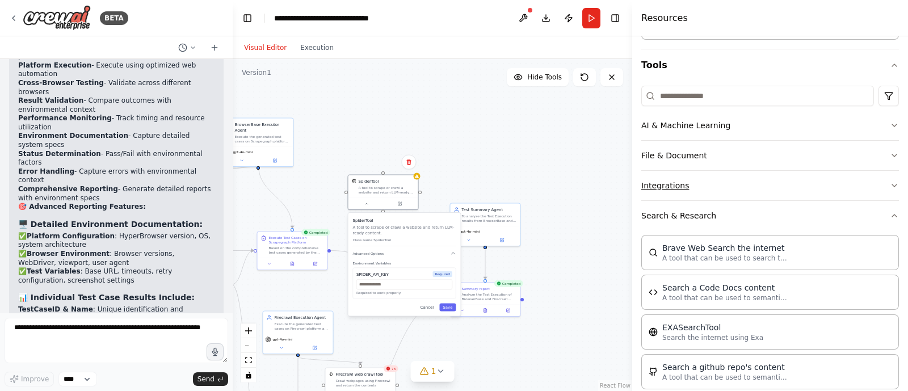
click at [706, 187] on button "Integrations" at bounding box center [770, 186] width 258 height 30
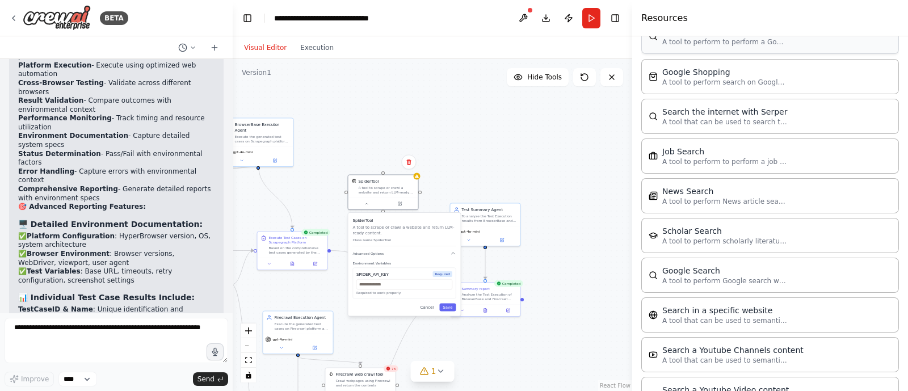
scroll to position [1303, 0]
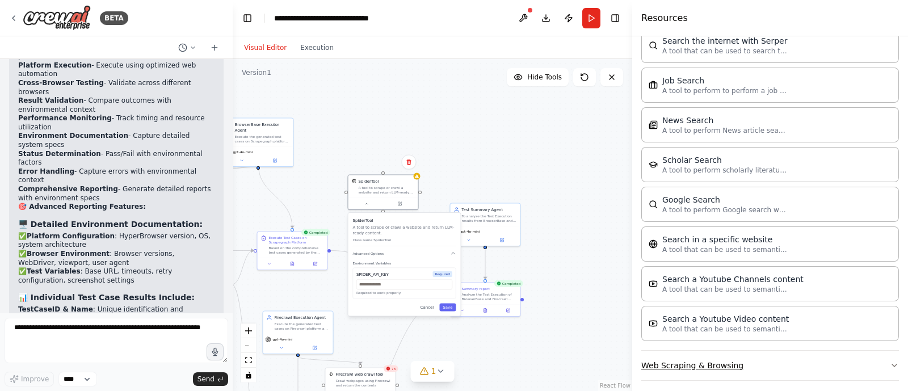
click at [763, 364] on button "Web Scraping & Browsing" at bounding box center [770, 366] width 258 height 30
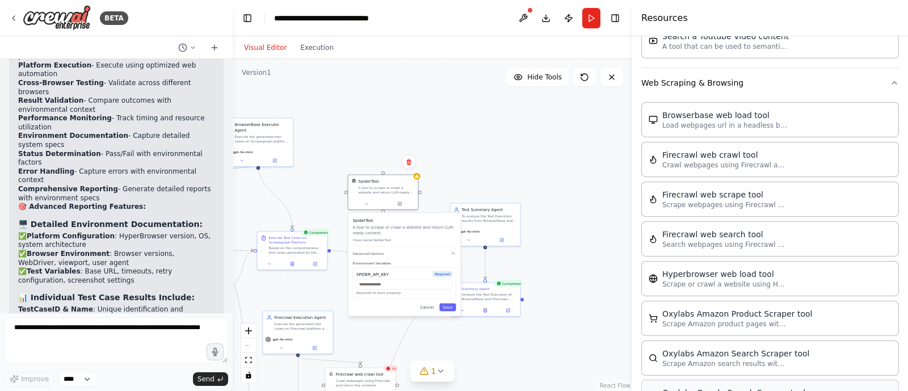
scroll to position [1585, 0]
click at [410, 161] on icon at bounding box center [408, 162] width 5 height 6
click at [374, 160] on button "Confirm" at bounding box center [376, 162] width 40 height 14
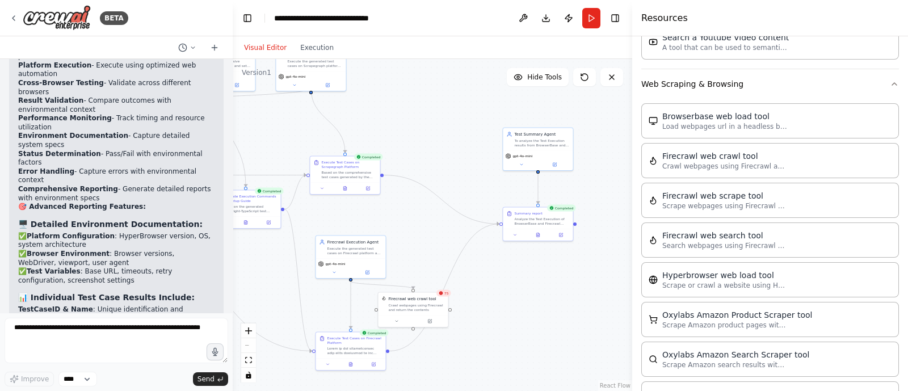
drag, startPoint x: 456, startPoint y: 162, endPoint x: 509, endPoint y: 79, distance: 98.2
click at [509, 79] on div ".deletable-edge-delete-btn { width: 20px; height: 20px; border: 0px solid #ffff…" at bounding box center [432, 225] width 399 height 332
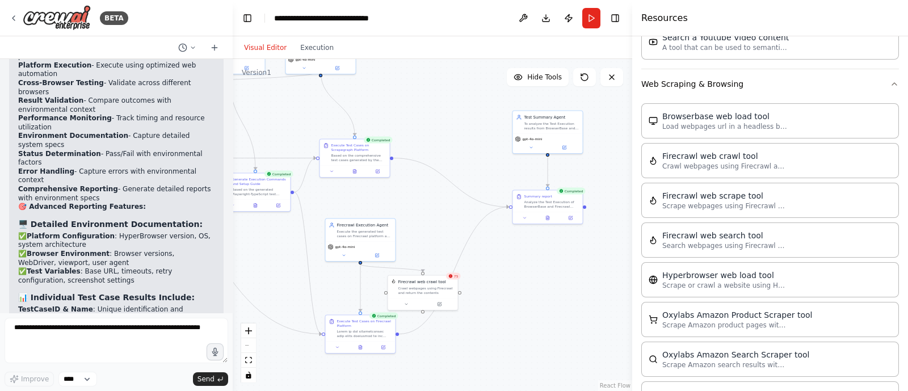
drag, startPoint x: 522, startPoint y: 314, endPoint x: 532, endPoint y: 304, distance: 14.0
click at [532, 304] on div ".deletable-edge-delete-btn { width: 20px; height: 20px; border: 0px solid #ffff…" at bounding box center [432, 225] width 399 height 332
click at [419, 287] on div "Crawl webpages using Firecrawl and return the contents" at bounding box center [426, 289] width 56 height 9
drag, startPoint x: 524, startPoint y: 341, endPoint x: 431, endPoint y: 339, distance: 93.6
click at [444, 340] on div "Firecrawl web scrape tool Scrape webpages using Firecrawl and return the conten…" at bounding box center [472, 348] width 56 height 16
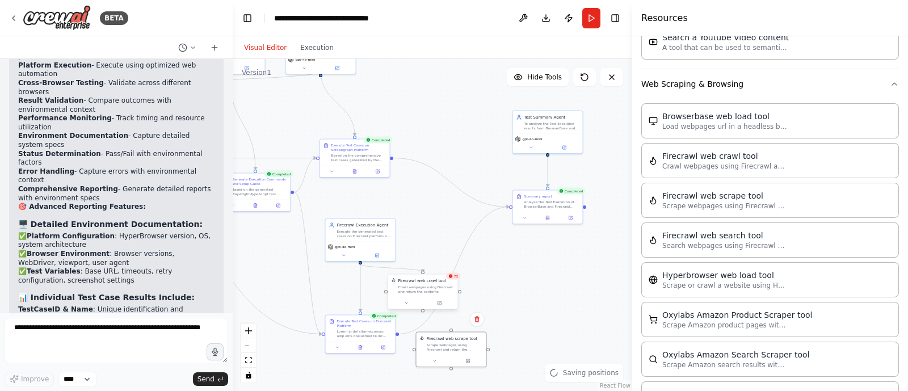
click at [430, 283] on div "Firecrawl web crawl tool" at bounding box center [422, 281] width 48 height 6
click at [450, 259] on icon at bounding box center [448, 262] width 7 height 7
click at [421, 256] on button "Confirm" at bounding box center [416, 263] width 40 height 14
drag, startPoint x: 445, startPoint y: 344, endPoint x: 422, endPoint y: 279, distance: 69.3
click at [422, 279] on div ".deletable-edge-delete-btn { width: 20px; height: 20px; border: 0px solid #ffff…" at bounding box center [432, 225] width 399 height 332
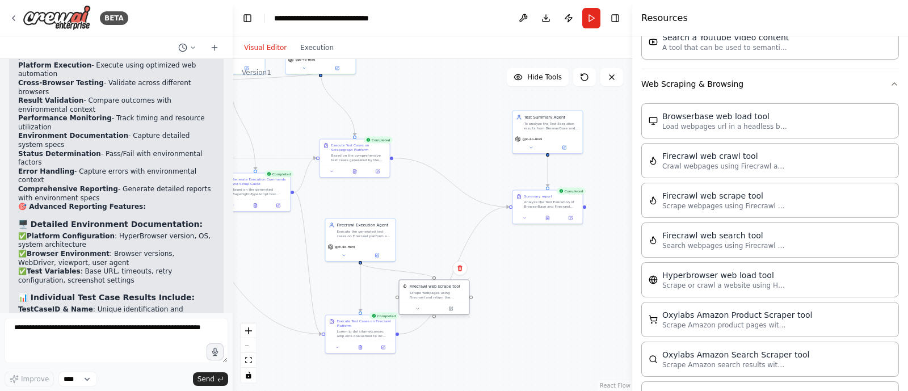
drag, startPoint x: 361, startPoint y: 260, endPoint x: 435, endPoint y: 281, distance: 76.7
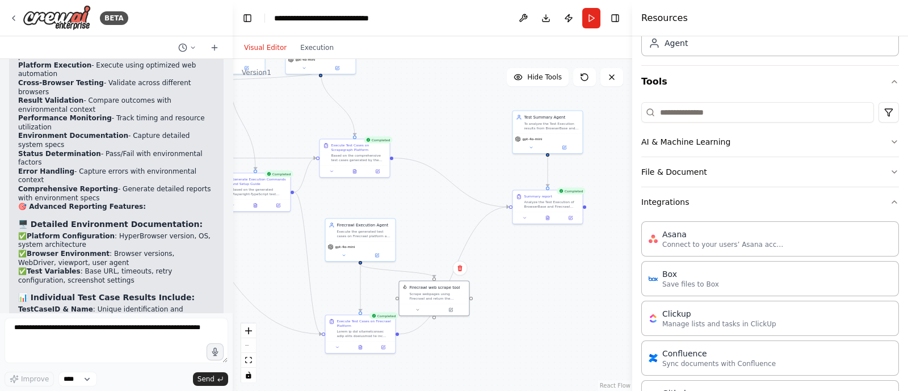
scroll to position [0, 0]
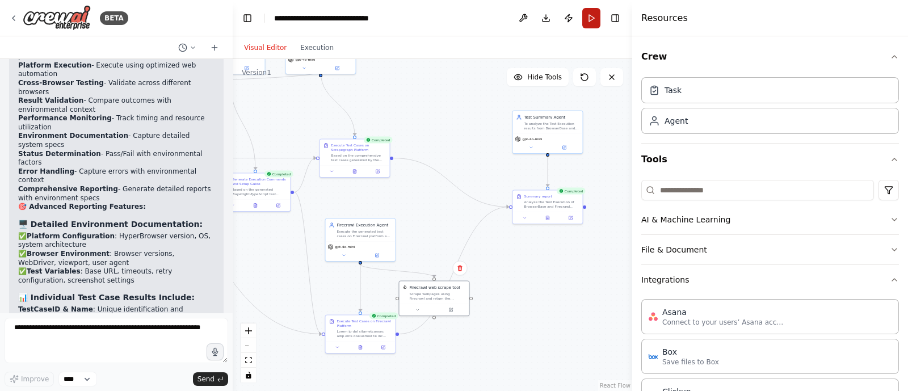
click at [589, 20] on button "Run" at bounding box center [591, 18] width 18 height 20
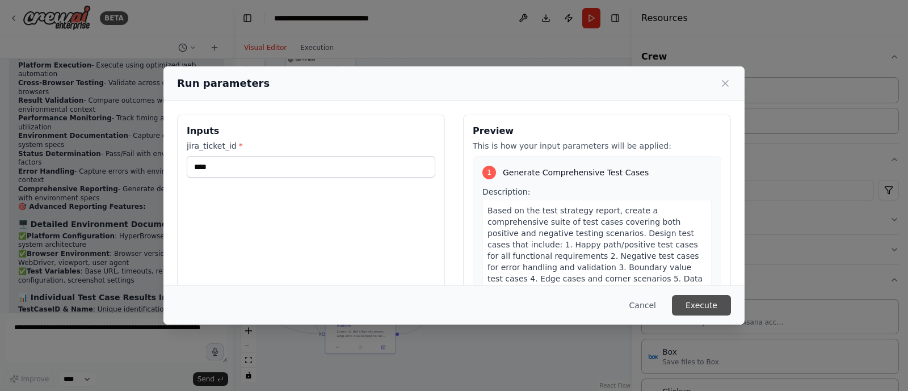
click at [690, 305] on button "Execute" at bounding box center [701, 305] width 59 height 20
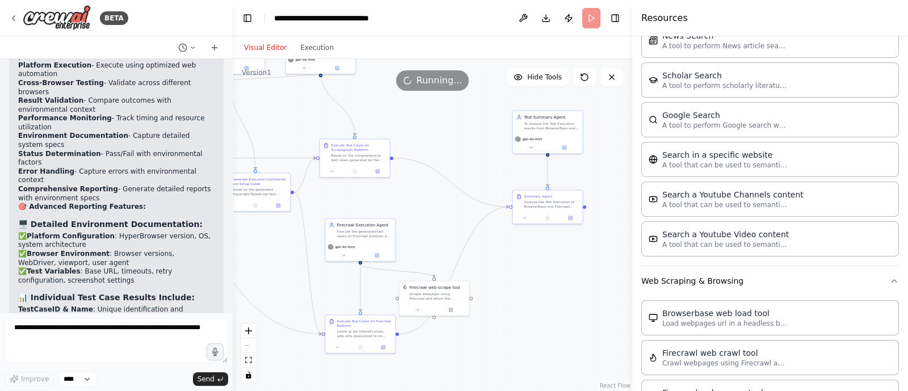
scroll to position [1389, 0]
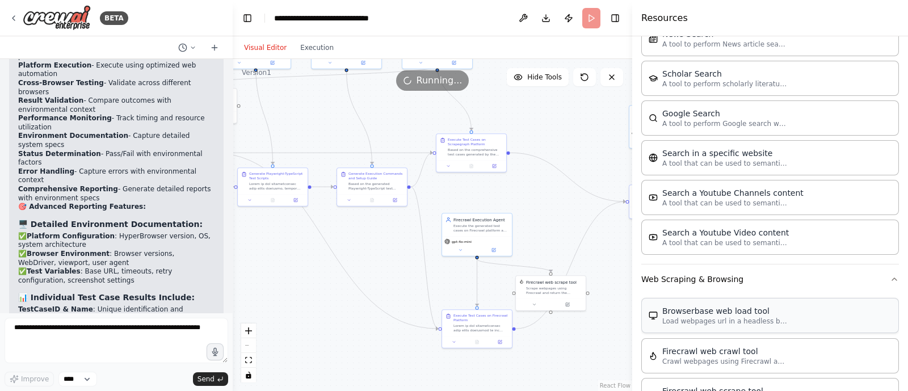
drag, startPoint x: 513, startPoint y: 313, endPoint x: 641, endPoint y: 321, distance: 127.9
click at [641, 321] on div "BETA Hello! I'm the CrewAI assistant. What kind of automation do you want to bu…" at bounding box center [454, 195] width 908 height 391
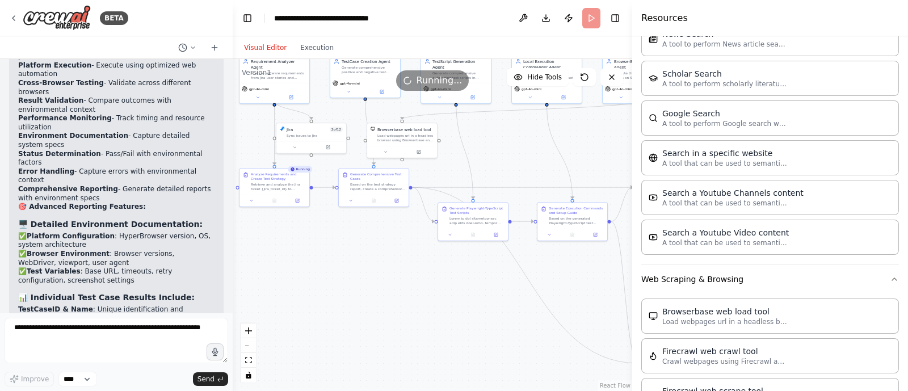
drag, startPoint x: 318, startPoint y: 322, endPoint x: 511, endPoint y: 352, distance: 195.3
click at [511, 352] on div ".deletable-edge-delete-btn { width: 20px; height: 20px; border: 0px solid #ffff…" at bounding box center [432, 225] width 399 height 332
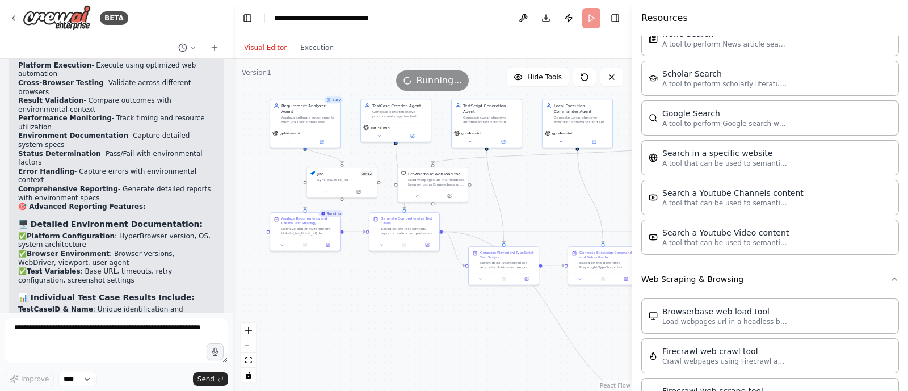
drag, startPoint x: 382, startPoint y: 304, endPoint x: 412, endPoint y: 349, distance: 55.2
click at [412, 349] on div ".deletable-edge-delete-btn { width: 20px; height: 20px; border: 0px solid #ffff…" at bounding box center [432, 225] width 399 height 332
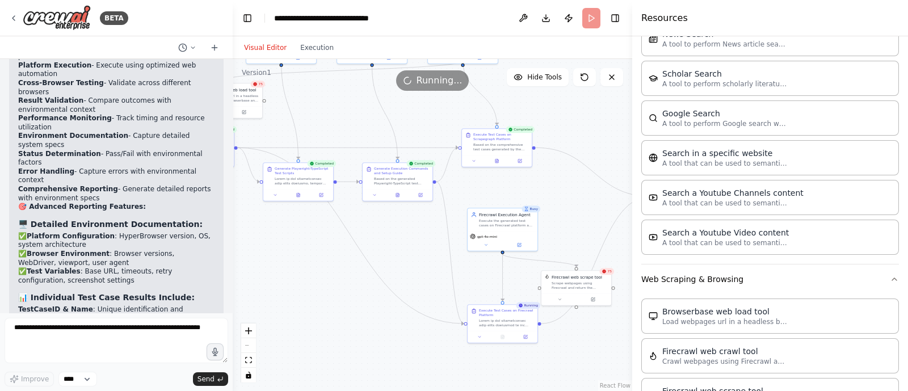
drag, startPoint x: 412, startPoint y: 349, endPoint x: 195, endPoint y: 256, distance: 237.1
click at [195, 256] on div "BETA Hello! I'm the CrewAI assistant. What kind of automation do you want to bu…" at bounding box center [454, 195] width 908 height 391
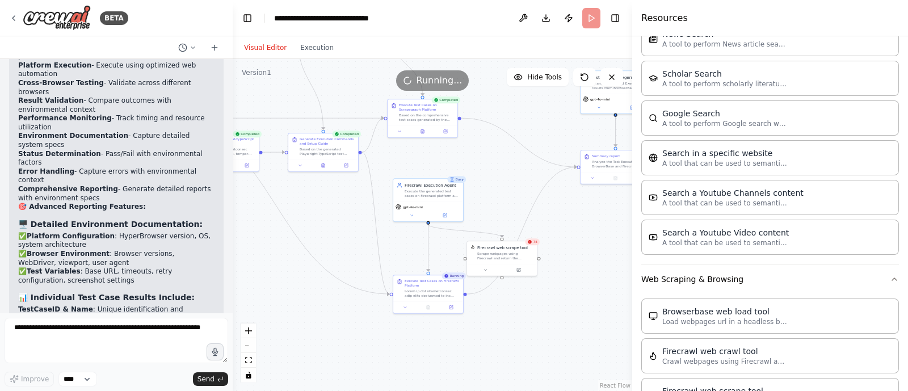
drag, startPoint x: 426, startPoint y: 364, endPoint x: 363, endPoint y: 343, distance: 65.8
click at [363, 343] on div ".deletable-edge-delete-btn { width: 20px; height: 20px; border: 0px solid #ffff…" at bounding box center [432, 225] width 399 height 332
click at [422, 130] on icon at bounding box center [421, 130] width 3 height 4
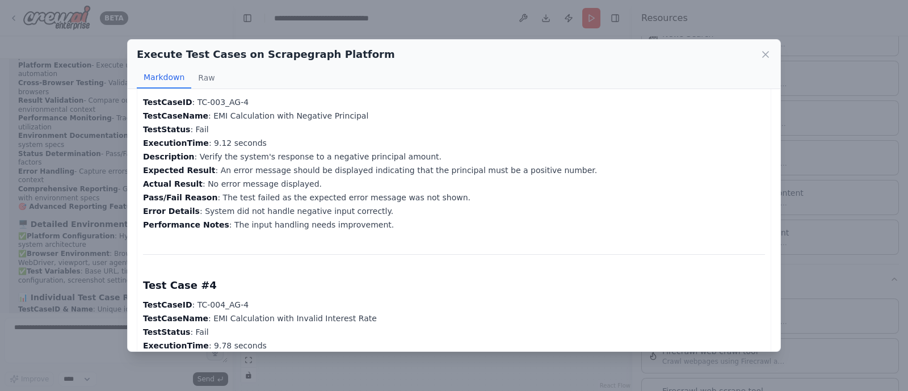
scroll to position [690, 0]
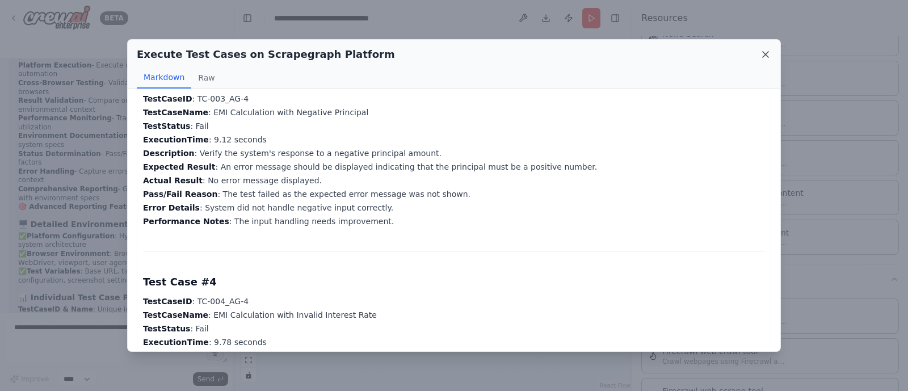
click at [767, 55] on icon at bounding box center [765, 54] width 11 height 11
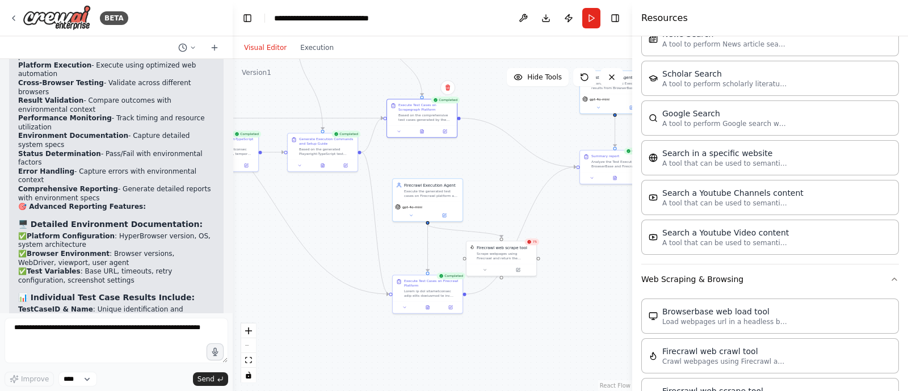
click at [558, 315] on div ".deletable-edge-delete-btn { width: 20px; height: 20px; border: 0px solid #ffff…" at bounding box center [432, 225] width 399 height 332
click at [428, 305] on icon at bounding box center [427, 306] width 3 height 4
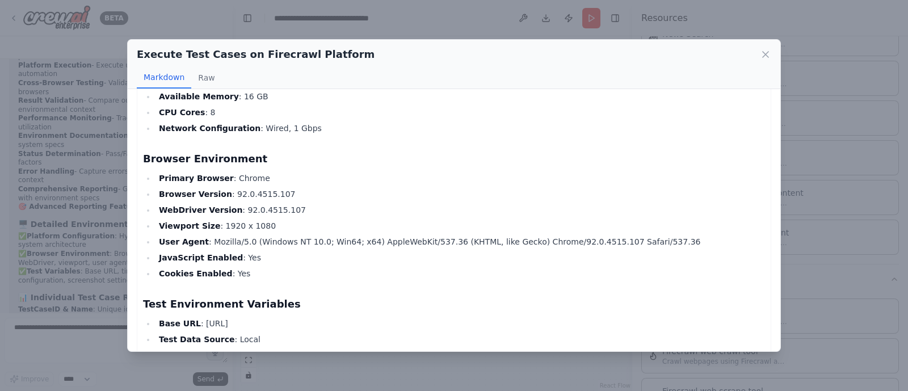
scroll to position [288, 0]
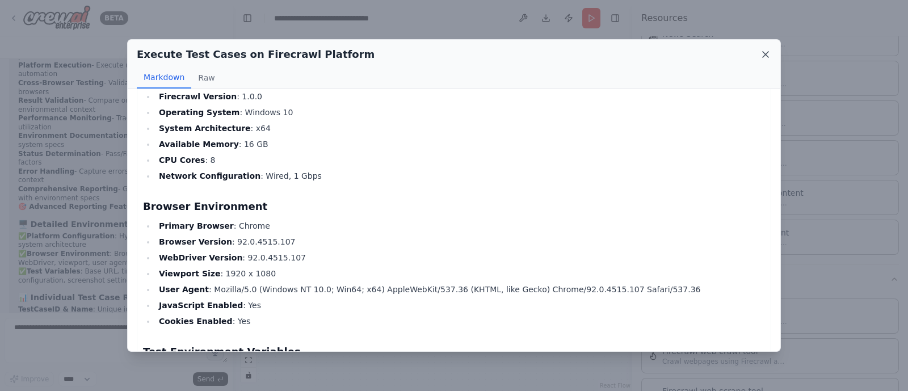
click at [770, 56] on icon at bounding box center [765, 54] width 11 height 11
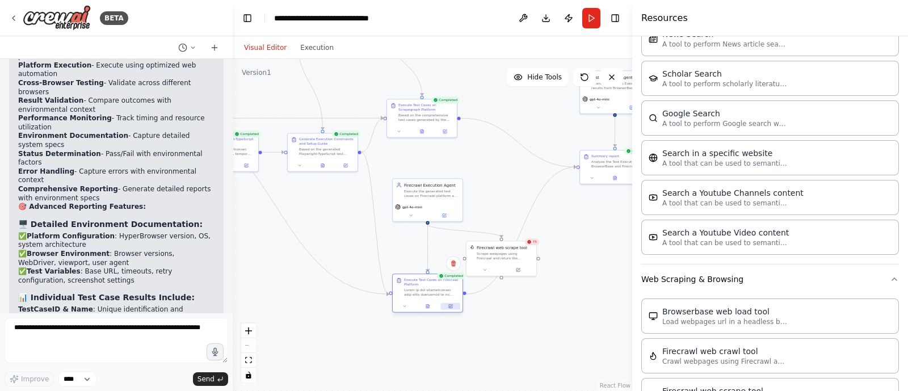
click at [451, 308] on icon at bounding box center [450, 306] width 5 height 5
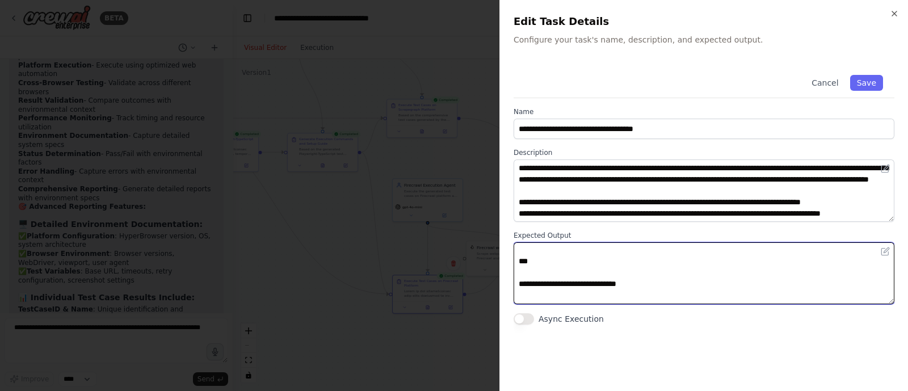
scroll to position [968, 0]
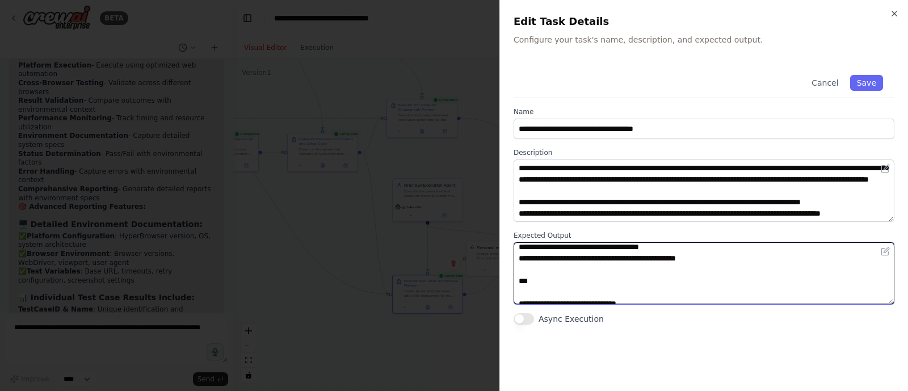
drag, startPoint x: 548, startPoint y: 287, endPoint x: 513, endPoint y: 255, distance: 46.2
click at [513, 255] on textarea at bounding box center [703, 273] width 381 height 62
click at [529, 268] on textarea at bounding box center [703, 273] width 381 height 62
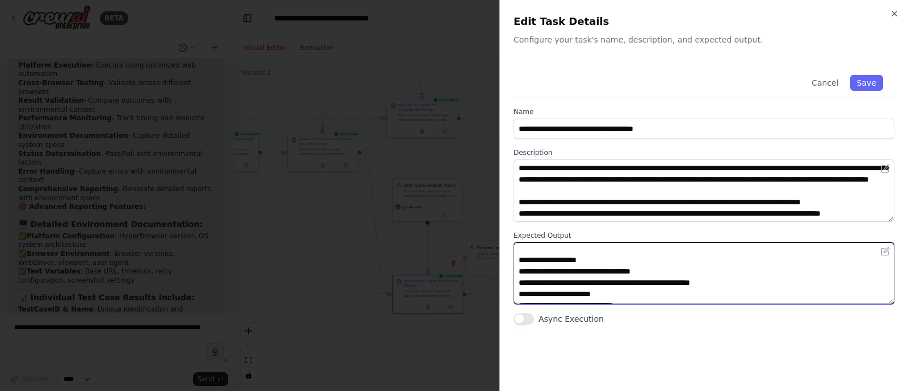
scroll to position [490, 0]
click at [584, 259] on textarea at bounding box center [703, 273] width 381 height 62
click at [597, 272] on textarea at bounding box center [703, 273] width 381 height 62
click at [601, 270] on textarea at bounding box center [703, 273] width 381 height 62
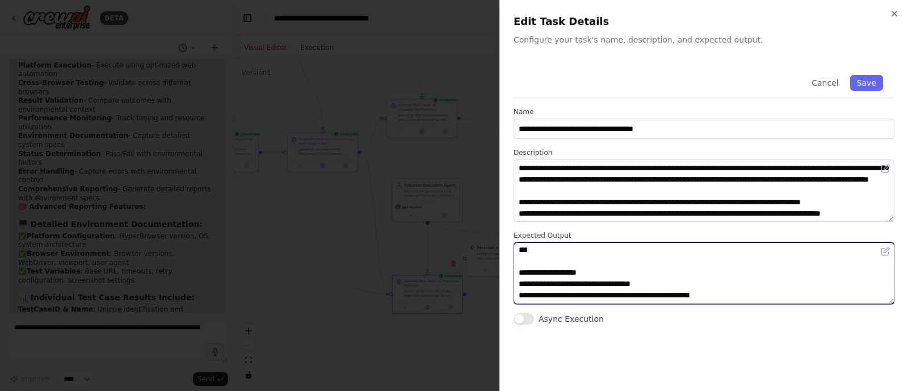
scroll to position [740, 0]
click at [596, 281] on textarea at bounding box center [703, 273] width 381 height 62
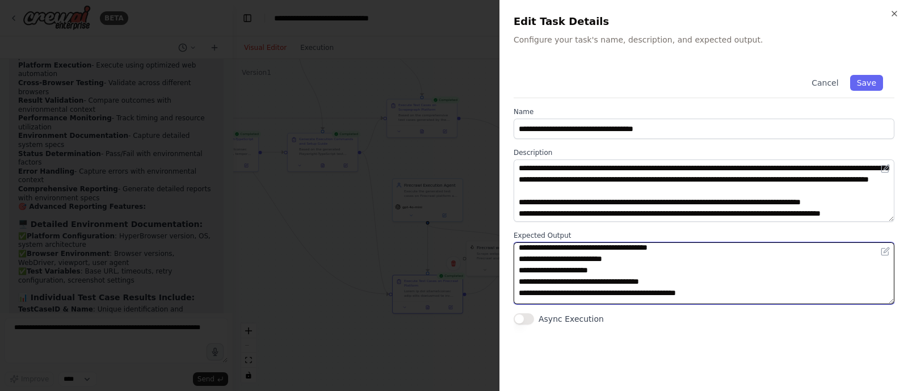
scroll to position [927, 0]
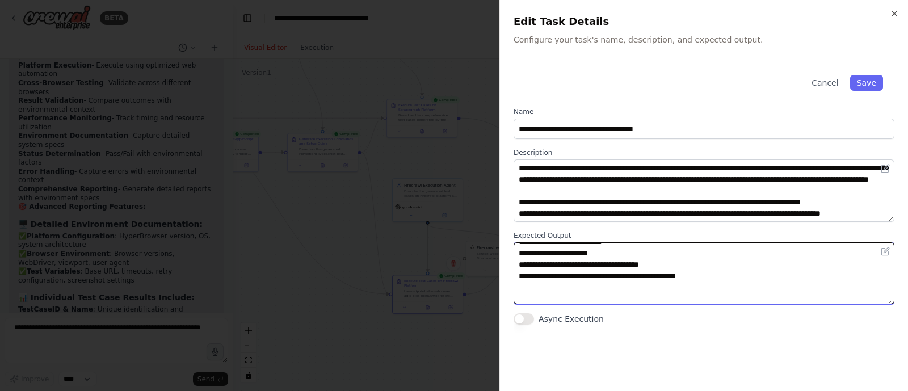
drag, startPoint x: 519, startPoint y: 257, endPoint x: 723, endPoint y: 298, distance: 208.9
click at [723, 298] on textarea at bounding box center [703, 273] width 381 height 62
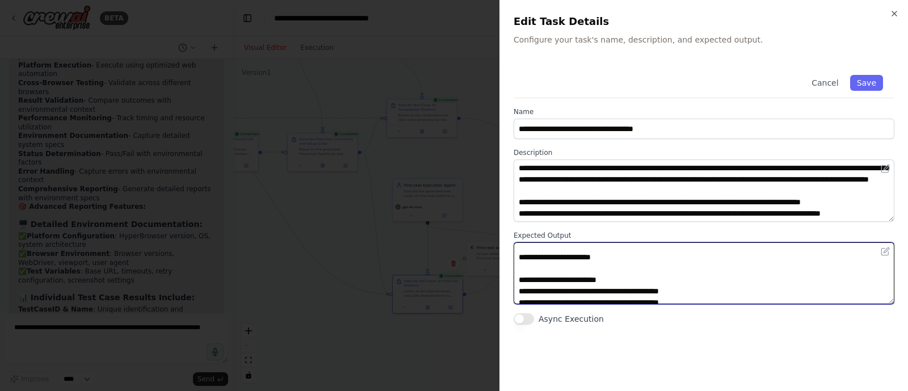
drag, startPoint x: 674, startPoint y: 274, endPoint x: 519, endPoint y: 238, distance: 159.1
click at [519, 238] on div "Expected Output" at bounding box center [703, 268] width 381 height 74
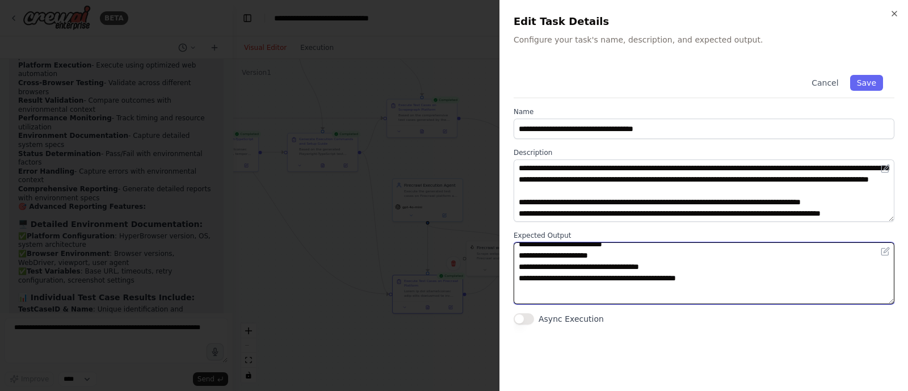
click at [603, 257] on textarea at bounding box center [703, 273] width 381 height 62
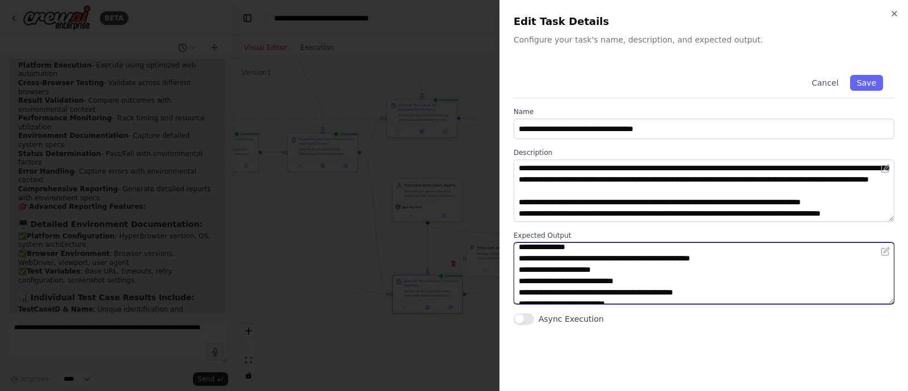
scroll to position [874, 0]
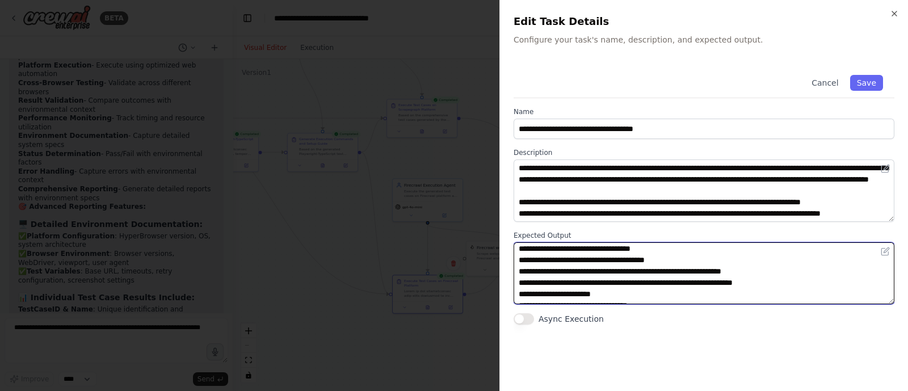
drag, startPoint x: 521, startPoint y: 260, endPoint x: 578, endPoint y: 302, distance: 71.4
click at [578, 302] on textarea at bounding box center [703, 273] width 381 height 62
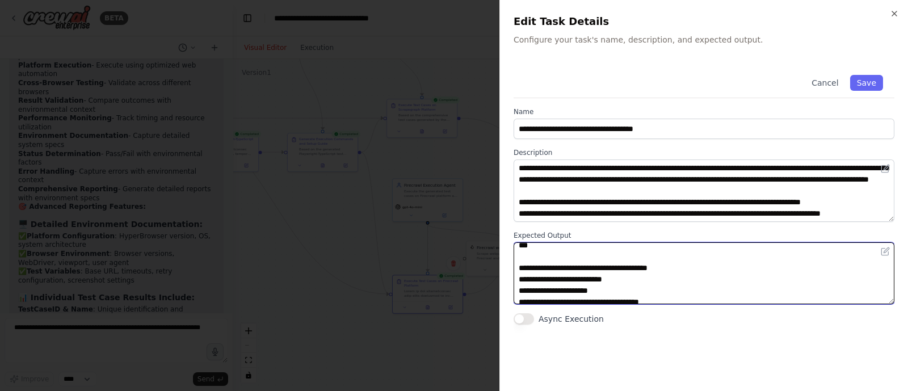
scroll to position [749, 0]
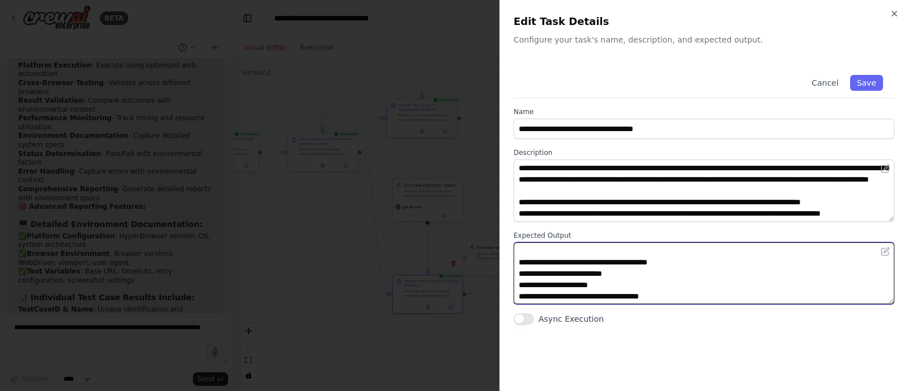
drag, startPoint x: 682, startPoint y: 290, endPoint x: 524, endPoint y: 265, distance: 159.7
click at [524, 265] on textarea at bounding box center [703, 273] width 381 height 62
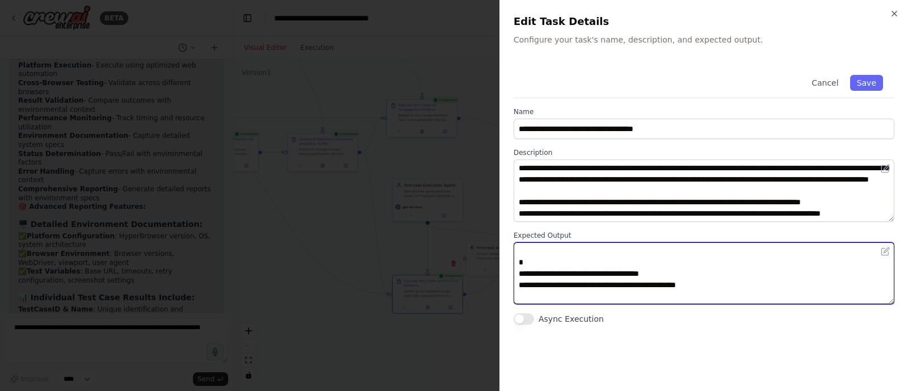
drag, startPoint x: 733, startPoint y: 284, endPoint x: 511, endPoint y: 274, distance: 222.1
click at [511, 274] on div "**********" at bounding box center [703, 195] width 409 height 391
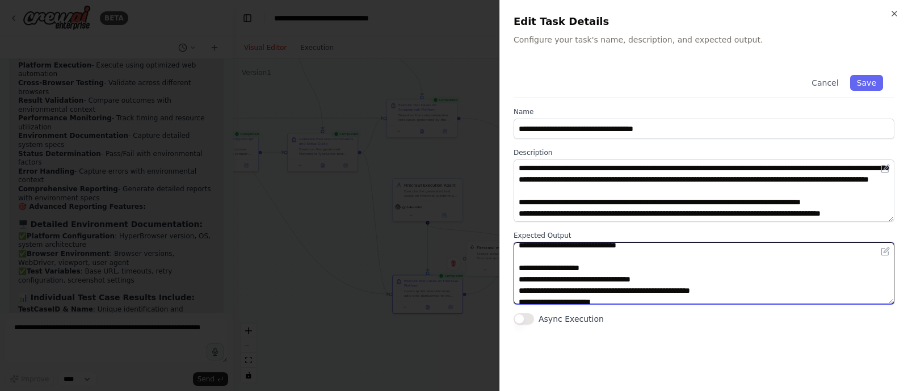
scroll to position [472, 0]
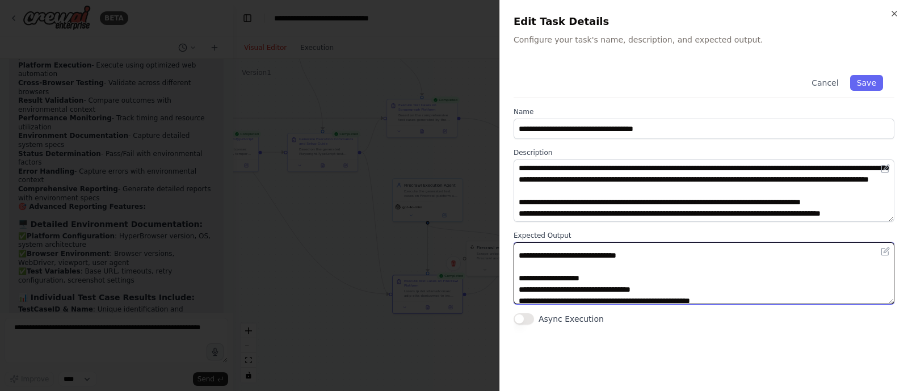
drag, startPoint x: 664, startPoint y: 287, endPoint x: 576, endPoint y: 290, distance: 88.0
click at [576, 290] on textarea at bounding box center [703, 273] width 381 height 62
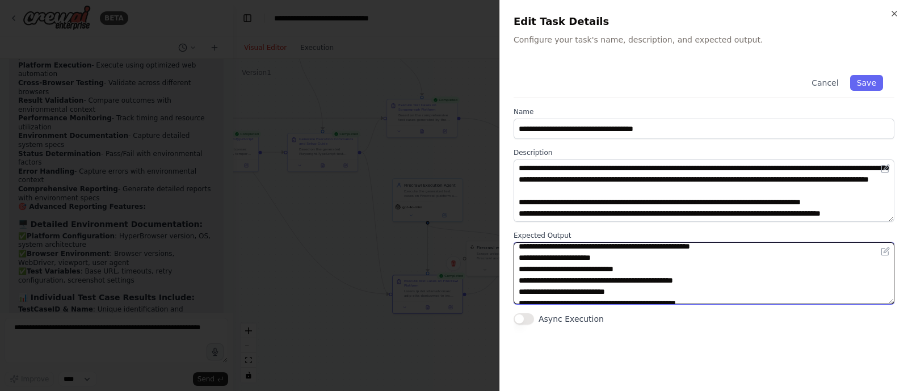
scroll to position [583, 0]
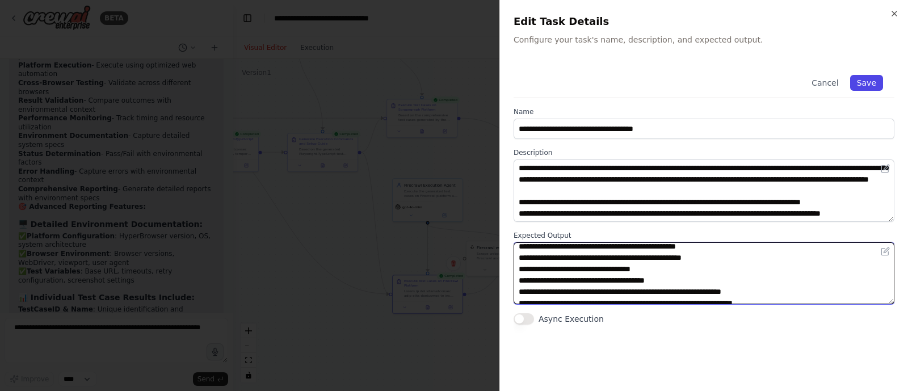
type textarea "**********"
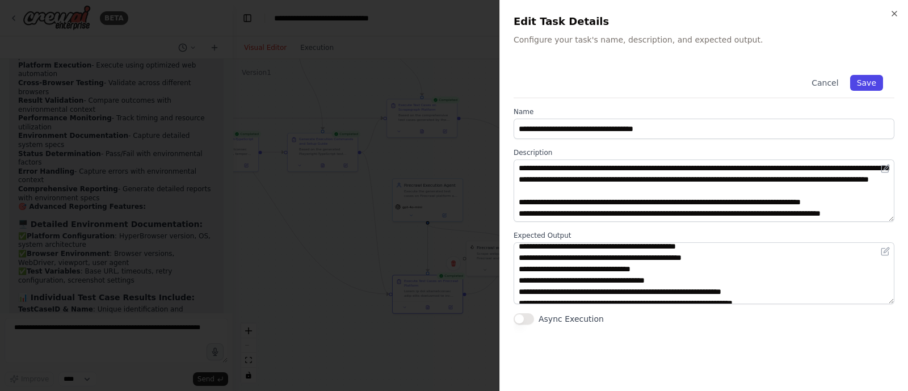
click at [871, 81] on button "Save" at bounding box center [866, 83] width 33 height 16
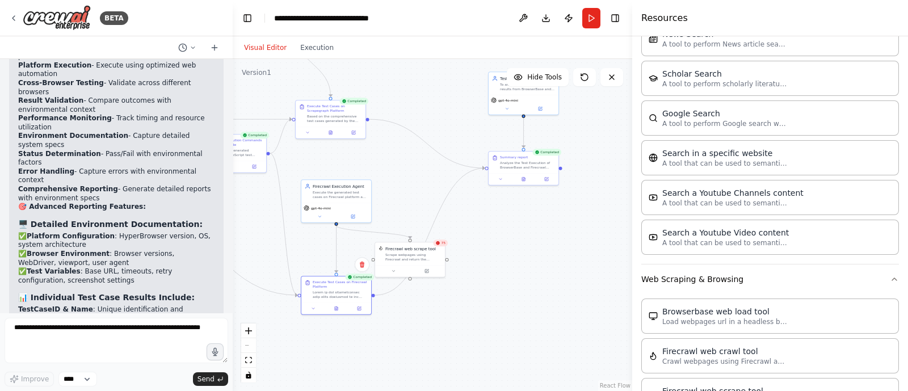
drag, startPoint x: 567, startPoint y: 222, endPoint x: 475, endPoint y: 223, distance: 91.4
click at [475, 223] on div ".deletable-edge-delete-btn { width: 20px; height: 20px; border: 0px solid #ffff…" at bounding box center [432, 225] width 399 height 332
click at [525, 179] on icon at bounding box center [523, 178] width 3 height 4
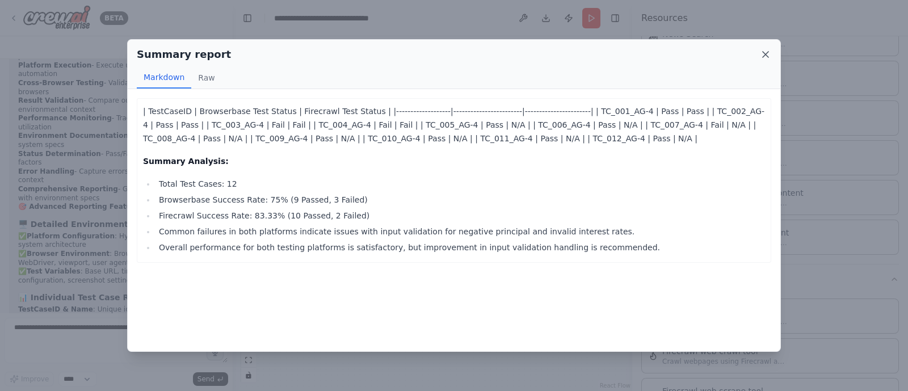
click at [765, 55] on icon at bounding box center [766, 55] width 6 height 6
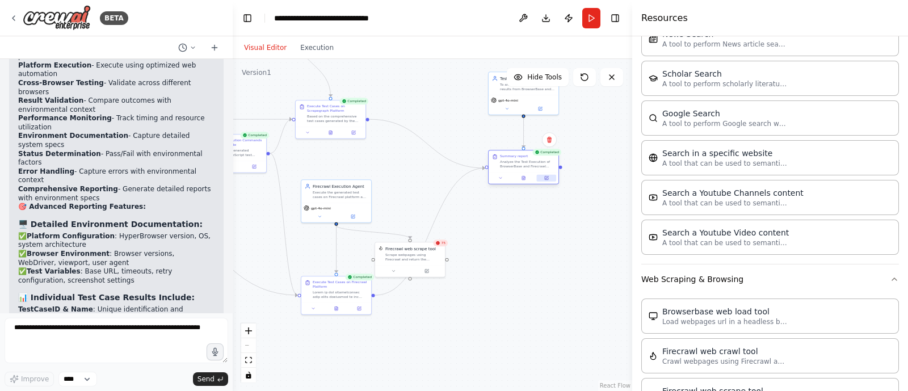
click at [547, 180] on button at bounding box center [546, 178] width 19 height 7
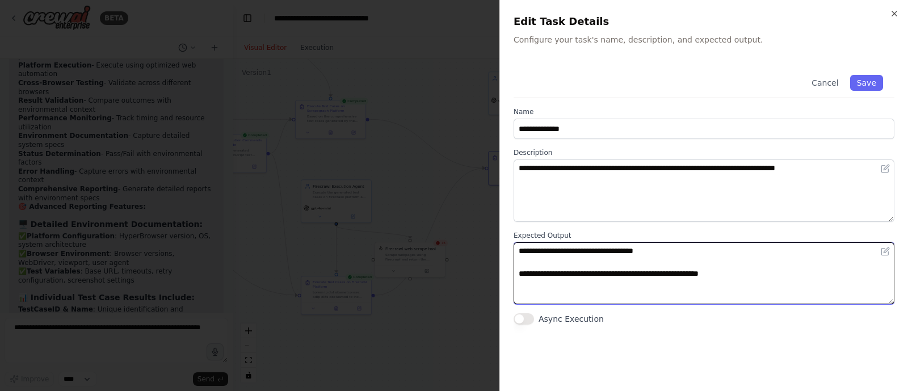
drag, startPoint x: 743, startPoint y: 279, endPoint x: 516, endPoint y: 272, distance: 227.0
click at [516, 272] on textarea "**********" at bounding box center [703, 273] width 381 height 62
click at [640, 283] on textarea "**********" at bounding box center [703, 273] width 381 height 62
drag, startPoint x: 556, startPoint y: 273, endPoint x: 737, endPoint y: 279, distance: 181.1
click at [737, 279] on textarea "**********" at bounding box center [703, 273] width 381 height 62
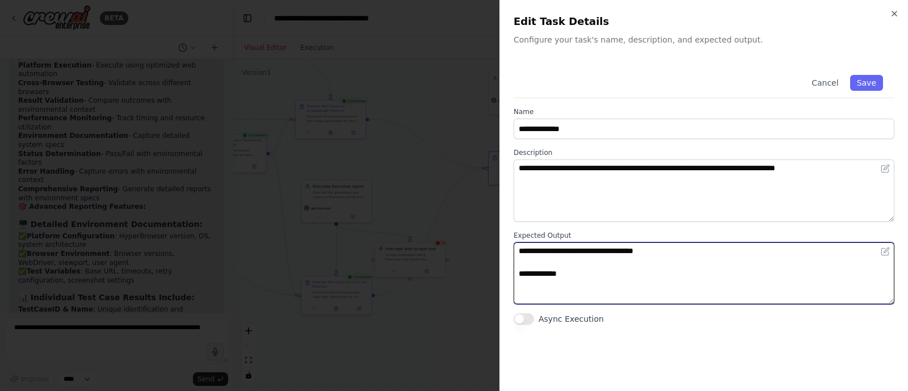
click at [536, 273] on textarea "**********" at bounding box center [703, 273] width 381 height 62
click at [575, 273] on textarea "**********" at bounding box center [703, 273] width 381 height 62
paste textarea "**********"
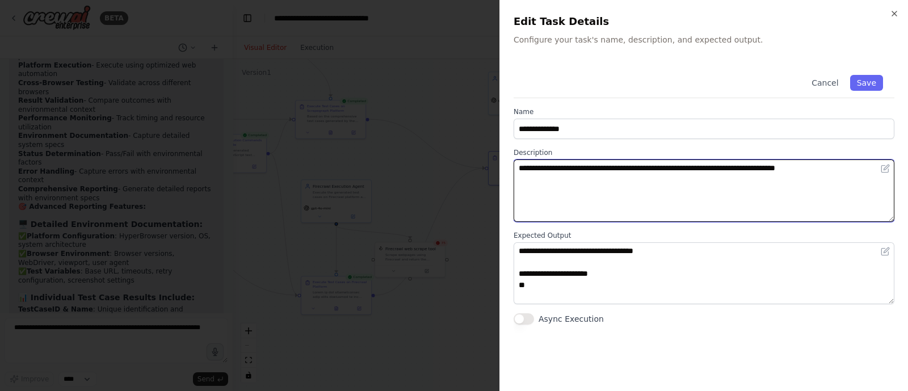
click at [641, 167] on textarea "**********" at bounding box center [703, 190] width 381 height 62
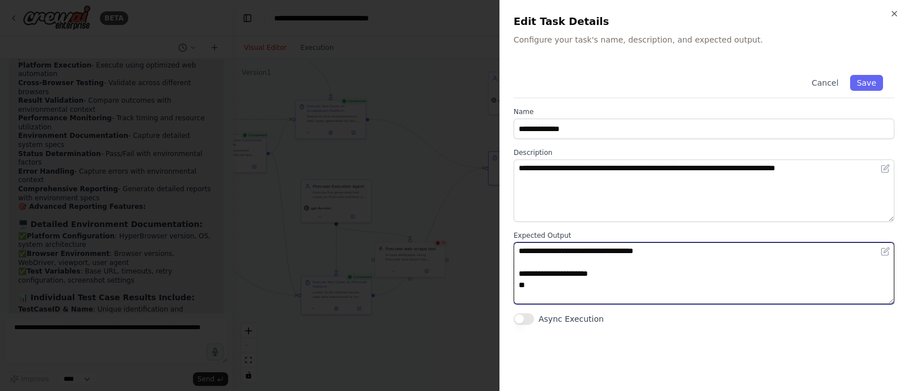
click at [527, 282] on textarea "**********" at bounding box center [703, 273] width 381 height 62
paste textarea "**********"
drag, startPoint x: 660, startPoint y: 284, endPoint x: 524, endPoint y: 287, distance: 135.6
click at [524, 287] on textarea "**********" at bounding box center [703, 273] width 381 height 62
click at [667, 293] on textarea "**********" at bounding box center [703, 273] width 381 height 62
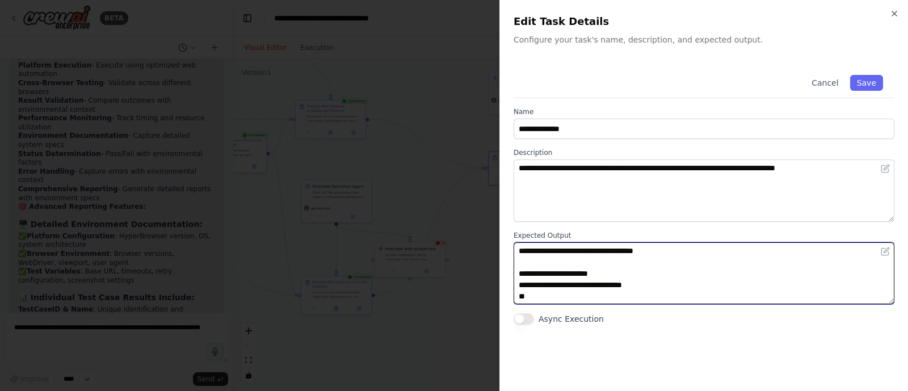
paste textarea "**********"
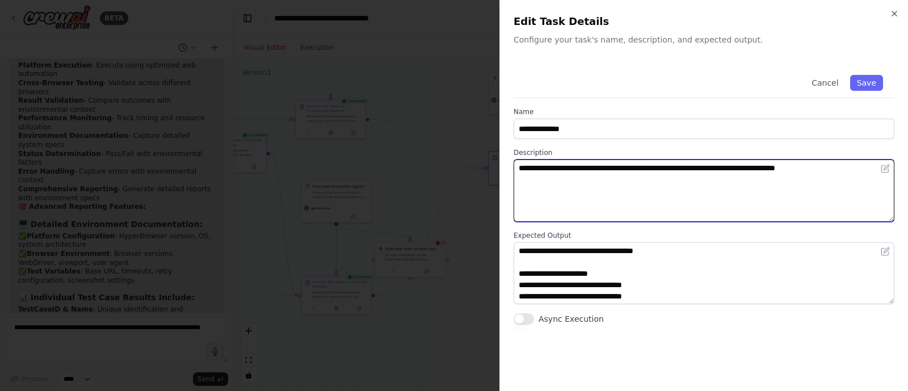
click at [697, 163] on textarea "**********" at bounding box center [703, 190] width 381 height 62
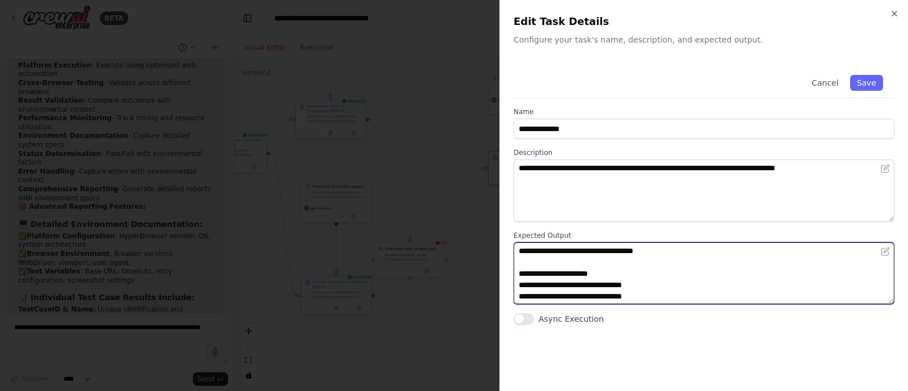
click at [541, 296] on textarea "**********" at bounding box center [703, 273] width 381 height 62
paste textarea
type textarea "**********"
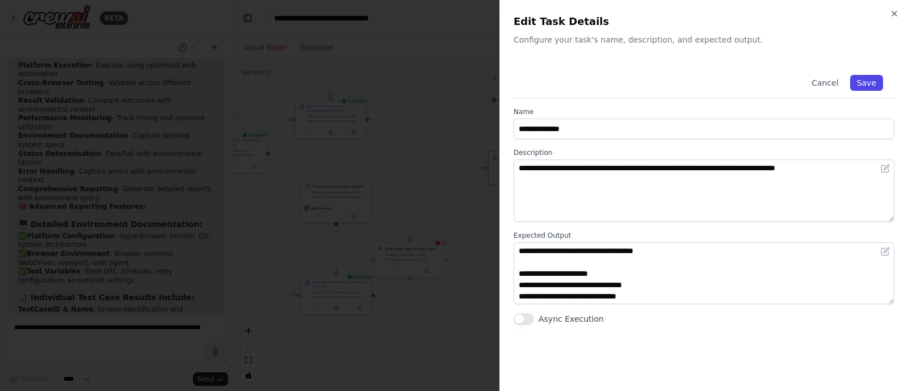
click at [871, 79] on button "Save" at bounding box center [866, 83] width 33 height 16
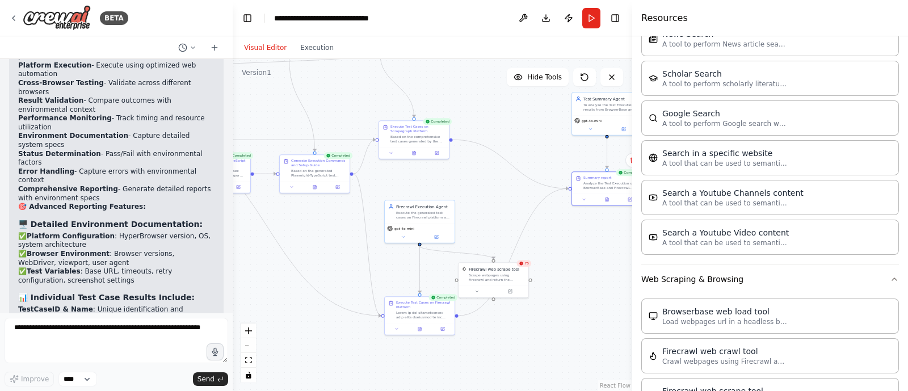
drag, startPoint x: 505, startPoint y: 293, endPoint x: 572, endPoint y: 314, distance: 70.7
click at [572, 314] on div ".deletable-edge-delete-btn { width: 20px; height: 20px; border: 0px solid #ffff…" at bounding box center [432, 225] width 399 height 332
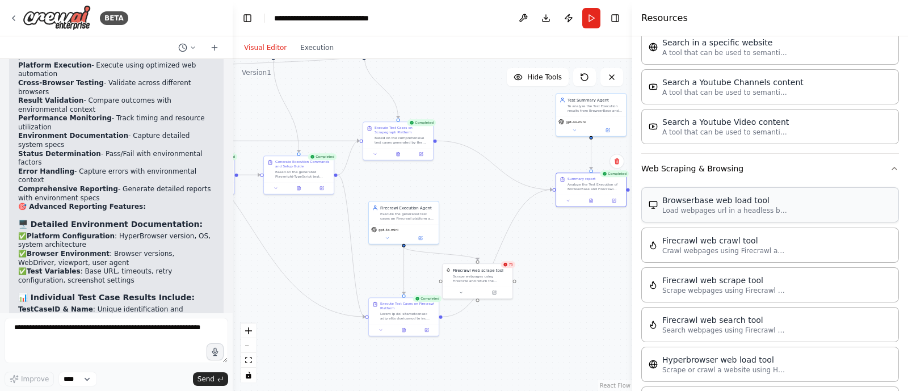
scroll to position [1502, 0]
drag, startPoint x: 403, startPoint y: 211, endPoint x: 409, endPoint y: 228, distance: 18.1
click at [409, 228] on div "Execute the generated test cases on Firecrawl platform and generate comprehensi…" at bounding box center [413, 226] width 55 height 9
drag, startPoint x: 414, startPoint y: 222, endPoint x: 409, endPoint y: 223, distance: 5.7
click at [409, 223] on div "Execute the generated test cases on Firecrawl platform and generate comprehensi…" at bounding box center [407, 226] width 55 height 9
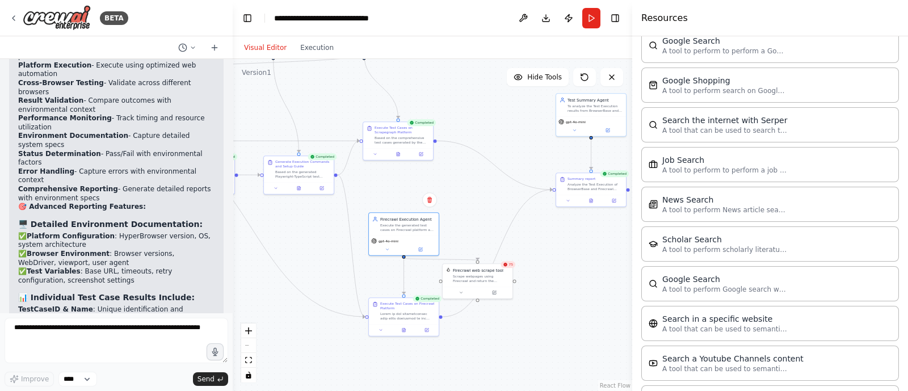
scroll to position [1136, 0]
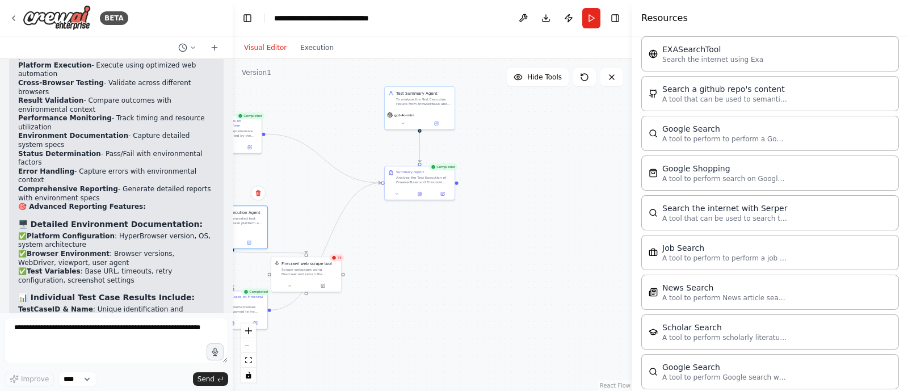
drag, startPoint x: 586, startPoint y: 270, endPoint x: 389, endPoint y: 266, distance: 197.5
click at [389, 266] on div ".deletable-edge-delete-btn { width: 20px; height: 20px; border: 0px solid #ffff…" at bounding box center [432, 225] width 399 height 332
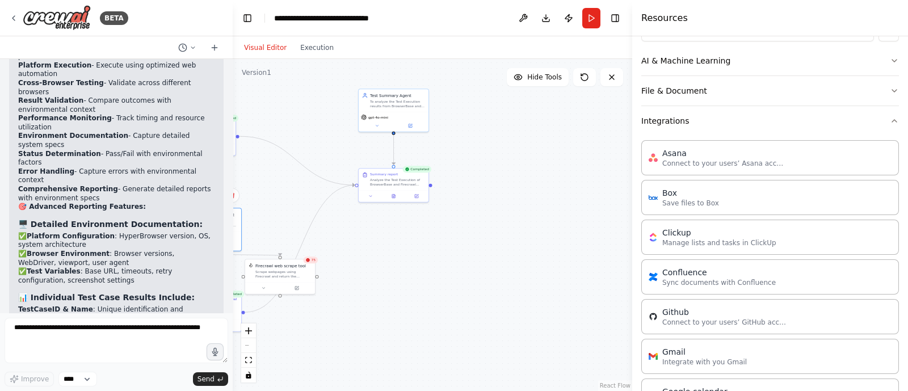
scroll to position [156, 0]
drag, startPoint x: 573, startPoint y: 159, endPoint x: 523, endPoint y: 146, distance: 52.3
click at [529, 146] on div "Gmail 0 of 9 Integrate with you Gmail" at bounding box center [564, 148] width 70 height 18
click at [541, 166] on div at bounding box center [558, 163] width 70 height 12
click at [543, 161] on icon at bounding box center [541, 163] width 5 height 5
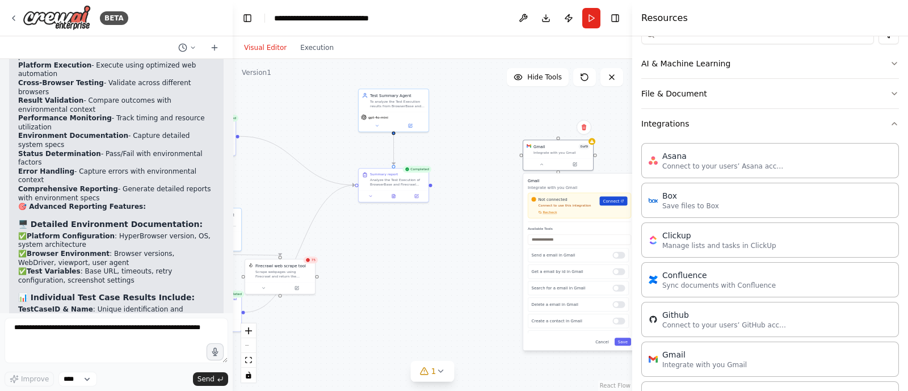
click at [610, 204] on link "Connect" at bounding box center [614, 200] width 28 height 9
click at [583, 129] on icon at bounding box center [583, 127] width 7 height 7
click at [556, 131] on button "Confirm" at bounding box center [552, 127] width 40 height 14
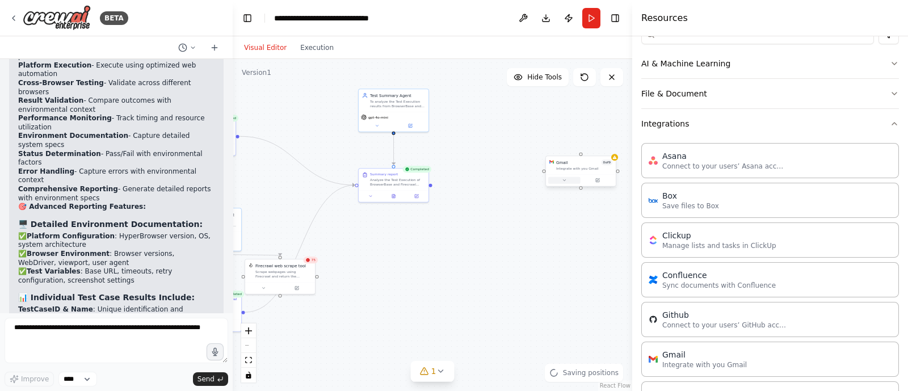
click at [567, 180] on button at bounding box center [564, 180] width 32 height 7
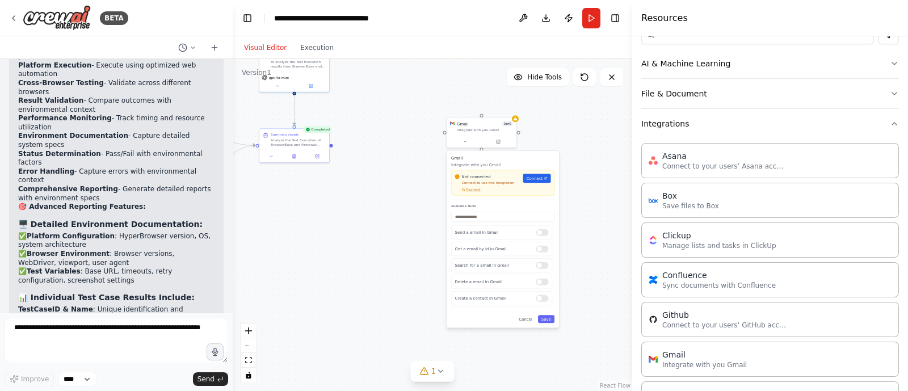
drag, startPoint x: 472, startPoint y: 245, endPoint x: 372, endPoint y: 205, distance: 107.5
click at [372, 205] on div ".deletable-edge-delete-btn { width: 20px; height: 20px; border: 0px solid #ffff…" at bounding box center [432, 225] width 399 height 332
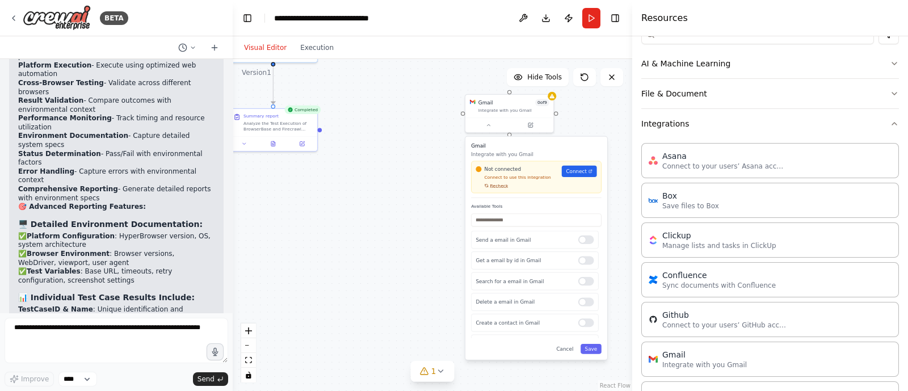
click at [492, 186] on span "Recheck" at bounding box center [499, 186] width 18 height 6
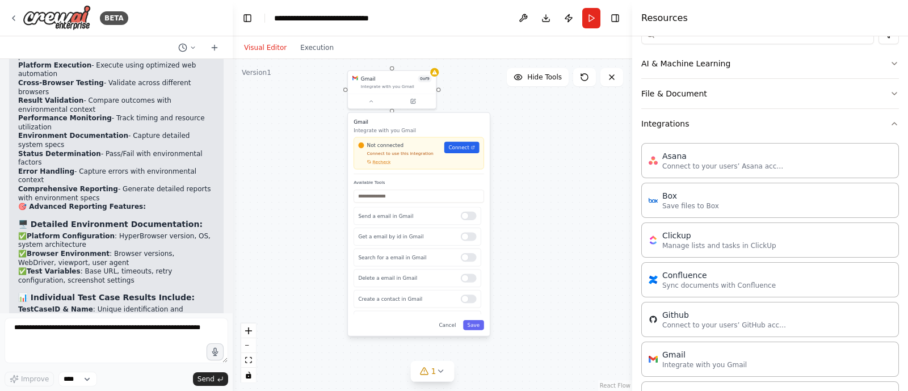
drag, startPoint x: 420, startPoint y: 180, endPoint x: 301, endPoint y: 156, distance: 121.0
click at [301, 156] on div ".deletable-edge-delete-btn { width: 20px; height: 20px; border: 0px solid #ffff…" at bounding box center [432, 225] width 399 height 332
click at [471, 148] on icon at bounding box center [471, 147] width 3 height 3
click at [383, 159] on span "Recheck" at bounding box center [381, 162] width 18 height 6
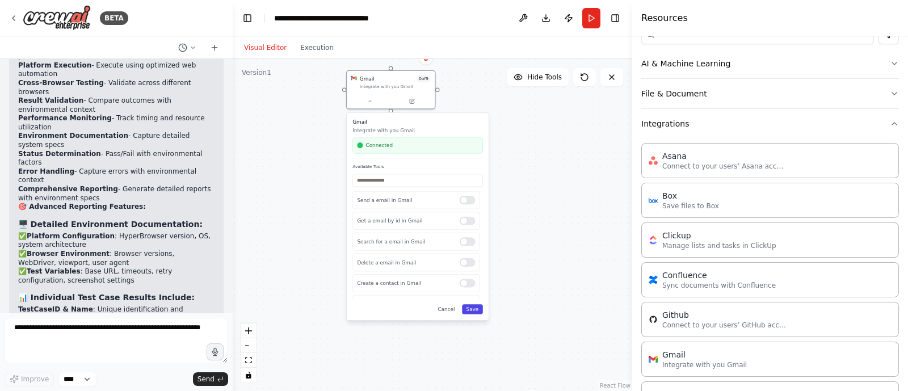
click at [477, 308] on button "Save" at bounding box center [472, 309] width 21 height 10
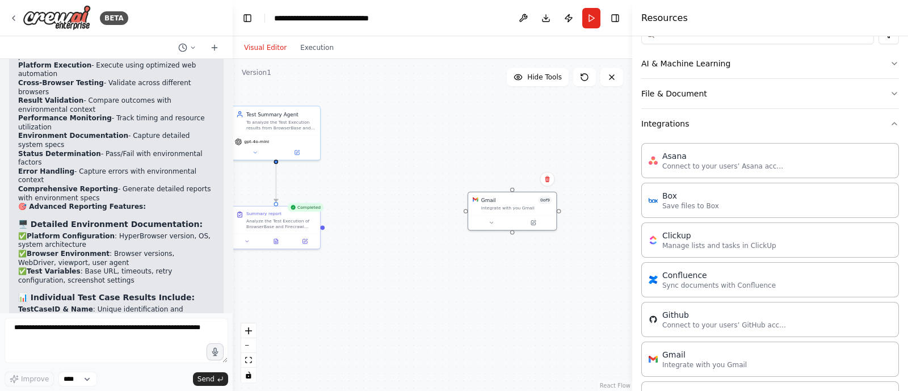
drag, startPoint x: 418, startPoint y: 208, endPoint x: 545, endPoint y: 338, distance: 181.4
click at [545, 338] on div ".deletable-edge-delete-btn { width: 20px; height: 20px; border: 0px solid #ffff…" at bounding box center [432, 225] width 399 height 332
drag, startPoint x: 397, startPoint y: 254, endPoint x: 406, endPoint y: 316, distance: 62.6
click at [406, 316] on div ".deletable-edge-delete-btn { width: 20px; height: 20px; border: 0px solid #ffff…" at bounding box center [432, 225] width 399 height 332
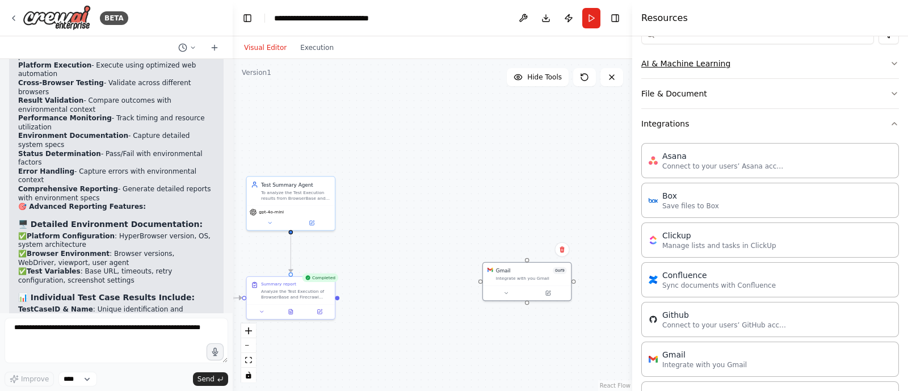
scroll to position [0, 0]
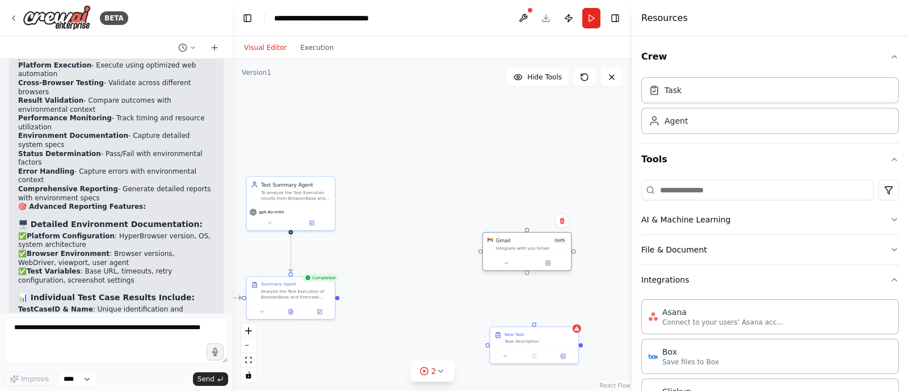
drag, startPoint x: 525, startPoint y: 279, endPoint x: 524, endPoint y: 235, distance: 44.3
click at [524, 246] on div "Integrate with you Gmail" at bounding box center [531, 249] width 71 height 6
drag, startPoint x: 519, startPoint y: 336, endPoint x: 435, endPoint y: 293, distance: 94.7
click at [435, 293] on div "New Task Task description" at bounding box center [460, 293] width 69 height 13
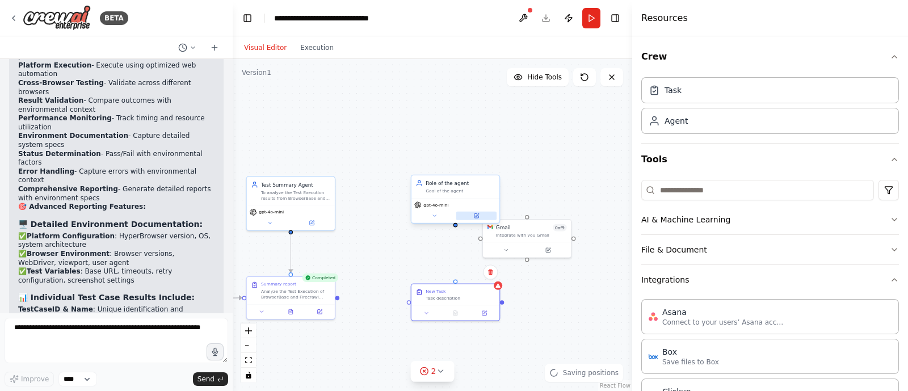
click at [477, 215] on icon at bounding box center [476, 214] width 3 height 3
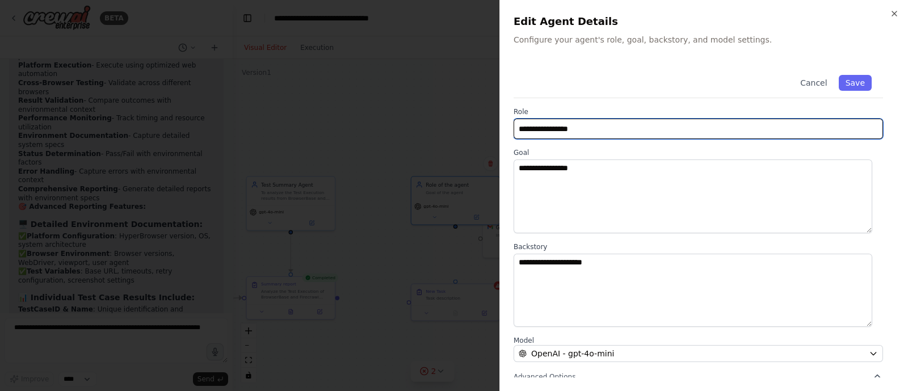
drag, startPoint x: 601, startPoint y: 121, endPoint x: 489, endPoint y: 132, distance: 112.9
click at [489, 132] on body "BETA Hello! I'm the CrewAI assistant. What kind of automation do you want to bu…" at bounding box center [454, 195] width 908 height 391
type input "**********"
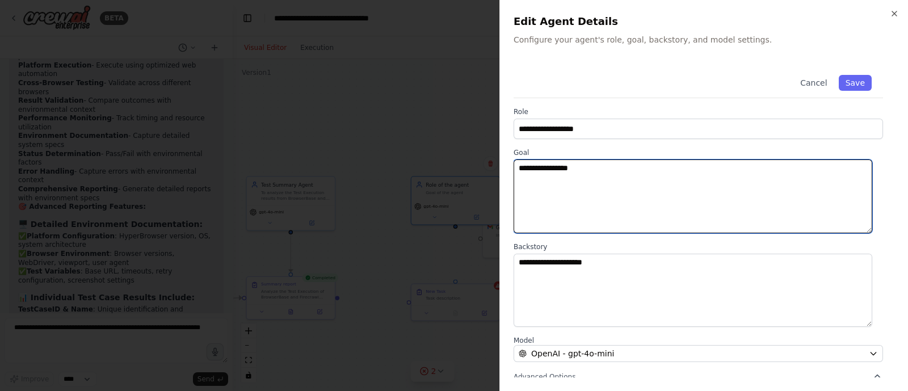
click at [583, 179] on textarea "**********" at bounding box center [692, 196] width 359 height 74
type textarea "*"
type textarea "**"
type textarea "**********"
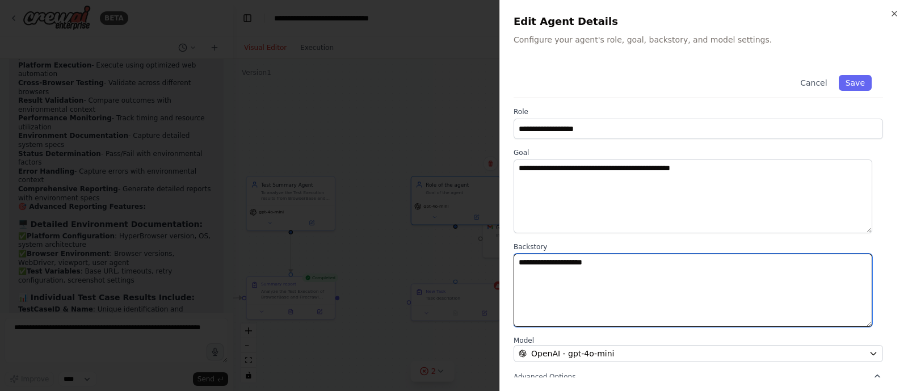
click at [591, 290] on textarea "**********" at bounding box center [692, 291] width 359 height 74
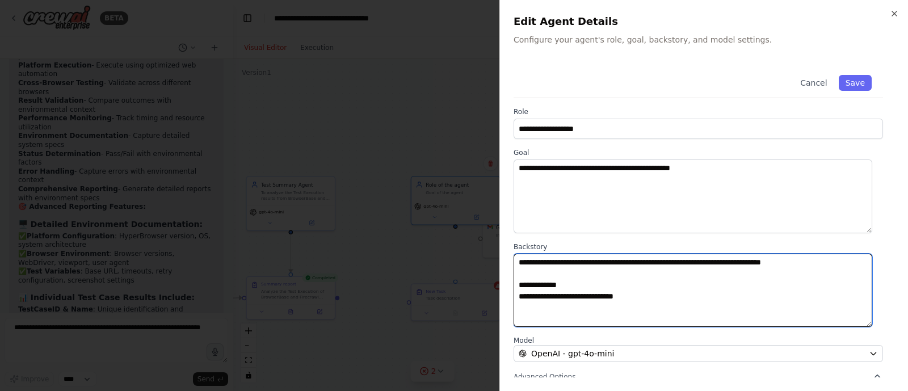
click at [600, 289] on textarea "**********" at bounding box center [692, 291] width 359 height 74
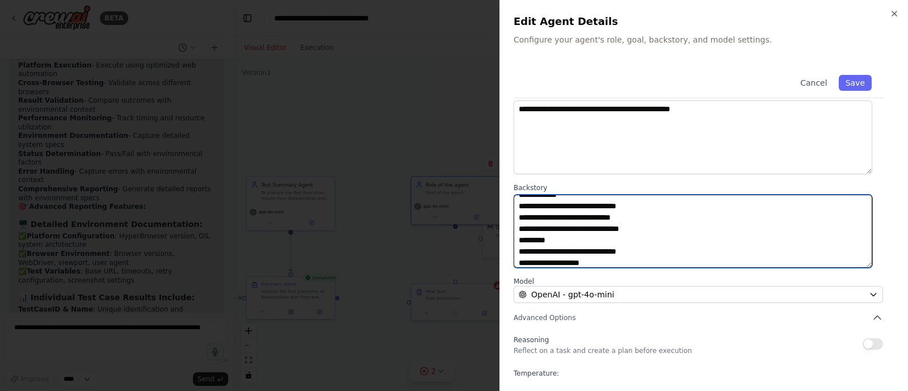
scroll to position [33, 0]
click at [651, 254] on textarea "**********" at bounding box center [692, 232] width 359 height 74
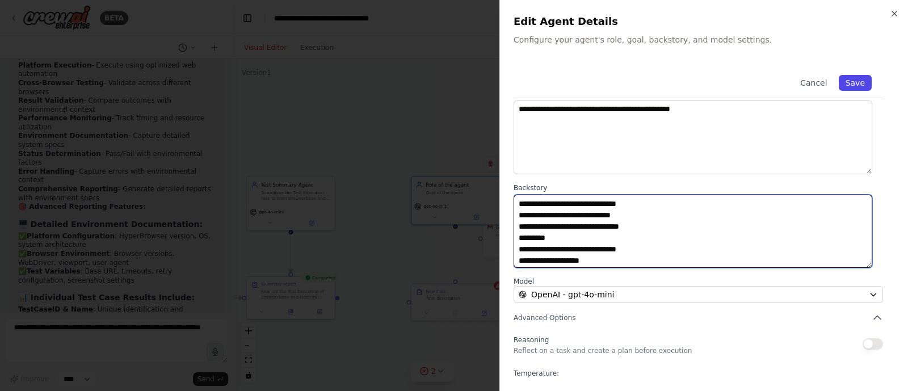
type textarea "**********"
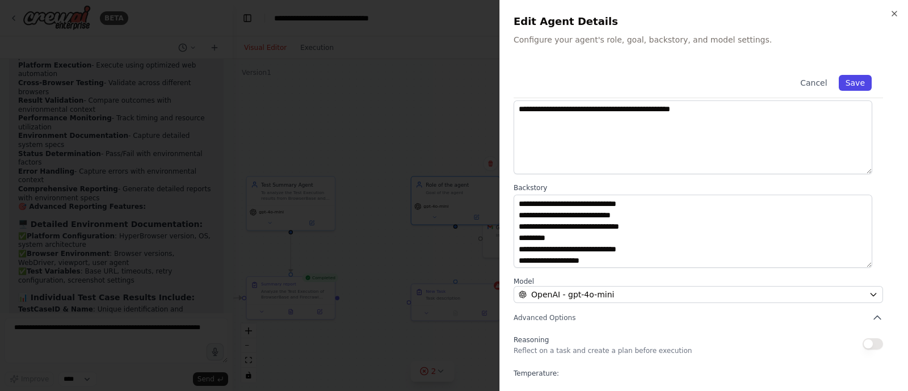
click at [854, 83] on button "Save" at bounding box center [855, 83] width 33 height 16
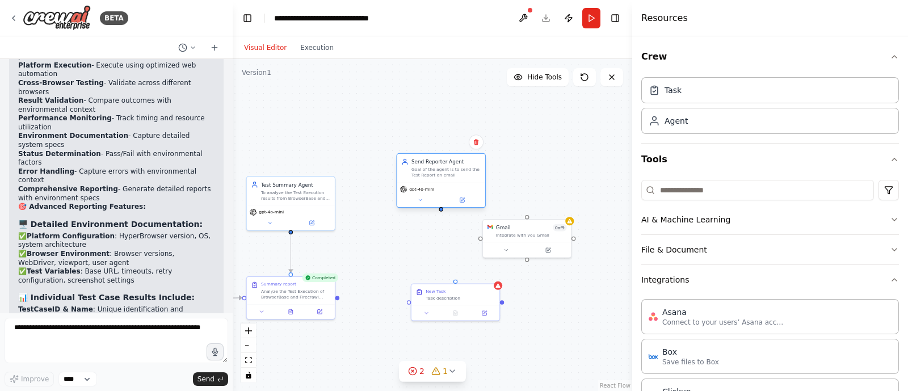
drag, startPoint x: 451, startPoint y: 200, endPoint x: 433, endPoint y: 172, distance: 32.7
click at [433, 172] on div "Send Reporter Agent Goal of the agent is to send the Test Report on email" at bounding box center [441, 168] width 88 height 28
drag, startPoint x: 441, startPoint y: 211, endPoint x: 529, endPoint y: 215, distance: 87.5
click at [529, 215] on div ".deletable-edge-delete-btn { width: 20px; height: 20px; border: 0px solid #ffff…" at bounding box center [432, 225] width 399 height 332
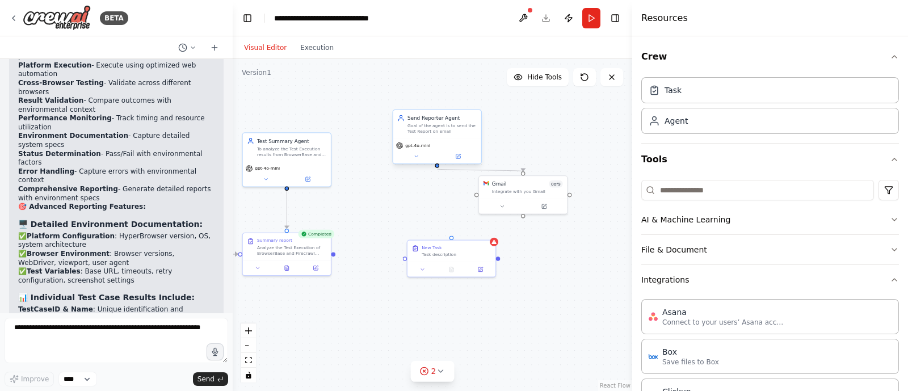
drag, startPoint x: 441, startPoint y: 212, endPoint x: 437, endPoint y: 168, distance: 44.4
click at [437, 168] on div ".deletable-edge-delete-btn { width: 20px; height: 20px; border: 0px solid #ffff…" at bounding box center [432, 225] width 399 height 332
drag, startPoint x: 437, startPoint y: 166, endPoint x: 453, endPoint y: 237, distance: 73.2
drag, startPoint x: 332, startPoint y: 254, endPoint x: 402, endPoint y: 260, distance: 70.1
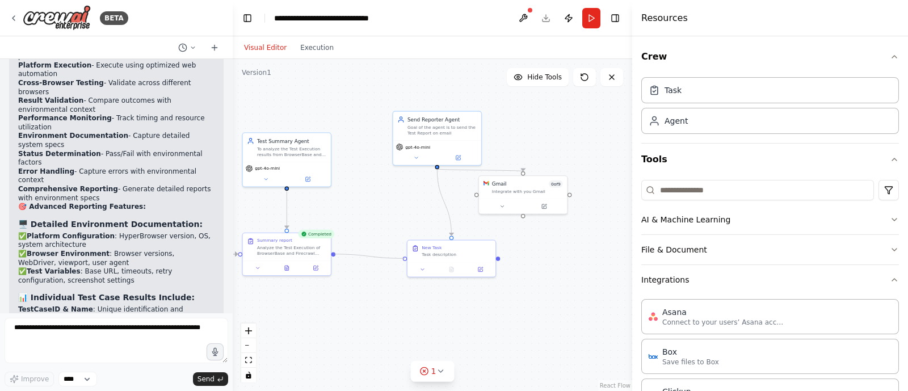
click at [402, 260] on div ".deletable-edge-delete-btn { width: 20px; height: 20px; border: 0px solid #ffff…" at bounding box center [432, 225] width 399 height 332
click at [447, 256] on div "New Task Task description" at bounding box center [451, 250] width 88 height 22
click at [483, 267] on button at bounding box center [480, 268] width 24 height 9
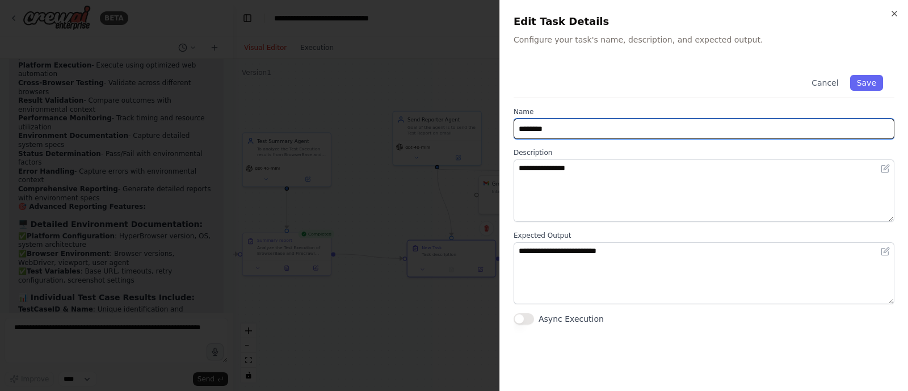
drag, startPoint x: 564, startPoint y: 137, endPoint x: 471, endPoint y: 148, distance: 93.6
click at [471, 148] on body "BETA Hello! I'm the CrewAI assistant. What kind of automation do you want to bu…" at bounding box center [454, 195] width 908 height 391
type input "*"
type input "**********"
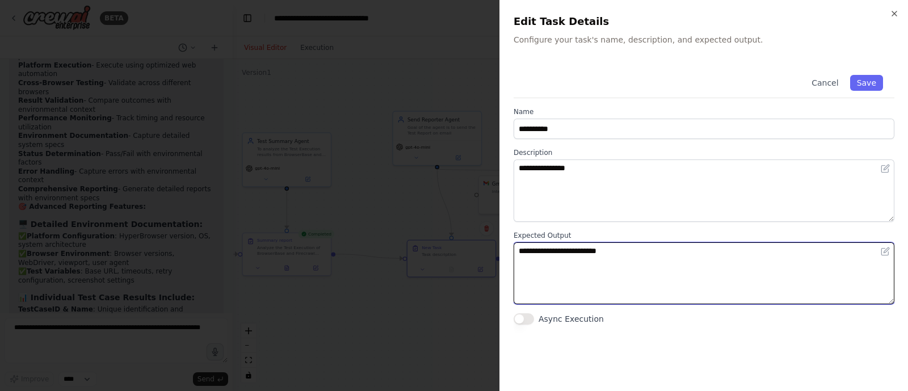
click at [594, 254] on textarea "**********" at bounding box center [703, 273] width 381 height 62
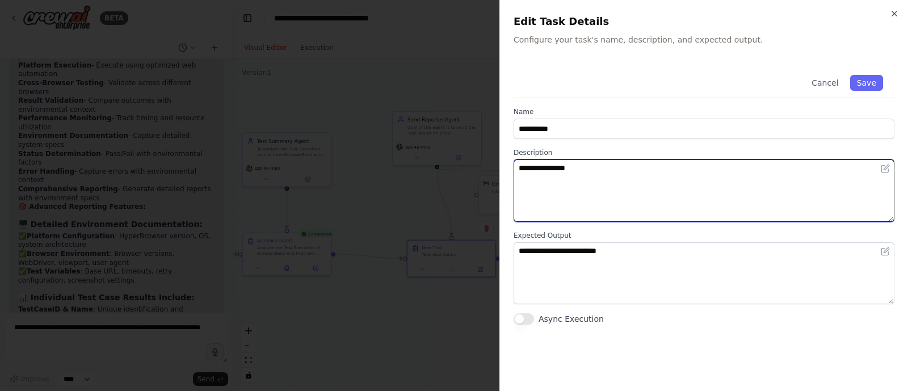
click at [561, 188] on textarea "**********" at bounding box center [703, 190] width 381 height 62
paste textarea "**********"
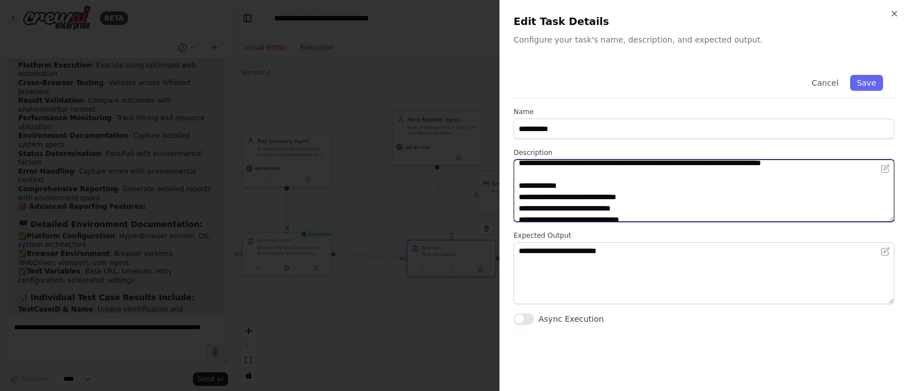
scroll to position [0, 0]
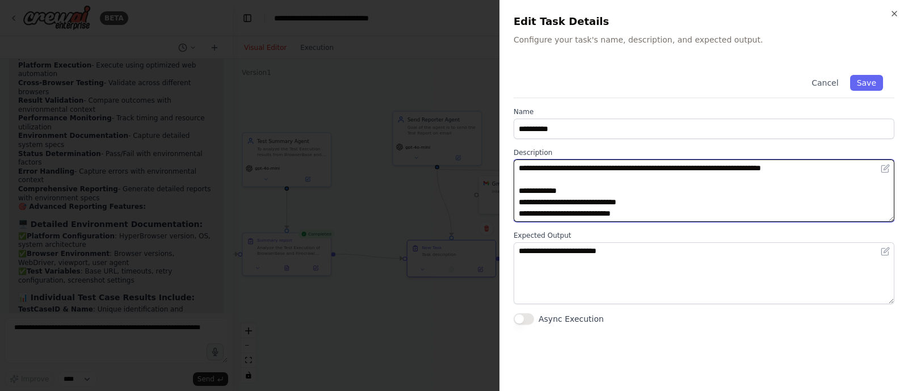
click at [532, 171] on textarea "**********" at bounding box center [703, 190] width 381 height 62
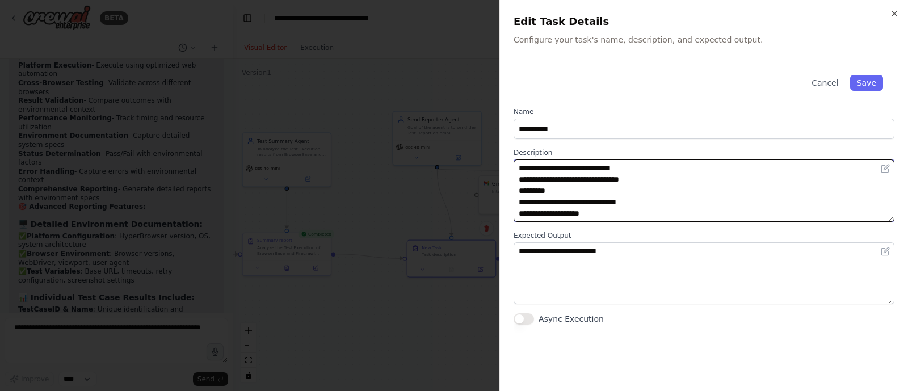
type textarea "**********"
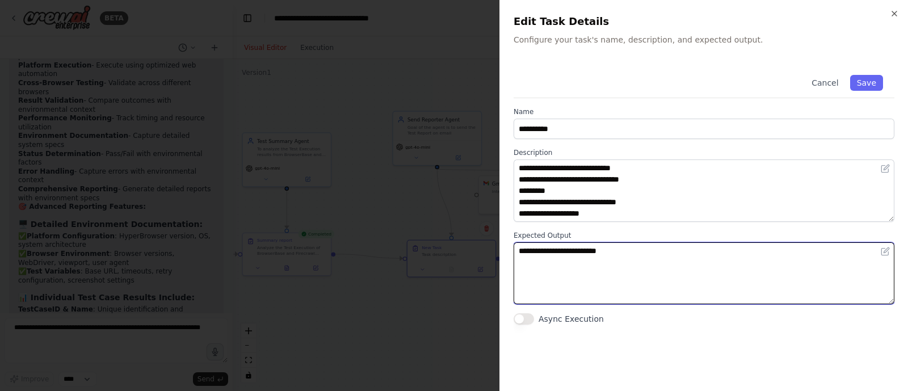
click at [559, 289] on textarea "**********" at bounding box center [703, 273] width 381 height 62
type textarea "**********"
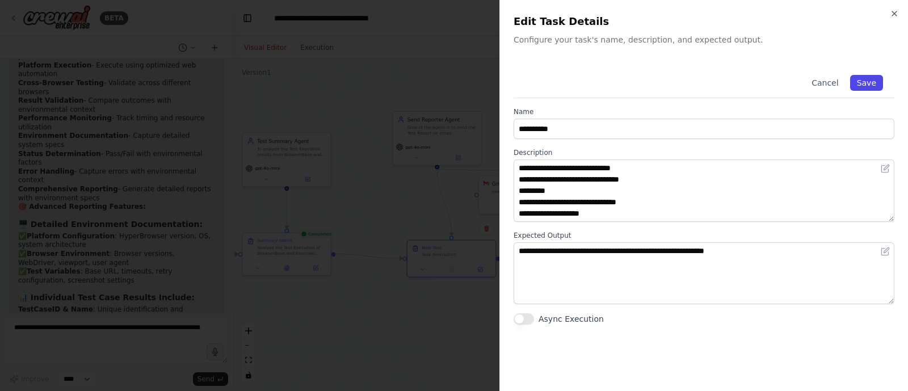
click at [864, 78] on button "Save" at bounding box center [866, 83] width 33 height 16
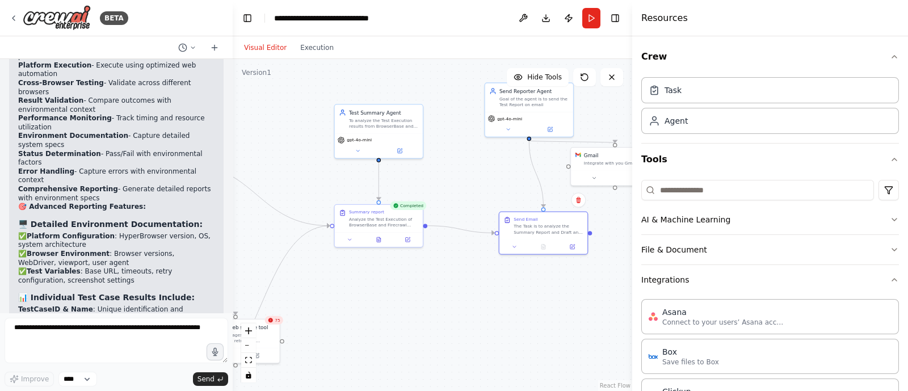
drag, startPoint x: 400, startPoint y: 354, endPoint x: 492, endPoint y: 326, distance: 96.2
click at [492, 326] on div ".deletable-edge-delete-btn { width: 20px; height: 20px; border: 0px solid #ffff…" at bounding box center [432, 225] width 399 height 332
click at [378, 235] on icon at bounding box center [379, 238] width 6 height 6
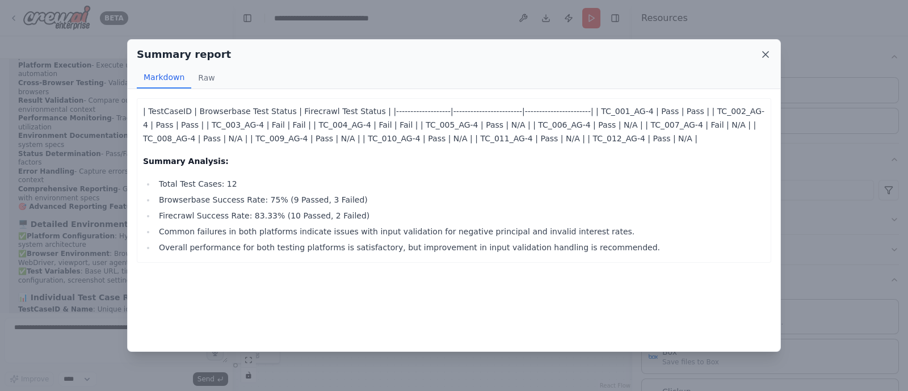
click at [765, 52] on icon at bounding box center [765, 54] width 11 height 11
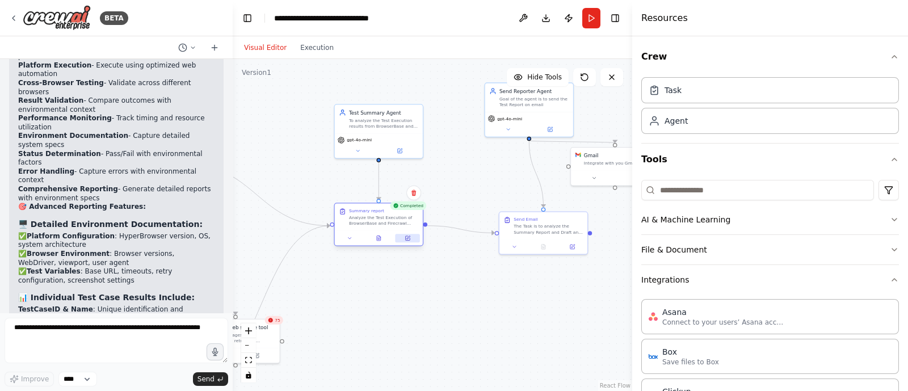
click at [409, 238] on icon at bounding box center [407, 238] width 5 height 5
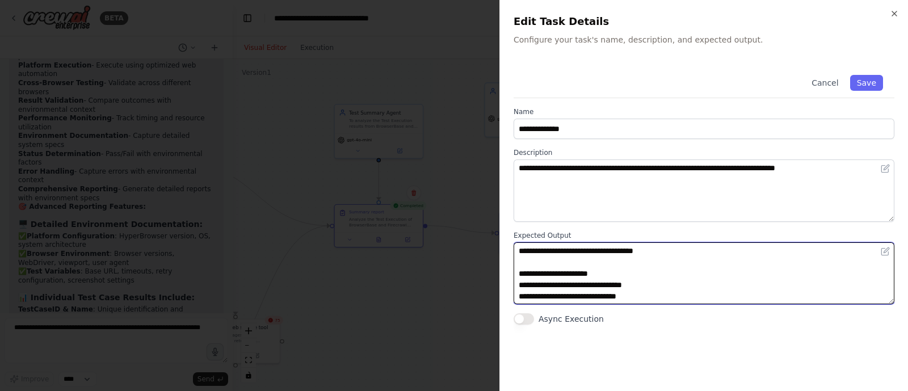
click at [630, 249] on textarea "**********" at bounding box center [703, 273] width 381 height 62
click at [642, 294] on textarea "**********" at bounding box center [703, 273] width 381 height 62
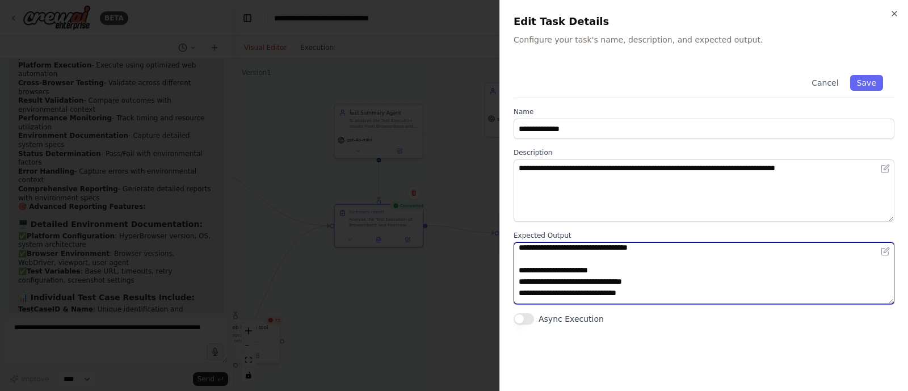
click at [514, 258] on textarea "**********" at bounding box center [703, 273] width 381 height 62
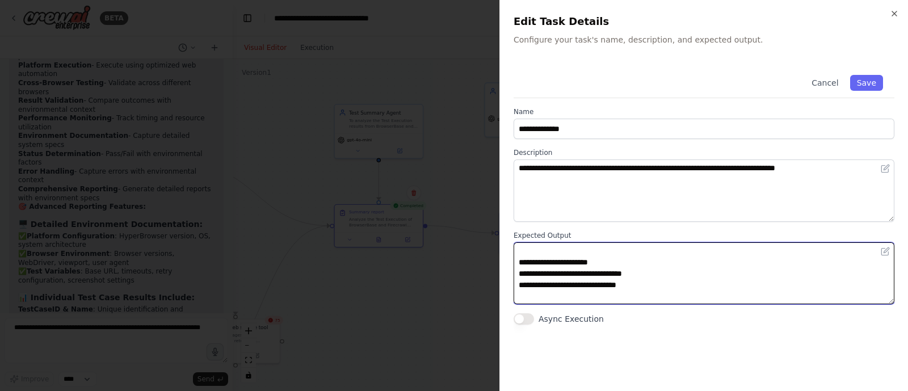
scroll to position [45, 0]
drag, startPoint x: 537, startPoint y: 269, endPoint x: 508, endPoint y: 272, distance: 29.6
click at [508, 272] on div "**********" at bounding box center [703, 195] width 409 height 391
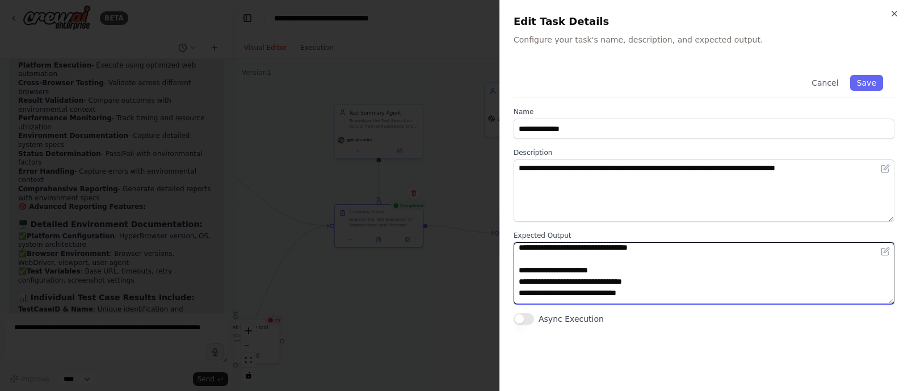
click at [633, 295] on textarea "**********" at bounding box center [703, 273] width 381 height 62
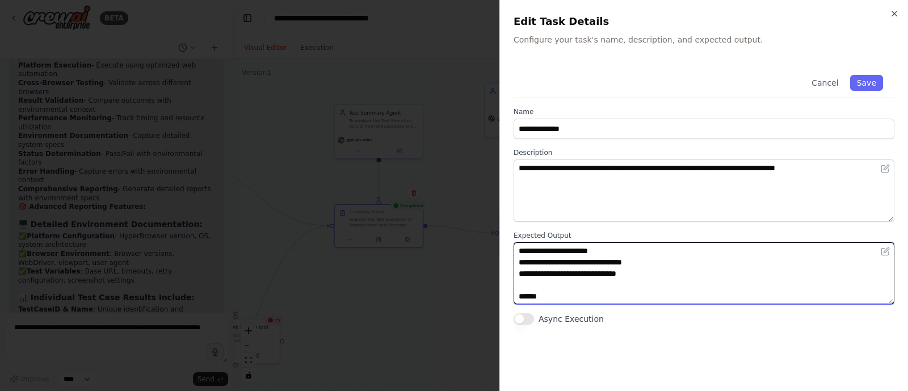
scroll to position [31, 0]
drag, startPoint x: 537, startPoint y: 288, endPoint x: 502, endPoint y: 291, distance: 34.8
click at [502, 291] on div "**********" at bounding box center [703, 195] width 409 height 391
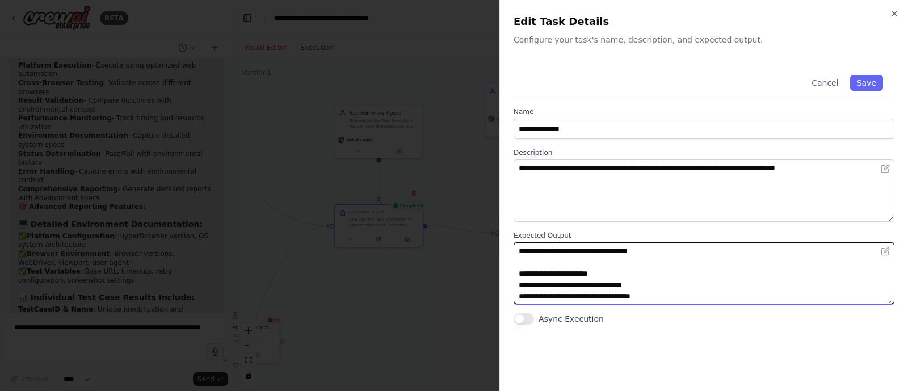
scroll to position [0, 0]
click at [518, 277] on textarea "**********" at bounding box center [703, 273] width 381 height 62
type textarea "**********"
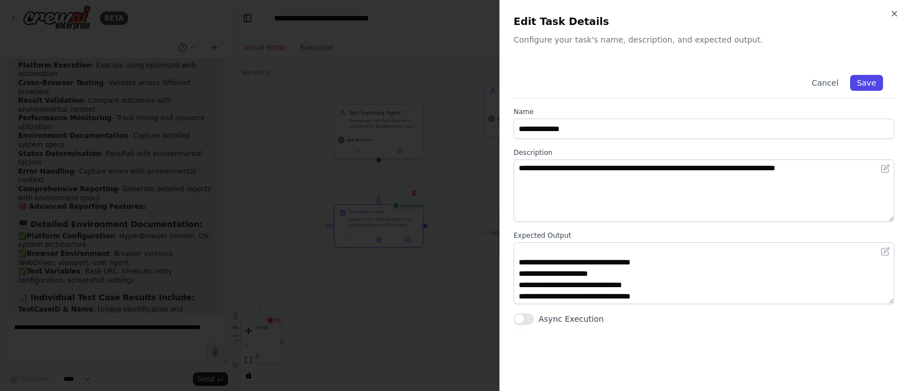
click at [872, 83] on button "Save" at bounding box center [866, 83] width 33 height 16
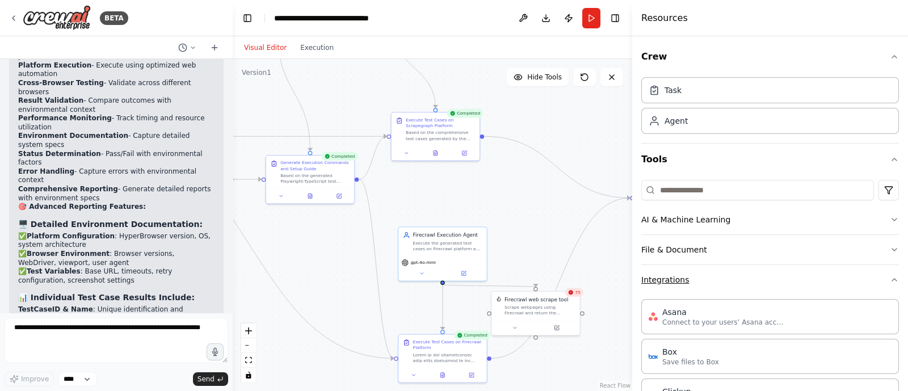
drag, startPoint x: 443, startPoint y: 296, endPoint x: 743, endPoint y: 268, distance: 301.5
click at [743, 268] on div "BETA Hello! I'm the CrewAI assistant. What kind of automation do you want to bu…" at bounding box center [454, 195] width 908 height 391
click at [593, 10] on button "Run" at bounding box center [591, 18] width 18 height 20
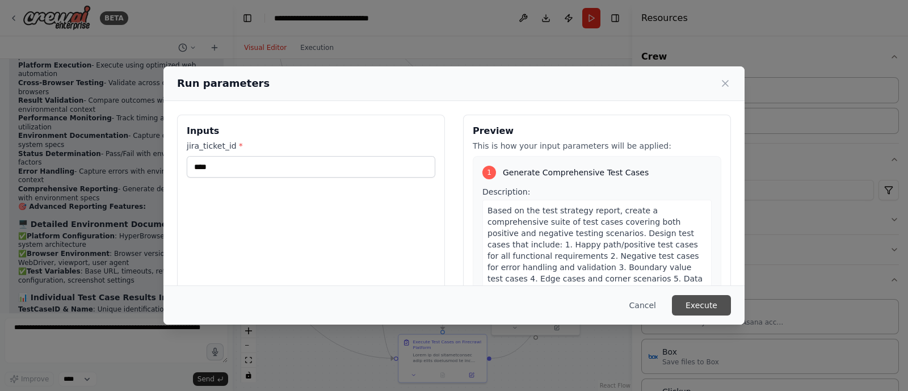
click at [698, 306] on button "Execute" at bounding box center [701, 305] width 59 height 20
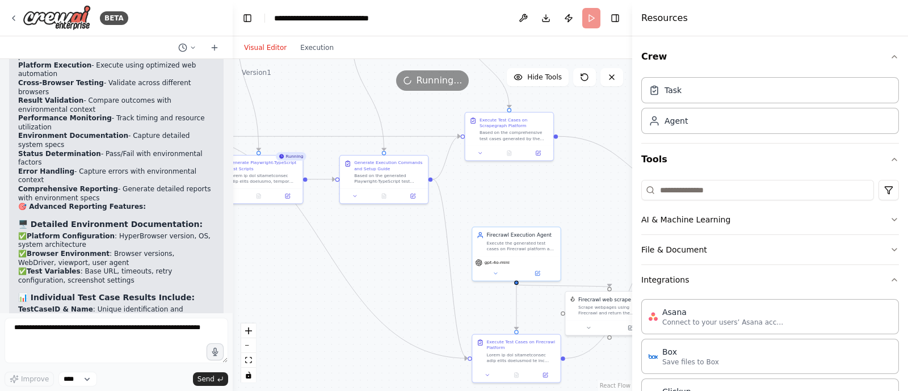
drag, startPoint x: 329, startPoint y: 255, endPoint x: 403, endPoint y: 256, distance: 74.3
click at [403, 256] on div ".deletable-edge-delete-btn { width: 20px; height: 20px; border: 0px solid #ffff…" at bounding box center [432, 225] width 399 height 332
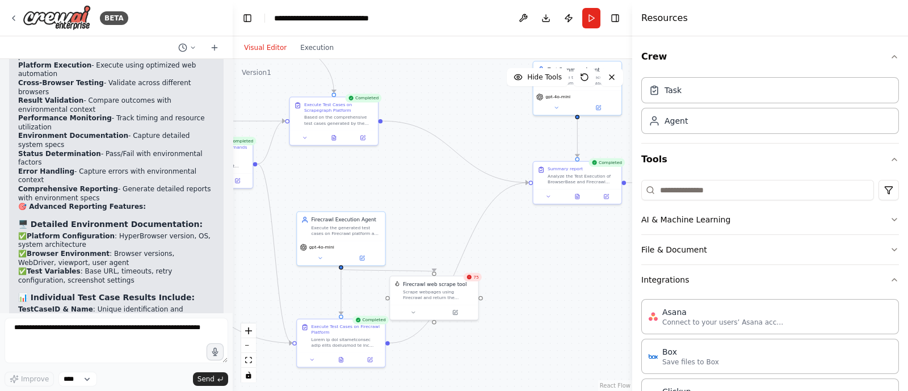
drag, startPoint x: 403, startPoint y: 256, endPoint x: 192, endPoint y: 242, distance: 211.5
click at [192, 242] on div "BETA Hello! I'm the CrewAI assistant. What kind of automation do you want to bu…" at bounding box center [454, 195] width 908 height 391
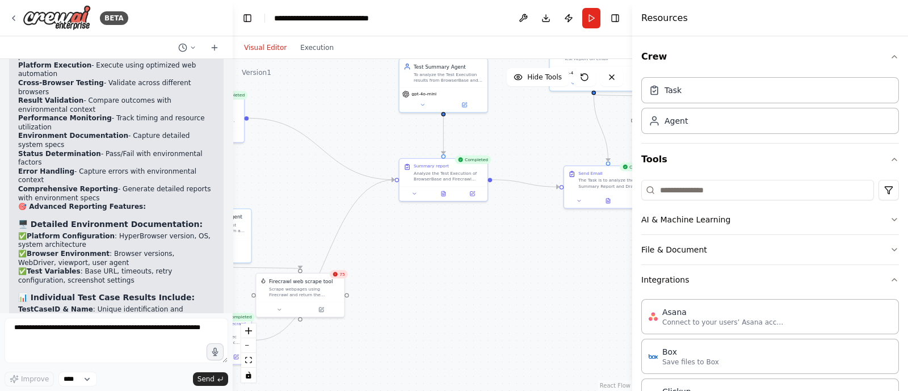
drag, startPoint x: 510, startPoint y: 277, endPoint x: 407, endPoint y: 268, distance: 103.1
click at [407, 268] on div ".deletable-edge-delete-btn { width: 20px; height: 20px; border: 0px solid #ffff…" at bounding box center [432, 225] width 399 height 332
click at [443, 191] on button at bounding box center [439, 188] width 30 height 9
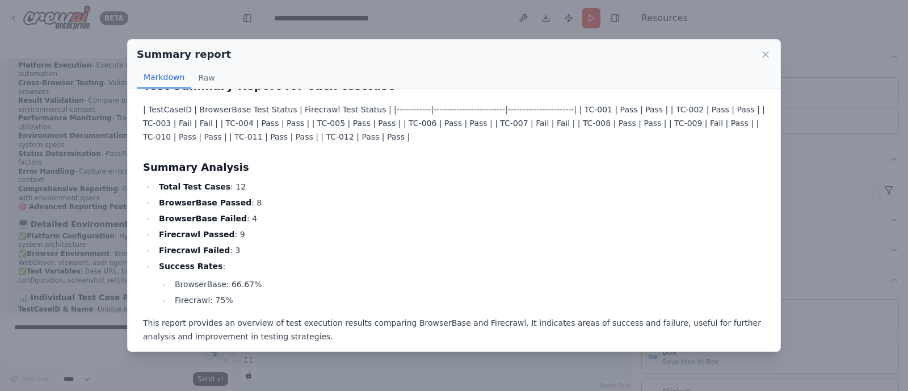
scroll to position [0, 0]
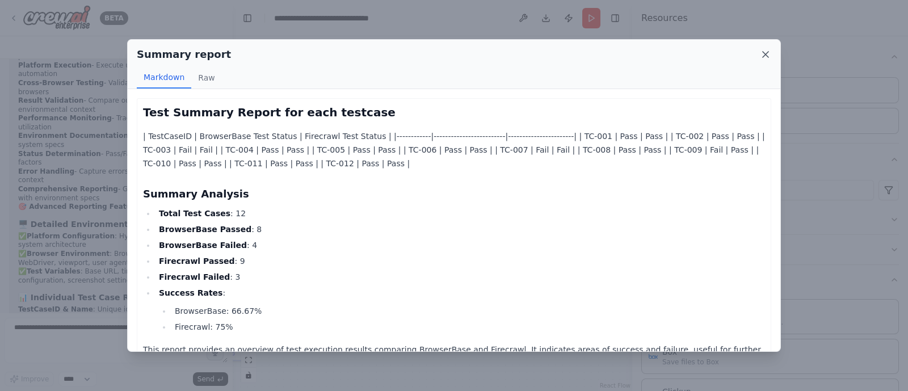
click at [769, 52] on icon at bounding box center [765, 54] width 11 height 11
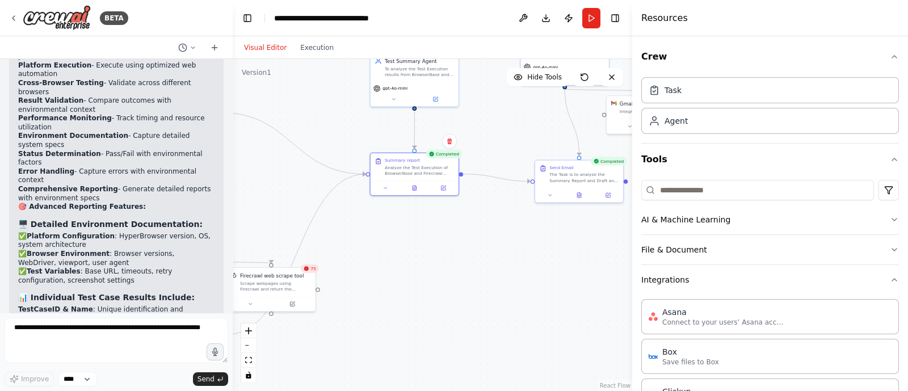
drag, startPoint x: 504, startPoint y: 227, endPoint x: 395, endPoint y: 245, distance: 110.9
click at [395, 245] on div ".deletable-edge-delete-btn { width: 20px; height: 20px; border: 0px solid #ffff…" at bounding box center [432, 225] width 399 height 332
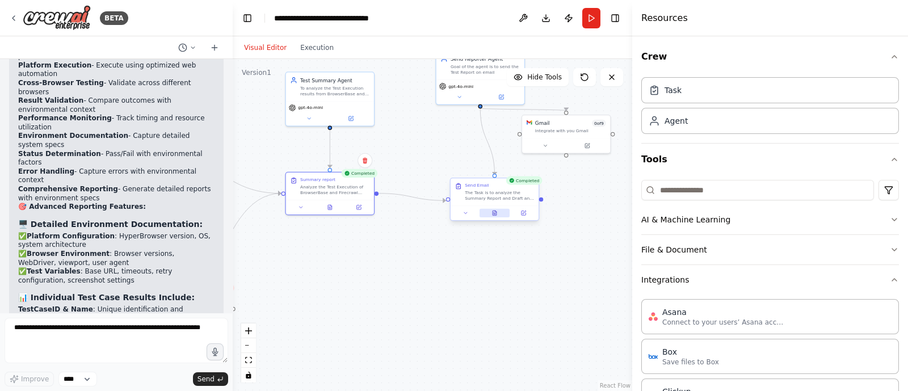
click at [500, 213] on button at bounding box center [494, 213] width 30 height 9
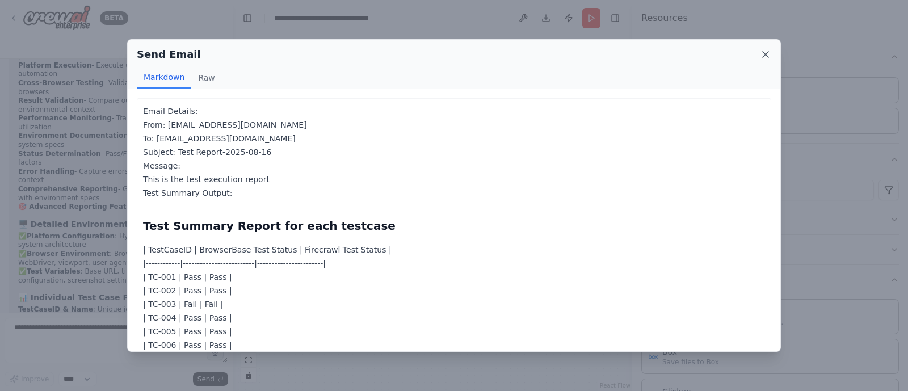
click at [760, 55] on icon at bounding box center [765, 54] width 11 height 11
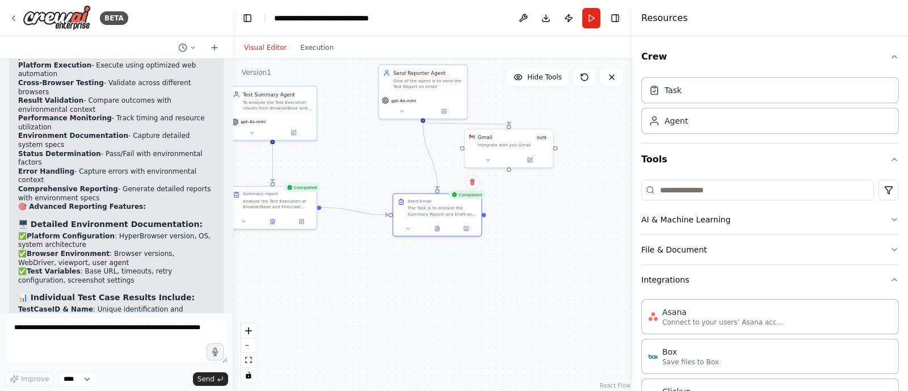
drag, startPoint x: 452, startPoint y: 285, endPoint x: 372, endPoint y: 313, distance: 84.9
click at [372, 313] on div ".deletable-edge-delete-btn { width: 20px; height: 20px; border: 0px solid #ffff…" at bounding box center [432, 225] width 399 height 332
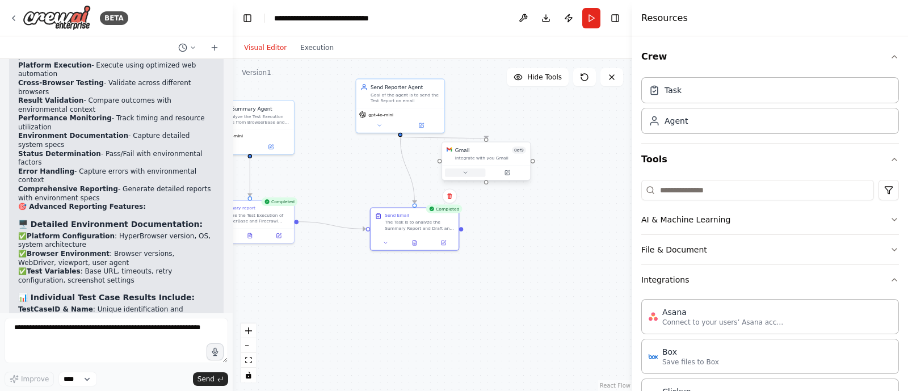
click at [462, 174] on icon at bounding box center [465, 173] width 6 height 6
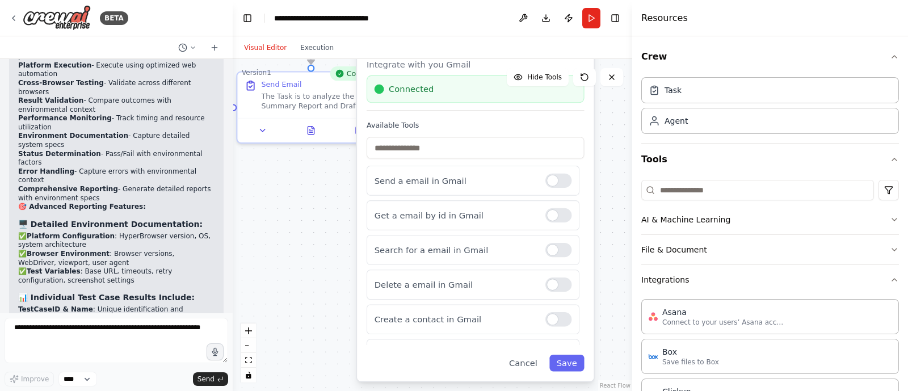
drag, startPoint x: 359, startPoint y: 278, endPoint x: 263, endPoint y: 199, distance: 124.2
click at [263, 199] on div ".deletable-edge-delete-btn { width: 20px; height: 20px; border: 0px solid #ffff…" at bounding box center [432, 225] width 399 height 332
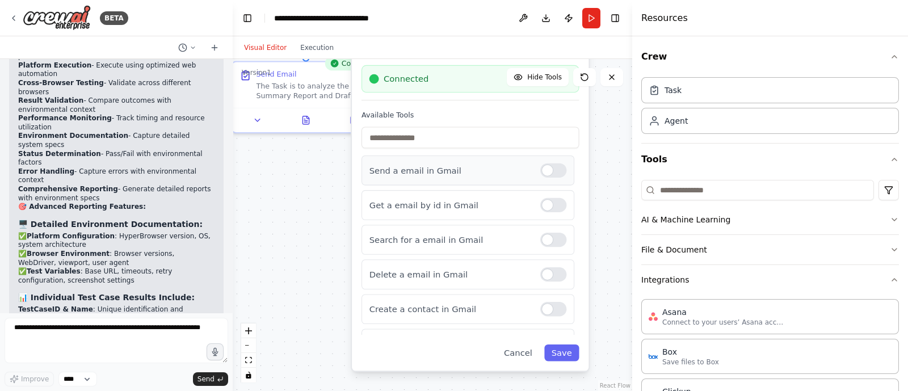
click at [541, 178] on div "Send a email in Gmail" at bounding box center [467, 170] width 213 height 30
click at [540, 166] on div at bounding box center [553, 170] width 26 height 14
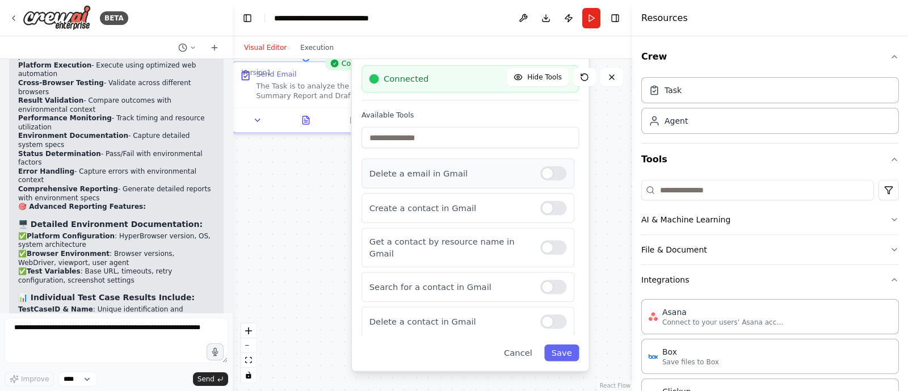
scroll to position [119, 0]
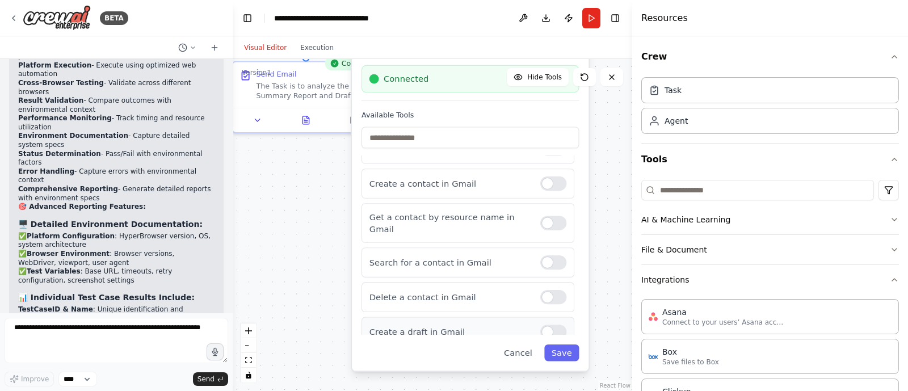
click at [540, 325] on div at bounding box center [553, 332] width 26 height 14
click at [567, 353] on button "Save" at bounding box center [561, 352] width 35 height 17
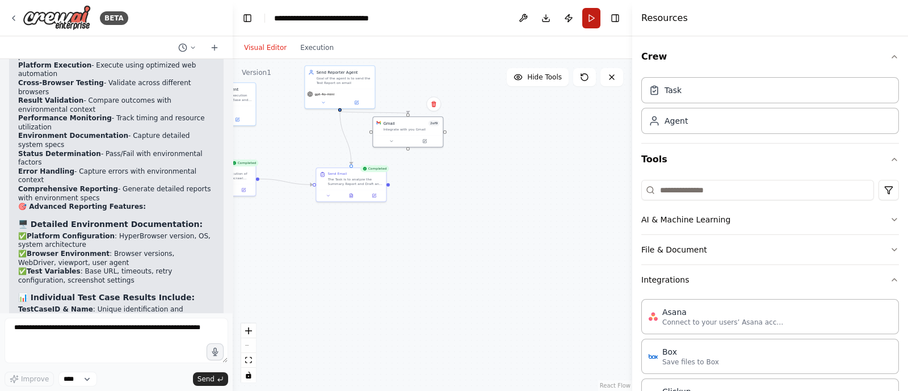
click at [591, 19] on button "Run" at bounding box center [591, 18] width 18 height 20
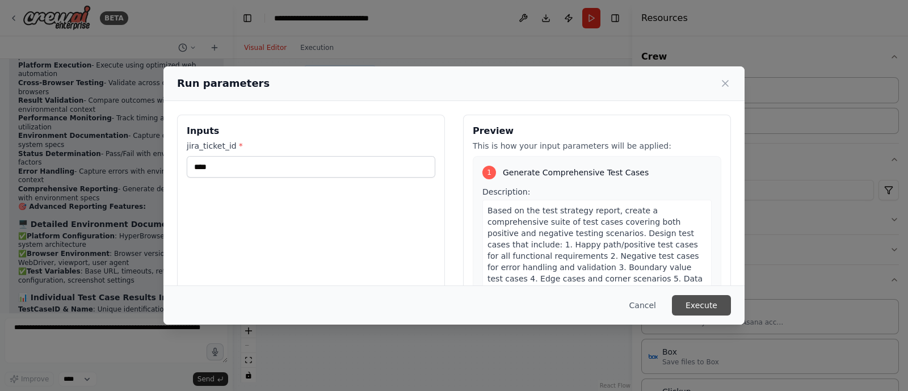
click at [702, 306] on button "Execute" at bounding box center [701, 305] width 59 height 20
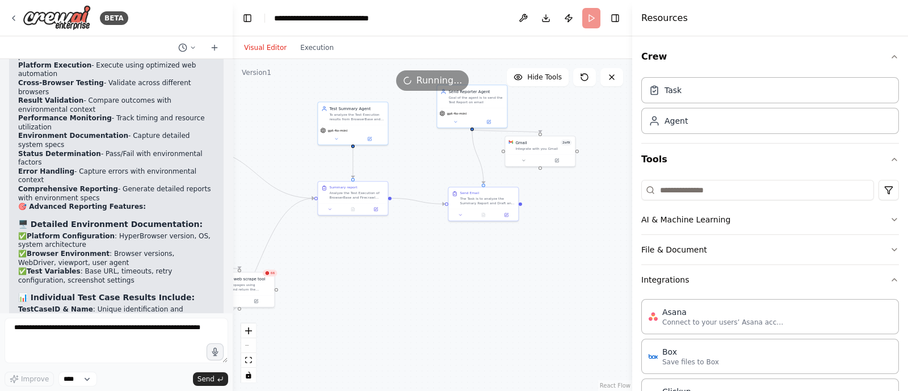
drag, startPoint x: 423, startPoint y: 266, endPoint x: 554, endPoint y: 288, distance: 132.8
click at [554, 288] on div ".deletable-edge-delete-btn { width: 20px; height: 20px; border: 0px solid #ffff…" at bounding box center [432, 225] width 399 height 332
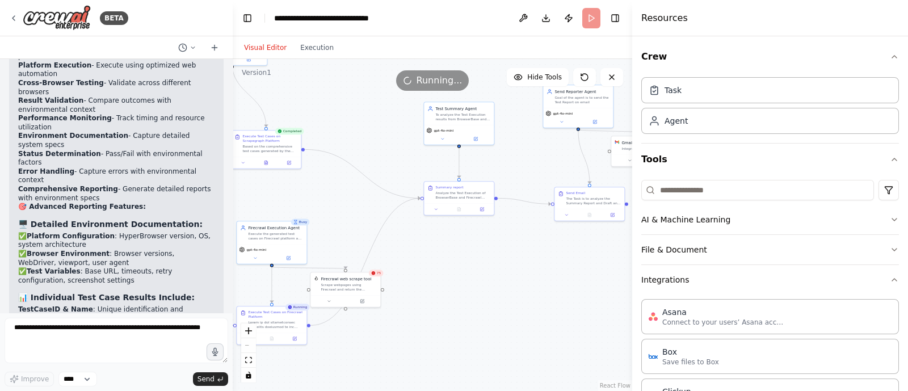
drag, startPoint x: 449, startPoint y: 309, endPoint x: 556, endPoint y: 306, distance: 107.3
click at [556, 306] on div ".deletable-edge-delete-btn { width: 20px; height: 20px; border: 0px solid #ffff…" at bounding box center [432, 225] width 399 height 332
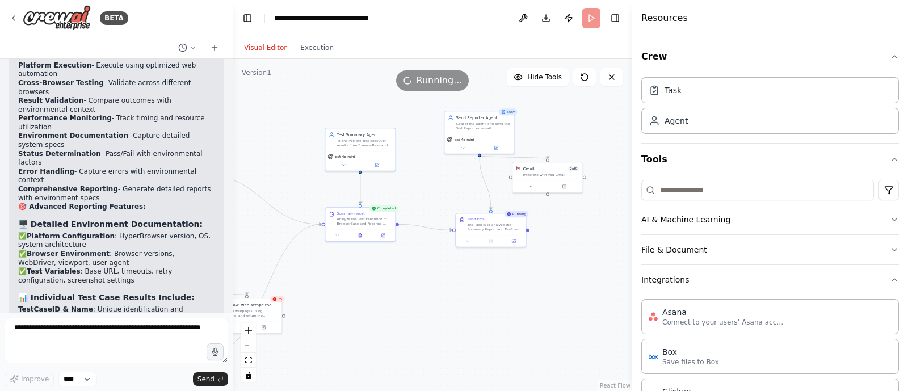
drag, startPoint x: 556, startPoint y: 306, endPoint x: 457, endPoint y: 332, distance: 102.1
click at [457, 332] on div ".deletable-edge-delete-btn { width: 20px; height: 20px; border: 0px solid #ffff…" at bounding box center [432, 225] width 399 height 332
click at [359, 235] on icon at bounding box center [360, 235] width 3 height 4
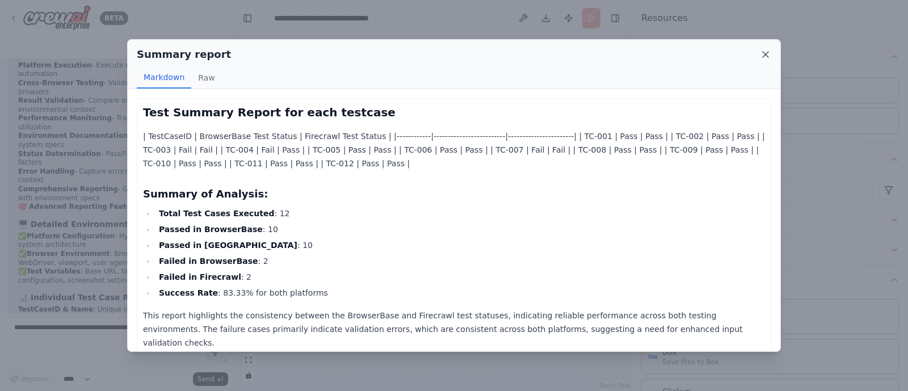
click at [766, 56] on icon at bounding box center [765, 54] width 11 height 11
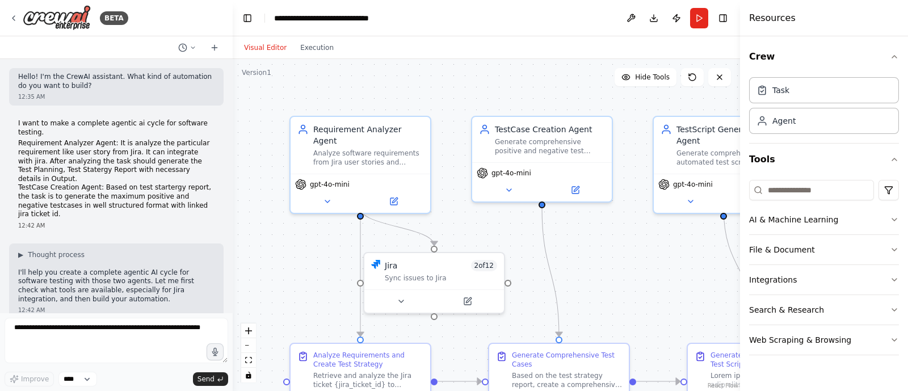
scroll to position [5018, 0]
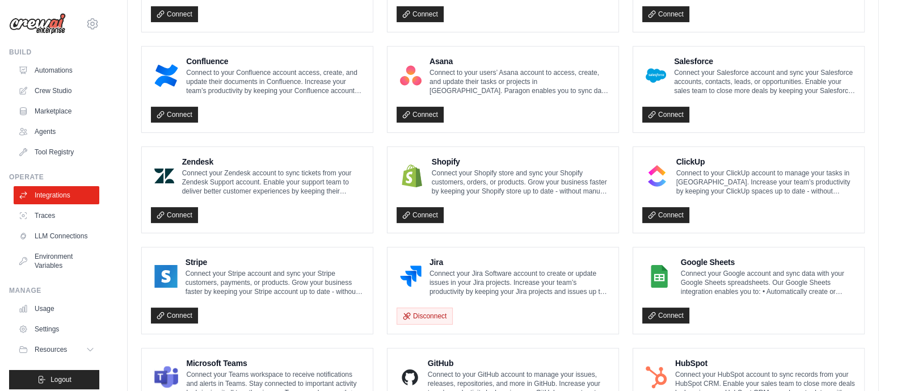
scroll to position [247, 0]
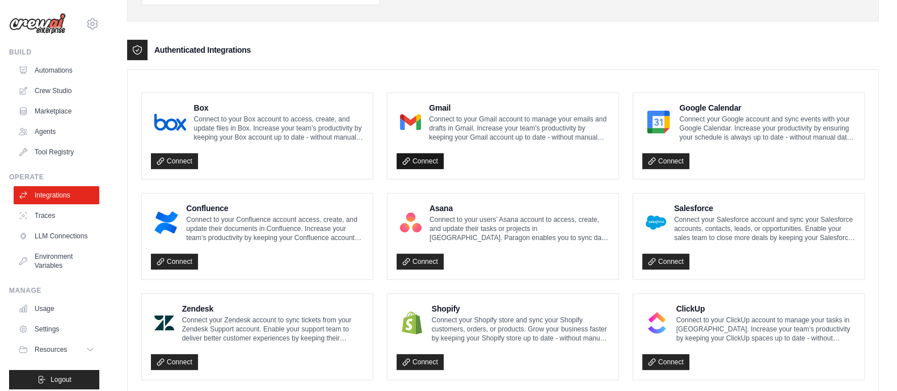
click at [423, 155] on link "Connect" at bounding box center [420, 161] width 47 height 16
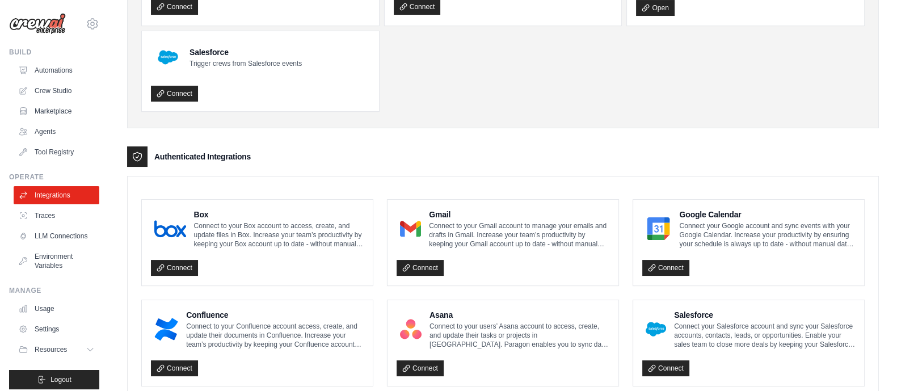
scroll to position [185, 0]
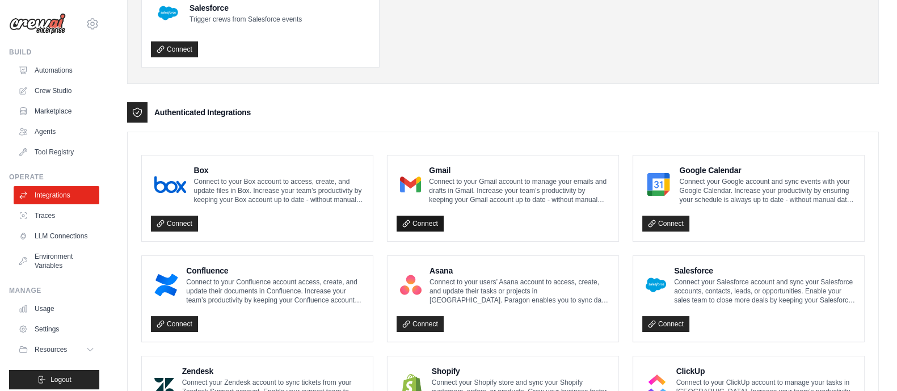
click at [427, 226] on link "Connect" at bounding box center [420, 224] width 47 height 16
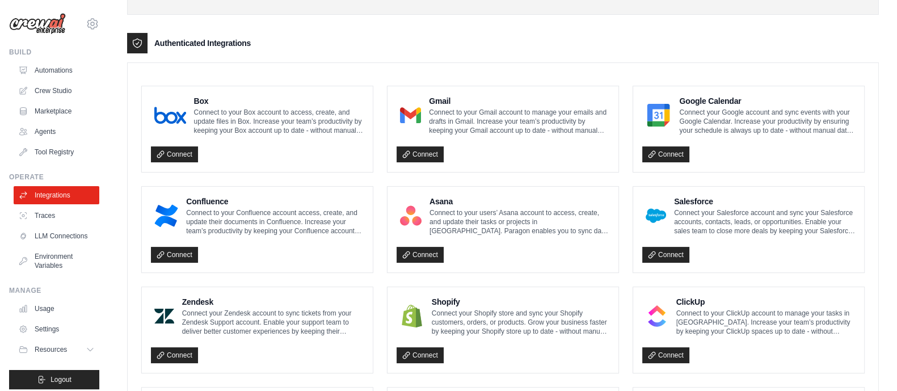
scroll to position [292, 0]
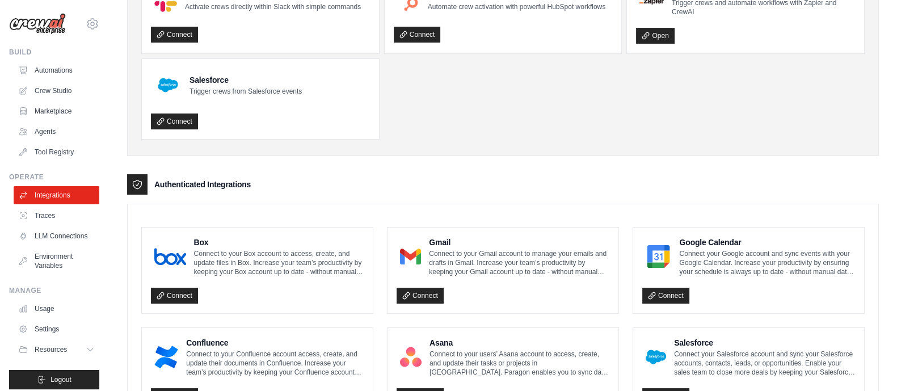
scroll to position [102, 0]
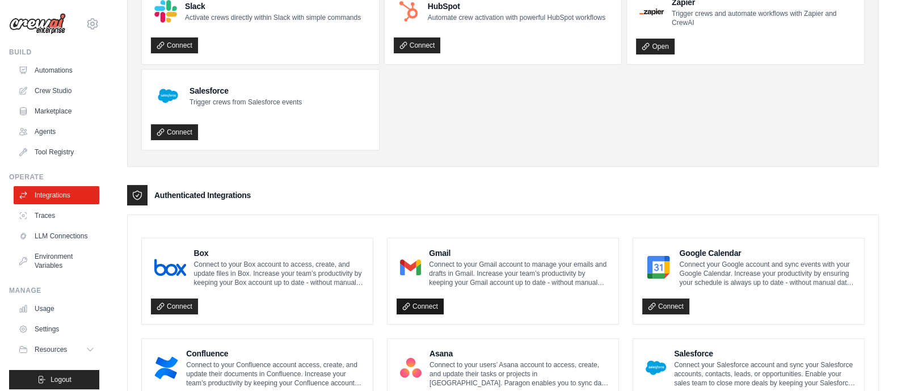
click at [432, 306] on link "Connect" at bounding box center [420, 306] width 47 height 16
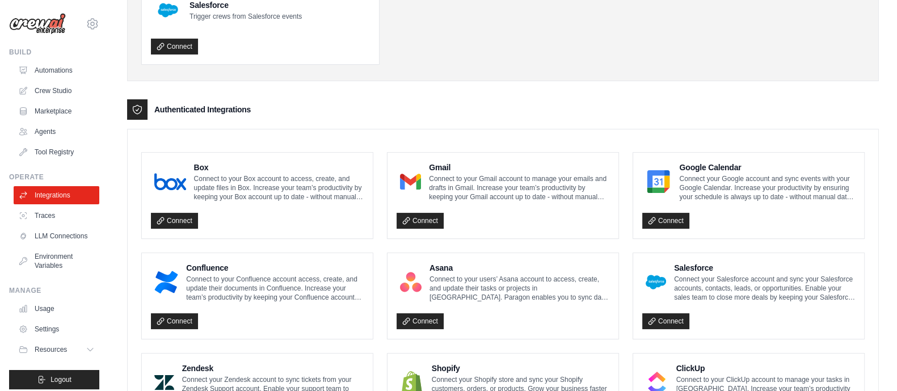
scroll to position [224, 0]
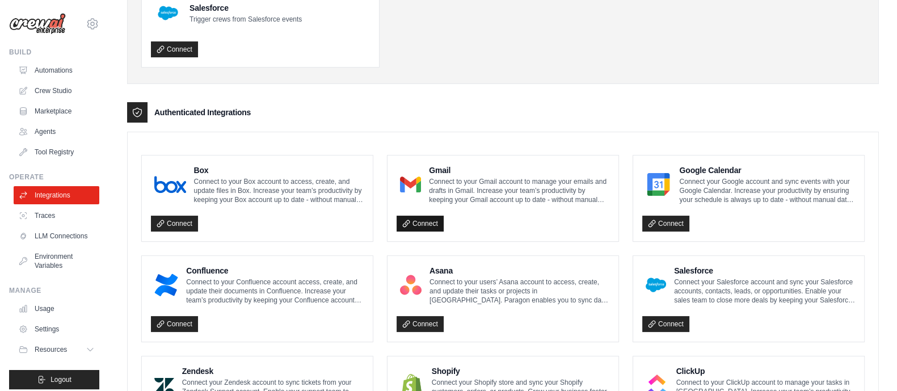
click at [423, 220] on link "Connect" at bounding box center [420, 224] width 47 height 16
